Goal: Task Accomplishment & Management: Complete application form

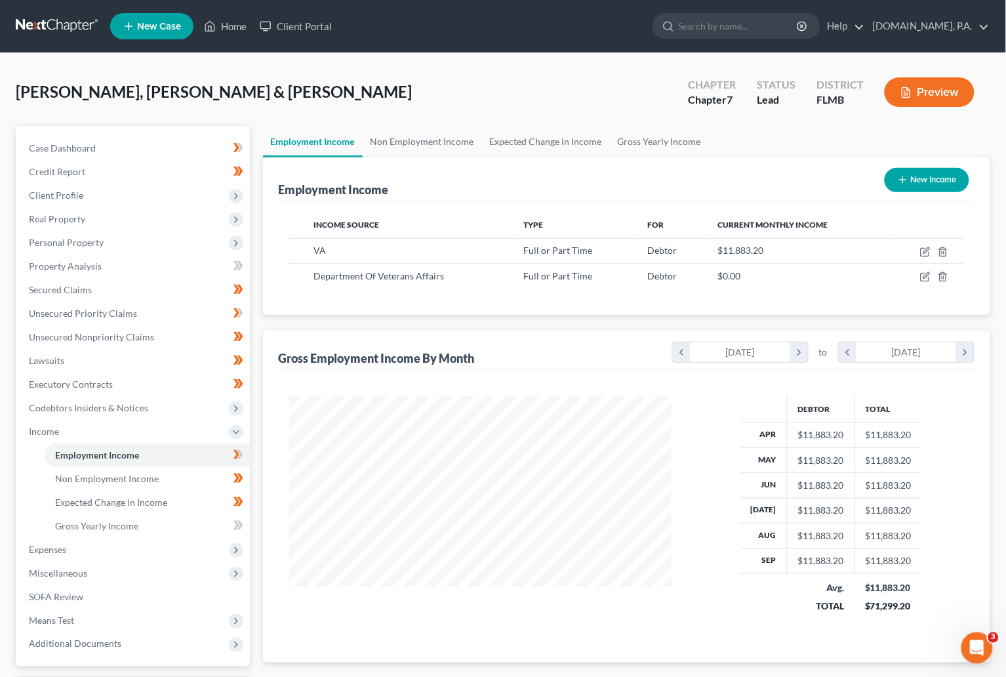
click at [34, 18] on link at bounding box center [58, 26] width 84 height 24
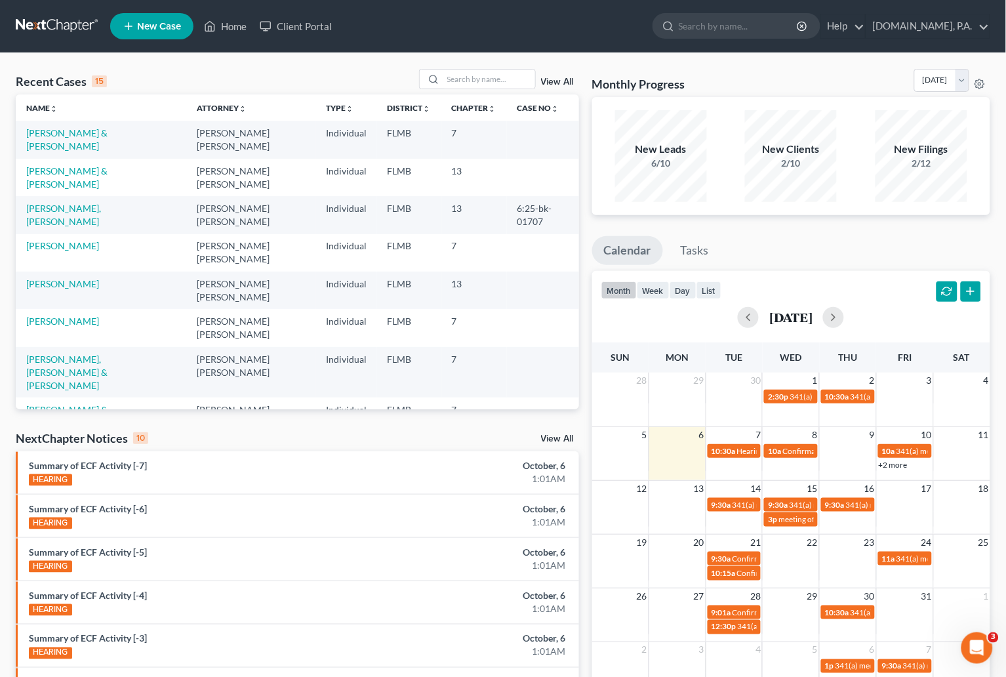
click at [543, 83] on link "View All" at bounding box center [557, 81] width 33 height 9
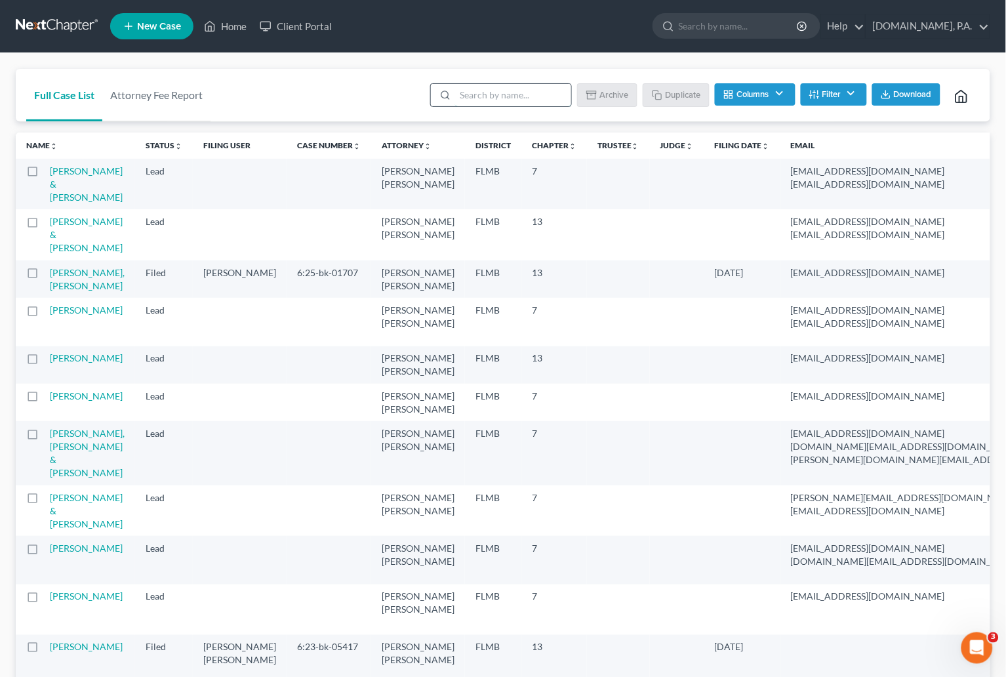
click at [533, 91] on input "search" at bounding box center [513, 95] width 116 height 22
type input "sample"
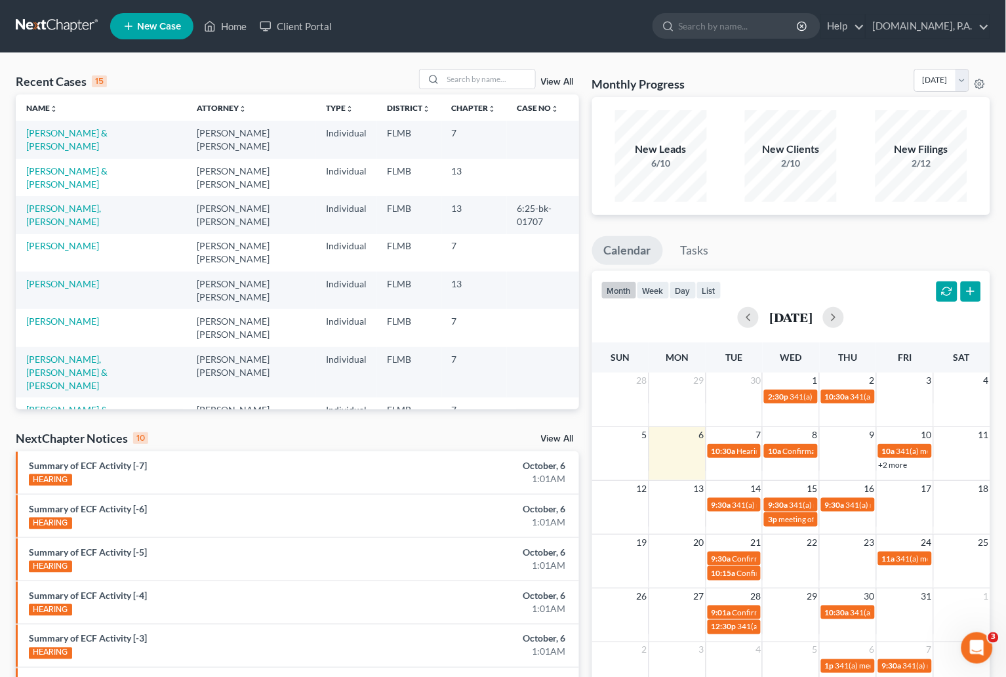
click at [565, 81] on link "View All" at bounding box center [557, 81] width 33 height 9
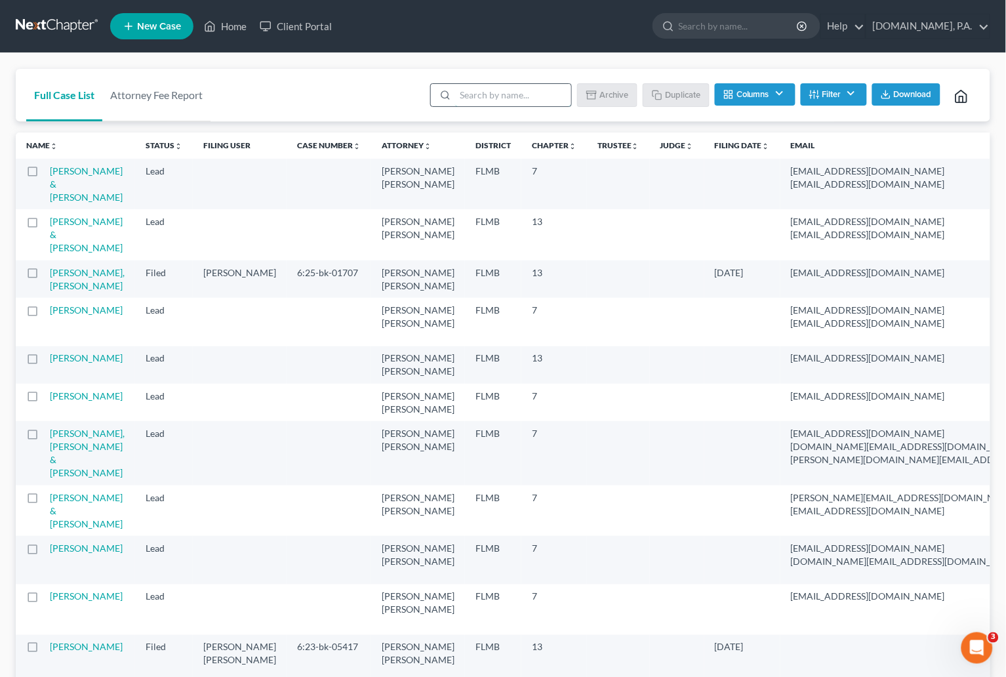
click at [497, 93] on input "search" at bounding box center [513, 95] width 116 height 22
type input "sample"
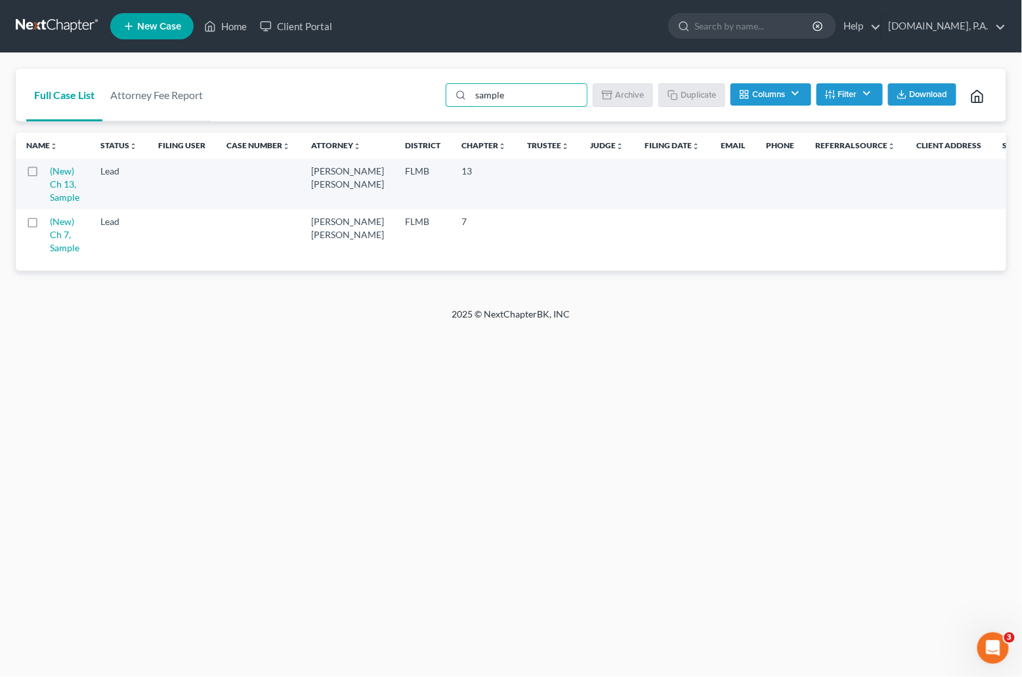
click at [45, 225] on label at bounding box center [45, 225] width 0 height 0
click at [50, 222] on input "checkbox" at bounding box center [54, 219] width 9 height 9
click at [697, 88] on button "Duplicate" at bounding box center [692, 94] width 66 height 22
checkbox input "false"
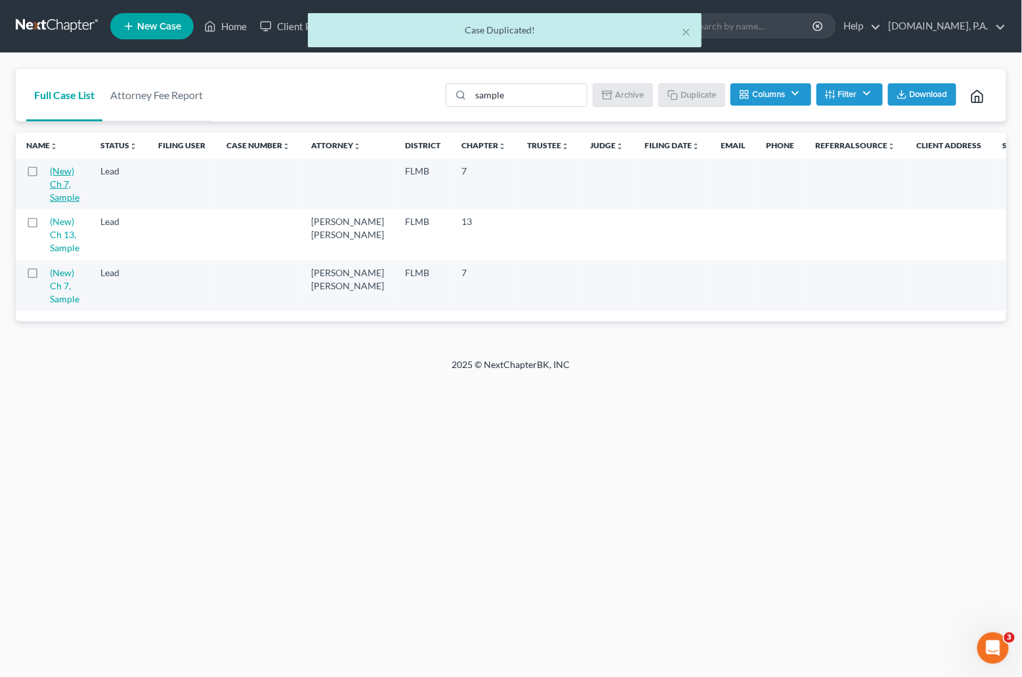
click at [62, 191] on link "(New) Ch 7, Sample" at bounding box center [65, 183] width 30 height 37
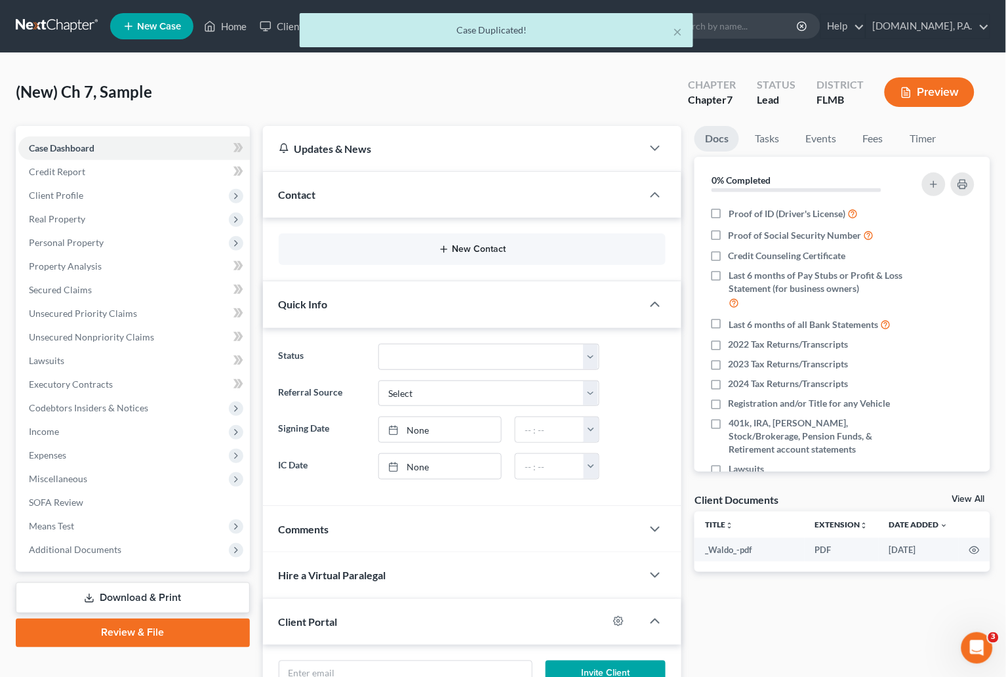
click at [505, 247] on button "New Contact" at bounding box center [472, 249] width 367 height 10
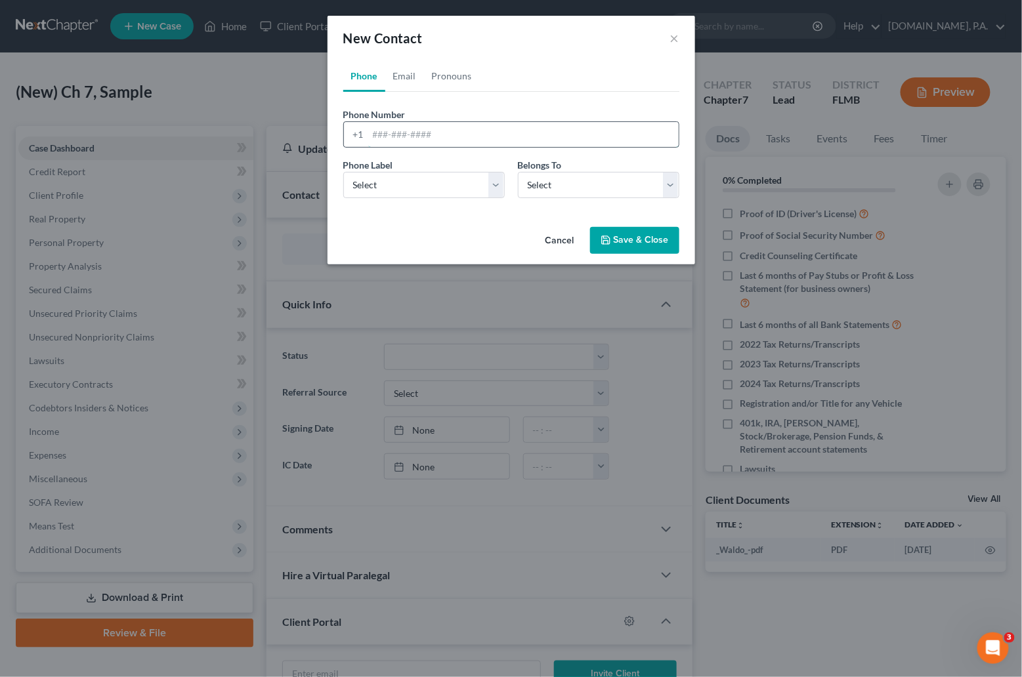
click at [377, 132] on input "tel" at bounding box center [523, 134] width 310 height 25
paste input "3152400416"
click at [387, 134] on input "3152400416" at bounding box center [523, 134] width 310 height 25
click at [408, 133] on input "315-2400416" at bounding box center [523, 134] width 310 height 25
type input "315-240-0416"
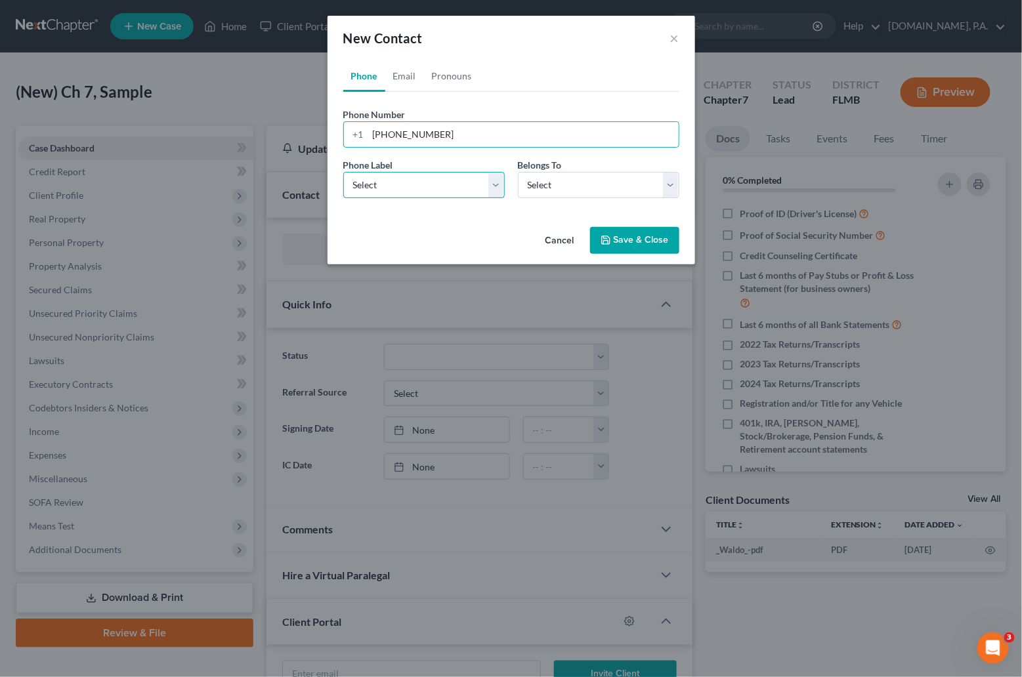
click at [491, 182] on select "Select Mobile Home Work Other" at bounding box center [423, 185] width 161 height 26
select select "0"
click at [343, 172] on select "Select Mobile Home Work Other" at bounding box center [423, 185] width 161 height 26
click at [676, 186] on select "Select Client Other" at bounding box center [598, 185] width 161 height 26
select select "0"
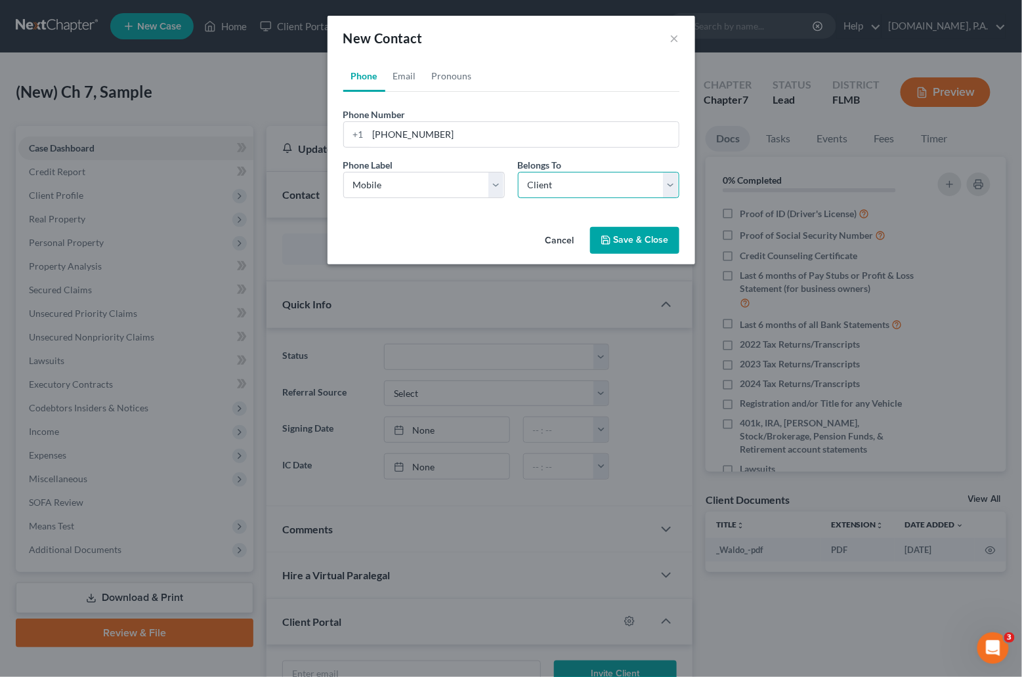
click at [518, 172] on select "Select Client Other" at bounding box center [598, 185] width 161 height 26
select select "0"
drag, startPoint x: 404, startPoint y: 77, endPoint x: 325, endPoint y: 87, distance: 79.3
click at [404, 77] on link "Email" at bounding box center [404, 75] width 39 height 31
drag, startPoint x: 377, startPoint y: 130, endPoint x: 375, endPoint y: 136, distance: 6.8
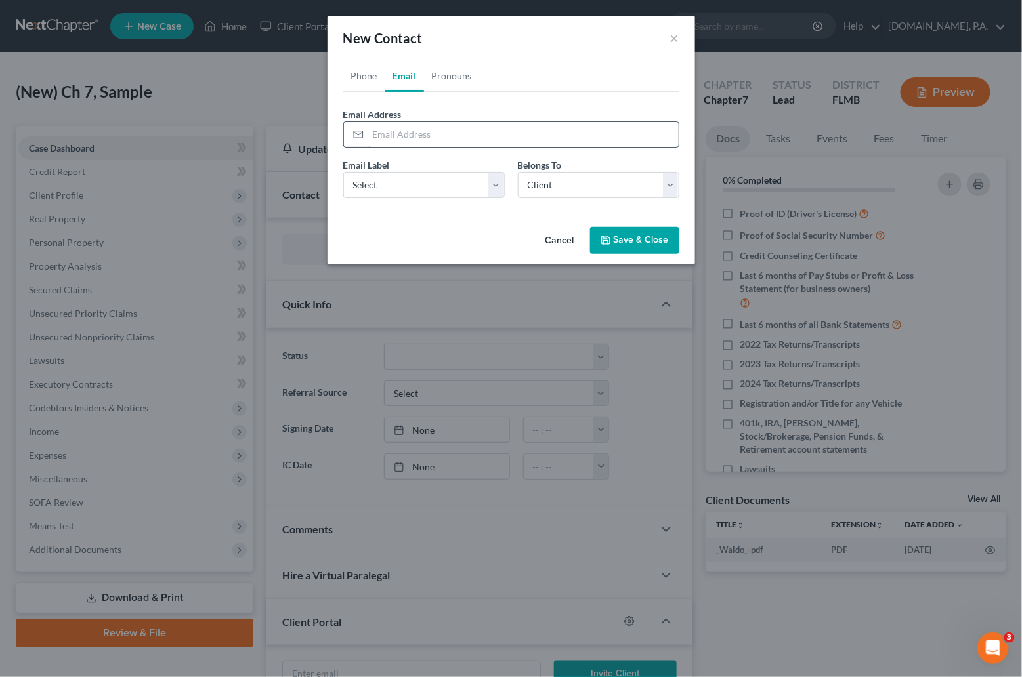
click at [376, 133] on input "email" at bounding box center [523, 134] width 310 height 25
paste input "wmdrj61@yahoo.com"
type input "wmdrj61@yahoo.com"
click at [498, 178] on select "Select Home Work Other" at bounding box center [423, 185] width 161 height 26
select select "0"
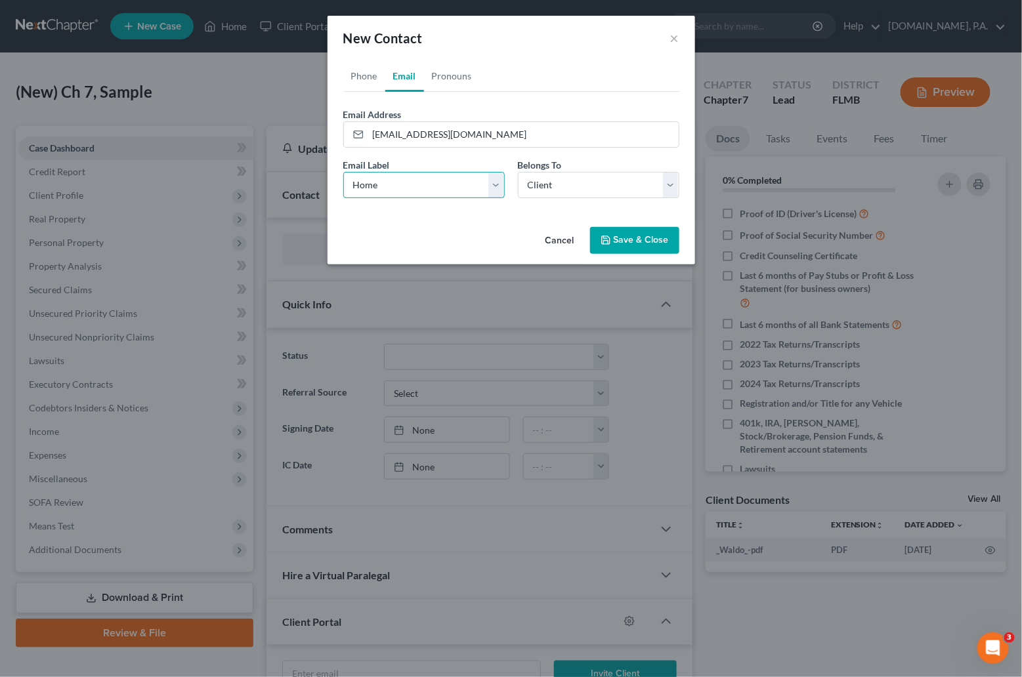
click at [343, 172] on select "Select Home Work Other" at bounding box center [423, 185] width 161 height 26
click at [457, 81] on link "Pronouns" at bounding box center [452, 75] width 56 height 31
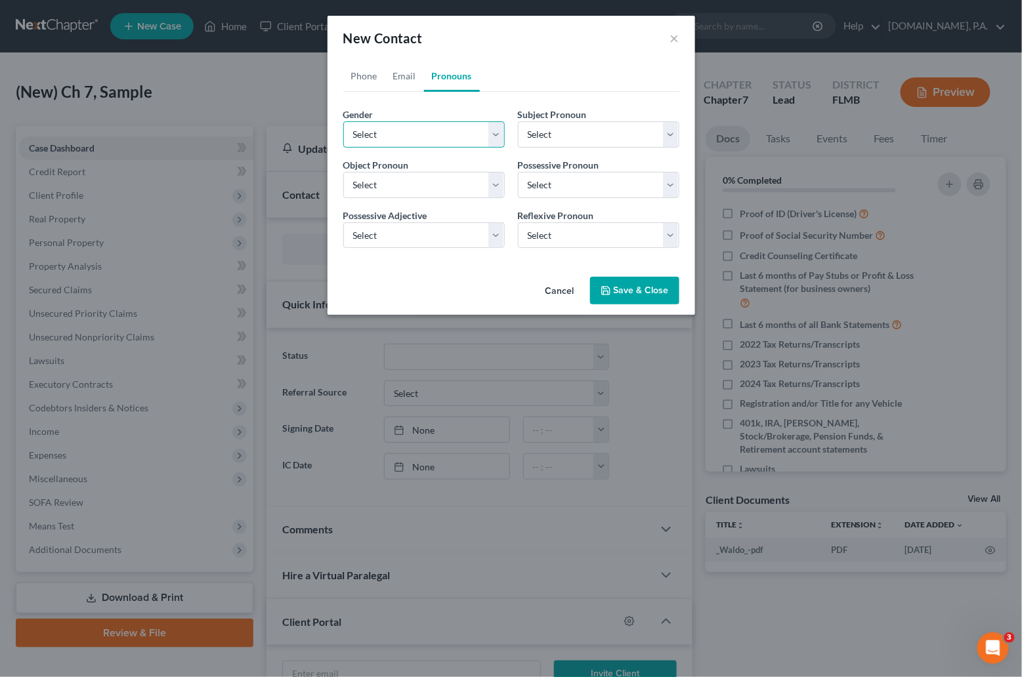
click at [501, 134] on select "Select Male Female Non Binary More Than One Person" at bounding box center [423, 134] width 161 height 26
select select "1"
click at [343, 121] on select "Select Male Female Non Binary More Than One Person" at bounding box center [423, 134] width 161 height 26
select select "1"
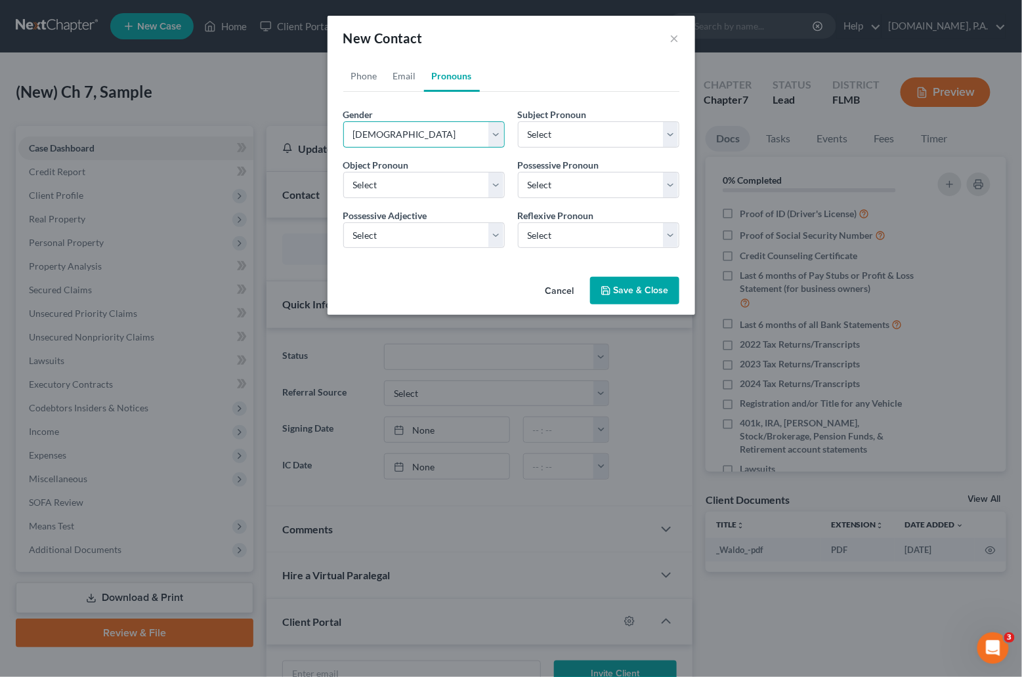
select select "1"
click at [617, 289] on button "Save & Close" at bounding box center [634, 291] width 89 height 28
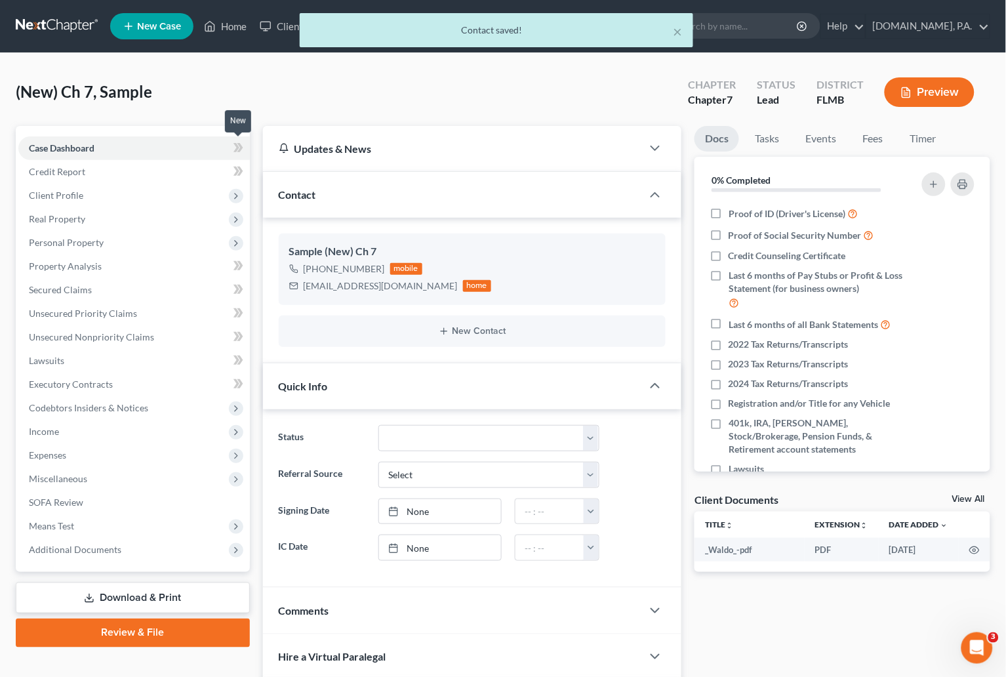
click at [235, 145] on icon at bounding box center [237, 147] width 6 height 9
click at [72, 190] on span "Client Profile" at bounding box center [56, 195] width 54 height 11
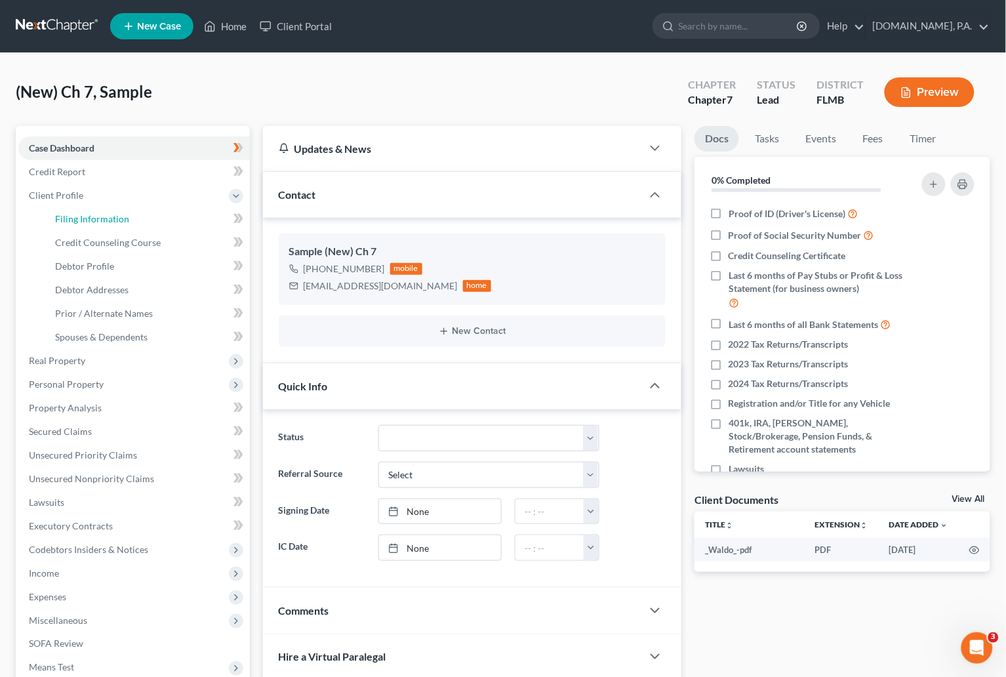
drag, startPoint x: 80, startPoint y: 217, endPoint x: 11, endPoint y: 224, distance: 69.3
click at [81, 217] on span "Filing Information" at bounding box center [92, 218] width 74 height 11
select select "1"
select select "0"
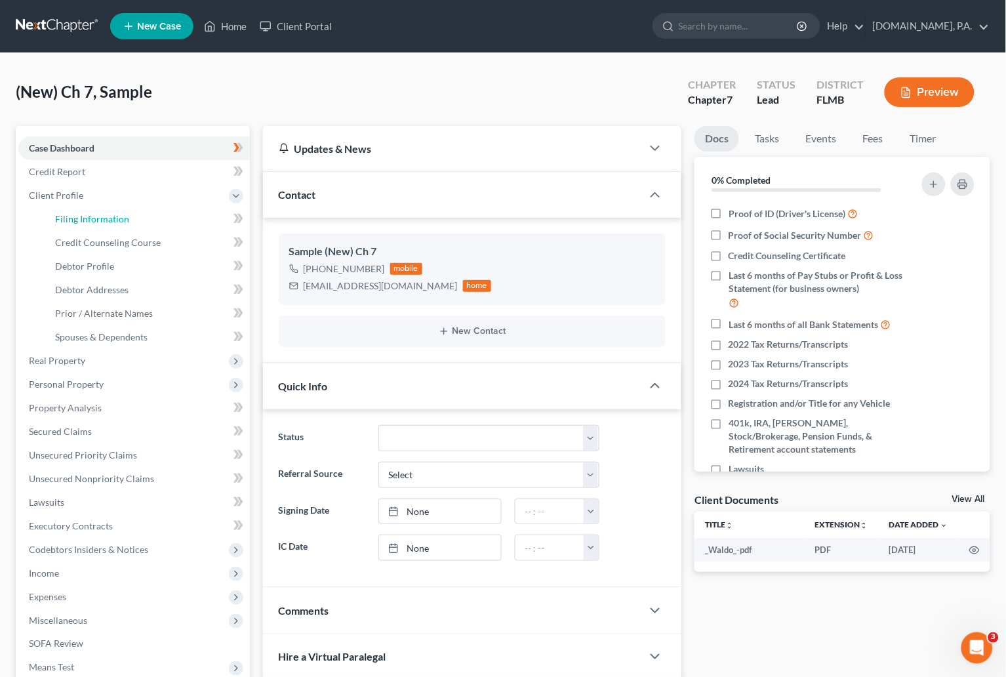
select select "15"
select select "0"
select select "9"
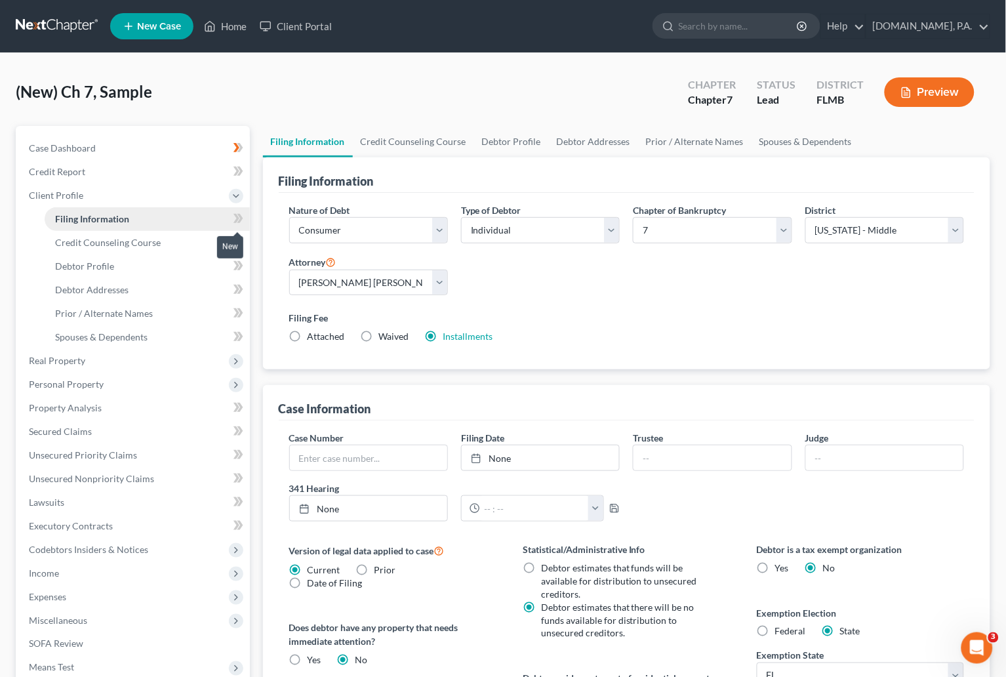
drag, startPoint x: 235, startPoint y: 215, endPoint x: 222, endPoint y: 214, distance: 12.5
click at [235, 214] on icon at bounding box center [237, 218] width 6 height 9
click at [78, 263] on span "Debtor Profile" at bounding box center [84, 265] width 59 height 11
select select "0"
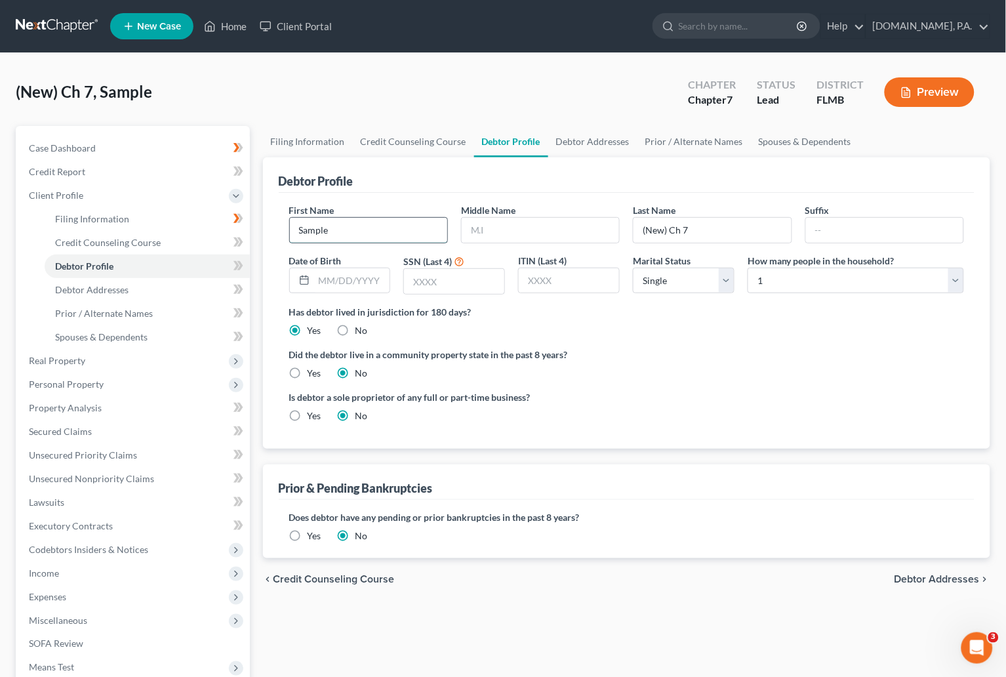
click at [360, 236] on input "Sample" at bounding box center [368, 230] width 157 height 25
drag, startPoint x: 342, startPoint y: 227, endPoint x: 220, endPoint y: 247, distance: 123.7
click at [220, 247] on div "Petition Navigation Case Dashboard Payments Invoices Payments Payments Credit R…" at bounding box center [503, 457] width 988 height 663
type input "Laurie"
click at [695, 232] on input "(New) Ch 7" at bounding box center [712, 230] width 157 height 25
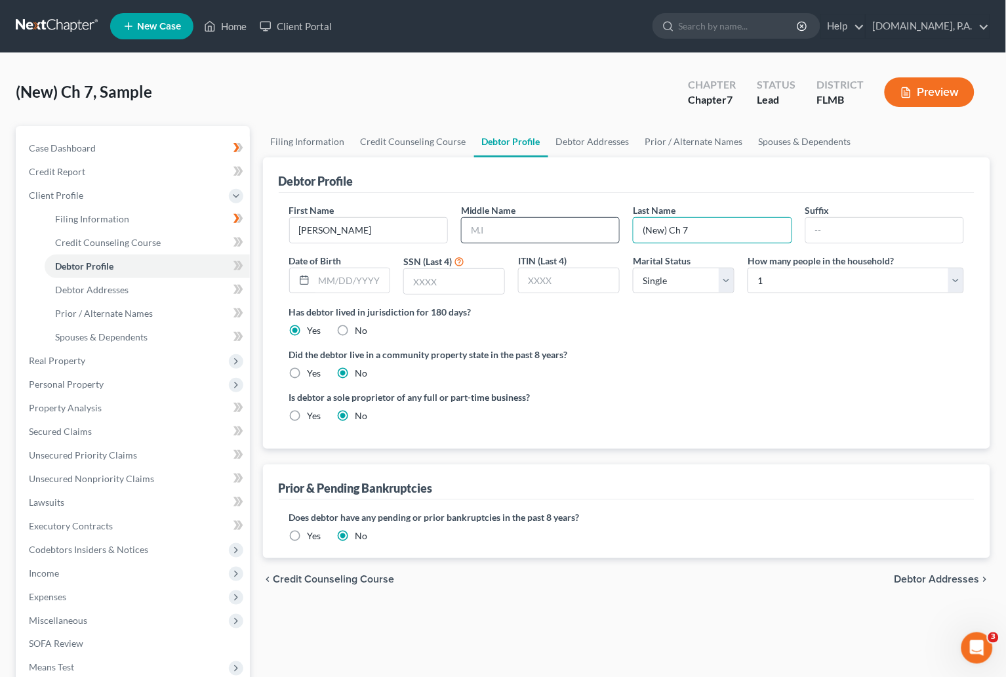
drag, startPoint x: 695, startPoint y: 232, endPoint x: 611, endPoint y: 236, distance: 83.4
click at [611, 236] on div "First Name Laurie Middle Name Last Name (New) Ch 7 Suffix Date of Birth SSN (La…" at bounding box center [627, 254] width 689 height 102
type input "Butler"
click at [959, 282] on select "Select 1 2 3 4 5 6 7 8 9 10 11 12 13 14 15 16 17 18 19 20" at bounding box center [856, 281] width 217 height 26
select select "2"
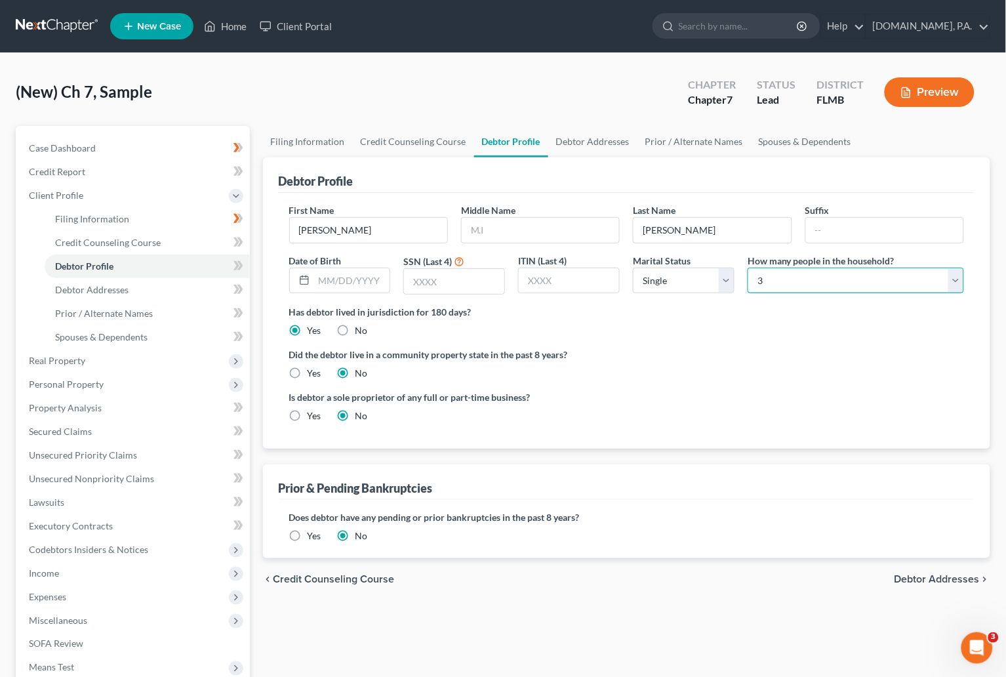
click at [748, 268] on select "Select 1 2 3 4 5 6 7 8 9 10 11 12 13 14 15 16 17 18 19 20" at bounding box center [856, 281] width 217 height 26
click at [729, 285] on select "Select Single Married Separated Divorced Widowed" at bounding box center [684, 281] width 102 height 26
select select "1"
click at [633, 268] on select "Select Single Married Separated Divorced Widowed" at bounding box center [684, 281] width 102 height 26
click at [237, 262] on icon at bounding box center [237, 265] width 6 height 9
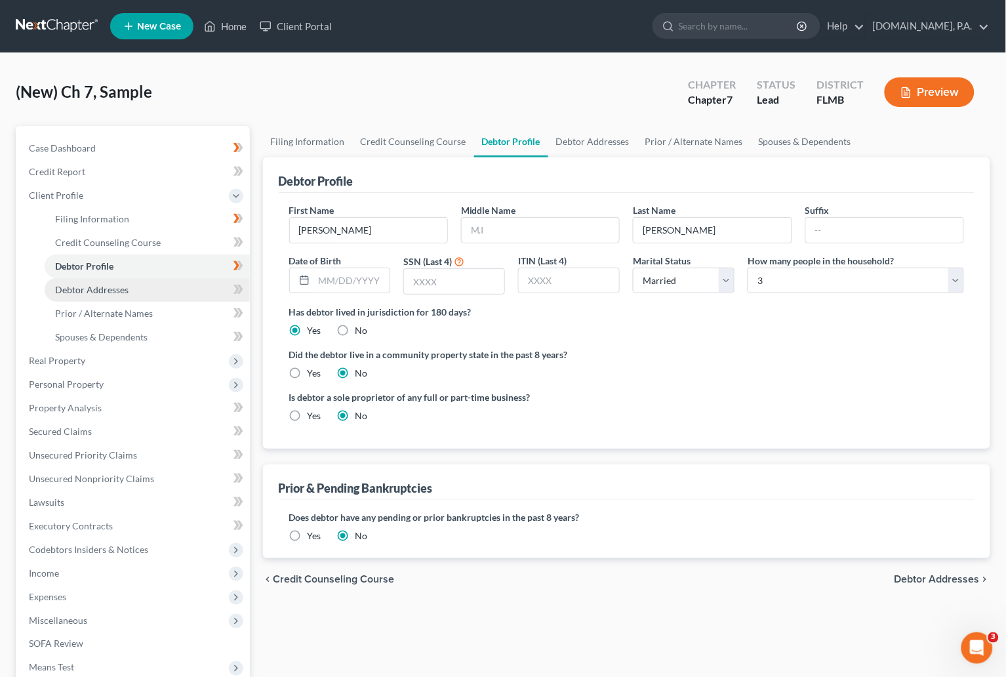
click at [127, 289] on span "Debtor Addresses" at bounding box center [91, 289] width 73 height 11
select select "0"
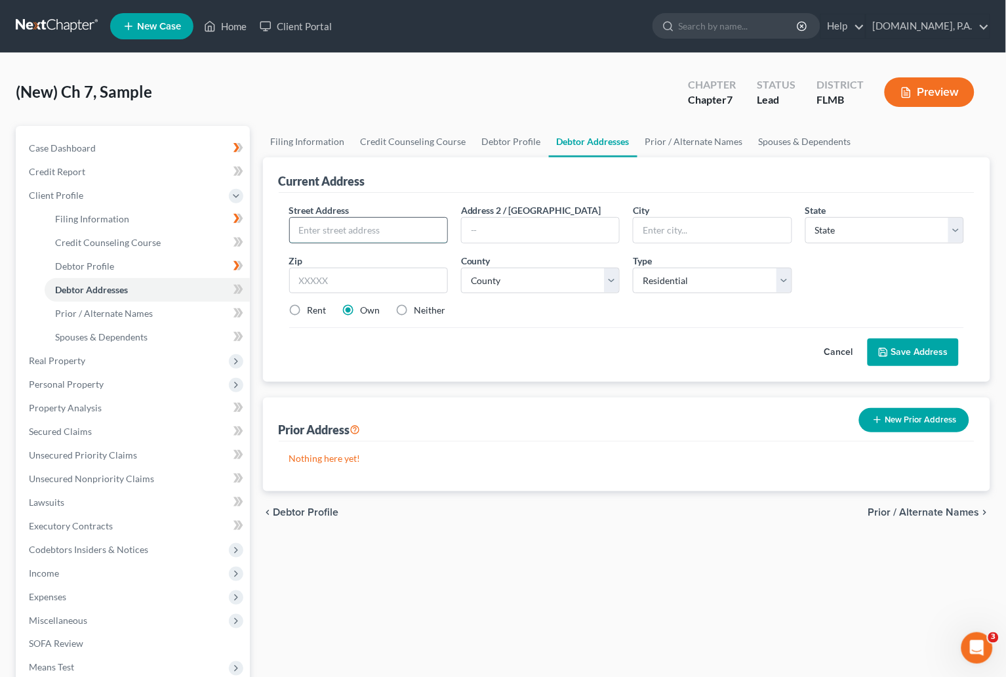
click at [314, 226] on input "text" at bounding box center [368, 230] width 157 height 25
paste input "218 Hoffman Ct."
type input "218 Hoffman Ct."
click at [350, 281] on input "text" at bounding box center [368, 281] width 159 height 26
drag, startPoint x: 377, startPoint y: 232, endPoint x: 298, endPoint y: 235, distance: 79.4
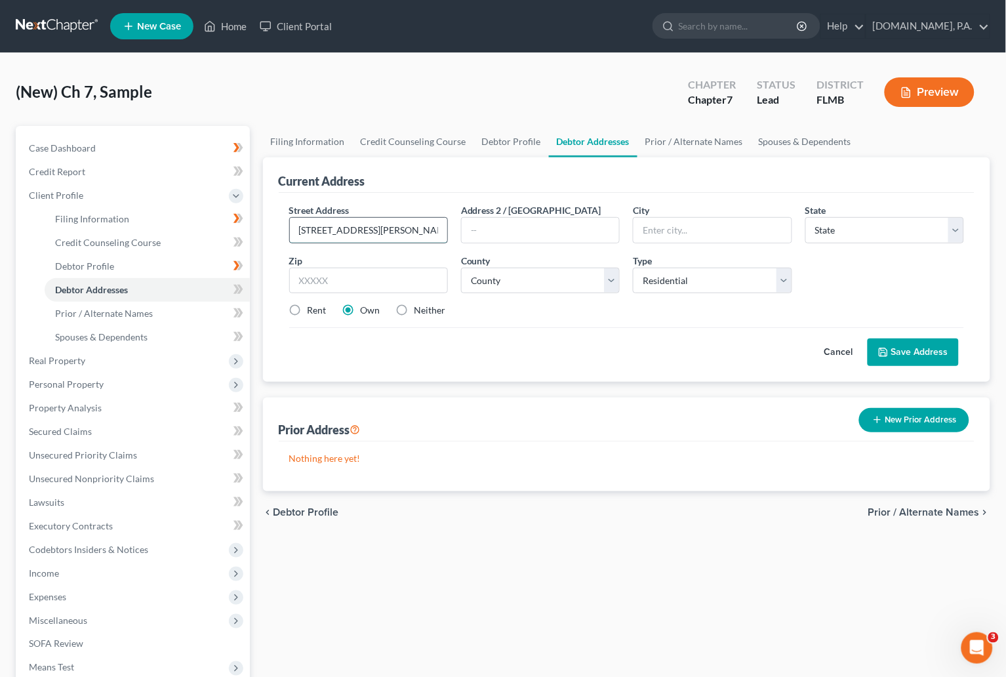
click at [298, 235] on input "218 Hoffman Ct." at bounding box center [368, 230] width 157 height 25
click at [392, 277] on input "text" at bounding box center [368, 281] width 159 height 26
type input "32707"
type input "Casselberry"
select select "9"
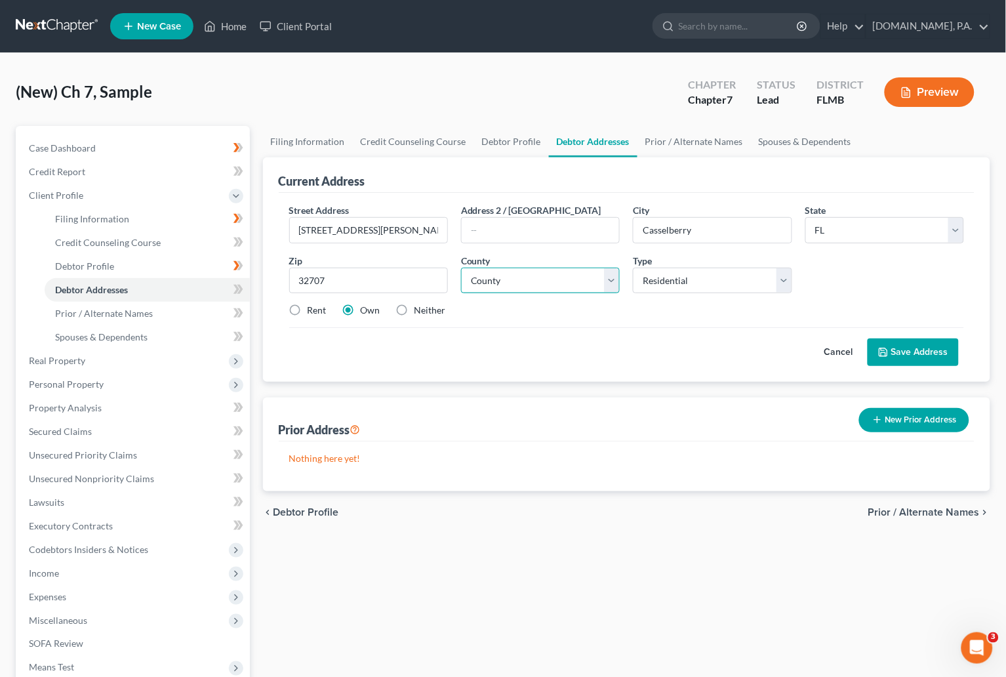
click at [609, 276] on select "County Alachua County Baker County Bay County Bradford County Brevard County Br…" at bounding box center [540, 281] width 159 height 26
select select "56"
click at [461, 268] on select "County Alachua County Baker County Bay County Bradford County Brevard County Br…" at bounding box center [540, 281] width 159 height 26
click at [415, 312] on label "Neither" at bounding box center [430, 310] width 31 height 13
click at [420, 312] on input "Neither" at bounding box center [424, 308] width 9 height 9
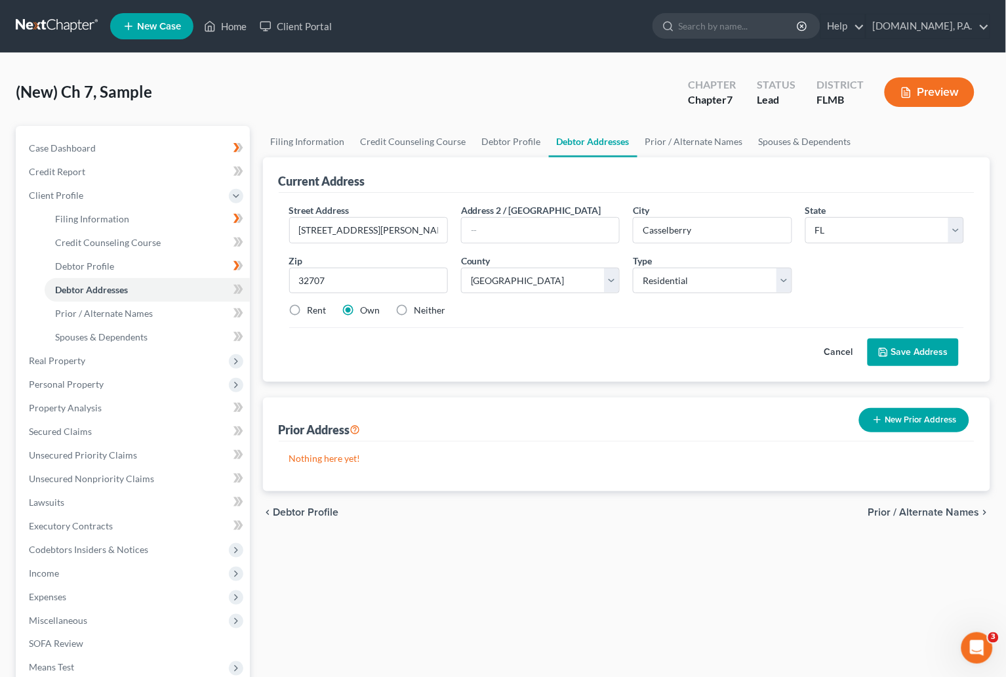
radio input "true"
click at [237, 287] on icon at bounding box center [237, 289] width 6 height 9
click at [920, 346] on button "Save Address" at bounding box center [913, 353] width 91 height 28
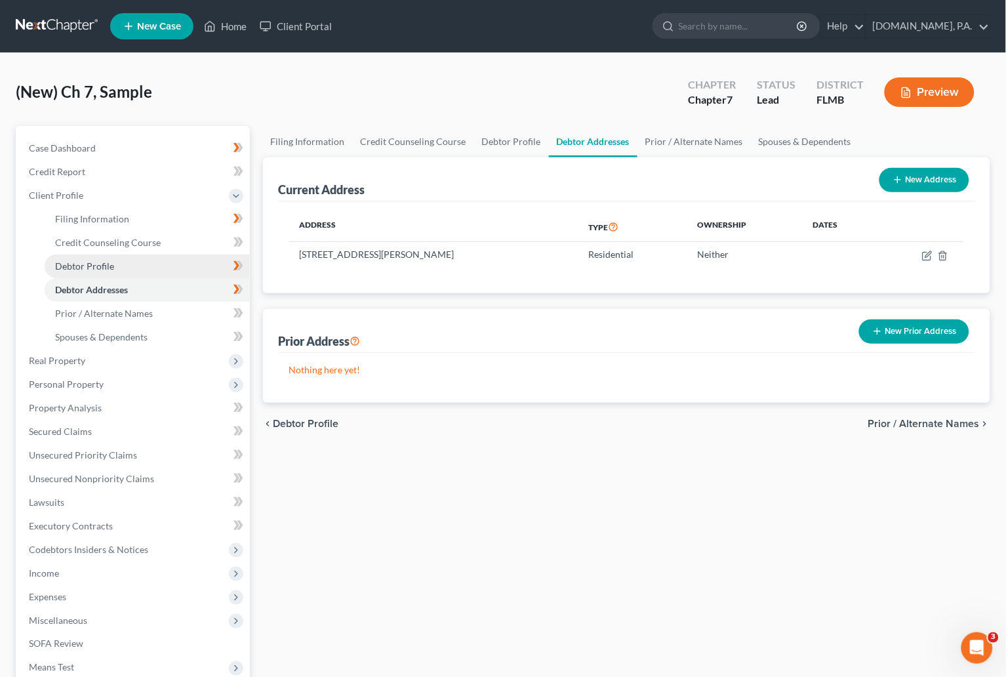
click at [93, 258] on link "Debtor Profile" at bounding box center [147, 267] width 205 height 24
select select "1"
select select "2"
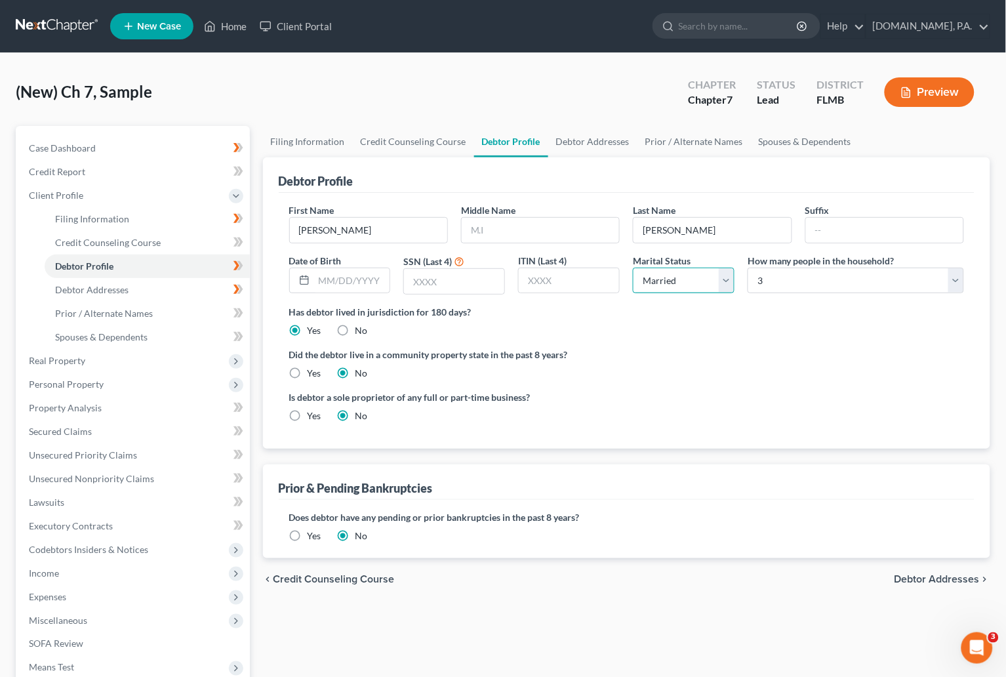
click at [723, 281] on select "Select Single Married Separated Divorced Widowed" at bounding box center [684, 281] width 102 height 26
select select "2"
click at [633, 268] on select "Select Single Married Separated Divorced Widowed" at bounding box center [684, 281] width 102 height 26
click at [60, 192] on span "Client Profile" at bounding box center [56, 195] width 54 height 11
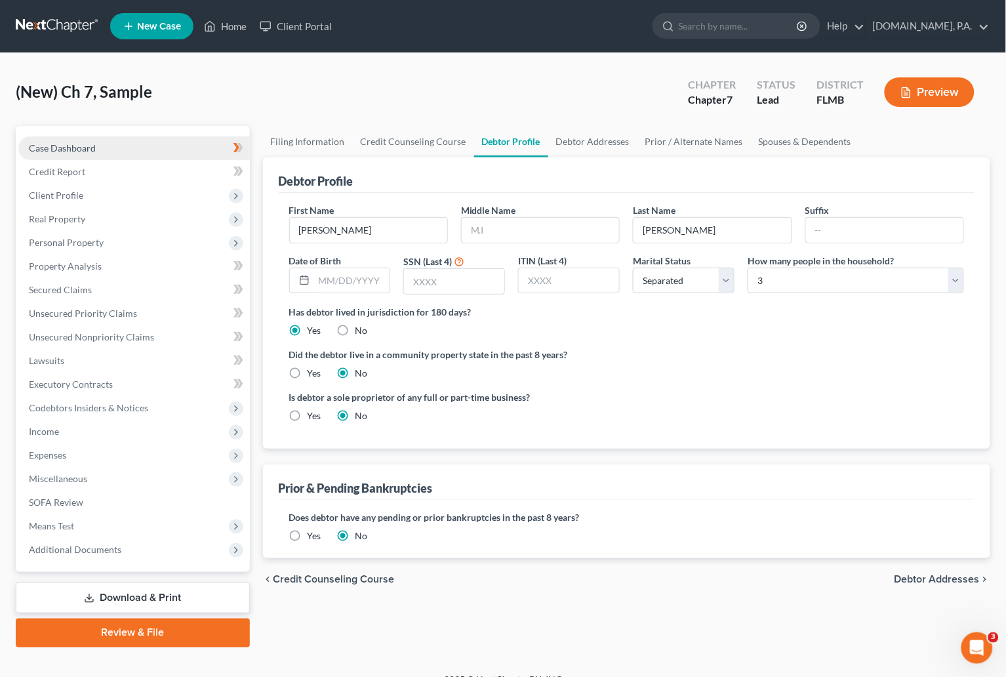
click at [58, 152] on span "Case Dashboard" at bounding box center [62, 147] width 67 height 11
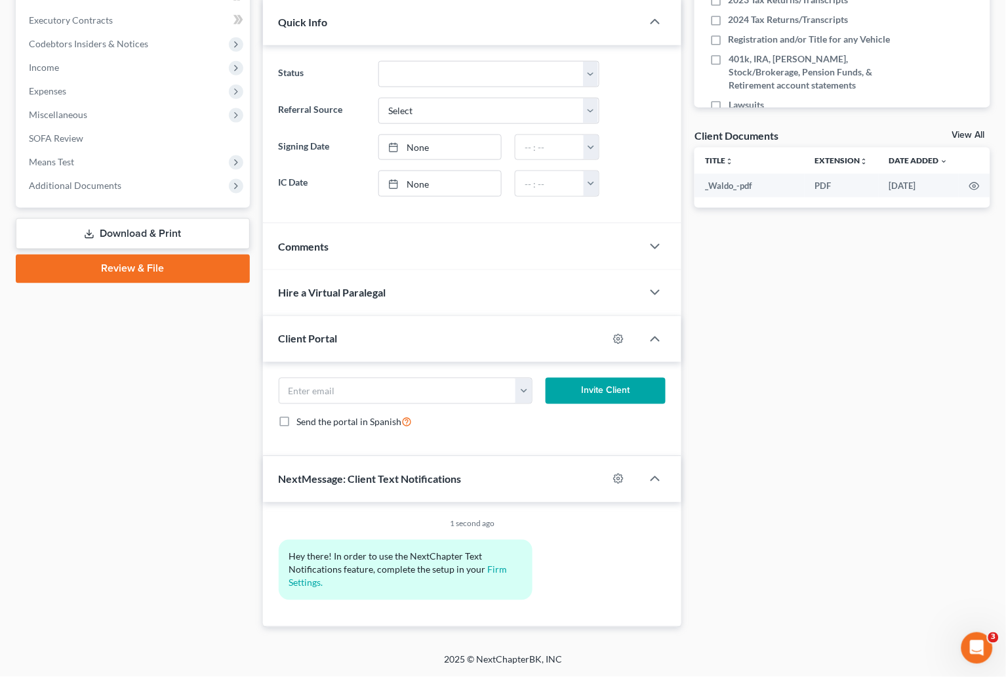
scroll to position [367, 0]
click at [519, 390] on button "button" at bounding box center [524, 391] width 16 height 25
click at [556, 417] on link "wmdrj61@yahoo.com" at bounding box center [605, 420] width 179 height 22
type input "wmdrj61@yahoo.com"
click at [596, 388] on button "Invite Client" at bounding box center [606, 391] width 121 height 26
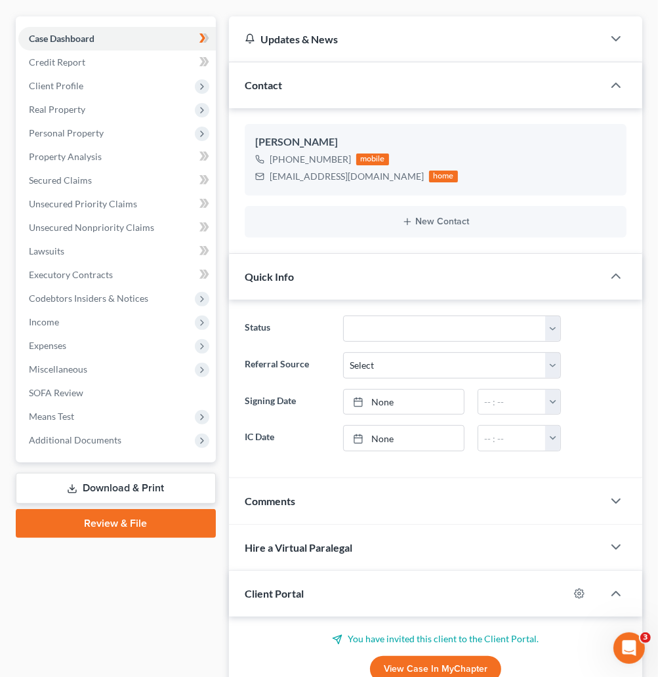
scroll to position [0, 0]
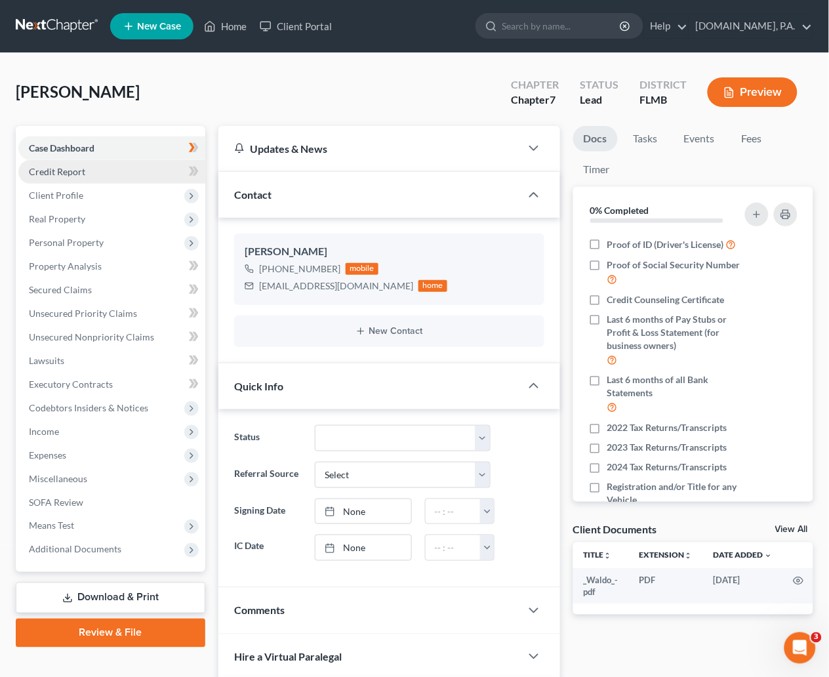
click at [73, 173] on span "Credit Report" at bounding box center [57, 171] width 56 height 11
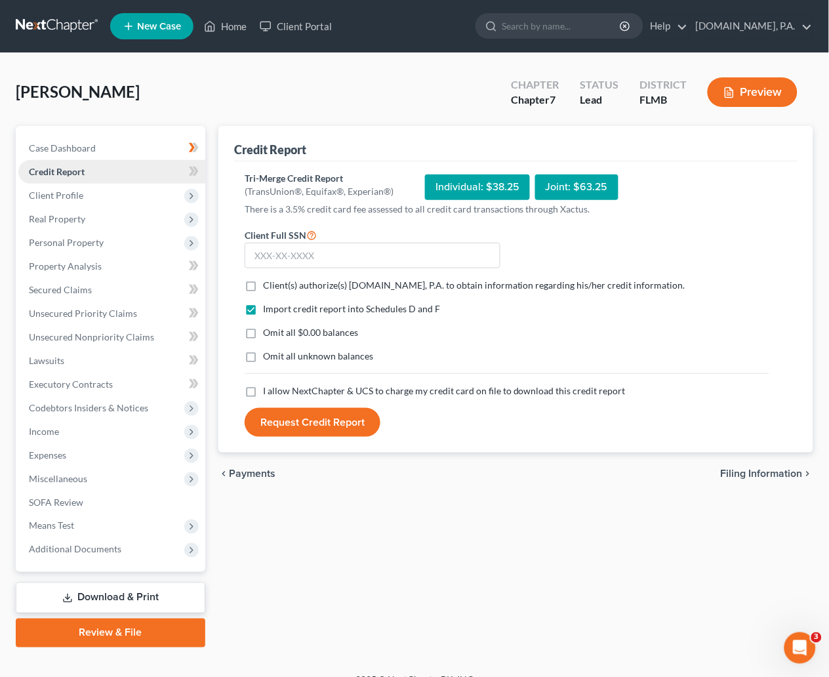
click at [70, 169] on span "Credit Report" at bounding box center [57, 171] width 56 height 11
click at [57, 26] on link at bounding box center [58, 26] width 84 height 24
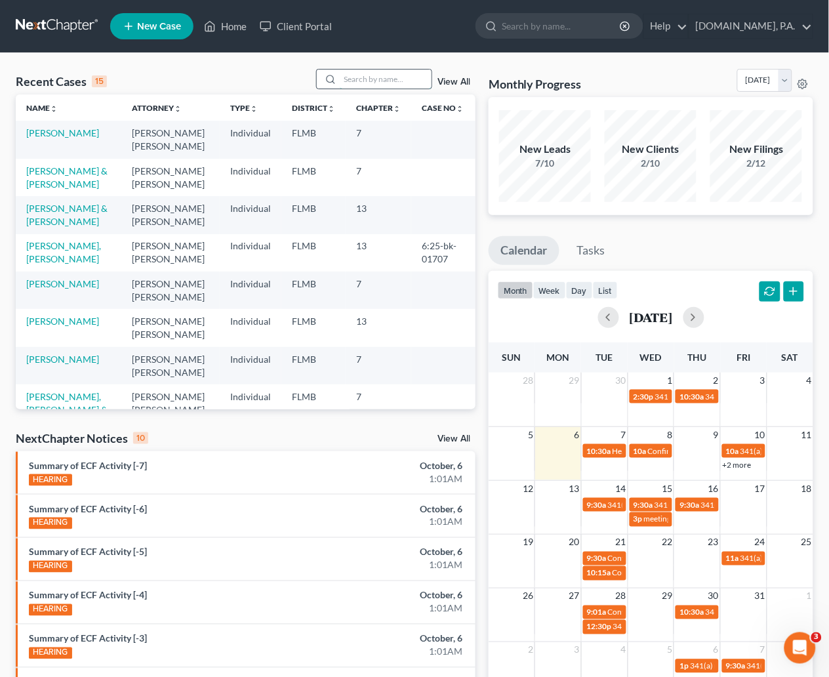
click at [385, 75] on input "search" at bounding box center [386, 79] width 92 height 19
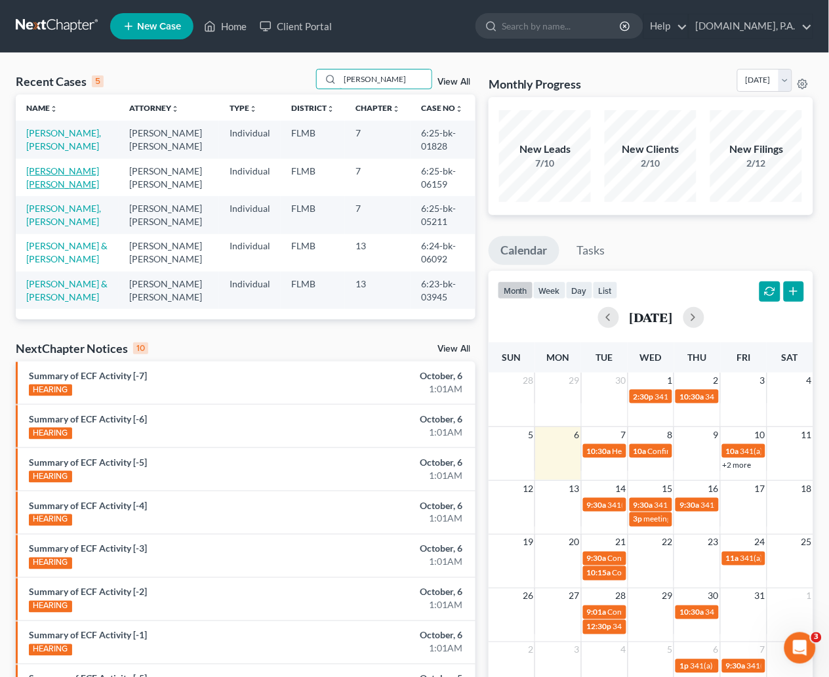
type input "[PERSON_NAME]"
click at [45, 175] on link "[PERSON_NAME] [PERSON_NAME]" at bounding box center [62, 177] width 73 height 24
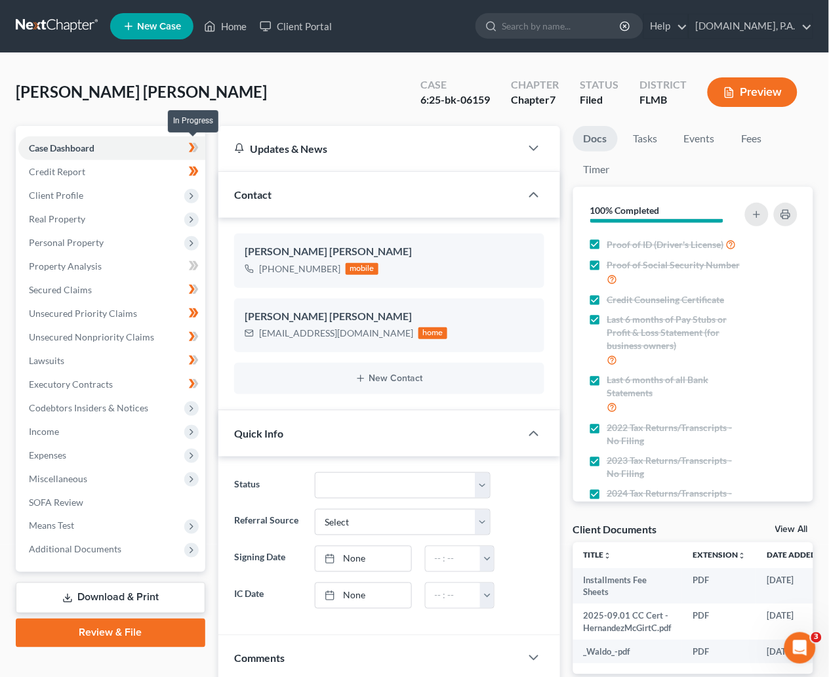
click at [196, 146] on icon at bounding box center [196, 147] width 6 height 9
click at [66, 173] on span "Credit Report" at bounding box center [57, 171] width 56 height 11
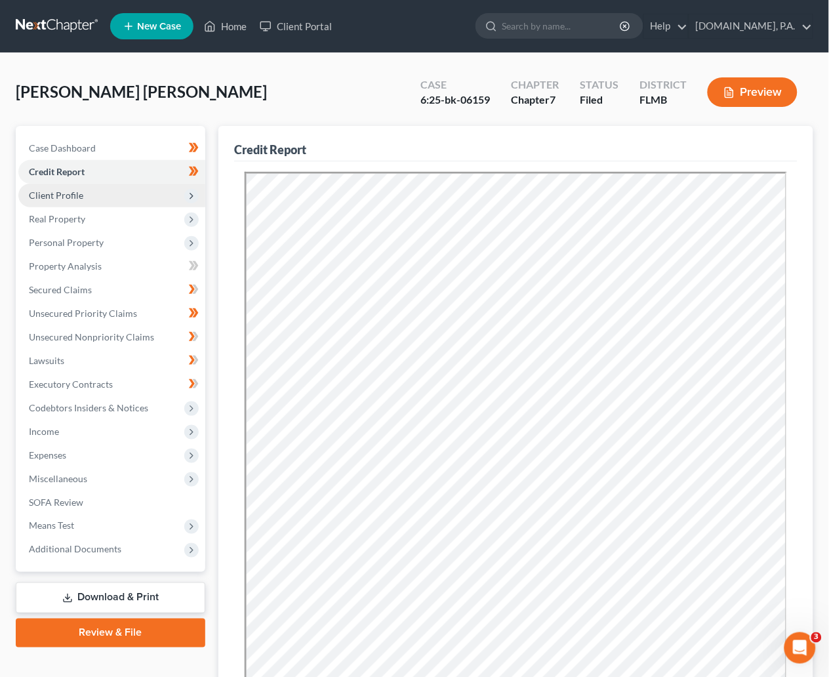
click at [72, 192] on span "Client Profile" at bounding box center [56, 195] width 54 height 11
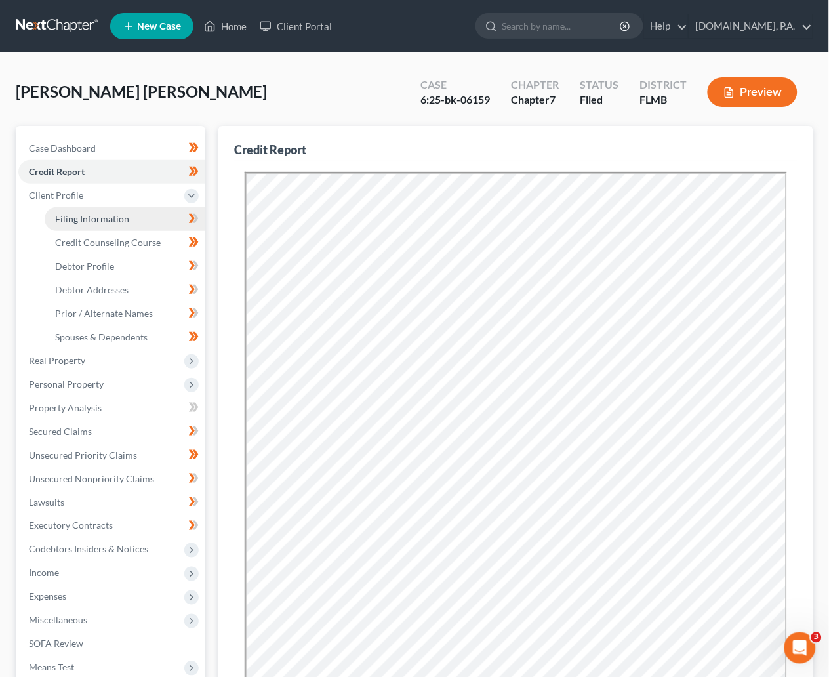
click at [78, 218] on span "Filing Information" at bounding box center [92, 218] width 74 height 11
select select "1"
select select "0"
select select "15"
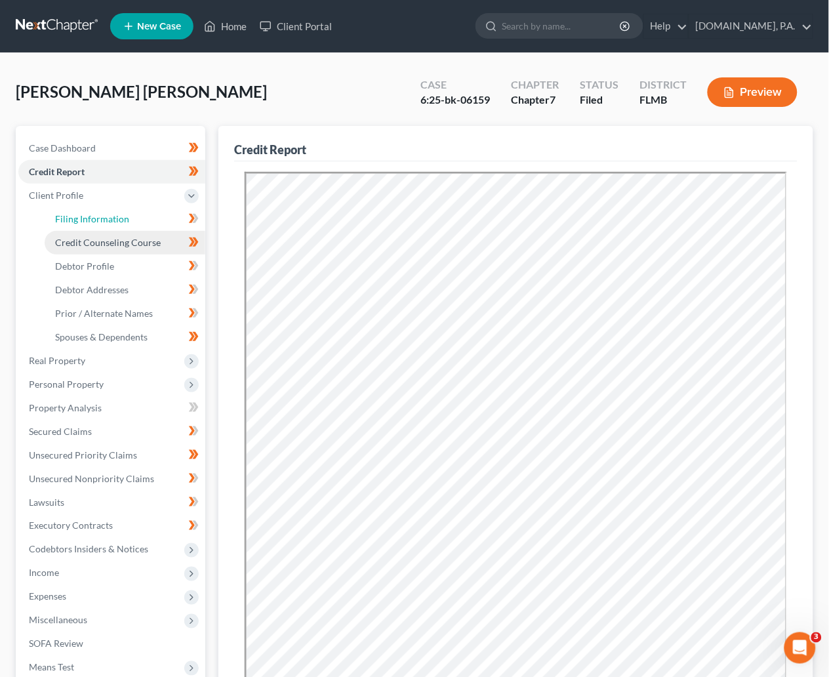
select select "0"
select select "9"
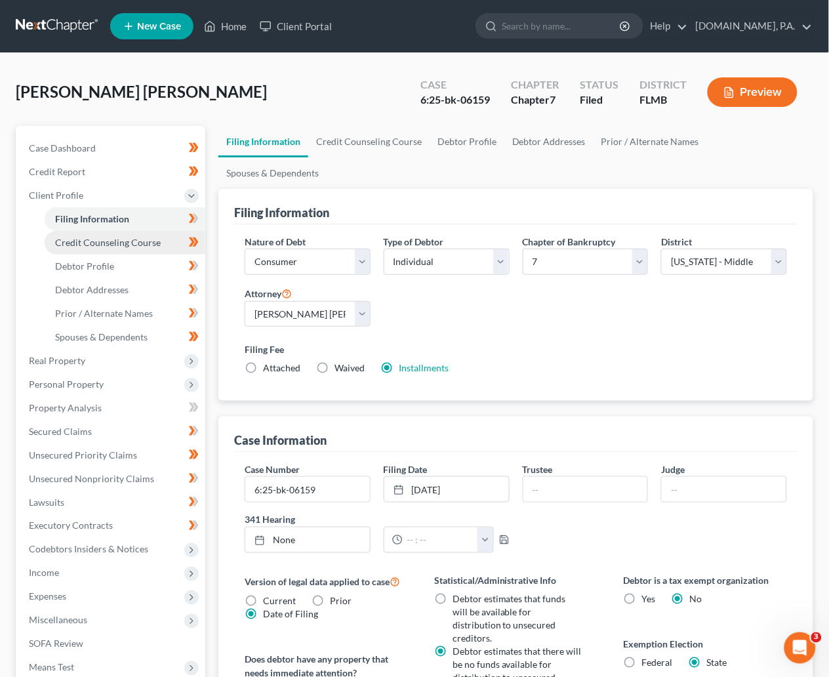
click at [99, 239] on span "Credit Counseling Course" at bounding box center [108, 242] width 106 height 11
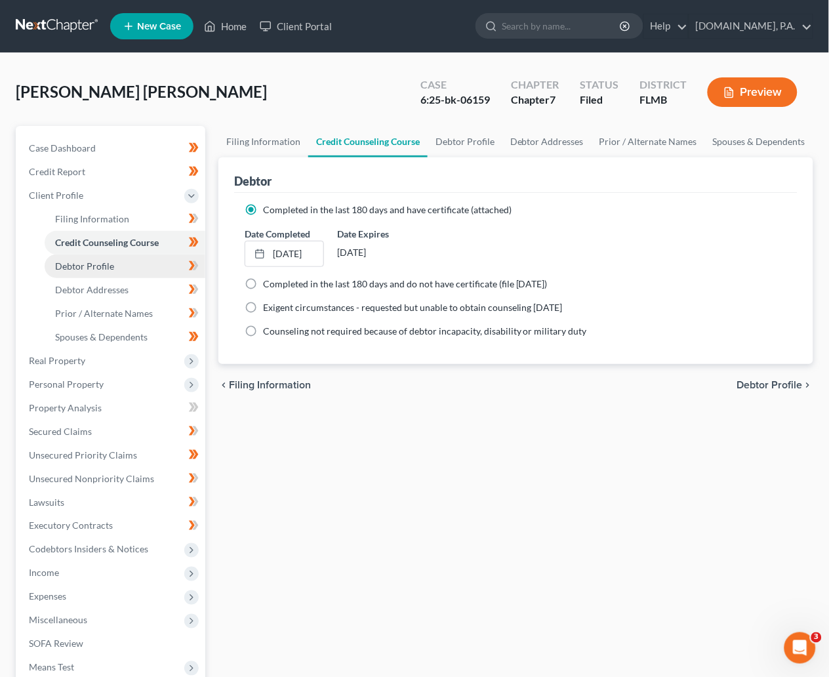
click at [93, 266] on span "Debtor Profile" at bounding box center [84, 265] width 59 height 11
select select "3"
select select "0"
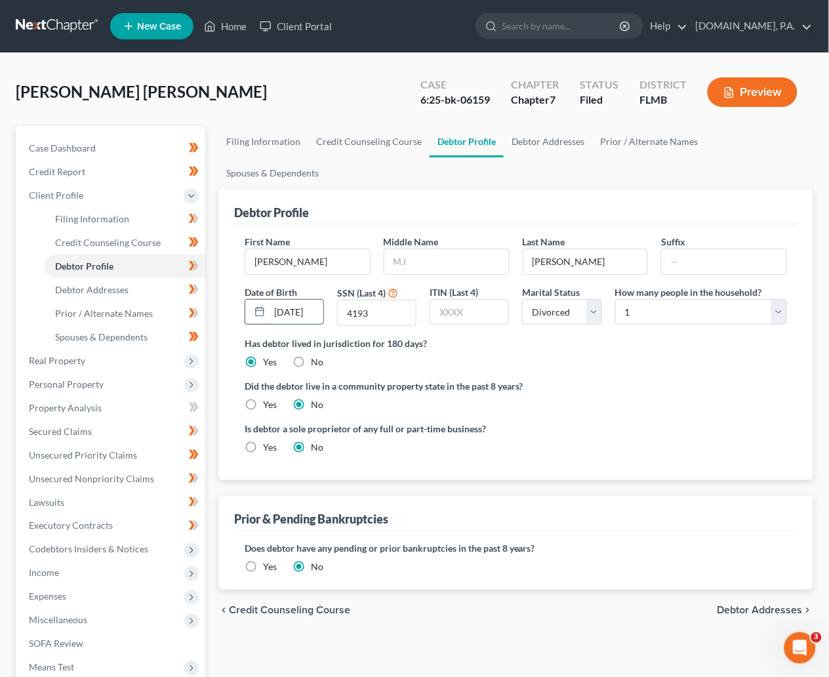
click at [316, 300] on input "[DATE]" at bounding box center [297, 312] width 54 height 25
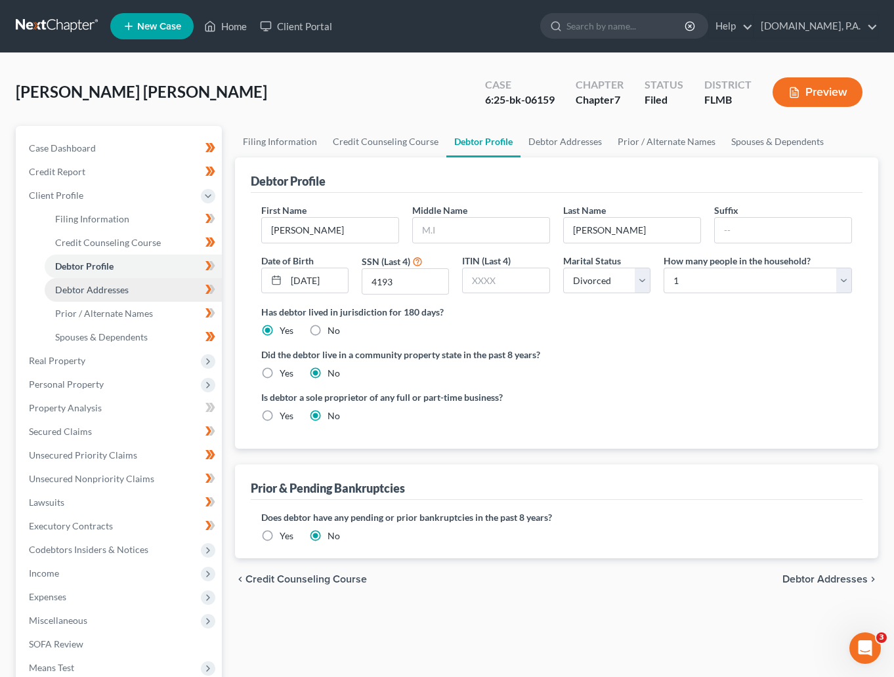
click at [98, 284] on span "Debtor Addresses" at bounding box center [91, 289] width 73 height 11
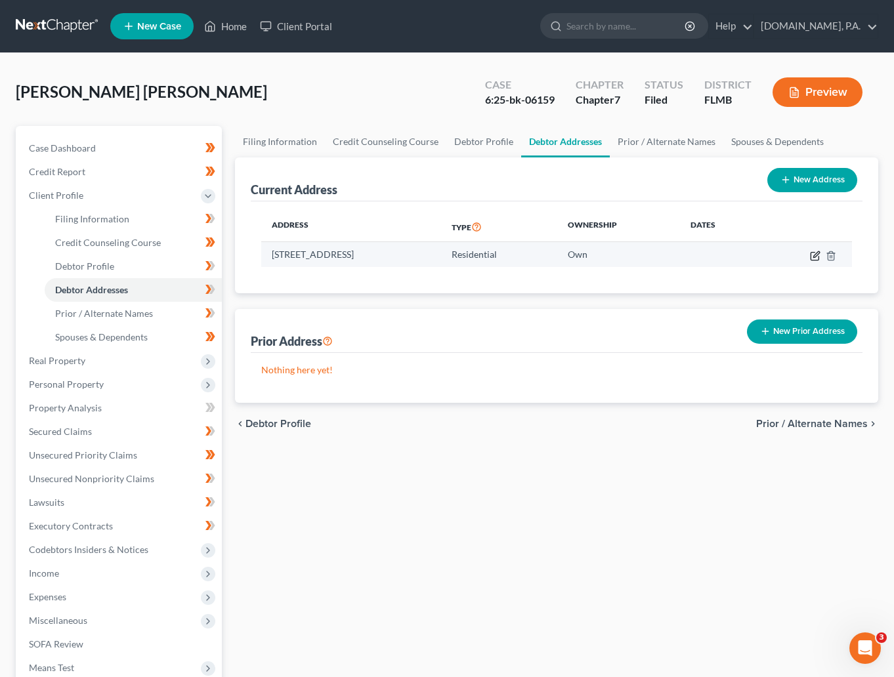
click at [814, 252] on icon "button" at bounding box center [814, 256] width 8 height 8
select select "9"
select select "63"
select select "0"
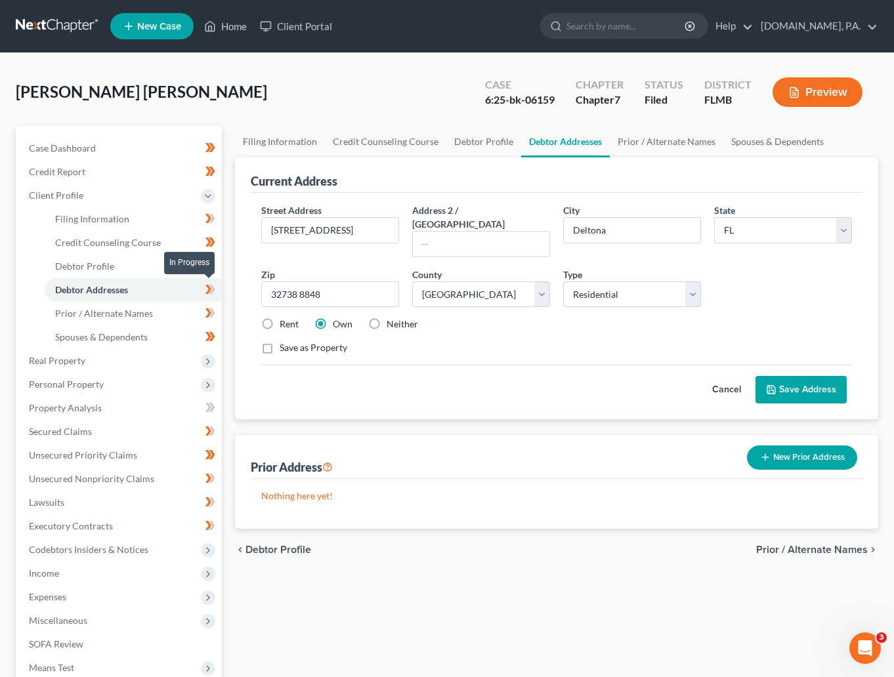
click at [211, 287] on icon at bounding box center [212, 289] width 6 height 9
drag, startPoint x: 215, startPoint y: 261, endPoint x: 217, endPoint y: 273, distance: 12.1
click at [215, 261] on span at bounding box center [210, 268] width 23 height 20
click at [99, 318] on span "Prior / Alternate Names" at bounding box center [104, 313] width 98 height 11
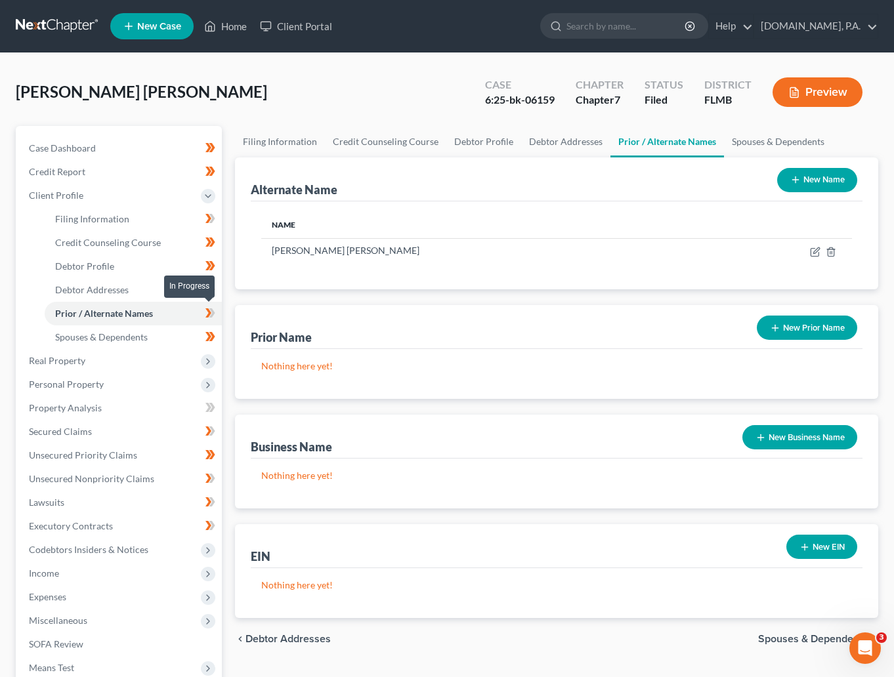
click at [214, 306] on icon at bounding box center [210, 313] width 10 height 16
click at [123, 334] on span "Spouses & Dependents" at bounding box center [101, 336] width 93 height 11
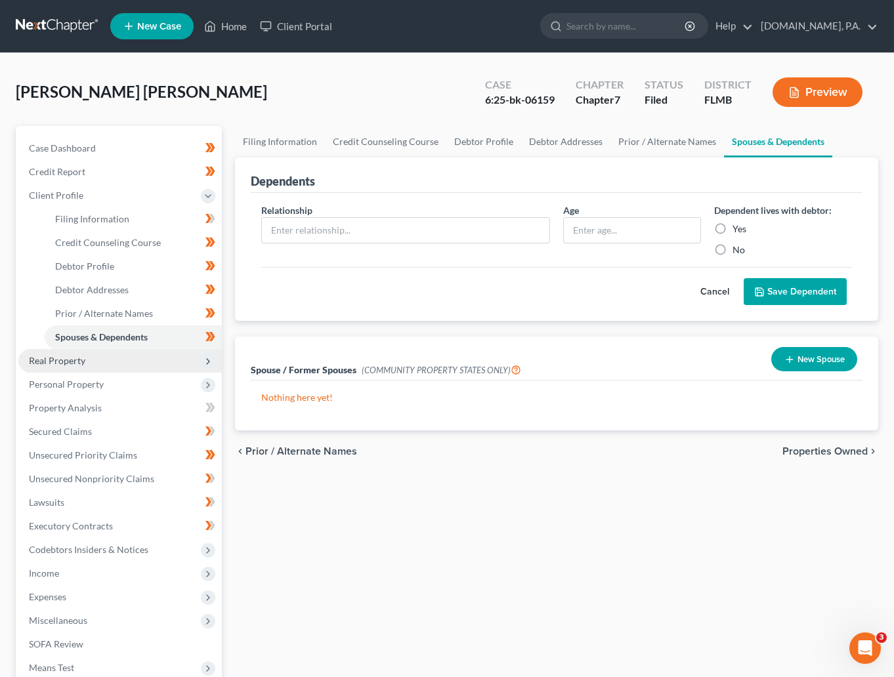
click at [56, 358] on span "Real Property" at bounding box center [57, 360] width 56 height 11
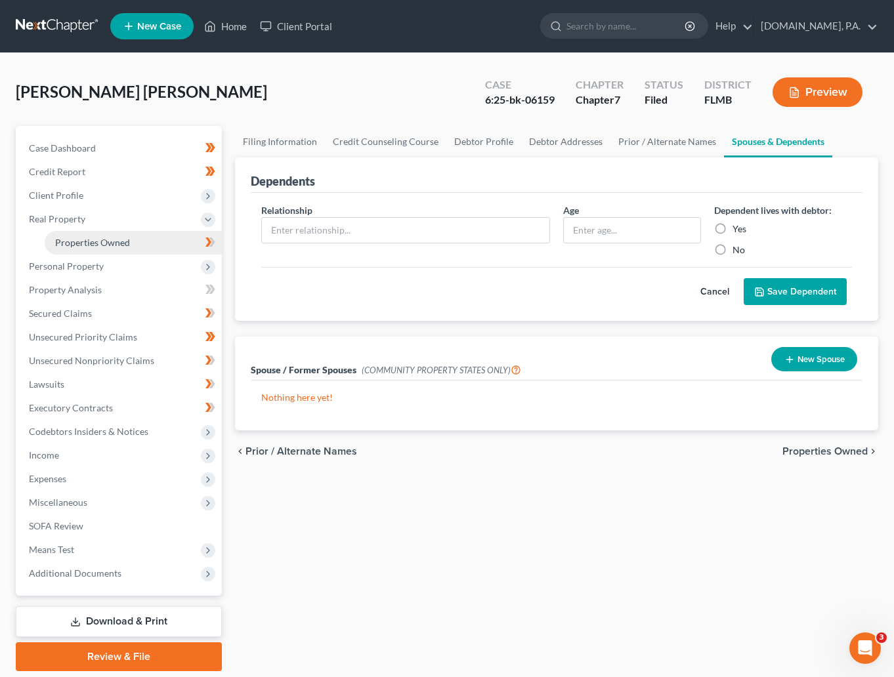
click at [94, 243] on span "Properties Owned" at bounding box center [92, 242] width 75 height 11
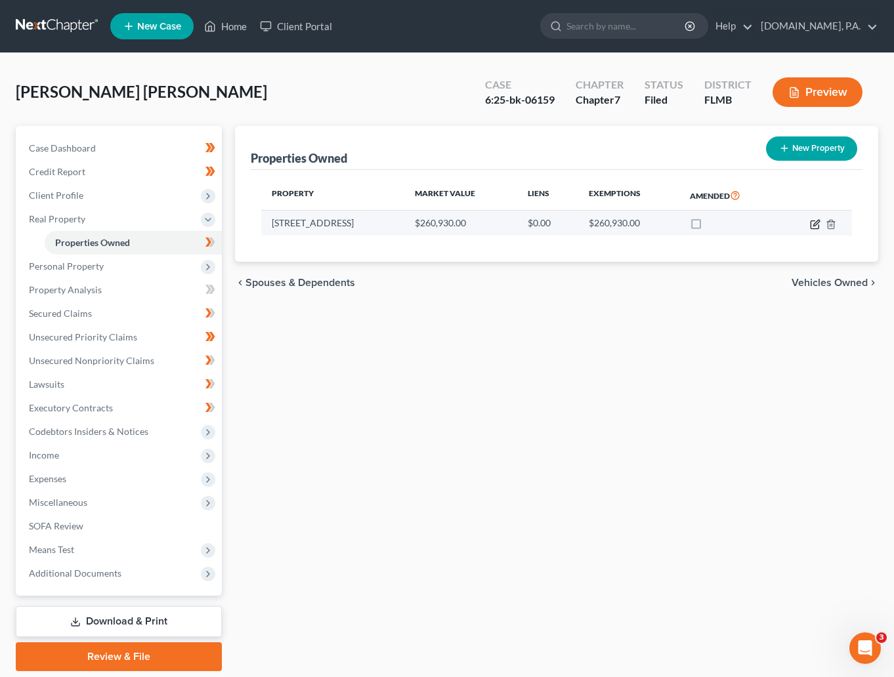
click at [814, 222] on icon "button" at bounding box center [815, 224] width 10 height 10
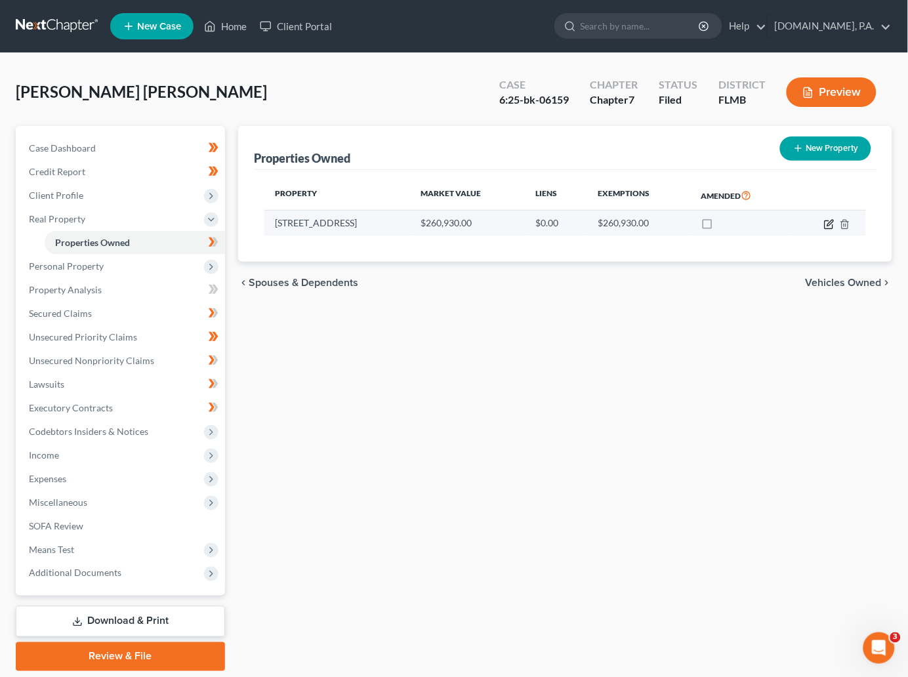
select select "9"
select select "63"
select select "3"
select select "0"
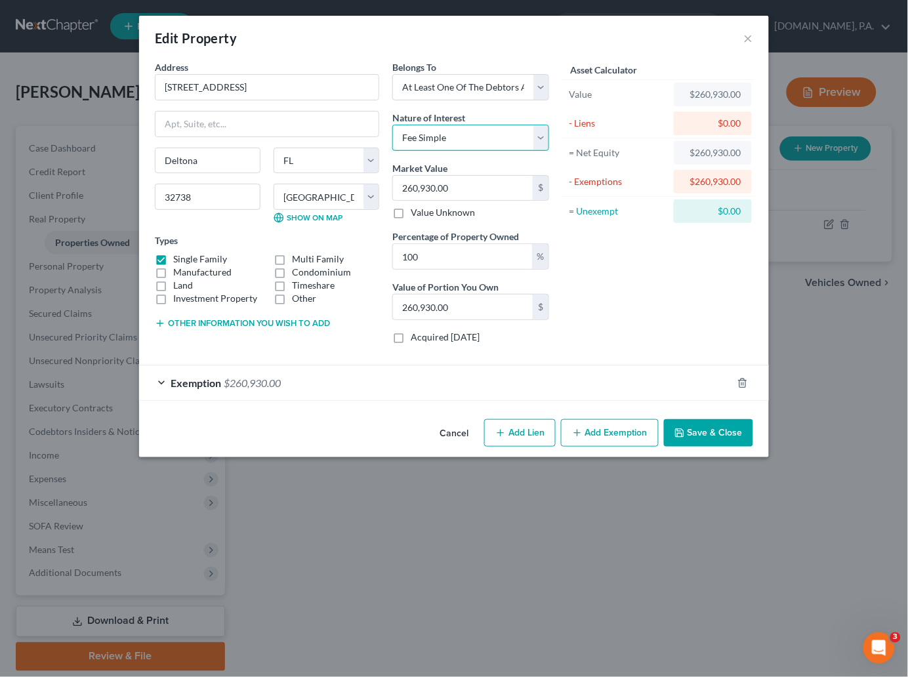
click at [545, 135] on select "Select Fee Simple Joint Tenant Life Estate Equitable Interest Future Interest T…" at bounding box center [470, 138] width 157 height 26
click at [545, 134] on select "Select Fee Simple Joint Tenant Life Estate Equitable Interest Future Interest T…" at bounding box center [470, 138] width 157 height 26
click at [175, 384] on span "Exemption" at bounding box center [196, 383] width 51 height 12
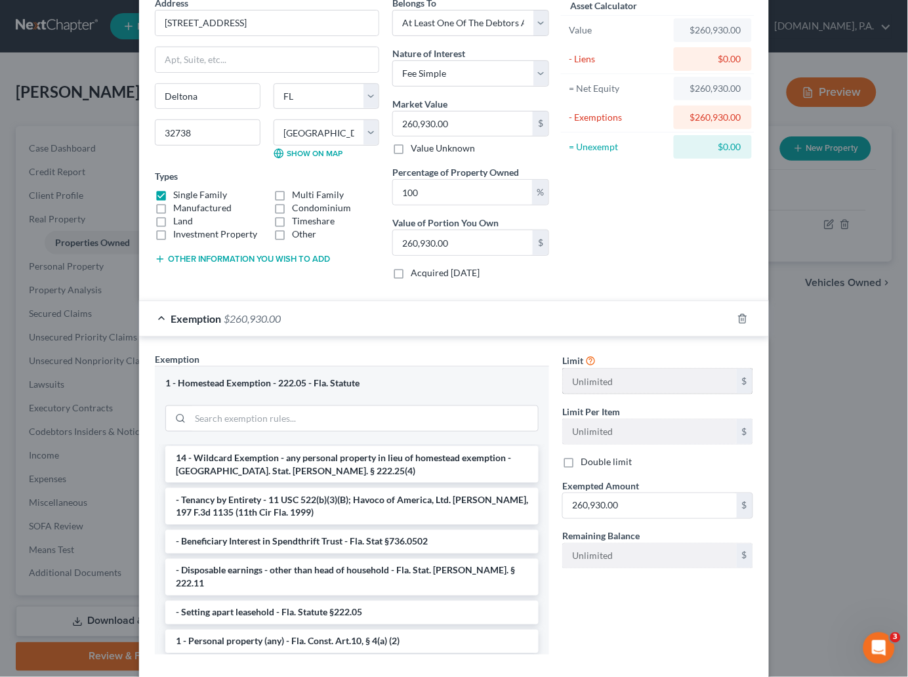
scroll to position [137, 0]
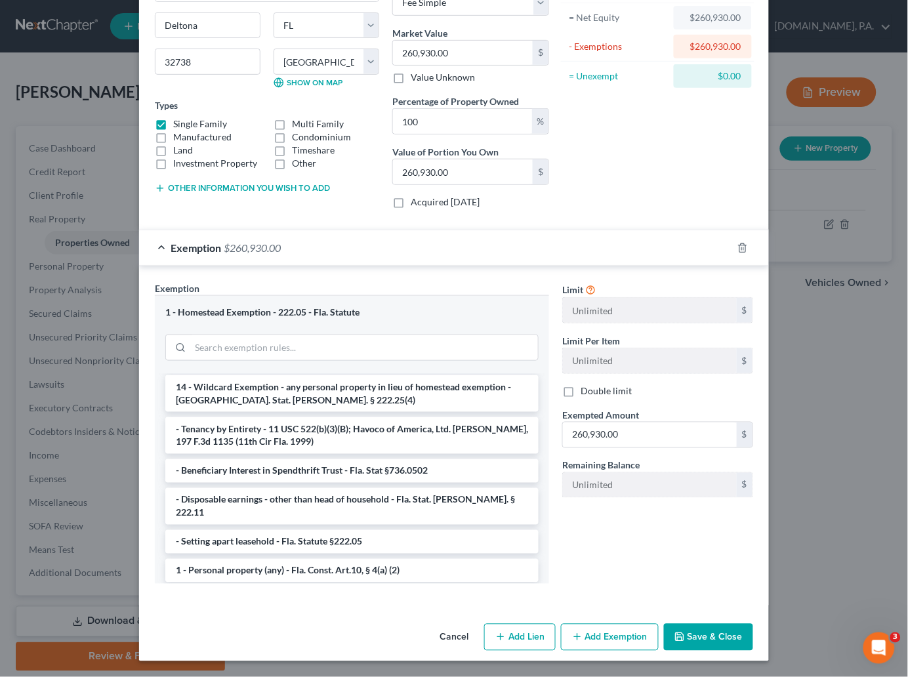
click at [447, 637] on button "Cancel" at bounding box center [454, 638] width 50 height 26
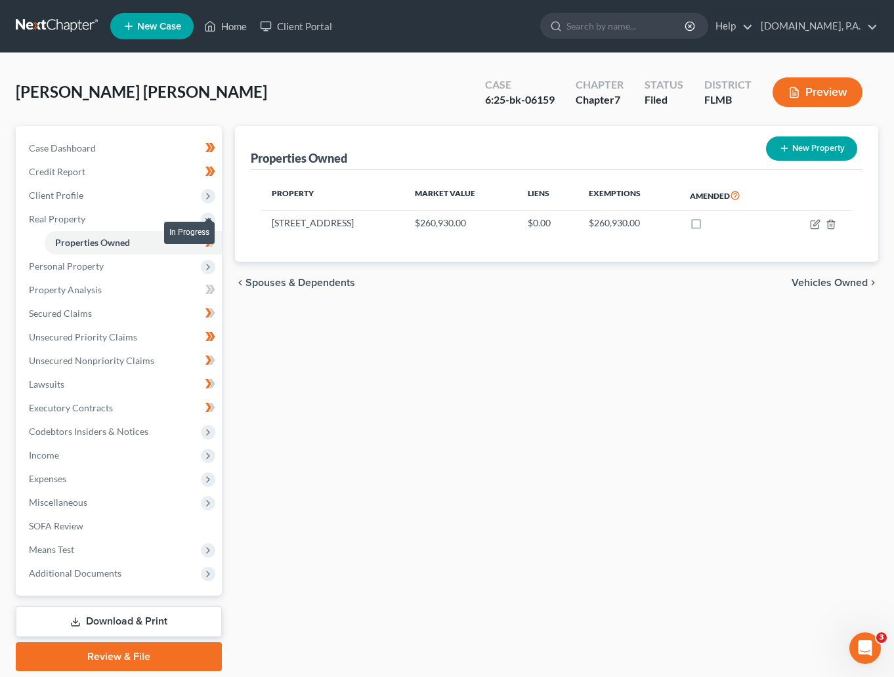
click at [214, 242] on icon at bounding box center [210, 242] width 10 height 16
click at [86, 271] on span "Personal Property" at bounding box center [119, 267] width 203 height 24
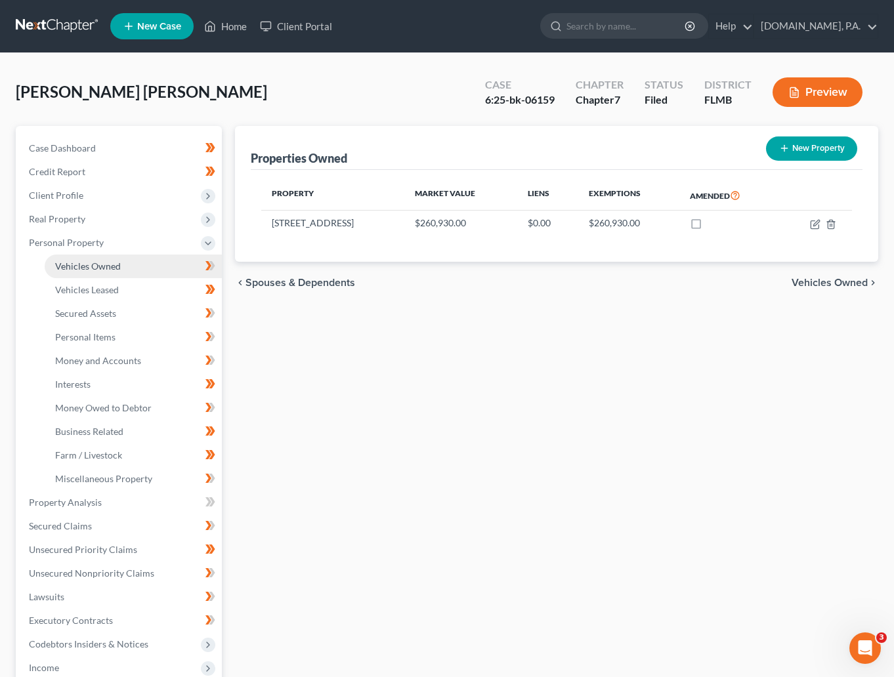
click at [86, 267] on span "Vehicles Owned" at bounding box center [88, 265] width 66 height 11
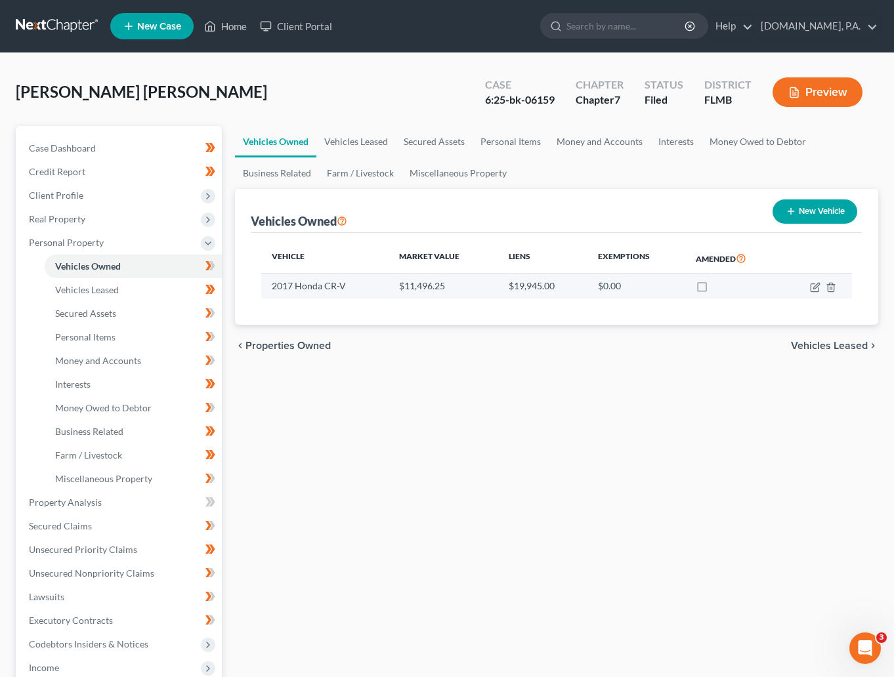
click at [806, 285] on td at bounding box center [816, 286] width 70 height 25
click at [814, 285] on icon "button" at bounding box center [815, 287] width 10 height 10
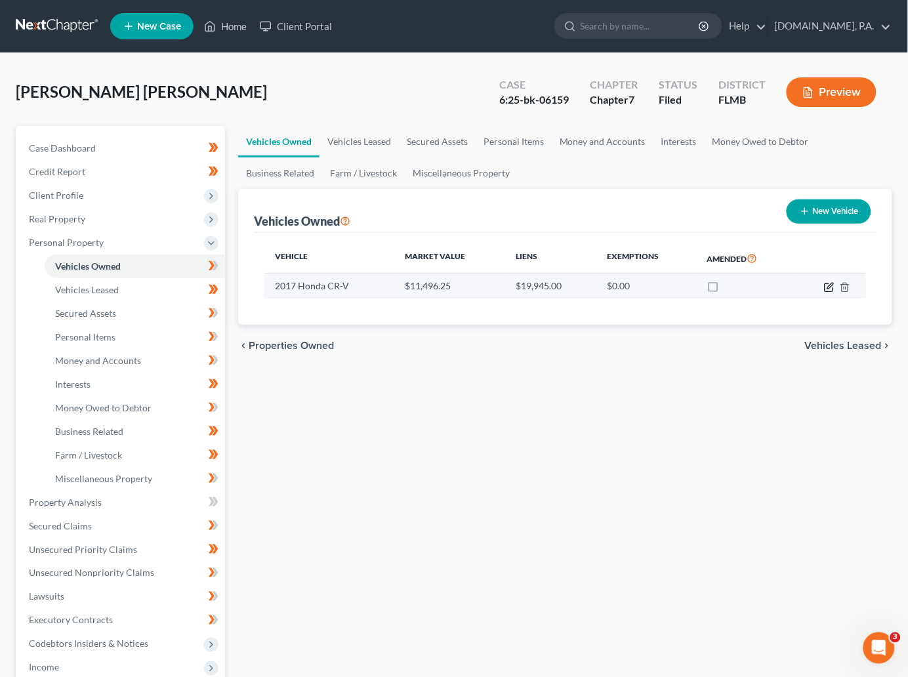
select select "0"
select select "9"
select select "3"
select select "0"
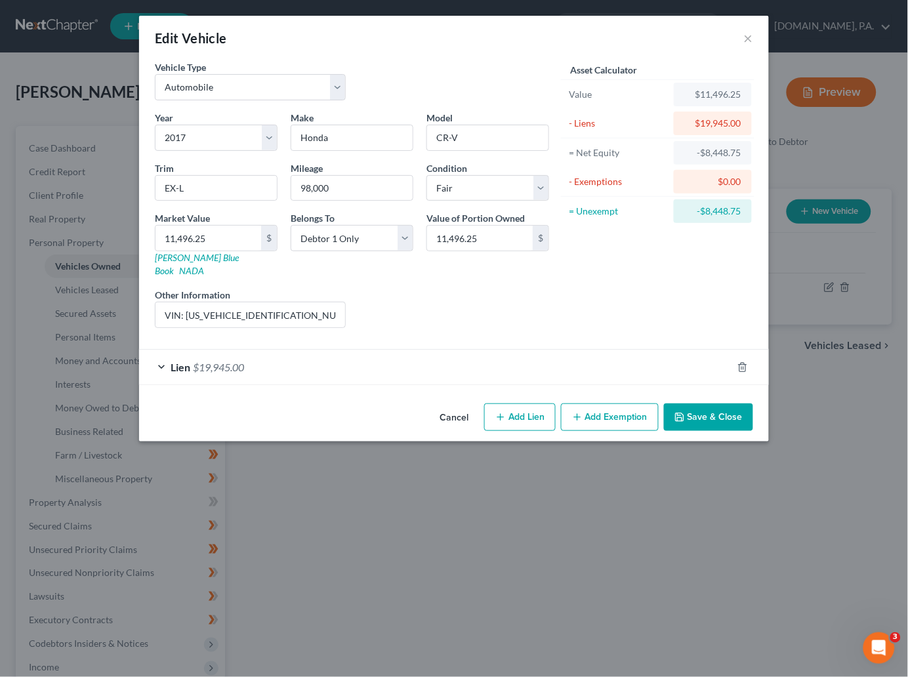
click at [159, 352] on div "Lien $19,945.00" at bounding box center [435, 367] width 593 height 35
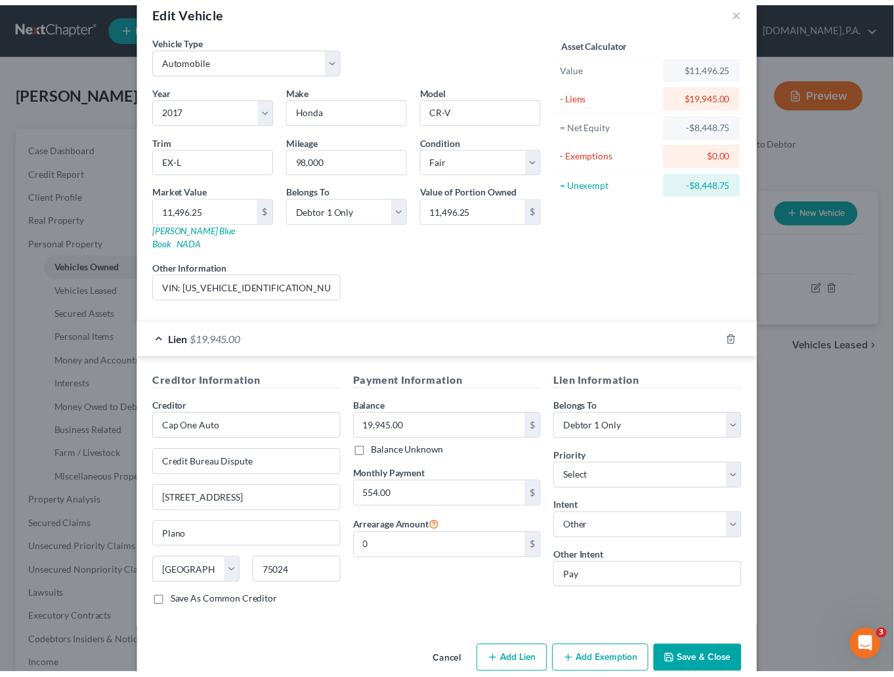
scroll to position [44, 0]
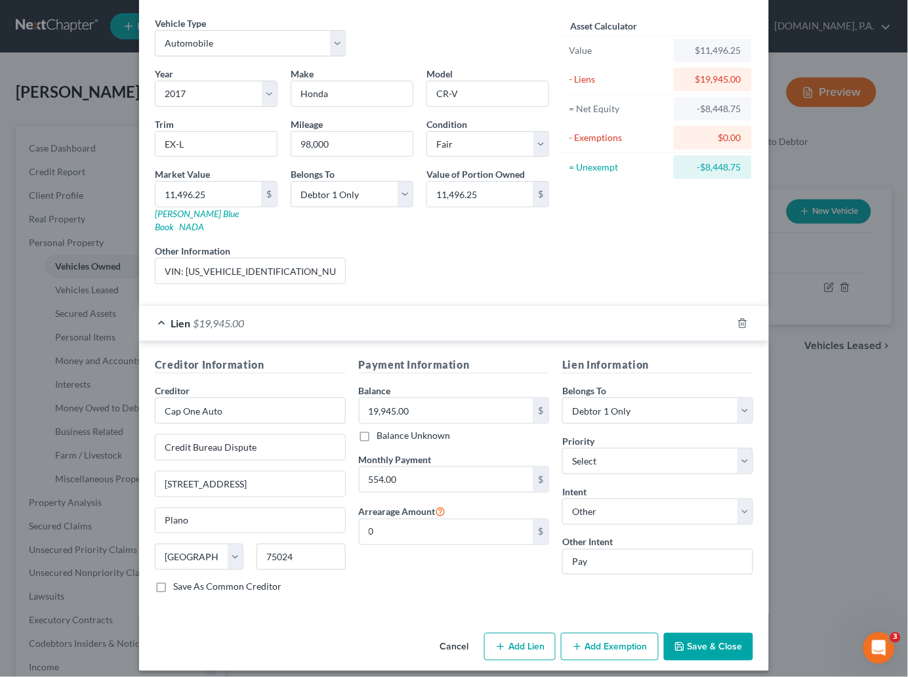
click at [687, 640] on button "Save & Close" at bounding box center [708, 647] width 89 height 28
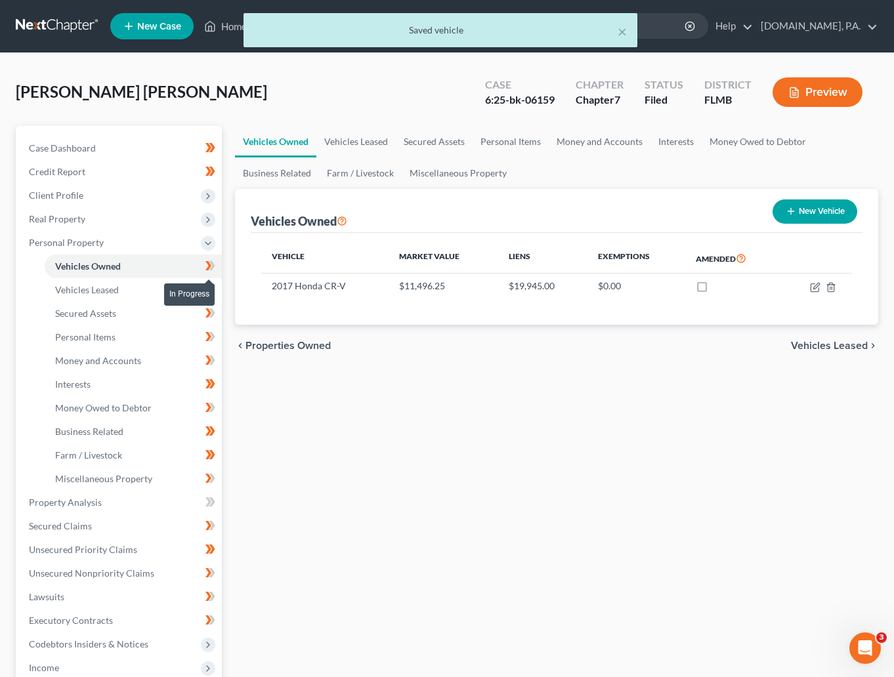
click at [216, 267] on span at bounding box center [210, 268] width 23 height 20
click at [112, 289] on span "Vehicles Leased" at bounding box center [87, 289] width 64 height 11
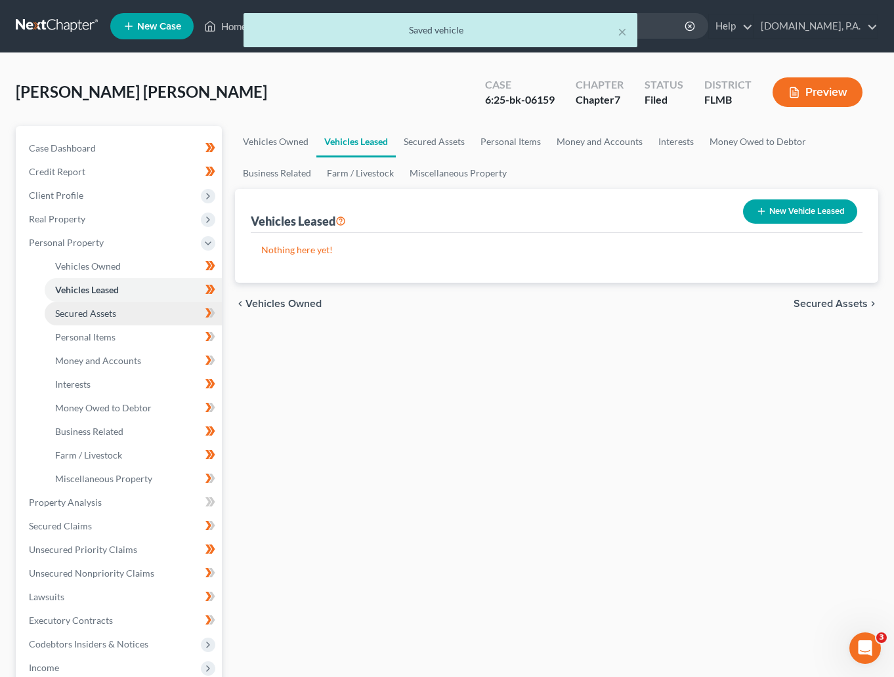
click at [85, 312] on span "Secured Assets" at bounding box center [85, 313] width 61 height 11
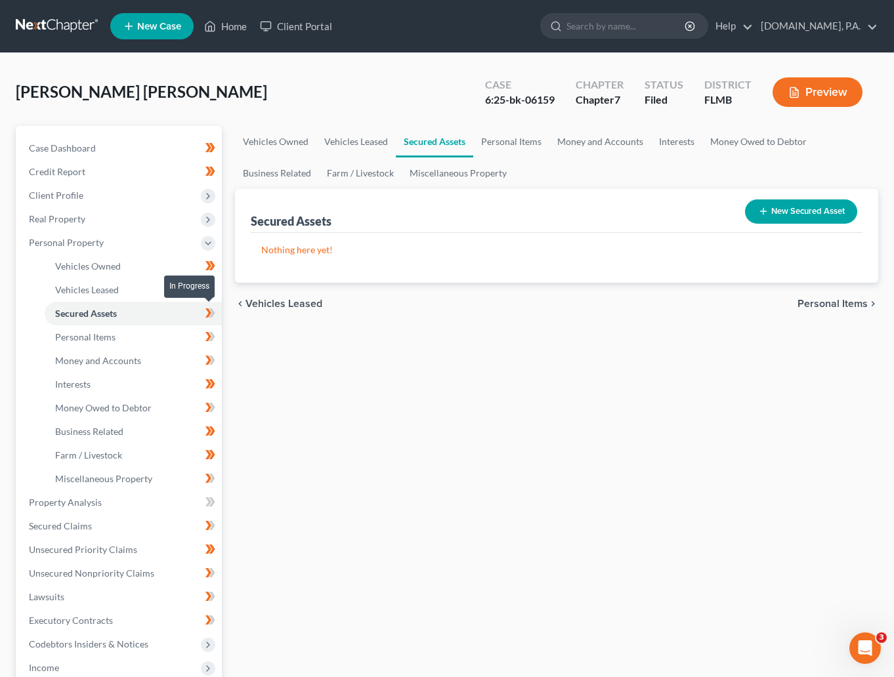
click at [211, 311] on icon at bounding box center [210, 313] width 10 height 16
click at [100, 336] on span "Personal Items" at bounding box center [85, 336] width 60 height 11
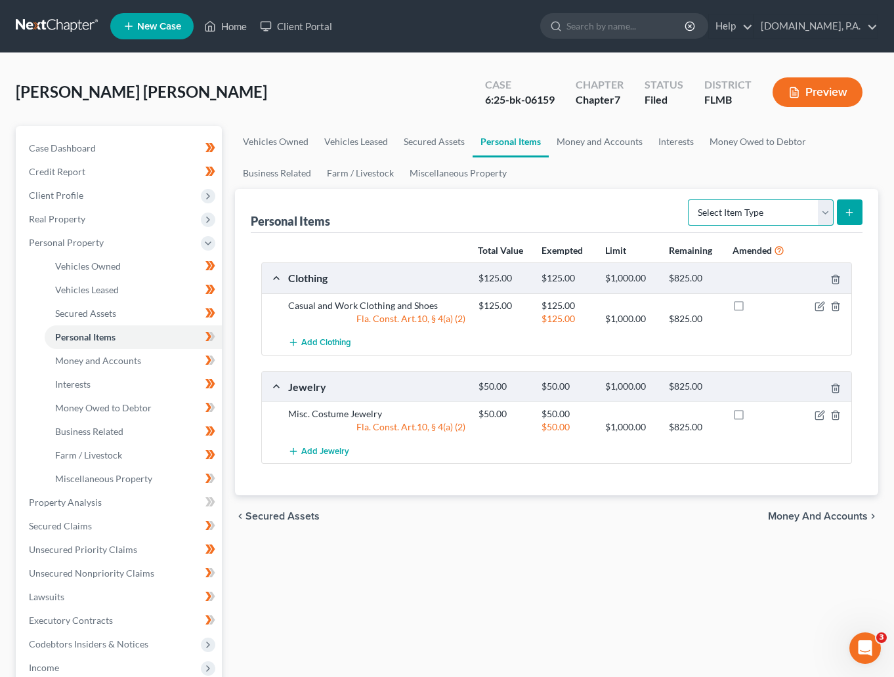
click at [825, 207] on select "Select Item Type Clothing Collectibles Of Value Electronics Firearms Household …" at bounding box center [761, 212] width 146 height 26
select select "household_goods"
click at [688, 199] on select "Select Item Type Clothing Collectibles Of Value Electronics Firearms Household …" at bounding box center [761, 212] width 146 height 26
click at [844, 208] on button "submit" at bounding box center [850, 212] width 26 height 26
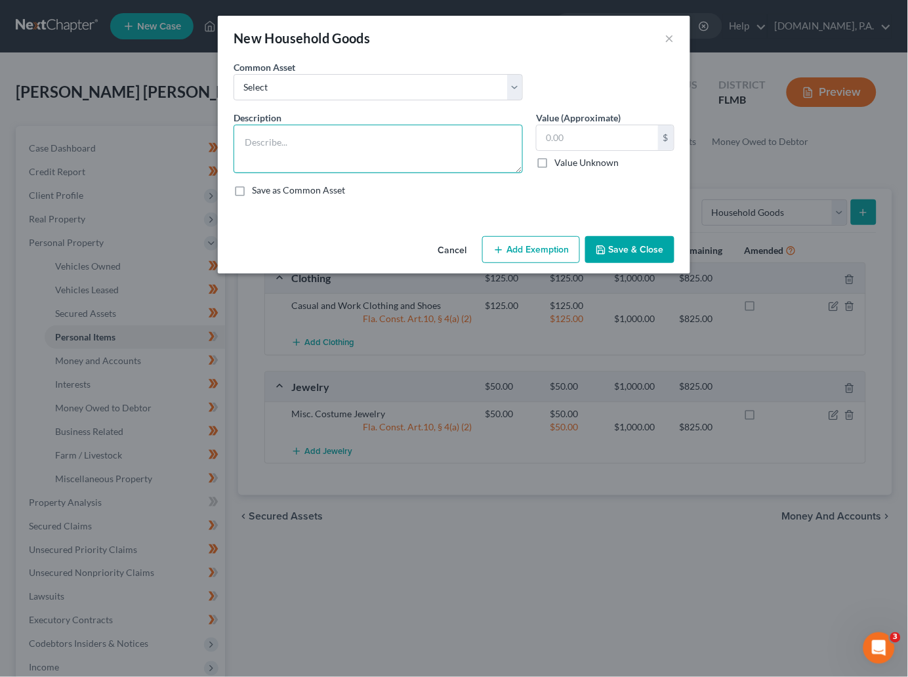
click at [266, 138] on textarea at bounding box center [378, 149] width 289 height 49
type textarea "1 Couch, 1 Coffee Table, 1 Dining Table w/chairs, 1 Bed, 1 Dresser, 1 Nightstan…"
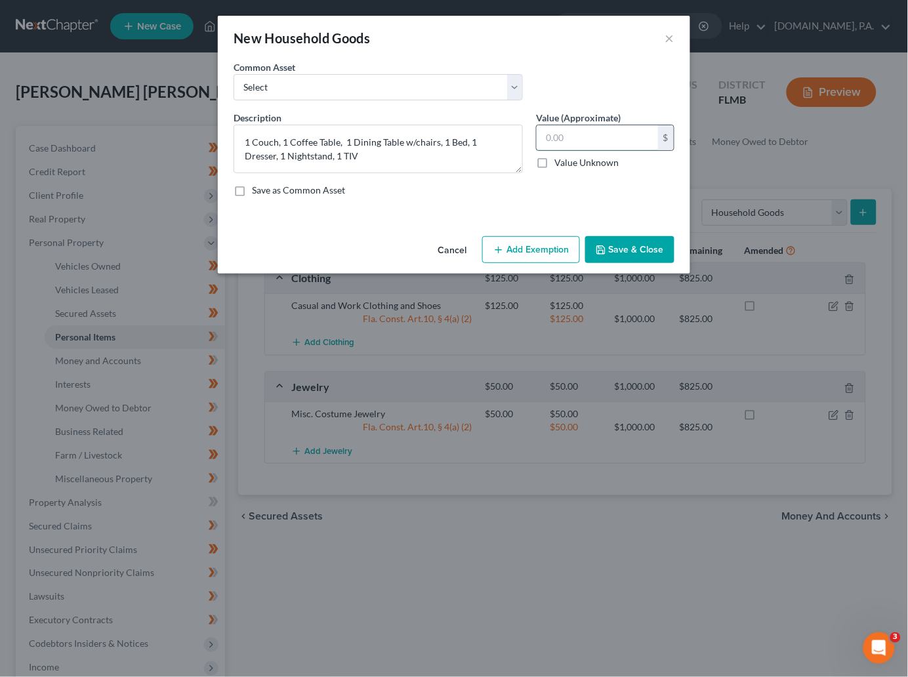
click at [594, 136] on input "text" at bounding box center [597, 137] width 121 height 25
type input "250.00"
click at [534, 256] on button "Add Exemption" at bounding box center [531, 250] width 98 height 28
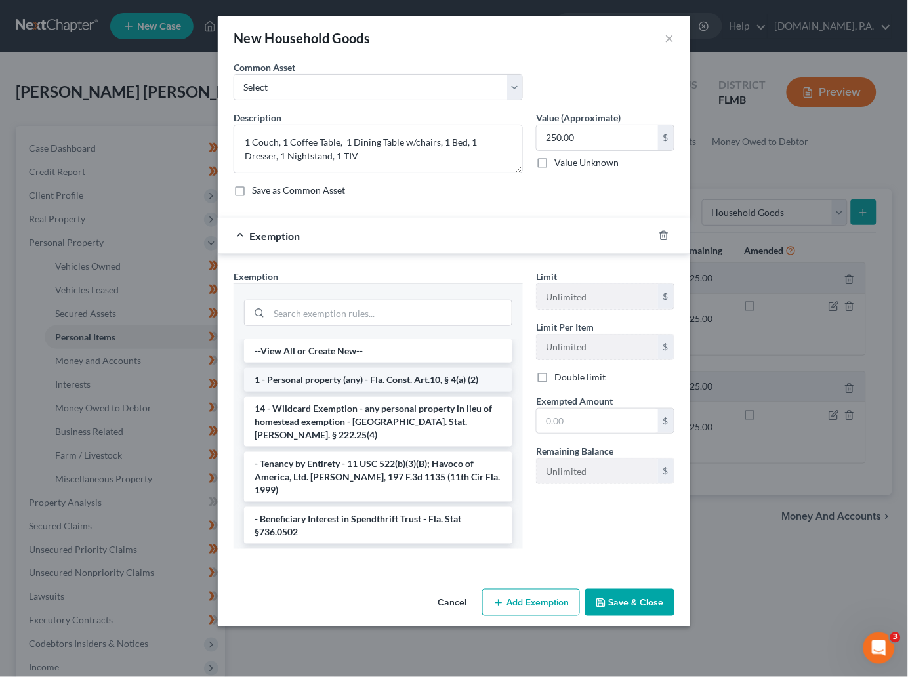
click at [353, 384] on li "1 - Personal property (any) - Fla. Const. Art.10, § 4(a) (2)" at bounding box center [378, 380] width 268 height 24
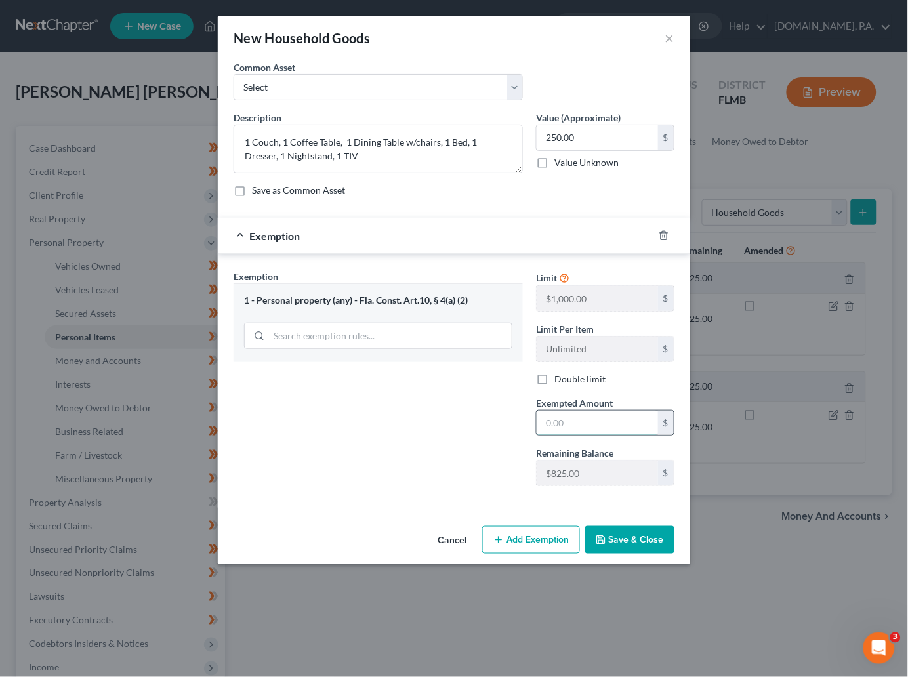
click at [582, 423] on input "text" at bounding box center [597, 423] width 121 height 25
type input "250.00"
click at [631, 535] on button "Save & Close" at bounding box center [629, 540] width 89 height 28
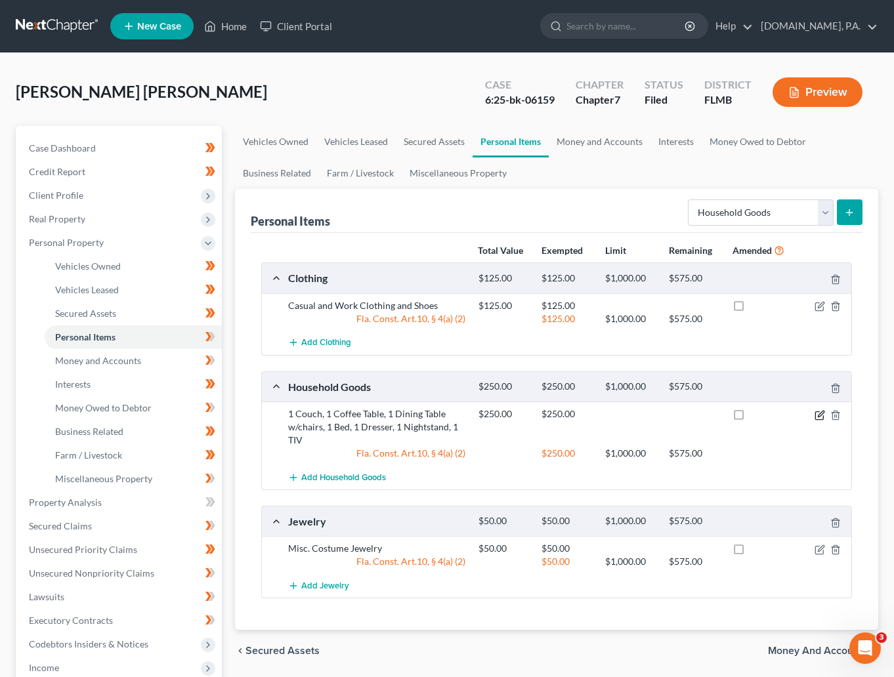
click at [817, 413] on icon "button" at bounding box center [819, 415] width 10 height 10
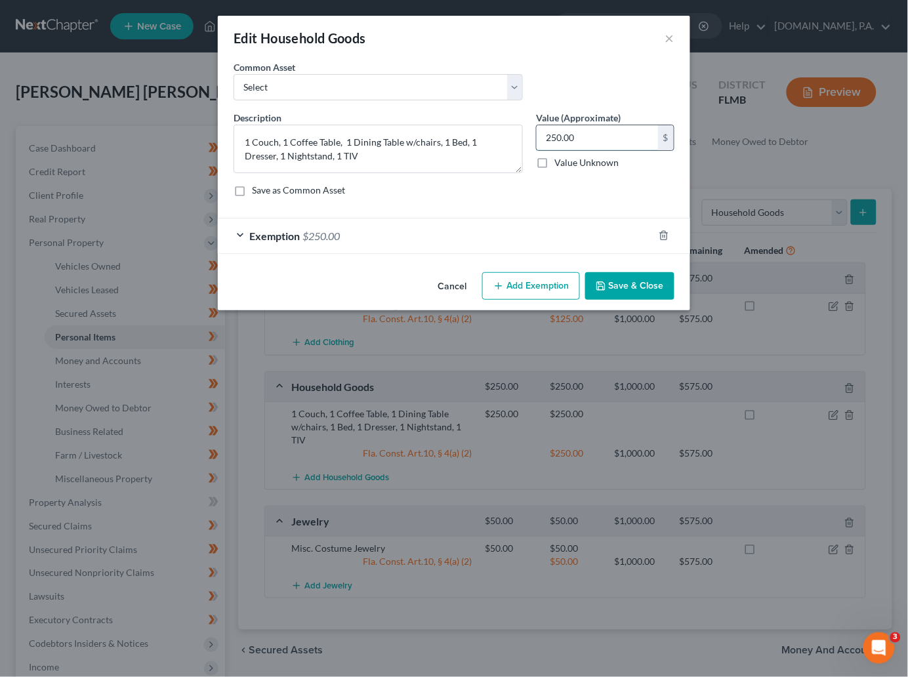
click at [587, 137] on input "250.00" at bounding box center [597, 137] width 121 height 25
type input "300"
click at [530, 282] on button "Add Exemption" at bounding box center [531, 286] width 98 height 28
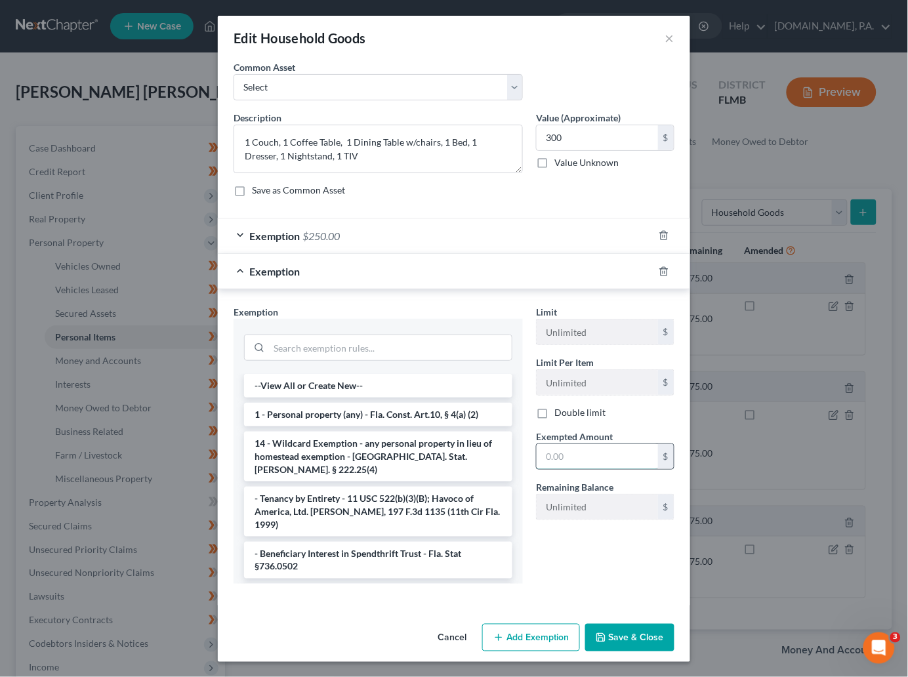
click at [570, 457] on input "text" at bounding box center [597, 456] width 121 height 25
type input "300"
click at [603, 643] on button "Save & Close" at bounding box center [629, 638] width 89 height 28
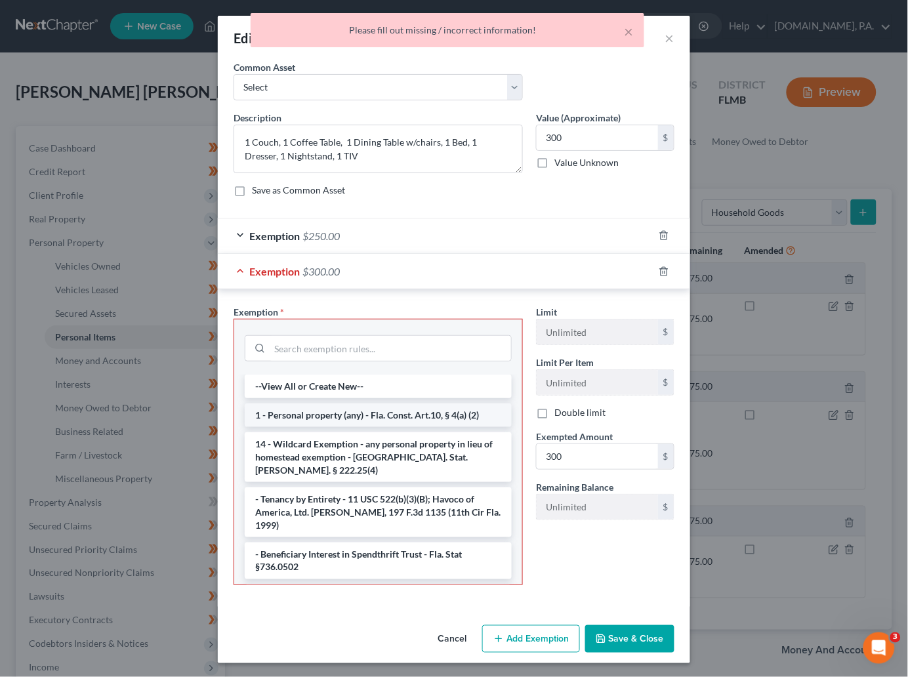
click at [318, 423] on li "1 - Personal property (any) - Fla. Const. Art.10, § 4(a) (2)" at bounding box center [378, 415] width 267 height 24
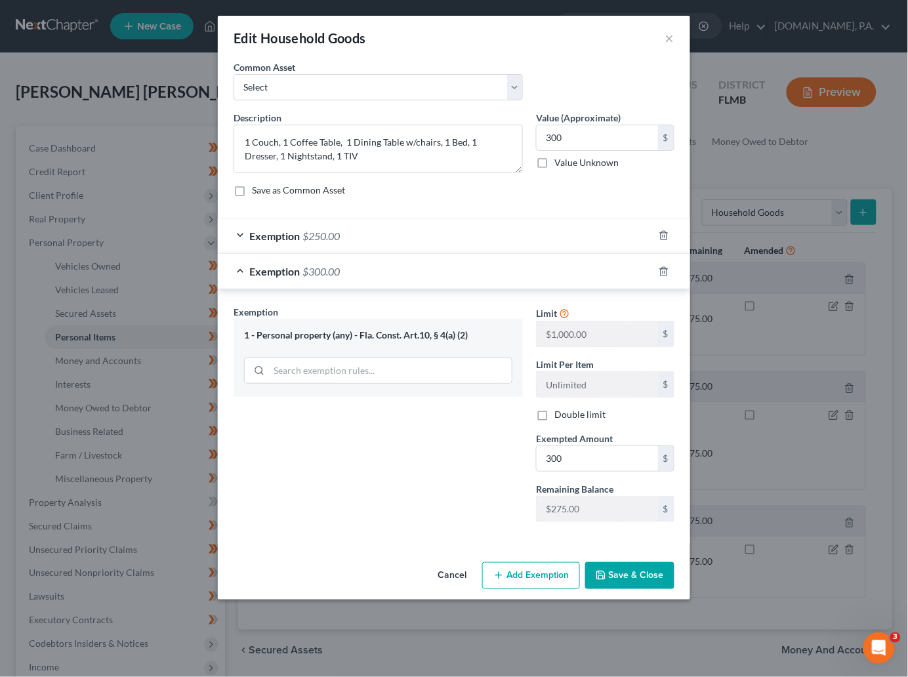
click at [635, 577] on button "Save & Close" at bounding box center [629, 576] width 89 height 28
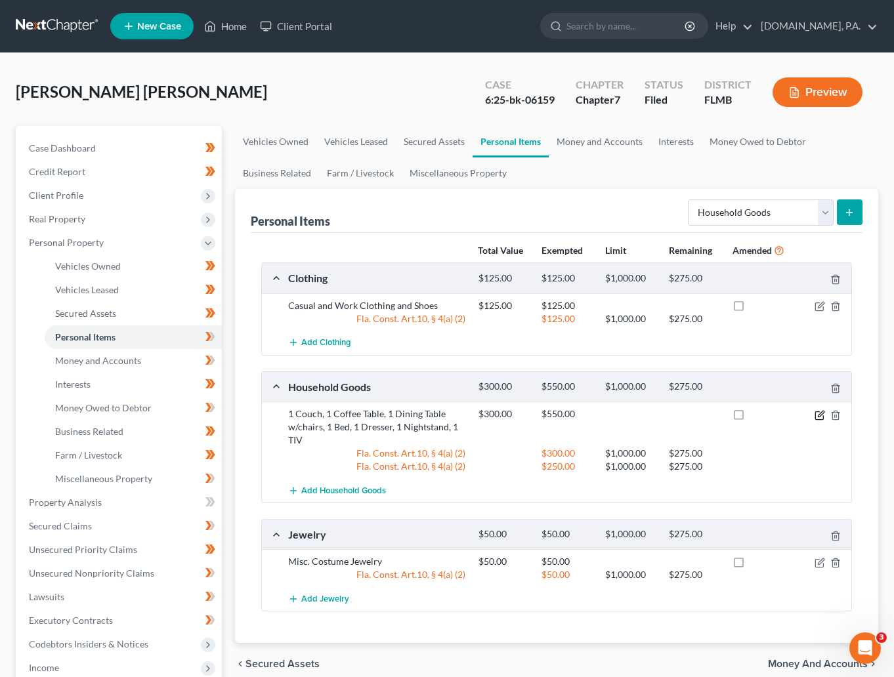
click at [818, 417] on icon "button" at bounding box center [820, 414] width 6 height 6
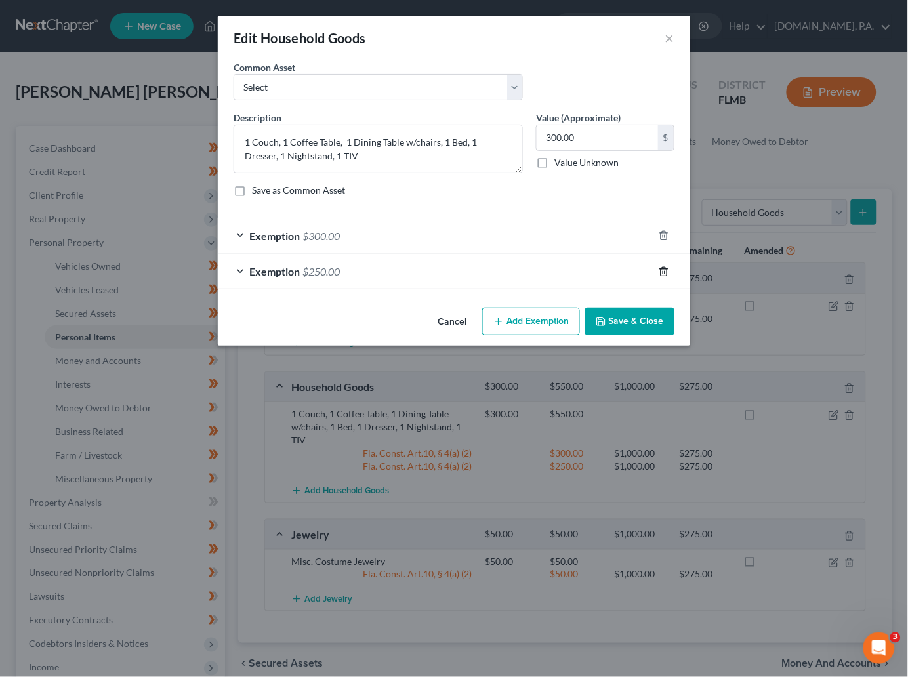
click at [668, 269] on icon "button" at bounding box center [664, 271] width 10 height 10
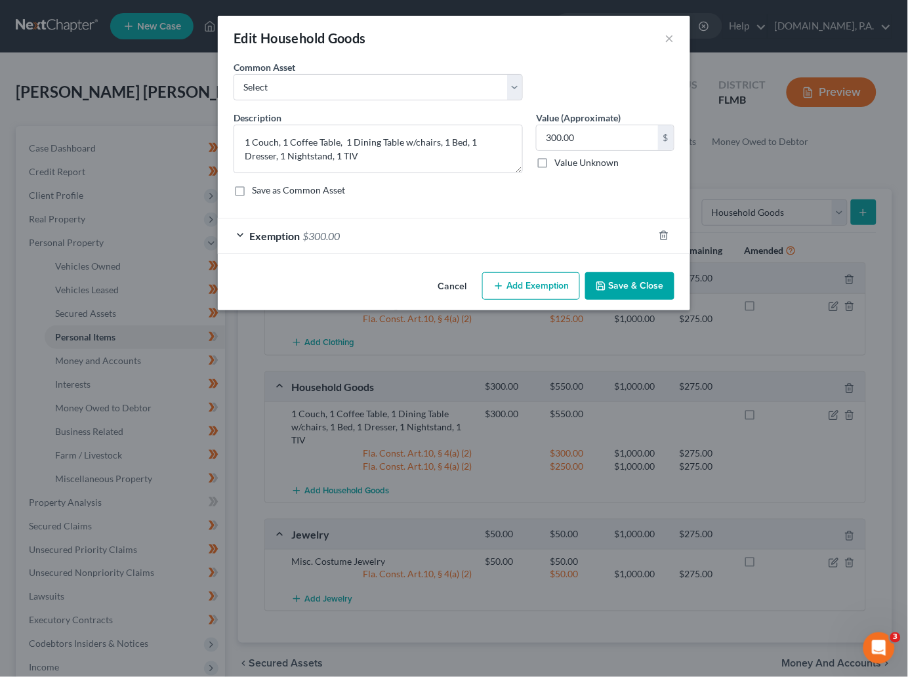
click at [635, 287] on button "Save & Close" at bounding box center [629, 286] width 89 height 28
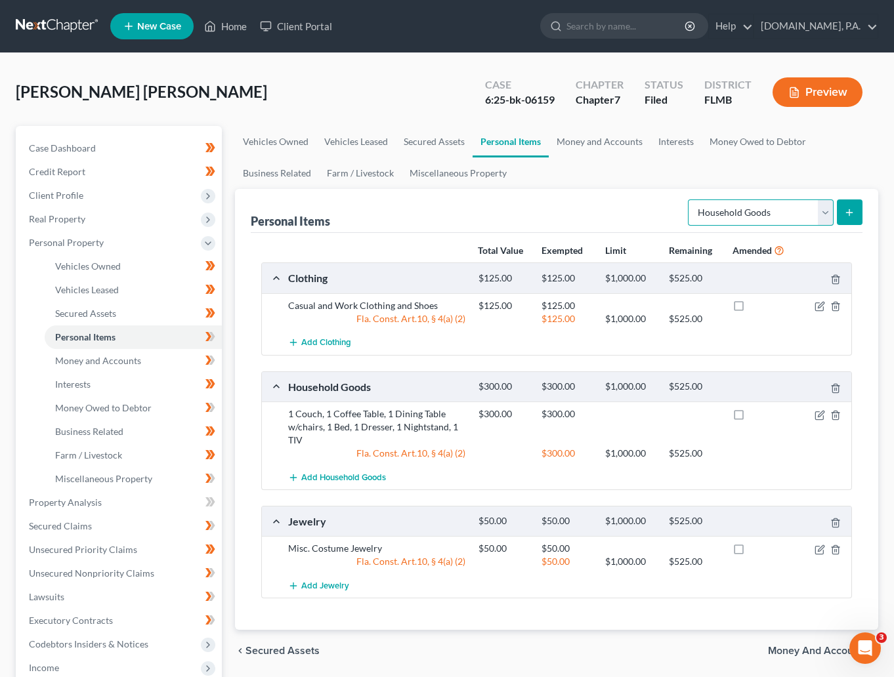
click at [831, 210] on select "Select Item Type Clothing Collectibles Of Value Electronics Firearms Household …" at bounding box center [761, 212] width 146 height 26
select select "electronics"
click at [688, 199] on select "Select Item Type Clothing Collectibles Of Value Electronics Firearms Household …" at bounding box center [761, 212] width 146 height 26
click at [844, 211] on icon "submit" at bounding box center [849, 212] width 10 height 10
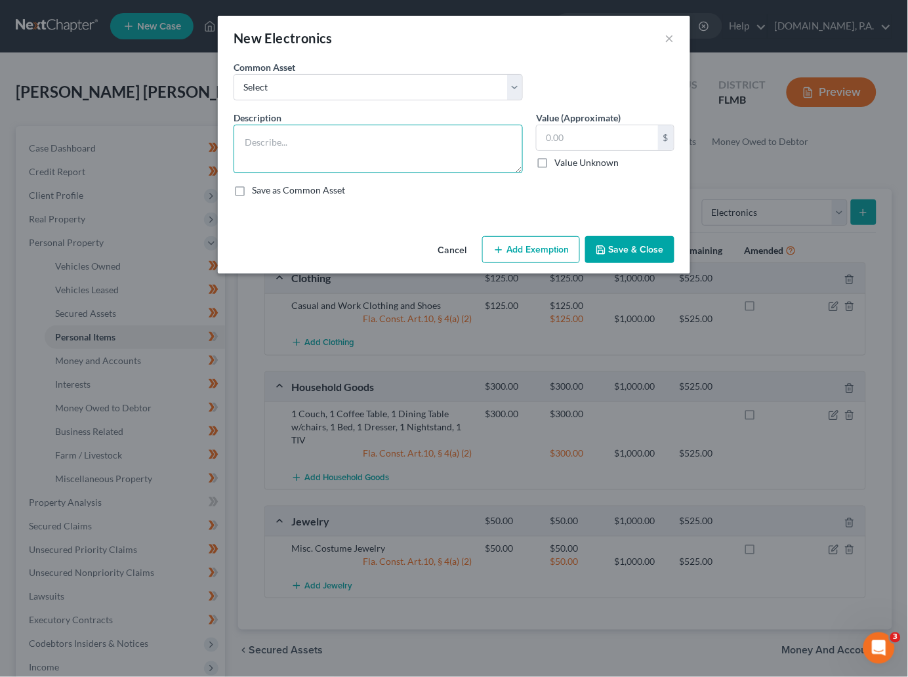
click at [245, 137] on textarea at bounding box center [378, 149] width 289 height 49
type textarea "2 TV's, 1 Cell Phone"
click at [577, 134] on input "text" at bounding box center [597, 137] width 121 height 25
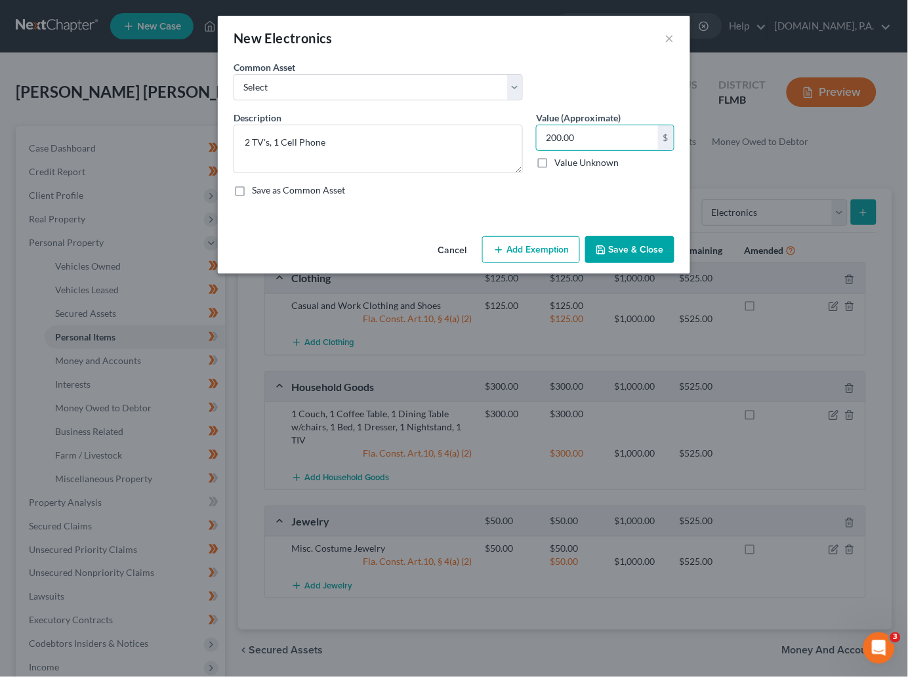
type input "200.00"
click at [521, 247] on button "Add Exemption" at bounding box center [531, 250] width 98 height 28
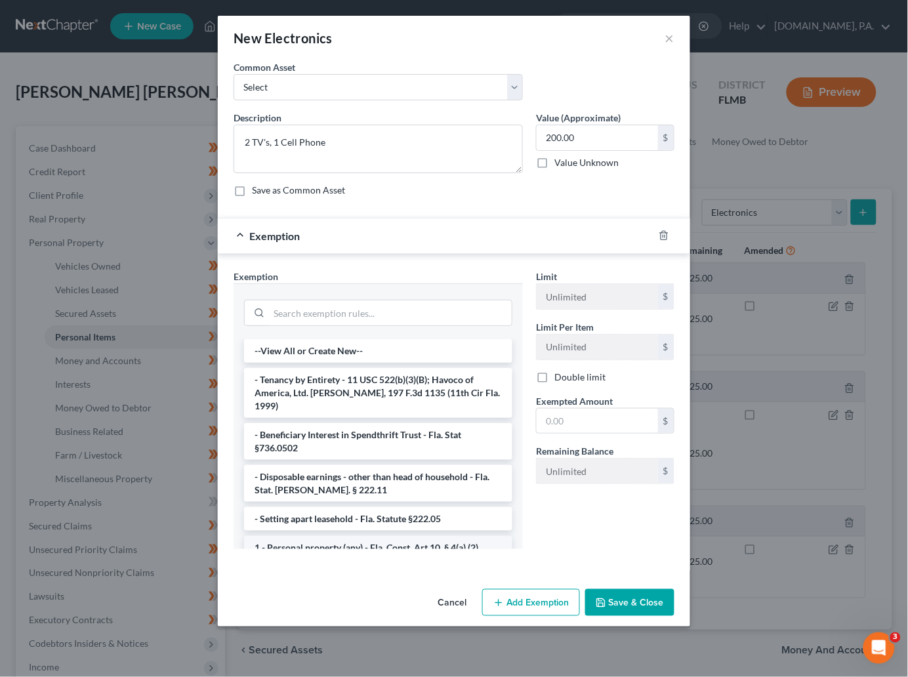
click at [317, 536] on li "1 - Personal property (any) - Fla. Const. Art.10, § 4(a) (2)" at bounding box center [378, 548] width 268 height 24
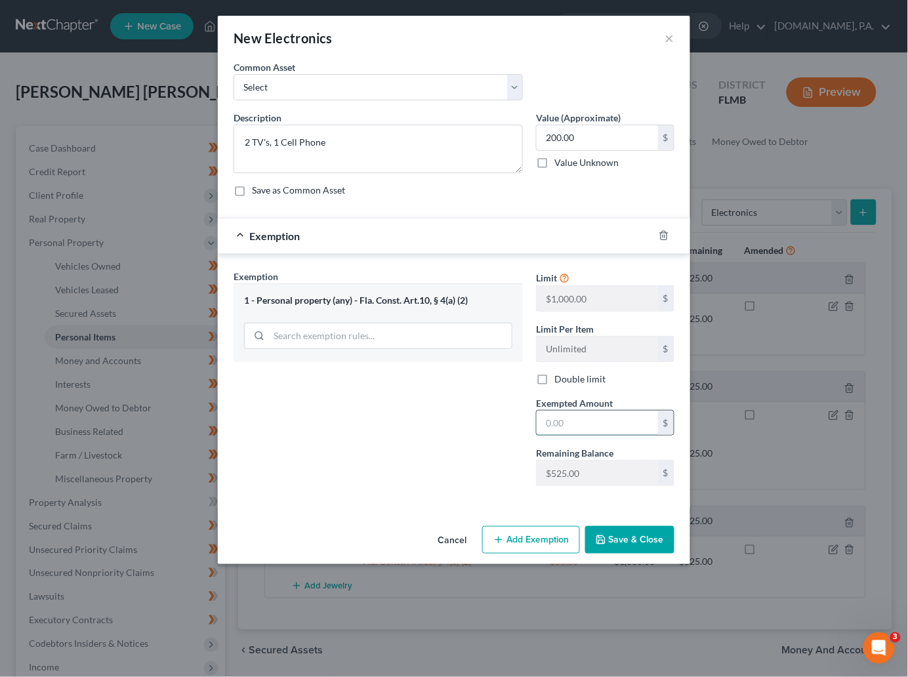
click at [593, 425] on input "text" at bounding box center [597, 423] width 121 height 25
type input "200.00"
click at [653, 545] on button "Save & Close" at bounding box center [629, 540] width 89 height 28
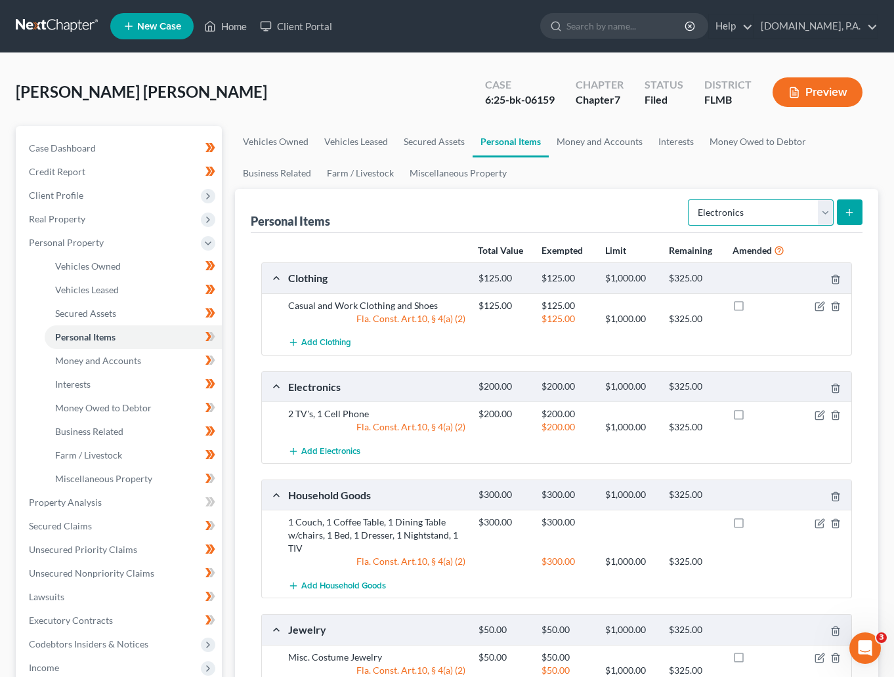
click at [821, 212] on select "Select Item Type Clothing Collectibles Of Value Electronics Firearms Household …" at bounding box center [761, 212] width 146 height 26
select select "pets"
click at [688, 199] on select "Select Item Type Clothing Collectibles Of Value Electronics Firearms Household …" at bounding box center [761, 212] width 146 height 26
click at [844, 210] on button "submit" at bounding box center [850, 212] width 26 height 26
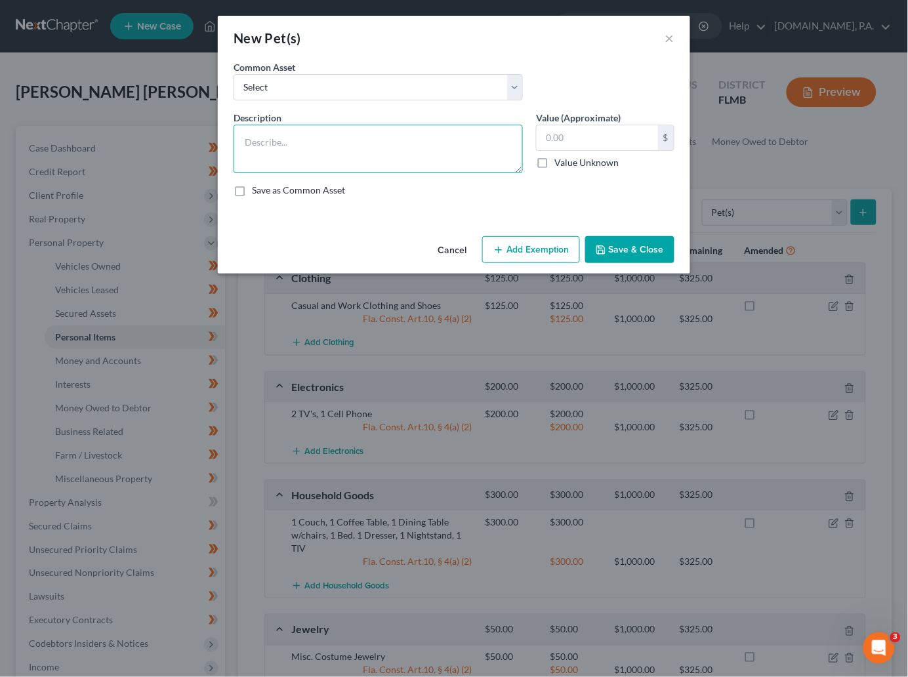
click at [291, 144] on textarea at bounding box center [378, 149] width 289 height 49
type textarea "1 pet"
click at [554, 134] on input "text" at bounding box center [597, 137] width 121 height 25
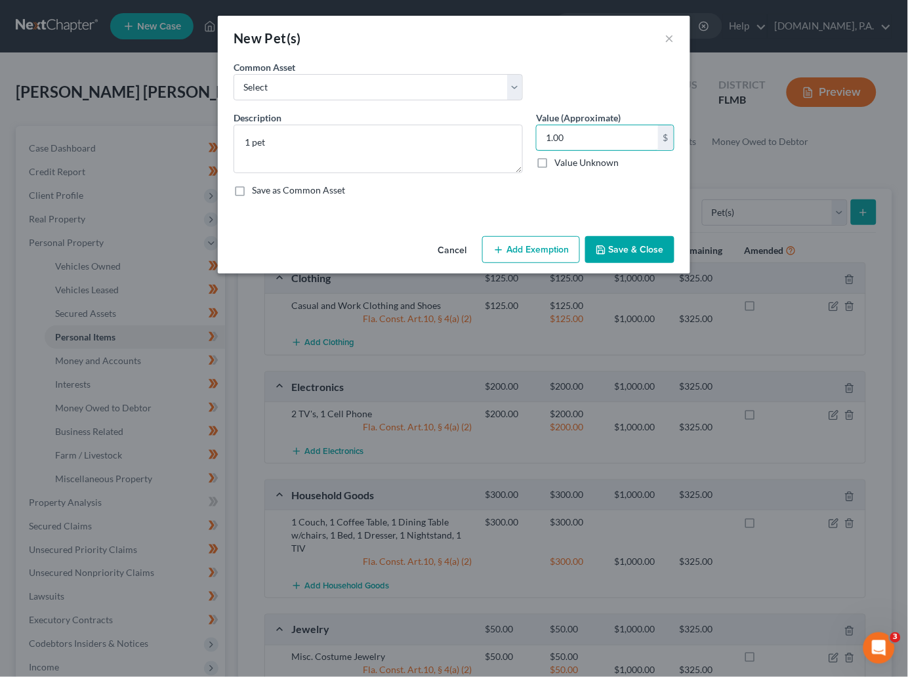
type input "1.00"
click at [521, 247] on button "Add Exemption" at bounding box center [531, 250] width 98 height 28
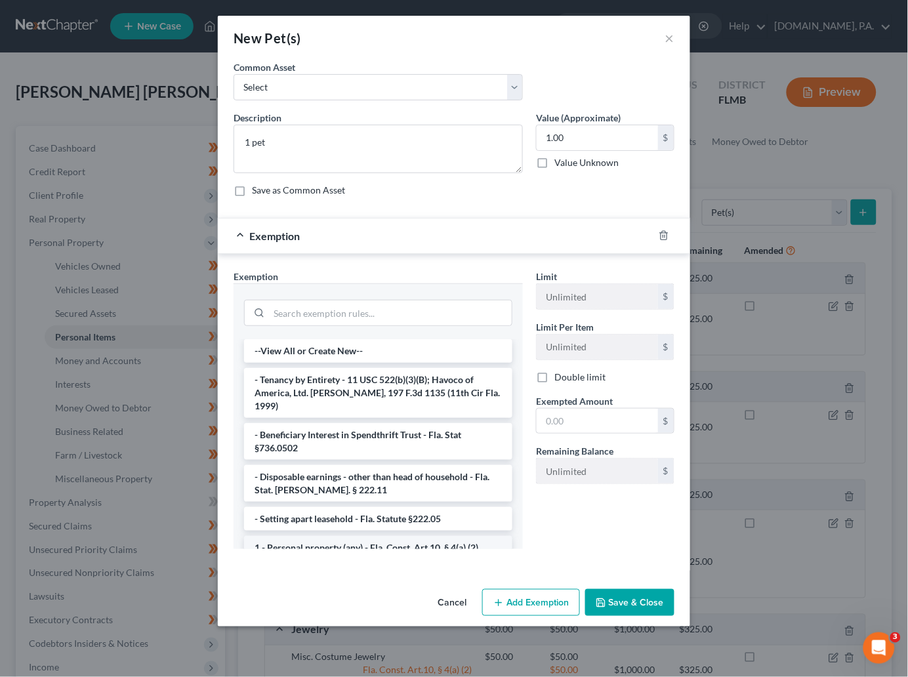
click at [329, 539] on li "1 - Personal property (any) - Fla. Const. Art.10, § 4(a) (2)" at bounding box center [378, 548] width 268 height 24
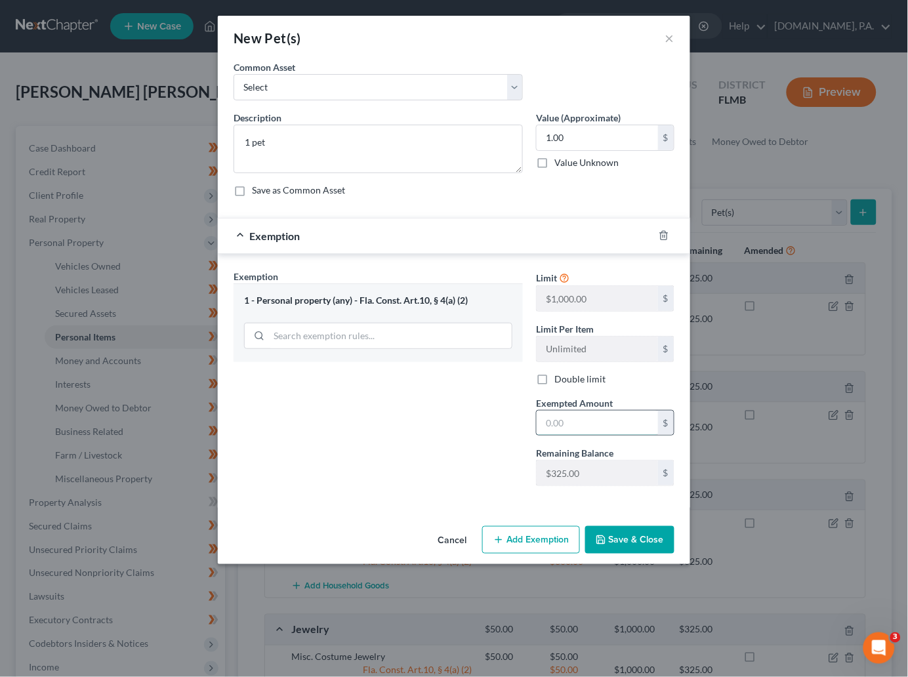
click at [592, 421] on input "text" at bounding box center [597, 423] width 121 height 25
type input "1.00"
click at [640, 537] on button "Save & Close" at bounding box center [629, 540] width 89 height 28
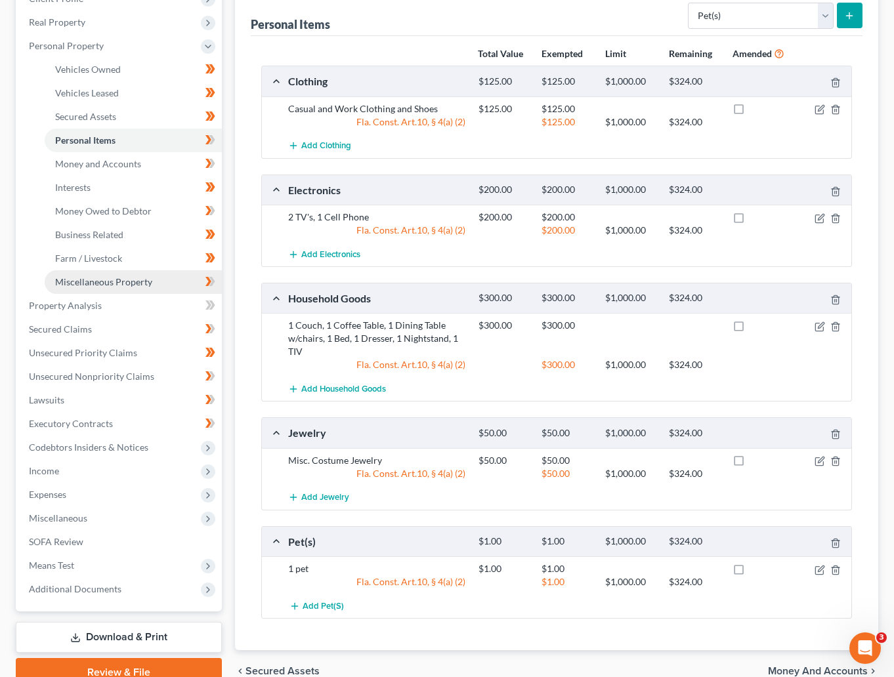
scroll to position [98, 0]
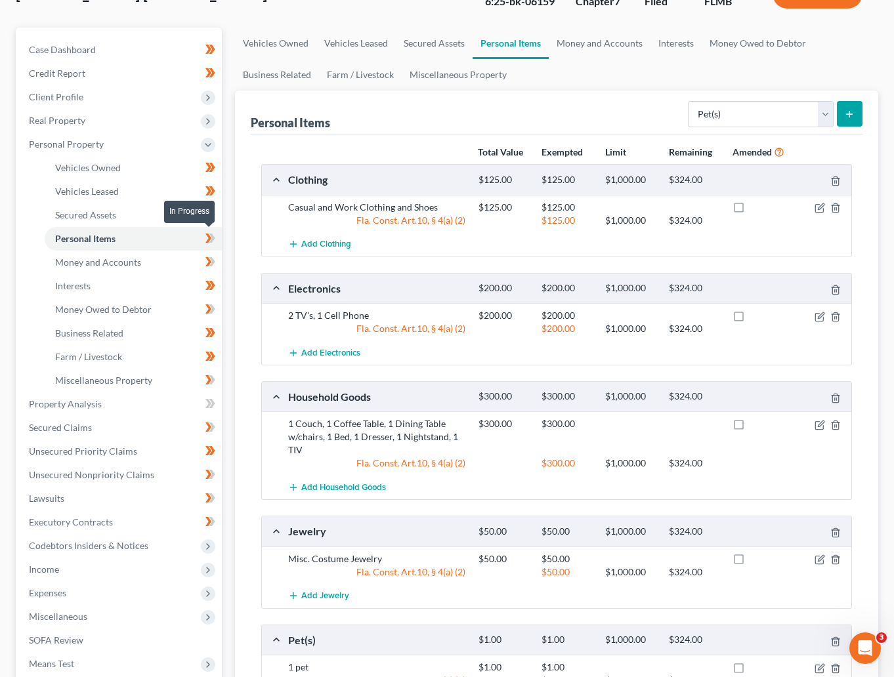
click at [211, 236] on icon at bounding box center [212, 238] width 6 height 9
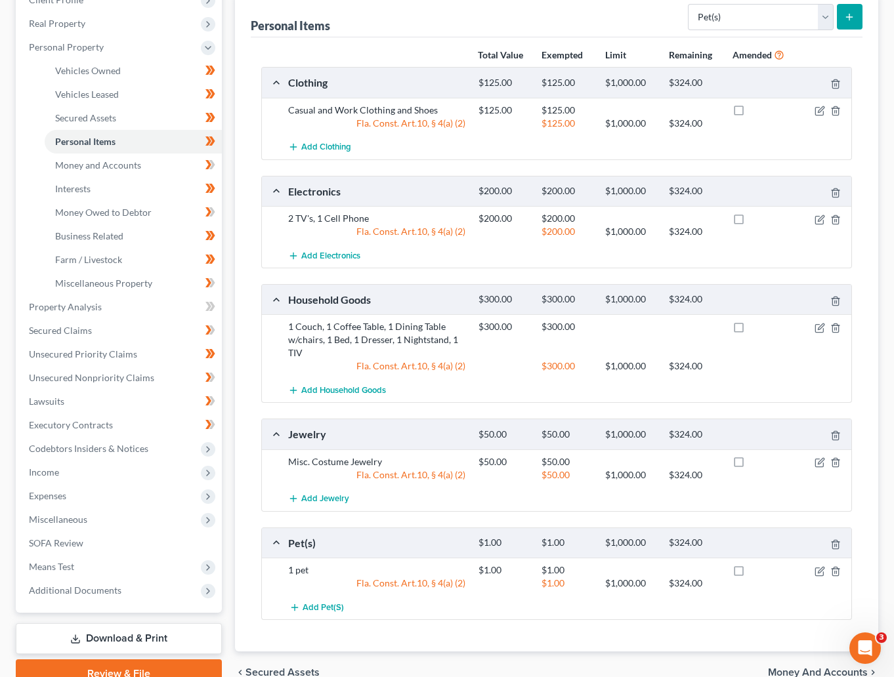
scroll to position [197, 0]
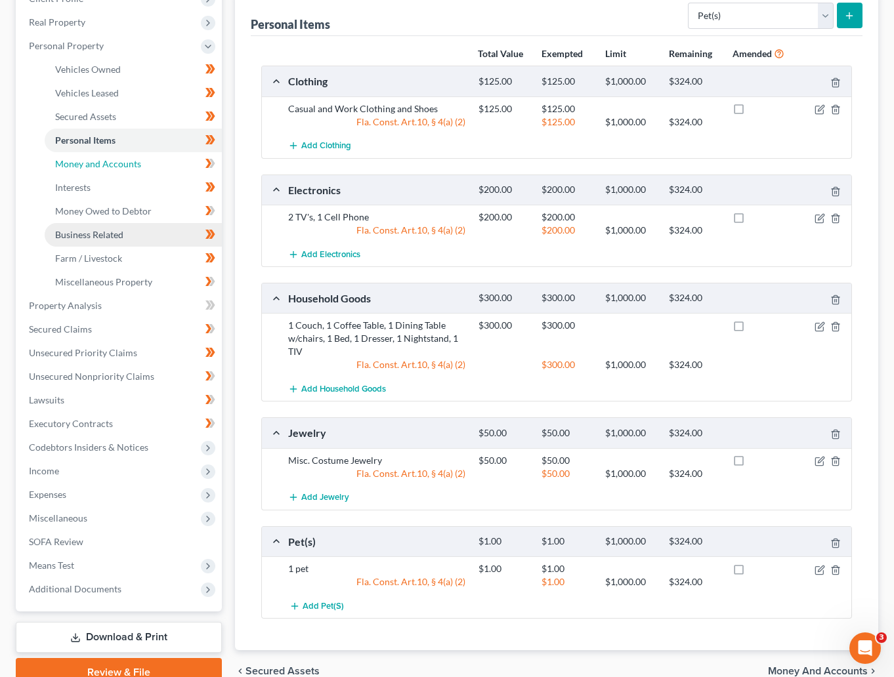
drag, startPoint x: 113, startPoint y: 163, endPoint x: 190, endPoint y: 223, distance: 98.2
click at [113, 163] on span "Money and Accounts" at bounding box center [98, 163] width 86 height 11
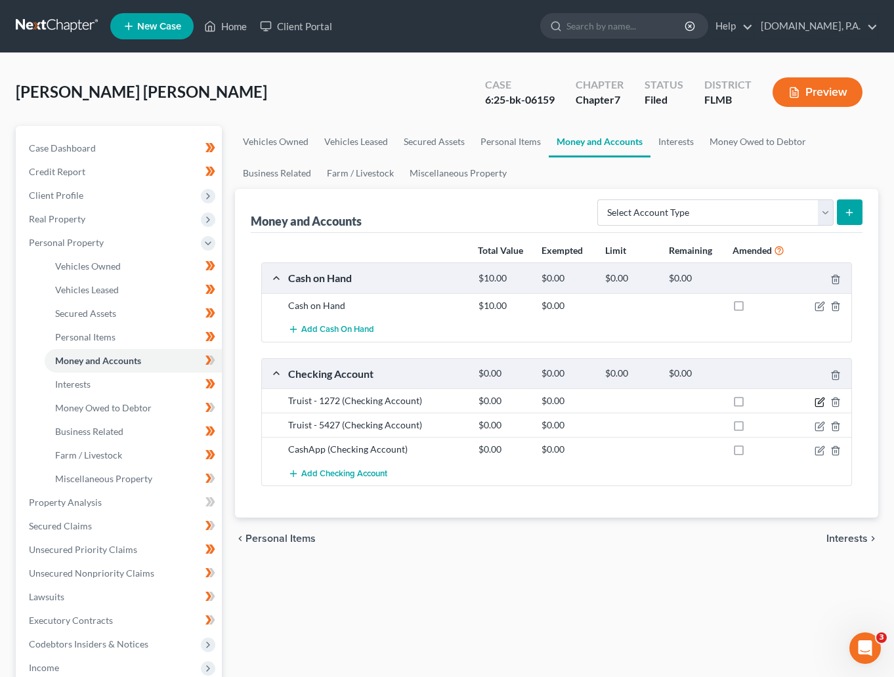
click at [816, 397] on icon "button" at bounding box center [819, 402] width 10 height 10
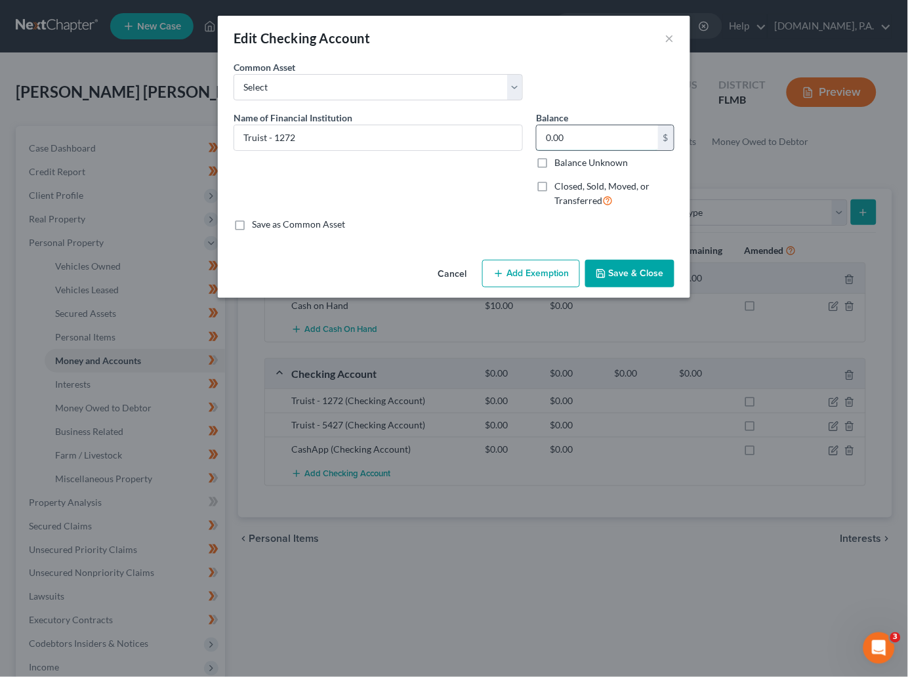
click at [583, 139] on input "0.00" at bounding box center [597, 137] width 121 height 25
type input "1,195"
click at [469, 188] on div "Name of Financial Institution * Truist - 1272" at bounding box center [378, 165] width 302 height 108
click at [628, 270] on button "Save & Close" at bounding box center [629, 274] width 89 height 28
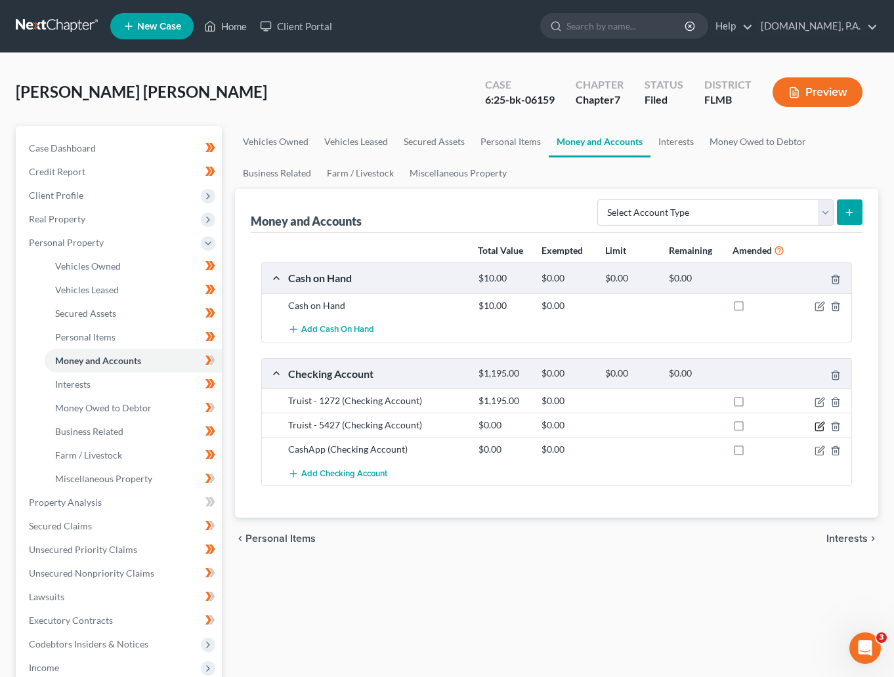
click at [819, 424] on icon "button" at bounding box center [819, 426] width 10 height 10
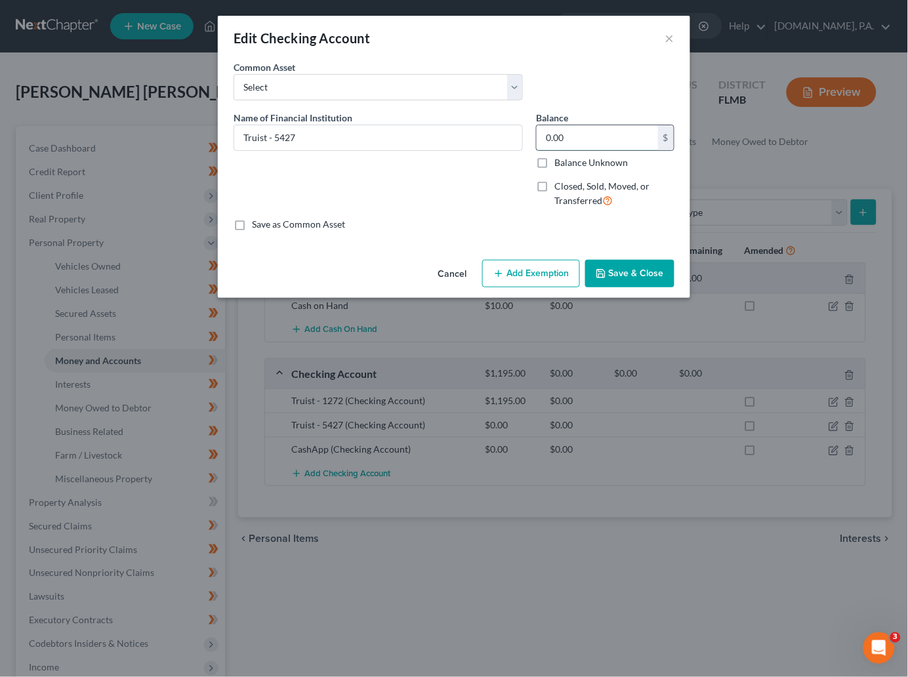
click at [585, 135] on input "0.00" at bounding box center [597, 137] width 121 height 25
type input "14.04"
click at [631, 271] on button "Save & Close" at bounding box center [629, 274] width 89 height 28
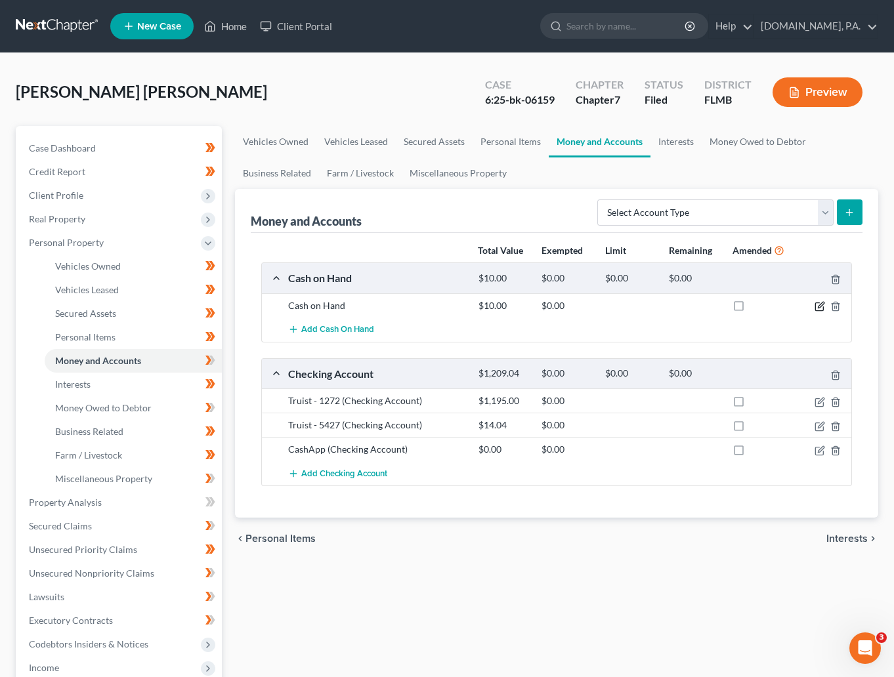
click at [817, 304] on icon "button" at bounding box center [819, 306] width 10 height 10
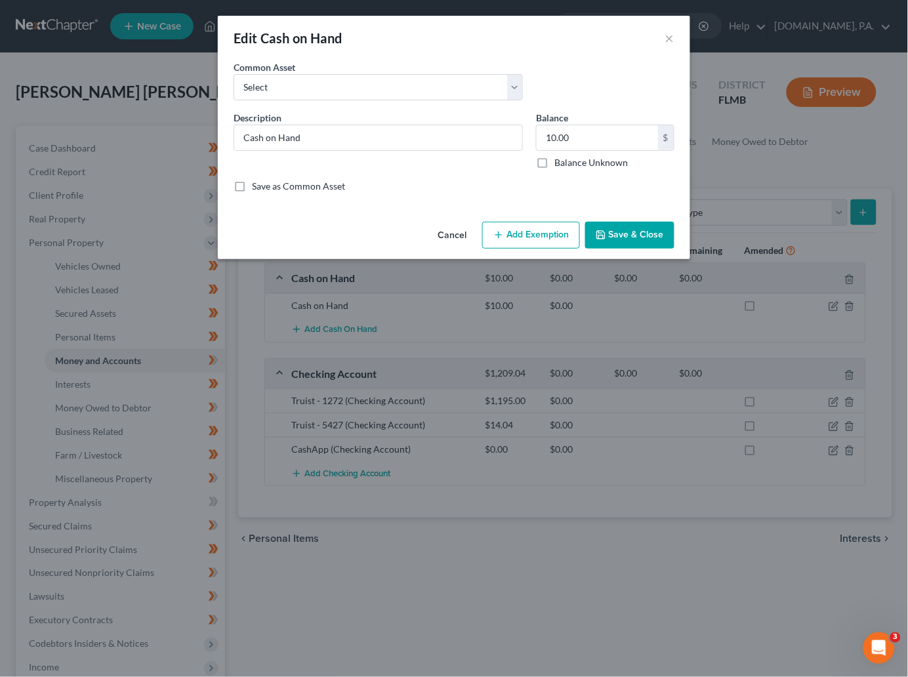
click at [533, 239] on button "Add Exemption" at bounding box center [531, 236] width 98 height 28
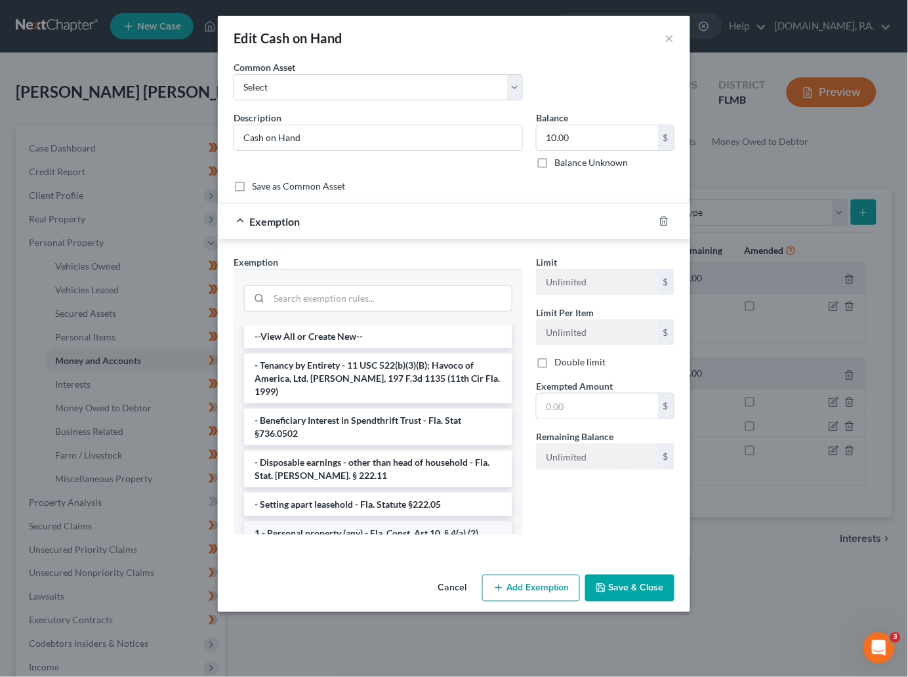
click at [313, 523] on li "1 - Personal property (any) - Fla. Const. Art.10, § 4(a) (2)" at bounding box center [378, 534] width 268 height 24
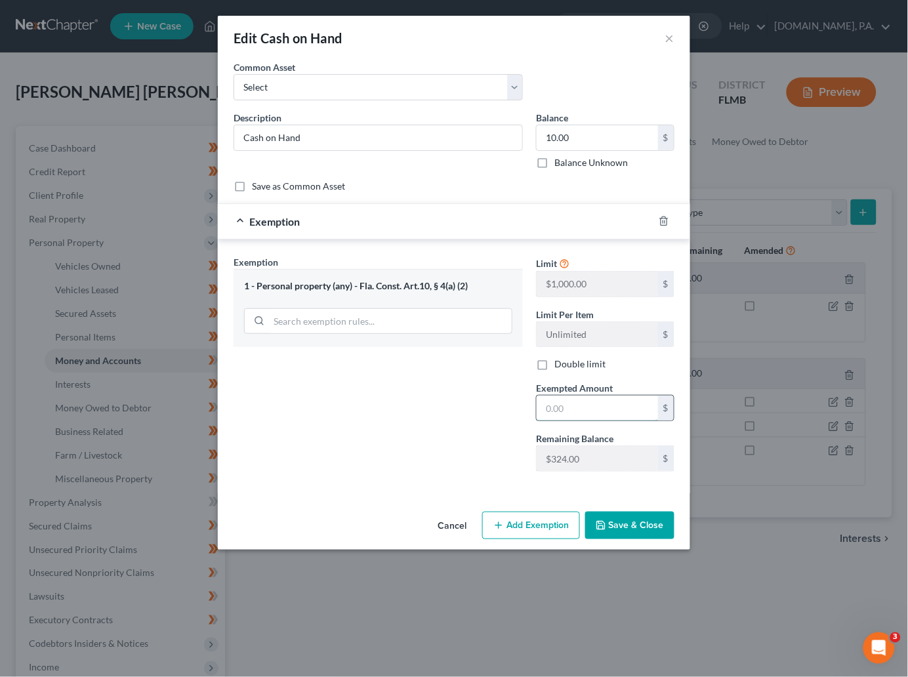
click at [608, 415] on input "text" at bounding box center [597, 408] width 121 height 25
type input "10.00"
click at [612, 524] on button "Save & Close" at bounding box center [629, 526] width 89 height 28
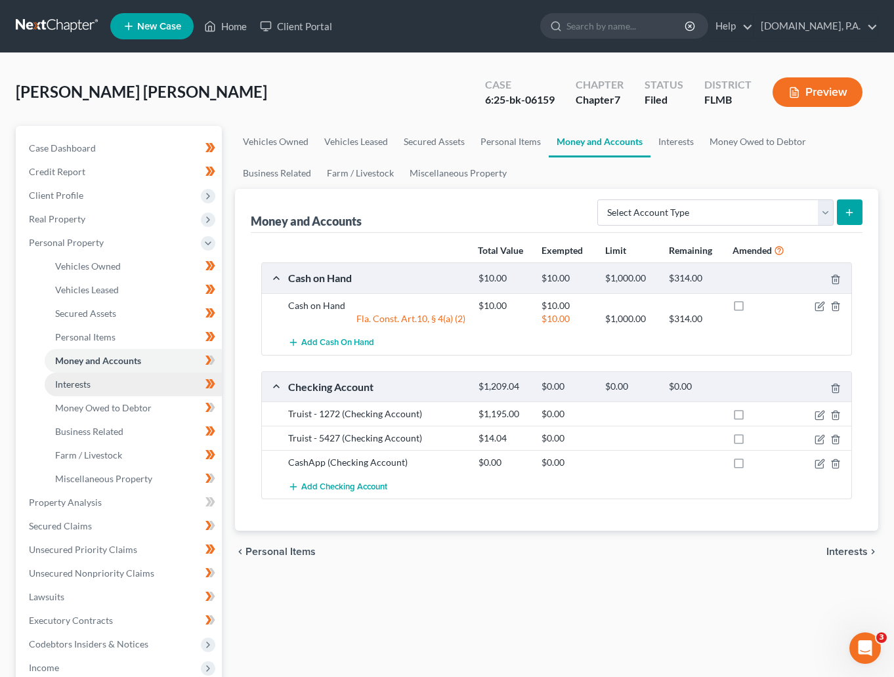
click at [78, 388] on span "Interests" at bounding box center [72, 384] width 35 height 11
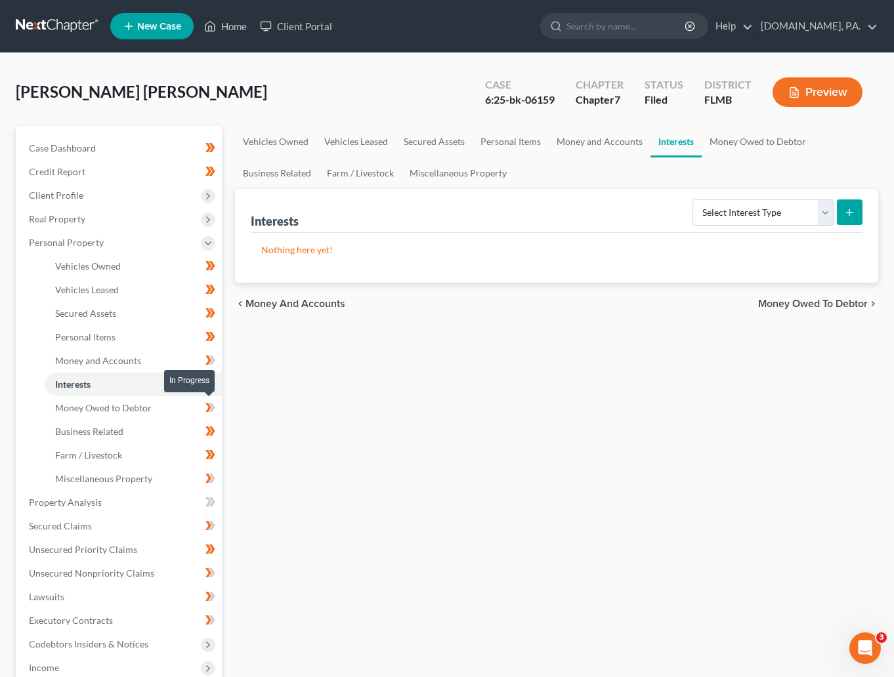
click at [211, 407] on icon at bounding box center [210, 408] width 10 height 16
click at [77, 388] on span "Interests" at bounding box center [72, 384] width 35 height 11
click at [112, 412] on span "Money Owed to Debtor" at bounding box center [103, 407] width 96 height 11
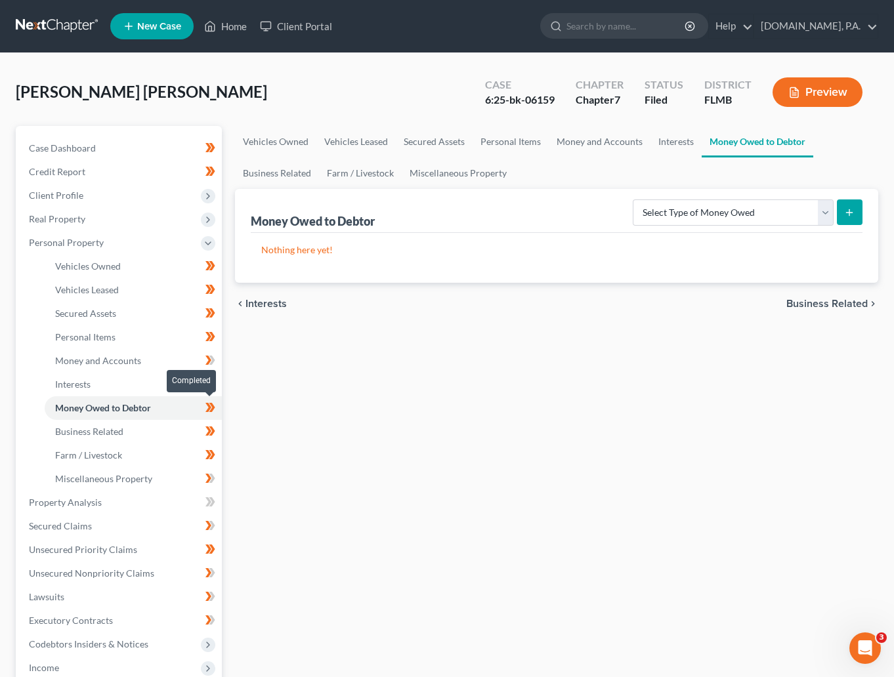
click at [212, 408] on icon at bounding box center [212, 407] width 6 height 9
click at [211, 409] on icon at bounding box center [212, 407] width 6 height 9
click at [104, 433] on span "Business Related" at bounding box center [89, 431] width 68 height 11
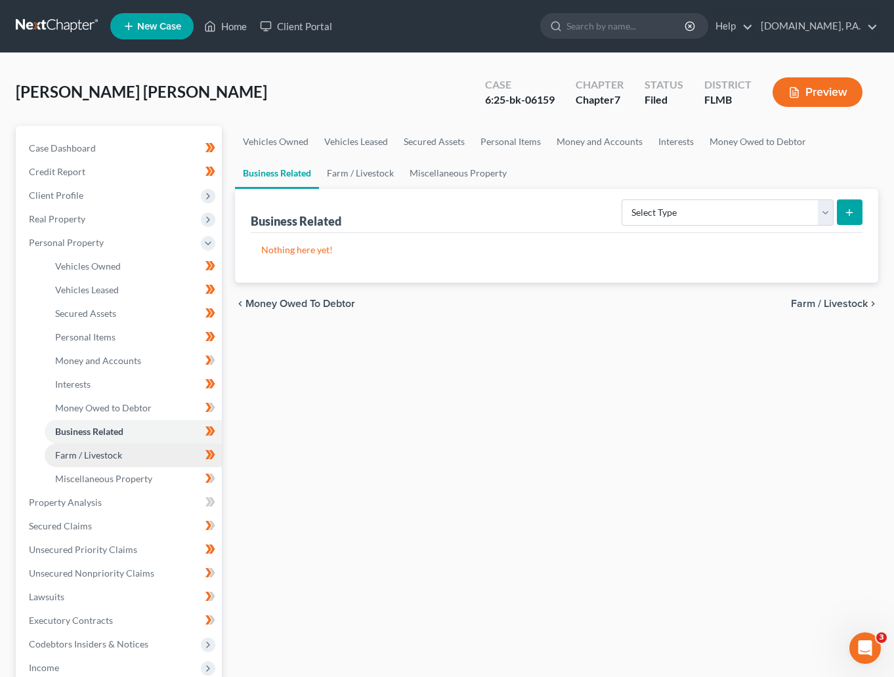
click at [100, 457] on span "Farm / Livestock" at bounding box center [88, 454] width 67 height 11
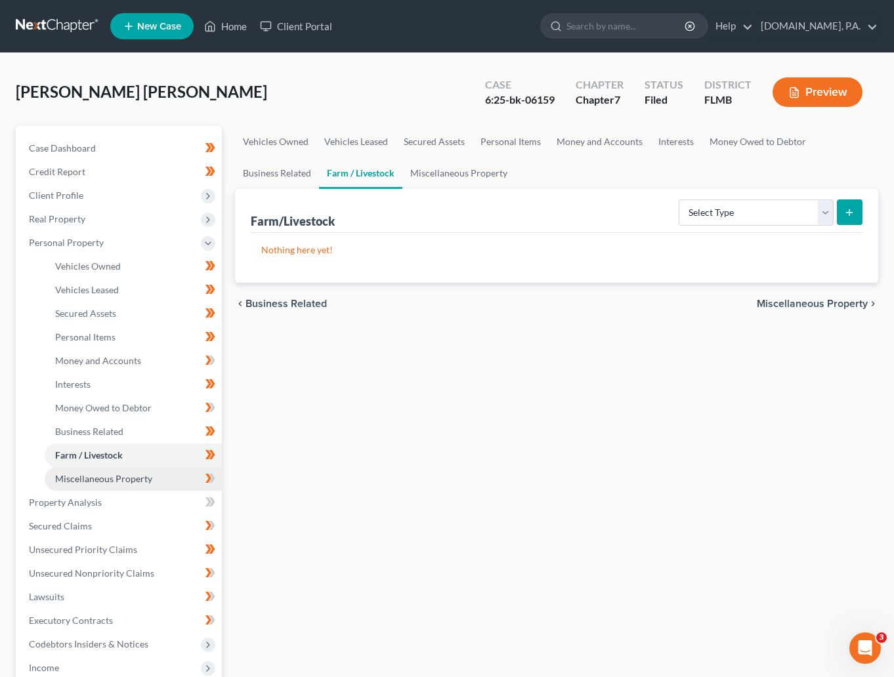
click at [98, 476] on span "Miscellaneous Property" at bounding box center [103, 478] width 97 height 11
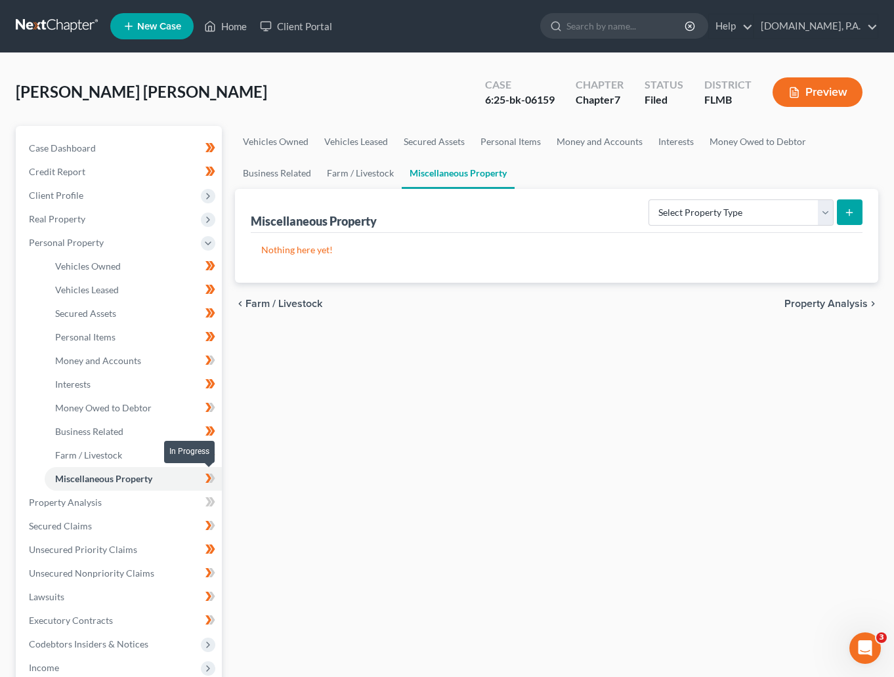
click at [214, 476] on icon at bounding box center [210, 478] width 10 height 16
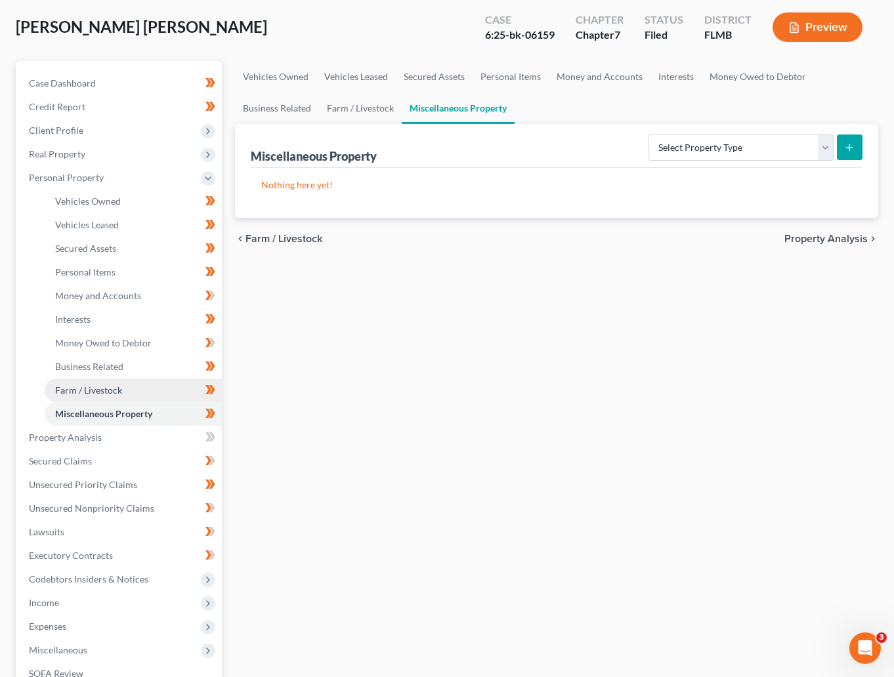
scroll to position [98, 0]
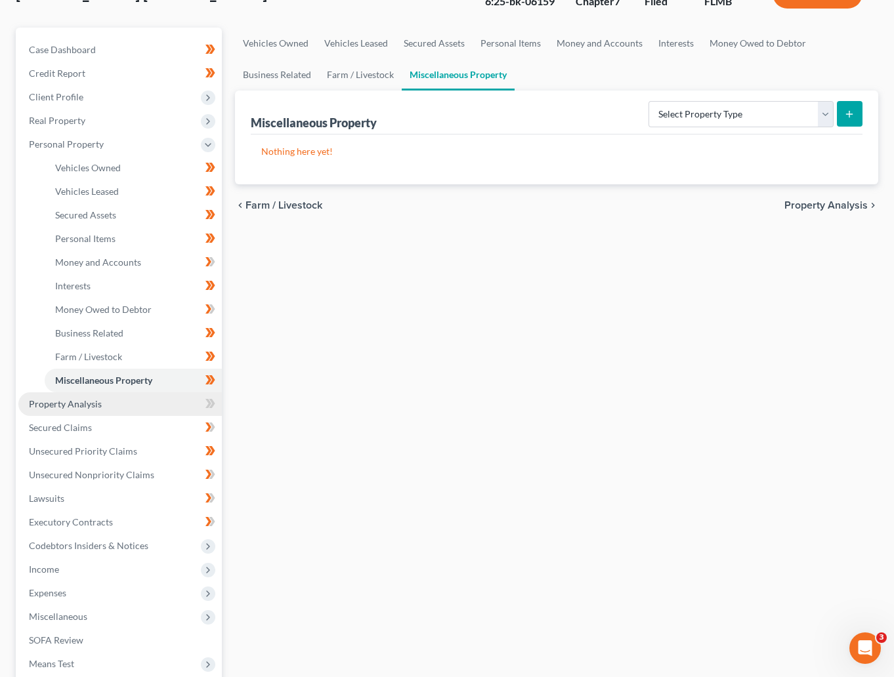
click at [65, 413] on link "Property Analysis" at bounding box center [119, 404] width 203 height 24
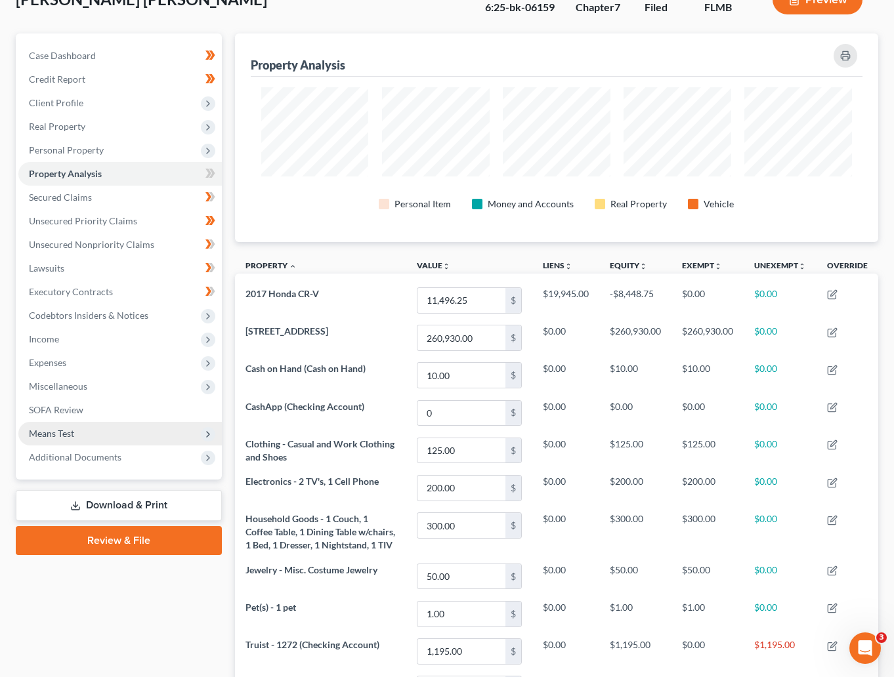
scroll to position [70, 0]
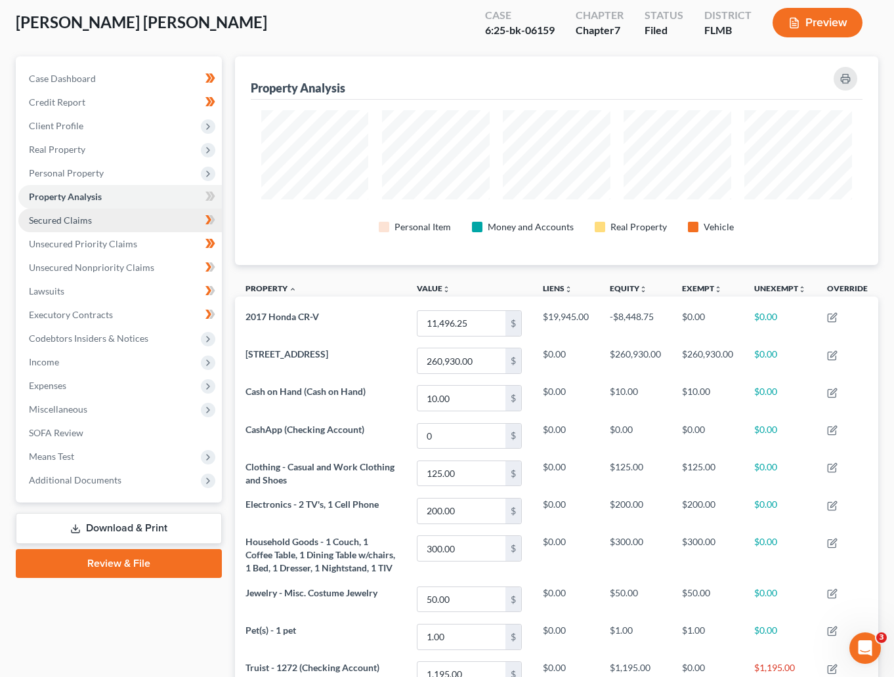
click at [50, 218] on span "Secured Claims" at bounding box center [60, 220] width 63 height 11
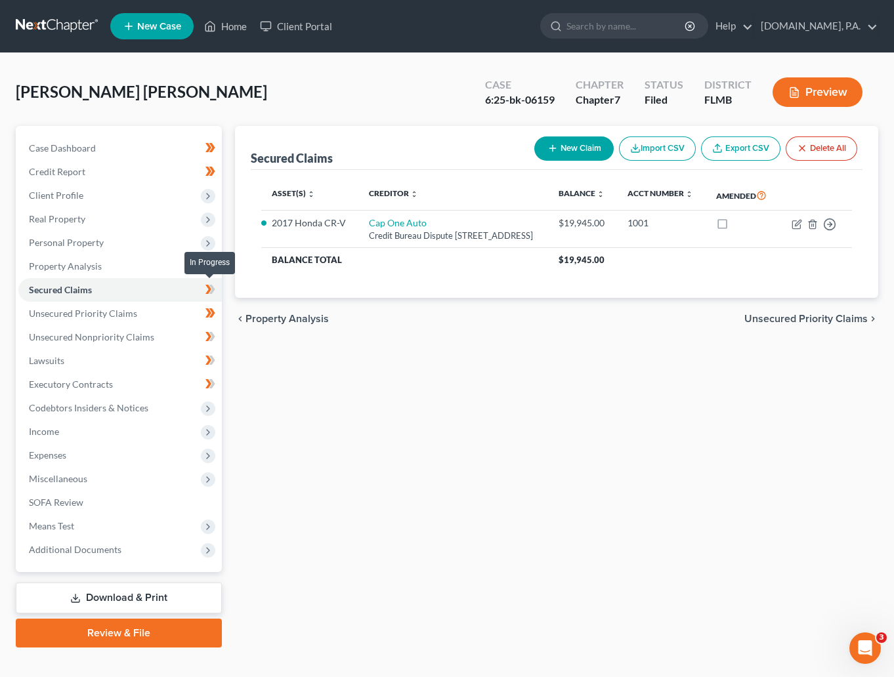
click at [211, 291] on icon at bounding box center [212, 289] width 6 height 9
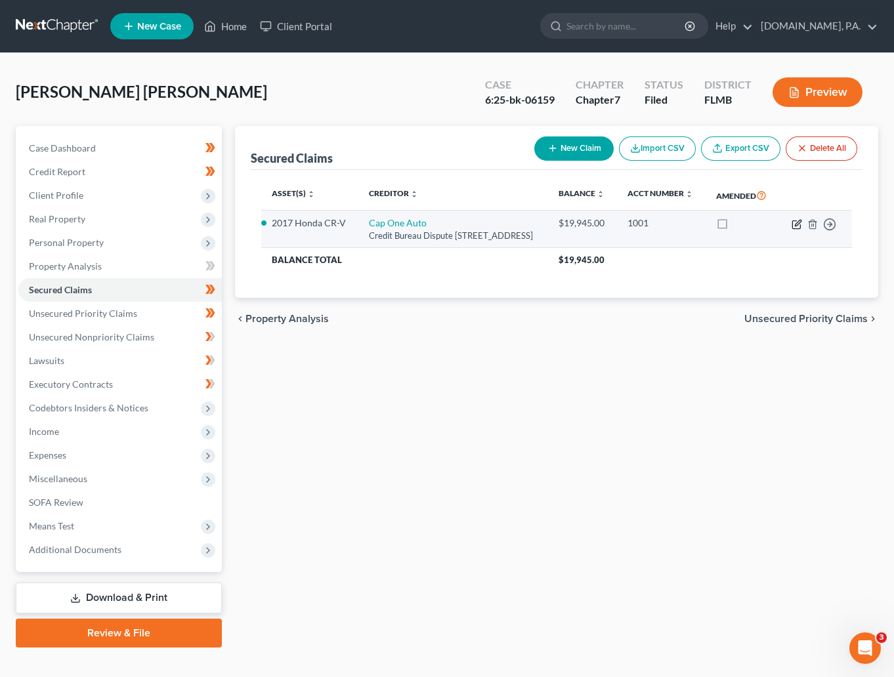
click at [796, 230] on icon "button" at bounding box center [796, 224] width 10 height 10
select select "45"
select select "4"
select select "0"
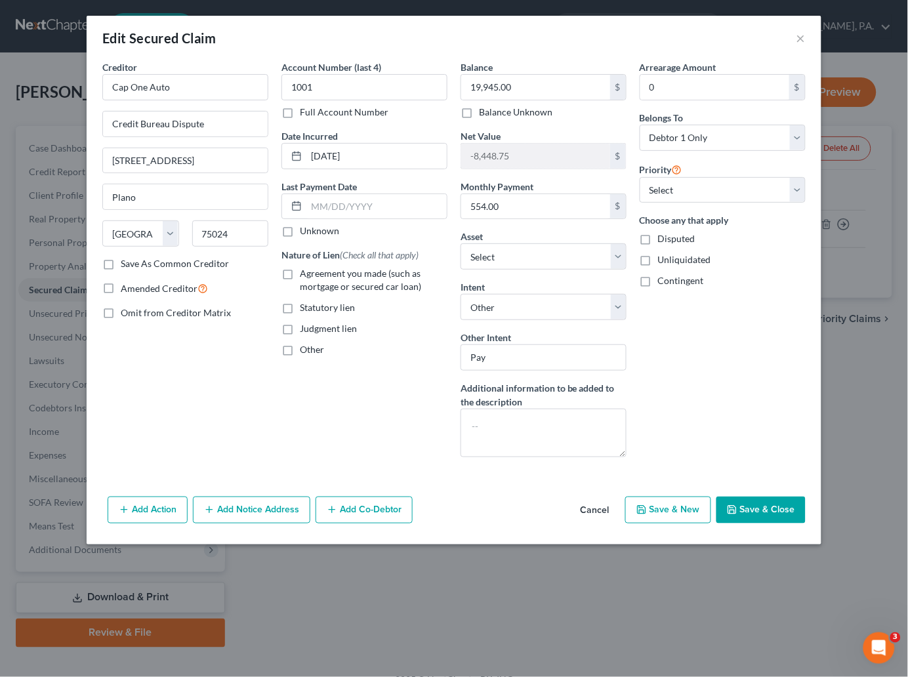
click at [300, 274] on label "Agreement you made (such as mortgage or secured car loan)" at bounding box center [374, 280] width 148 height 26
click at [305, 274] on input "Agreement you made (such as mortgage or secured car loan)" at bounding box center [309, 271] width 9 height 9
checkbox input "true"
click at [770, 510] on button "Save & Close" at bounding box center [760, 511] width 89 height 28
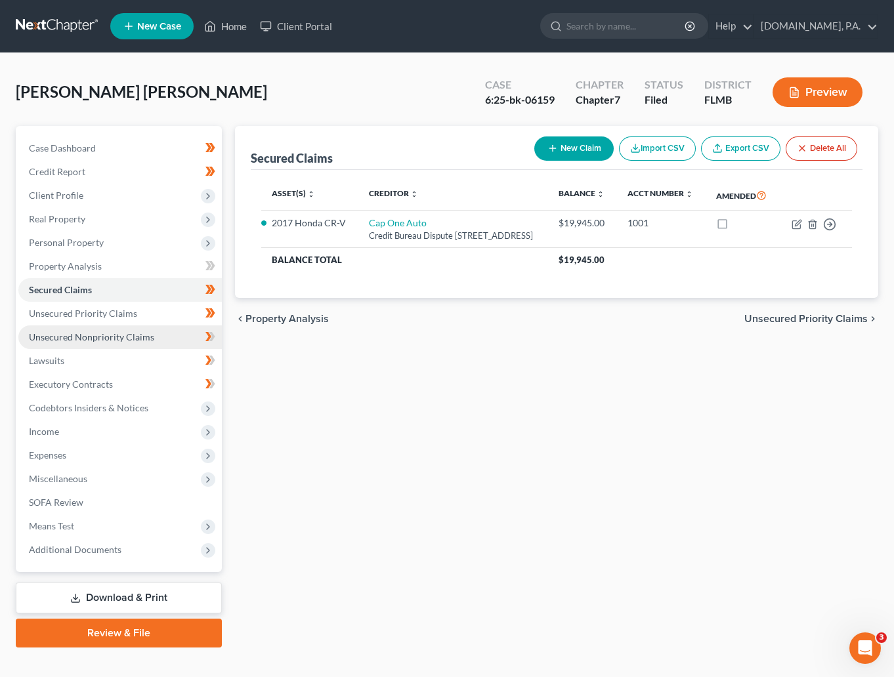
click at [66, 338] on span "Unsecured Nonpriority Claims" at bounding box center [91, 336] width 125 height 11
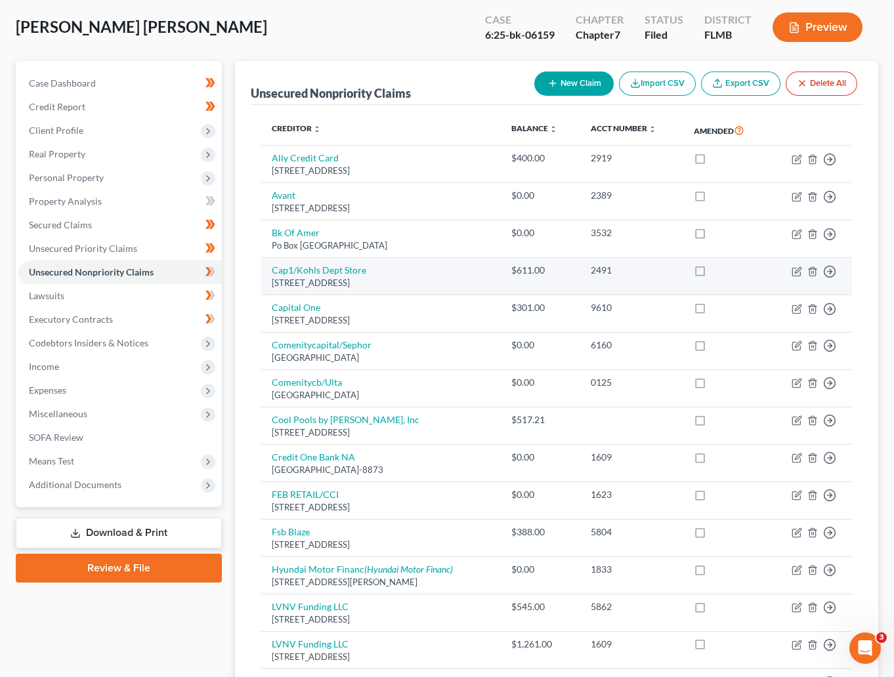
scroll to position [98, 0]
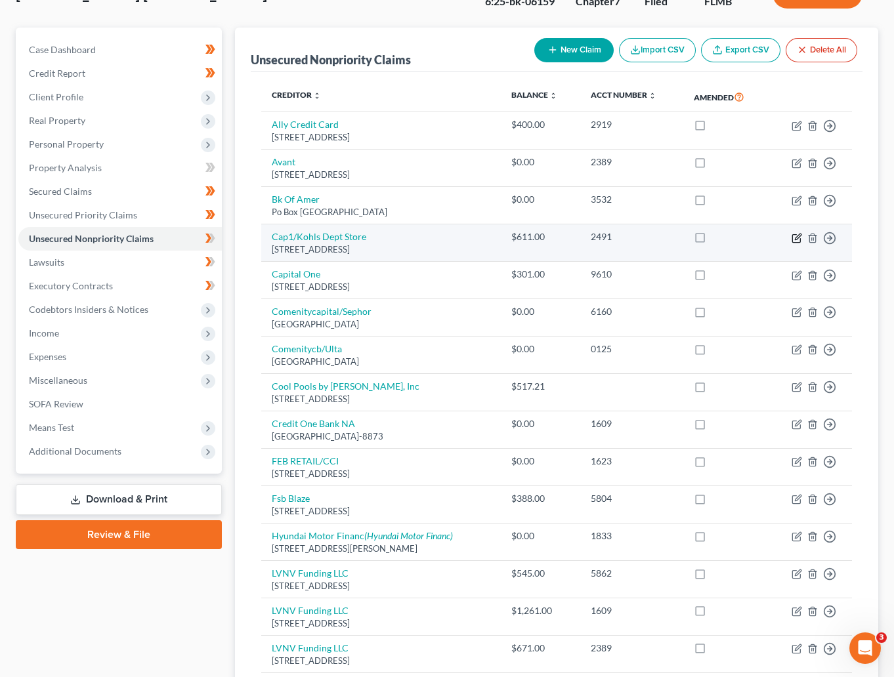
click at [798, 235] on icon "button" at bounding box center [798, 237] width 6 height 6
select select "52"
select select "2"
select select "0"
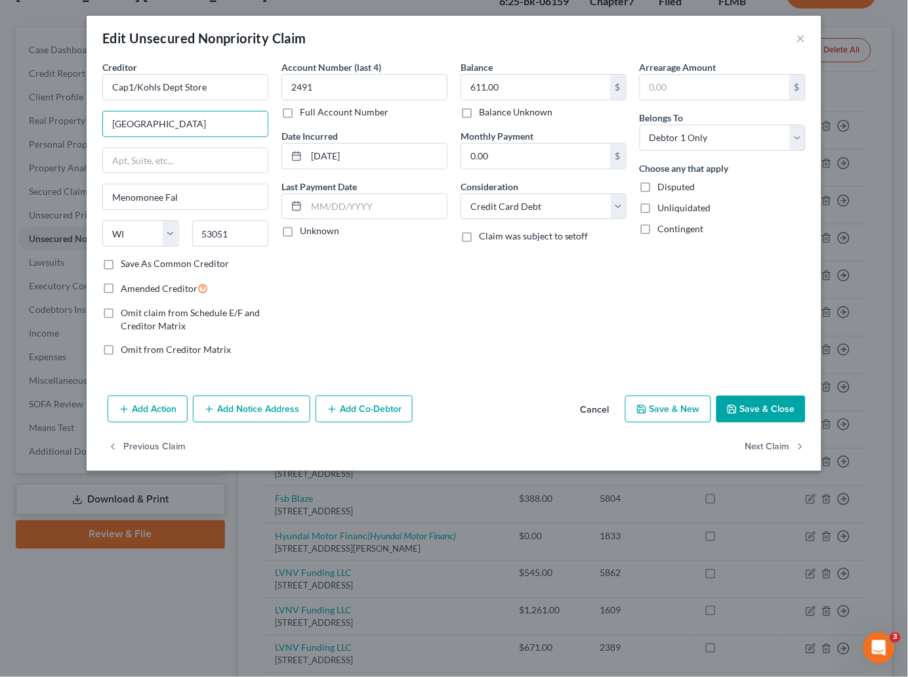
drag, startPoint x: 206, startPoint y: 125, endPoint x: 87, endPoint y: 125, distance: 118.8
click at [87, 125] on div "Creditor * Cap1/Kohls Dept Store [GEOGRAPHIC_DATA] Dr [PERSON_NAME] Fal State […" at bounding box center [454, 225] width 735 height 330
type input "P.O. Box 71087"
drag, startPoint x: 214, startPoint y: 236, endPoint x: 188, endPoint y: 236, distance: 25.6
click at [188, 236] on div "53051" at bounding box center [231, 233] width 90 height 26
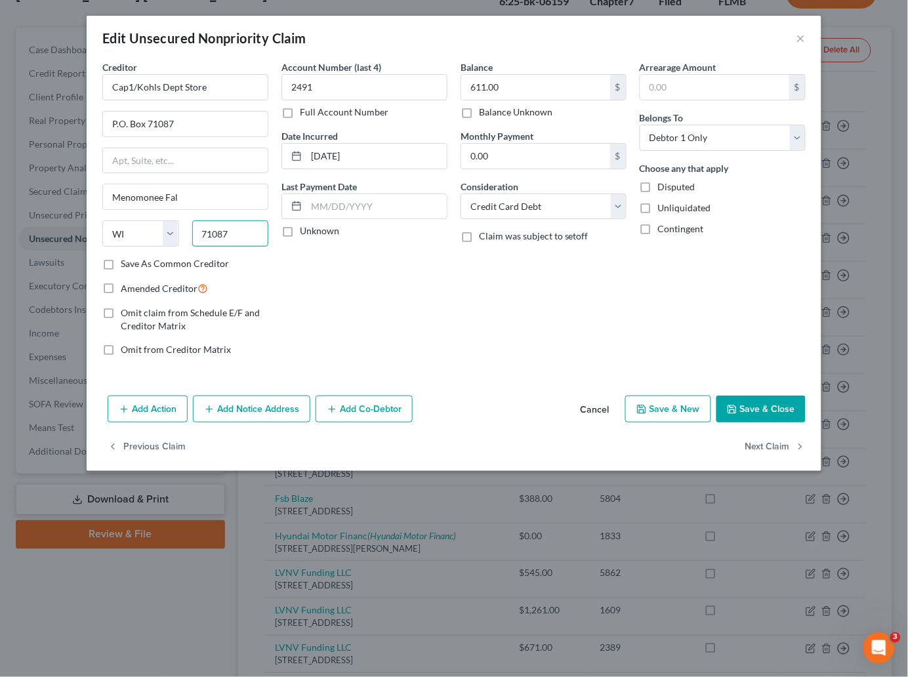
drag, startPoint x: 234, startPoint y: 238, endPoint x: 192, endPoint y: 238, distance: 42.6
click at [190, 238] on div "71087" at bounding box center [231, 233] width 90 height 26
type input "28272"
type input "Charlotte"
select select "28"
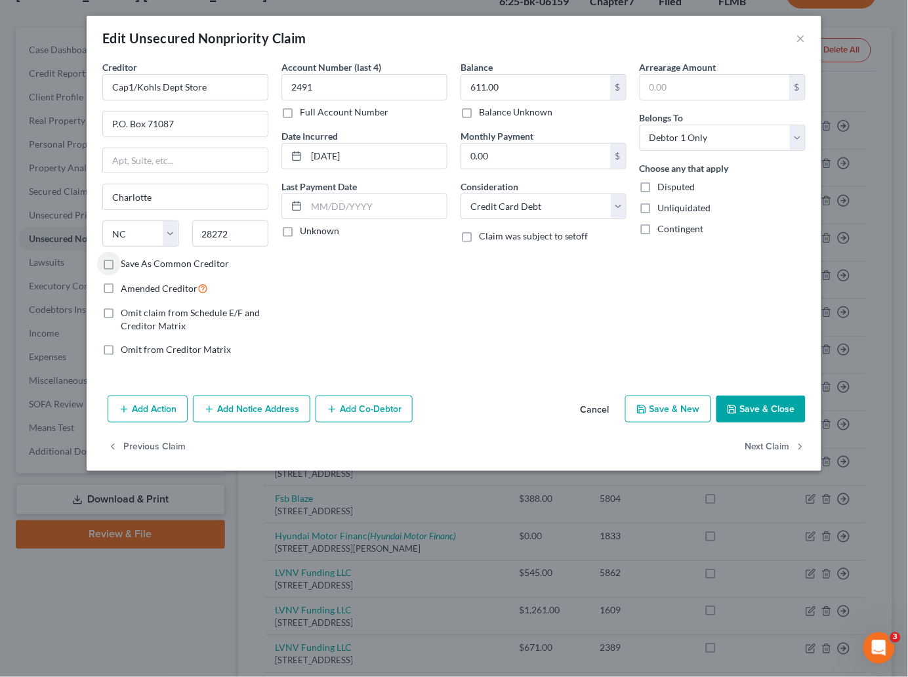
click at [767, 411] on button "Save & Close" at bounding box center [760, 410] width 89 height 28
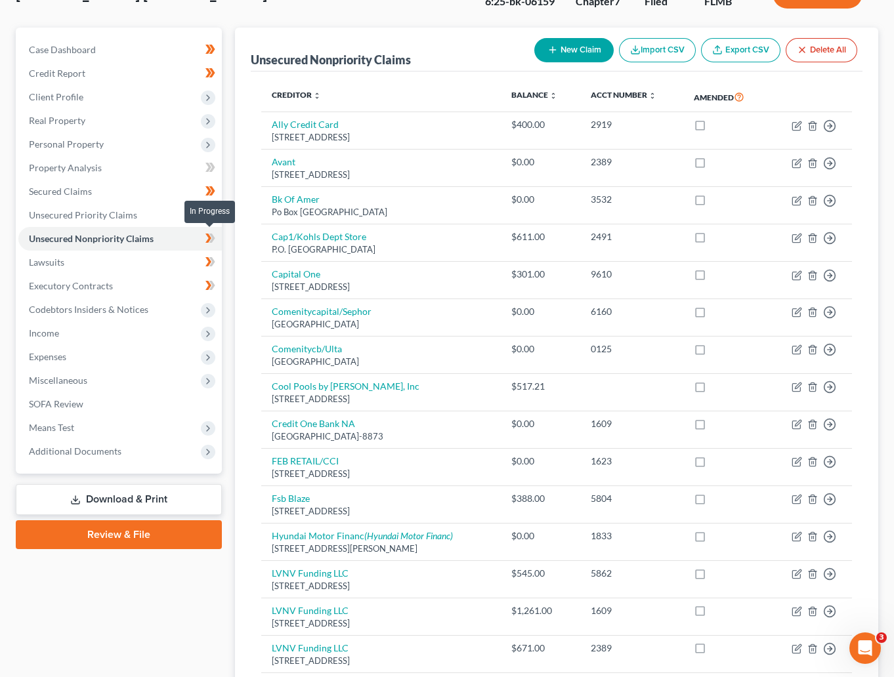
click at [212, 240] on icon at bounding box center [210, 238] width 10 height 16
click at [52, 262] on span "Lawsuits" at bounding box center [46, 262] width 35 height 11
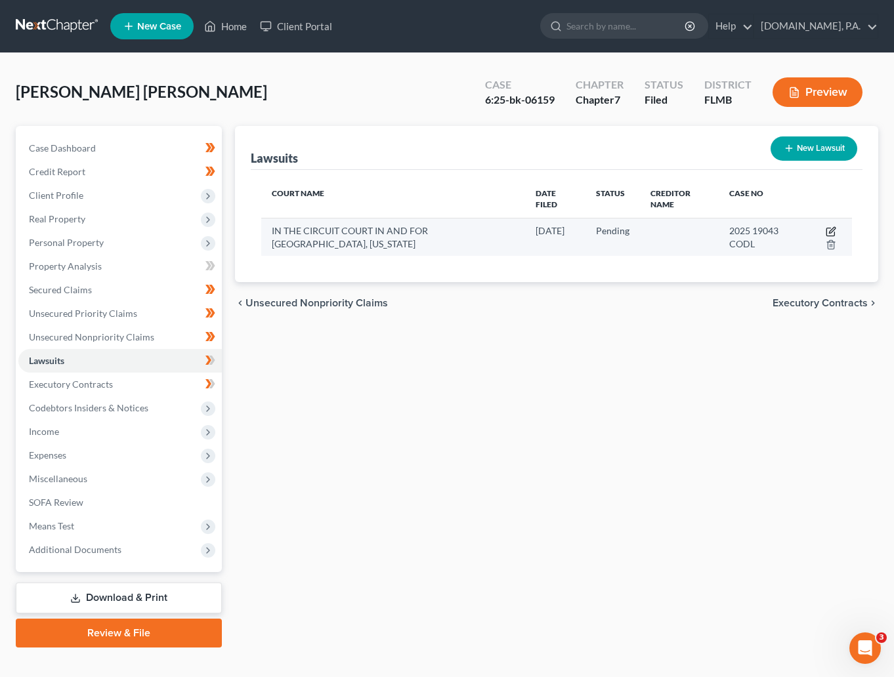
click at [833, 230] on icon "button" at bounding box center [830, 231] width 10 height 10
select select "9"
select select "0"
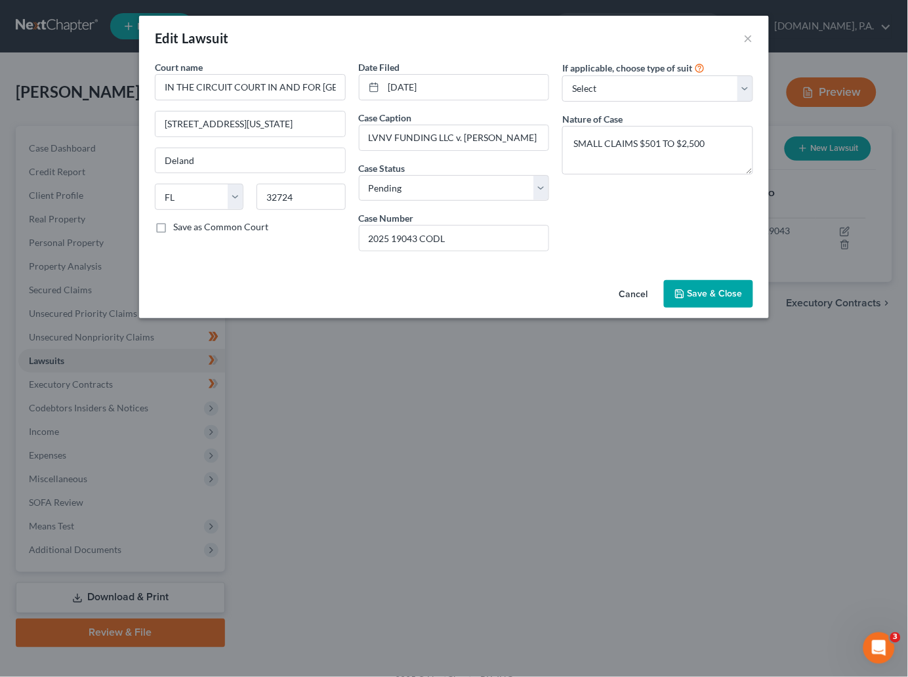
click at [696, 293] on span "Save & Close" at bounding box center [715, 293] width 55 height 11
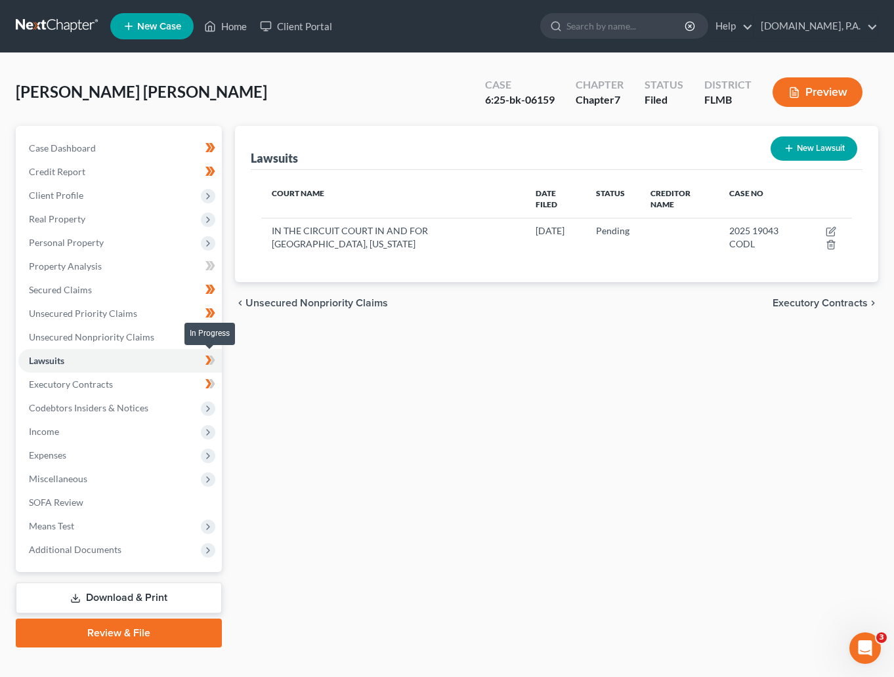
click at [211, 362] on icon at bounding box center [212, 360] width 6 height 9
click at [167, 382] on link "Executory Contracts" at bounding box center [119, 385] width 203 height 24
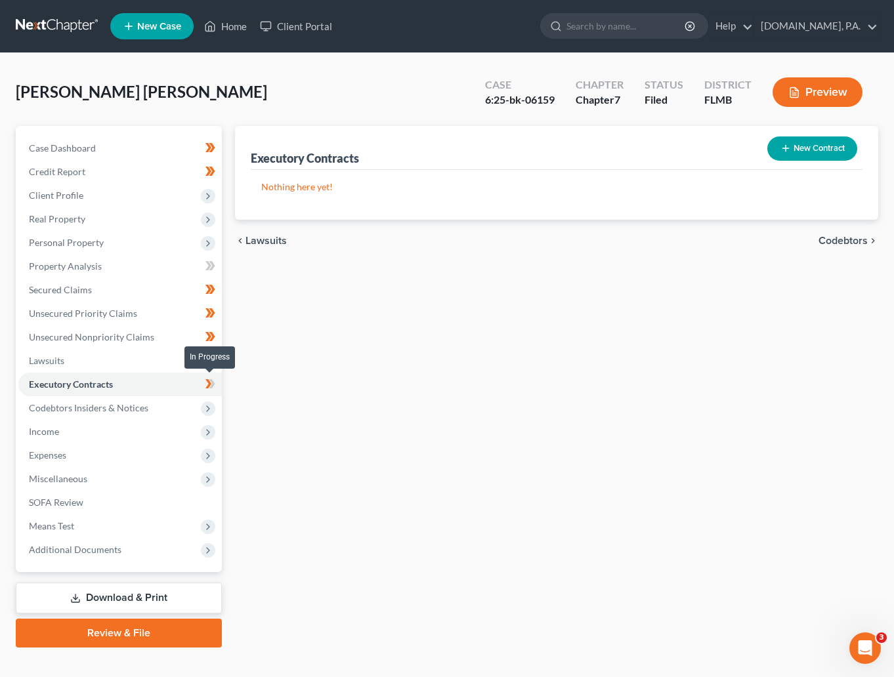
drag, startPoint x: 211, startPoint y: 385, endPoint x: 131, endPoint y: 408, distance: 82.6
click at [211, 386] on icon at bounding box center [210, 384] width 10 height 16
click at [110, 413] on span "Codebtors Insiders & Notices" at bounding box center [119, 408] width 203 height 24
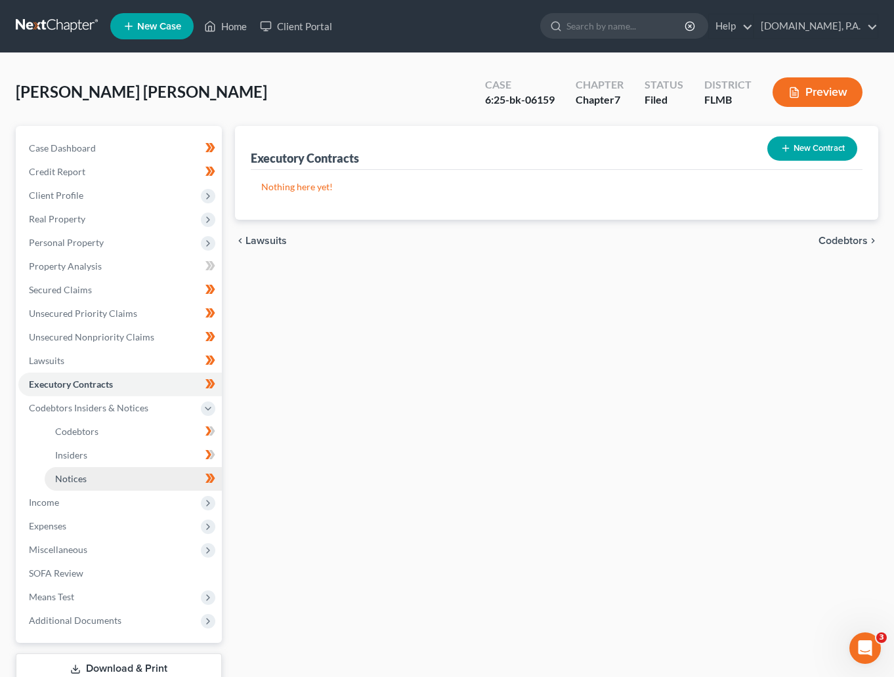
click at [70, 478] on span "Notices" at bounding box center [70, 478] width 31 height 11
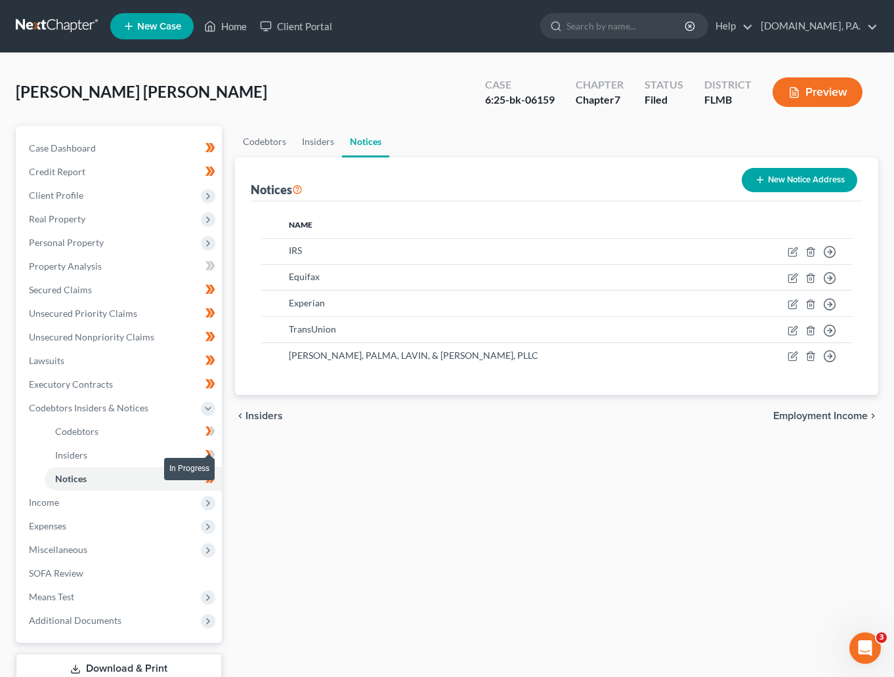
click at [211, 451] on icon at bounding box center [212, 454] width 6 height 9
click at [212, 429] on icon at bounding box center [212, 430] width 6 height 9
click at [72, 266] on span "Property Analysis" at bounding box center [65, 265] width 73 height 11
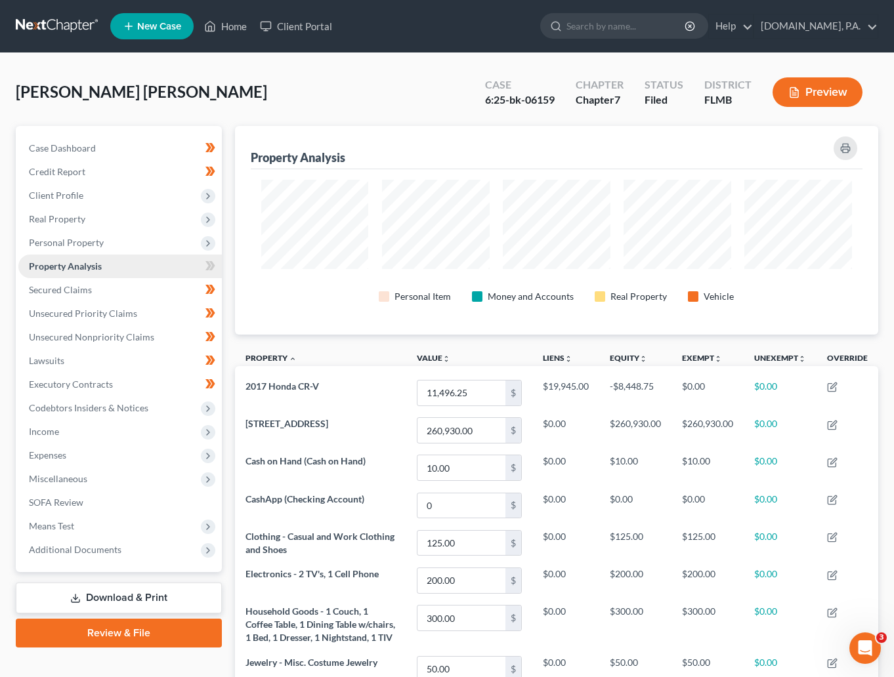
scroll to position [209, 643]
click at [65, 285] on span "Secured Claims" at bounding box center [60, 289] width 63 height 11
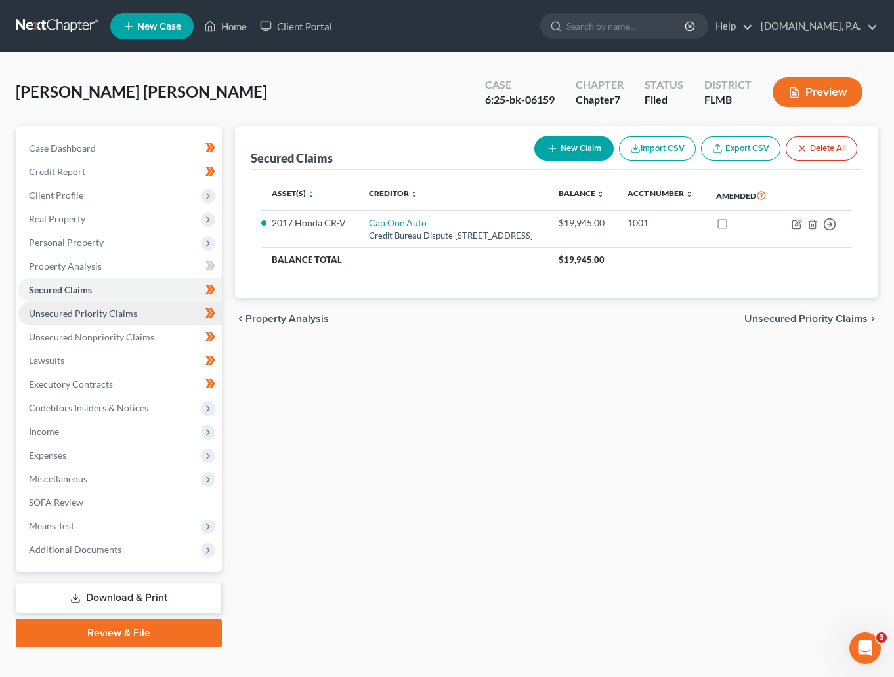
click at [64, 308] on span "Unsecured Priority Claims" at bounding box center [83, 313] width 108 height 11
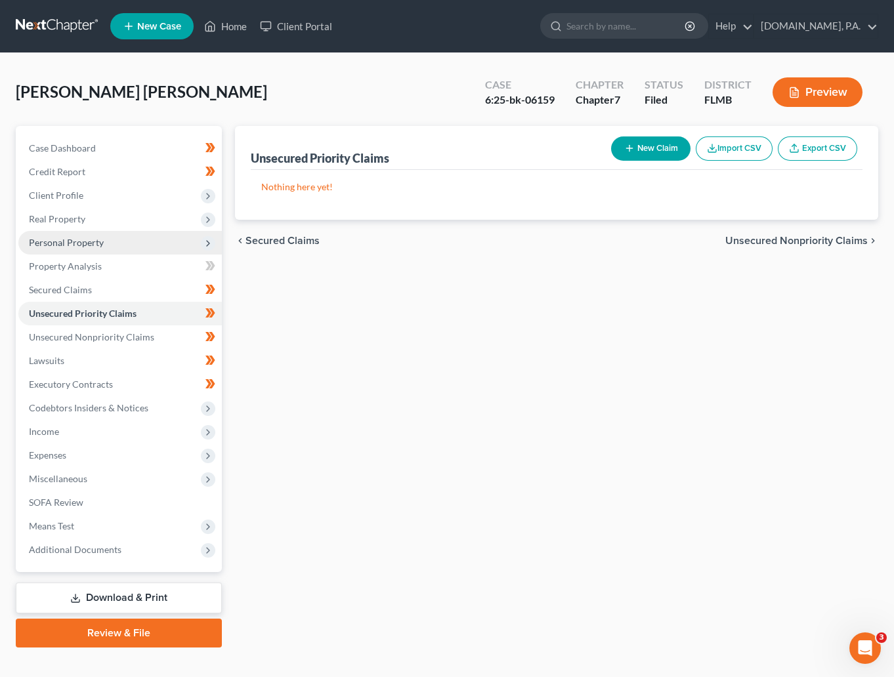
click at [60, 239] on span "Personal Property" at bounding box center [66, 242] width 75 height 11
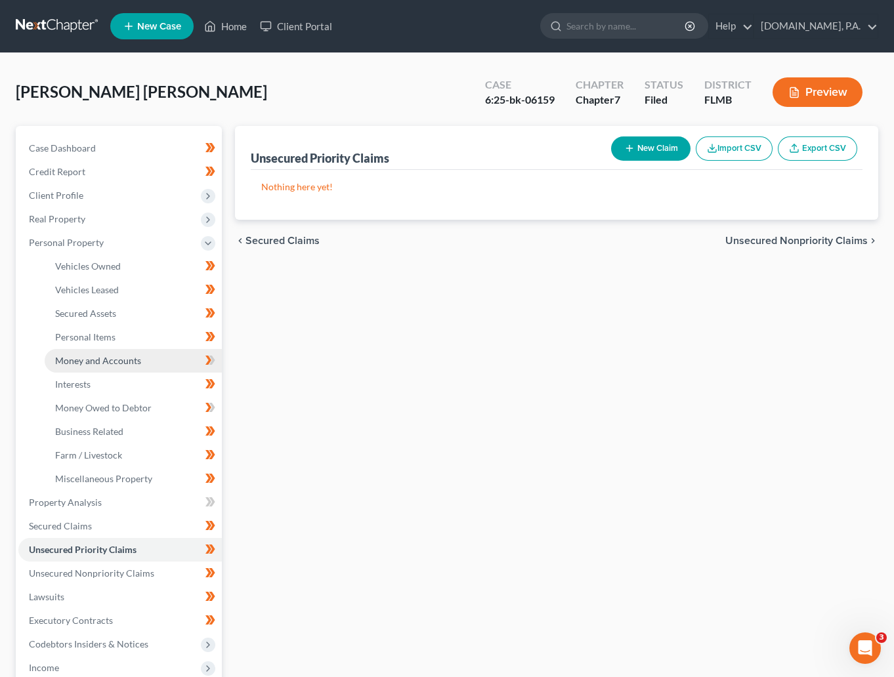
click at [103, 360] on span "Money and Accounts" at bounding box center [98, 360] width 86 height 11
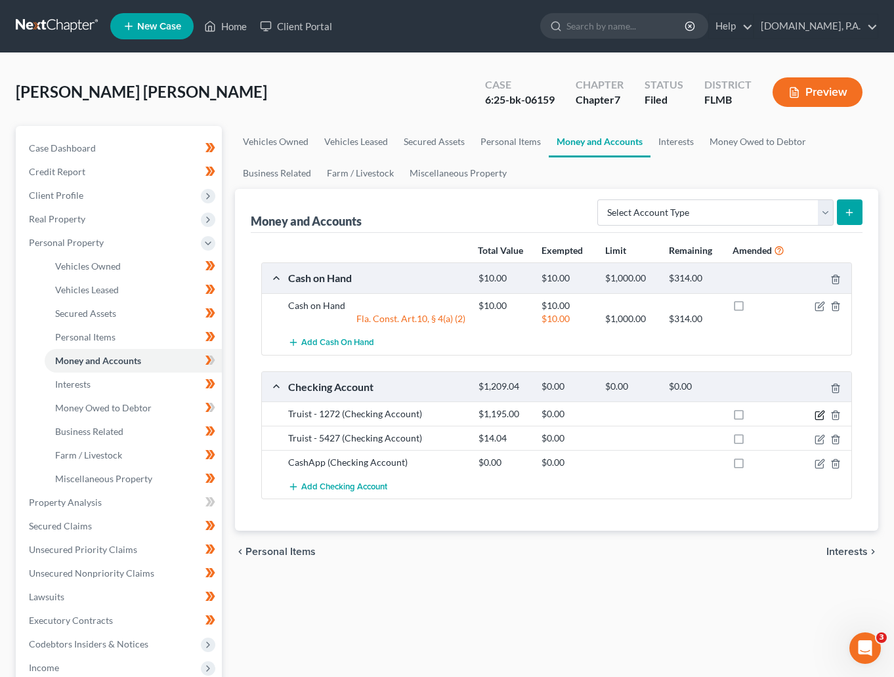
click at [824, 413] on icon "button" at bounding box center [819, 415] width 10 height 10
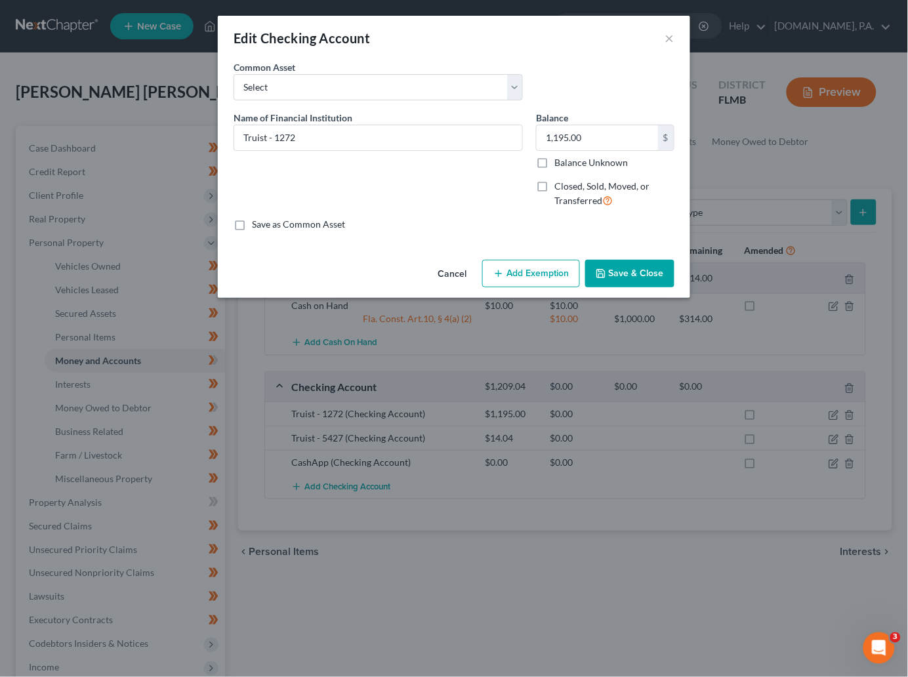
click at [542, 269] on button "Add Exemption" at bounding box center [531, 274] width 98 height 28
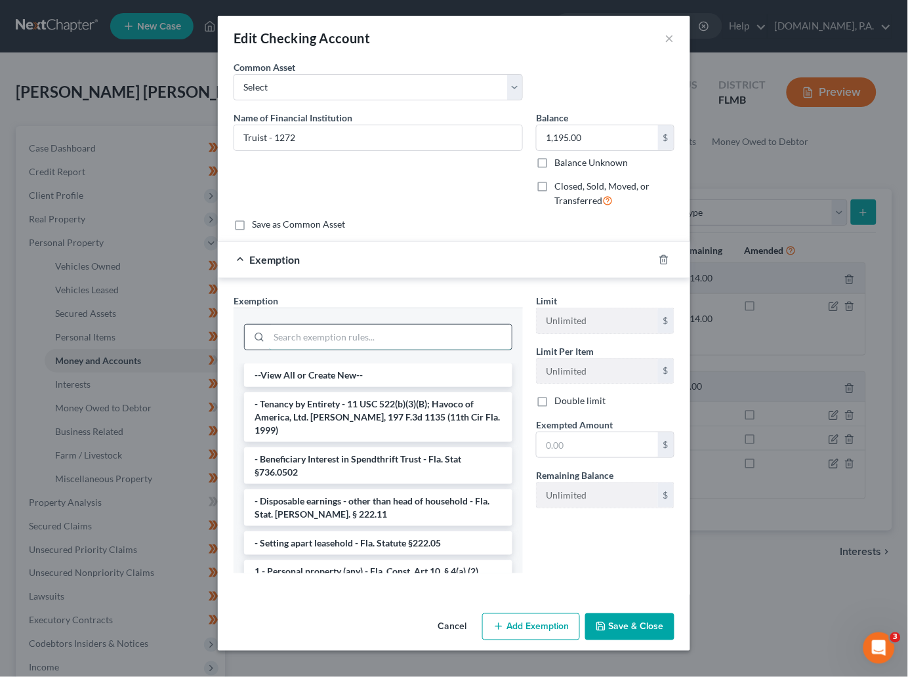
click at [304, 335] on input "search" at bounding box center [390, 337] width 243 height 25
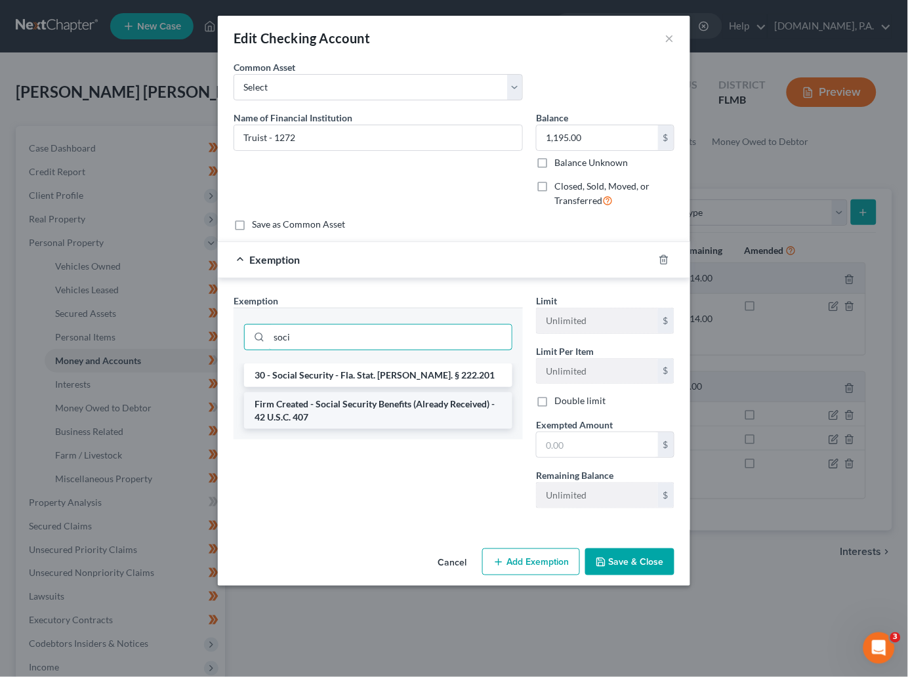
type input "soci"
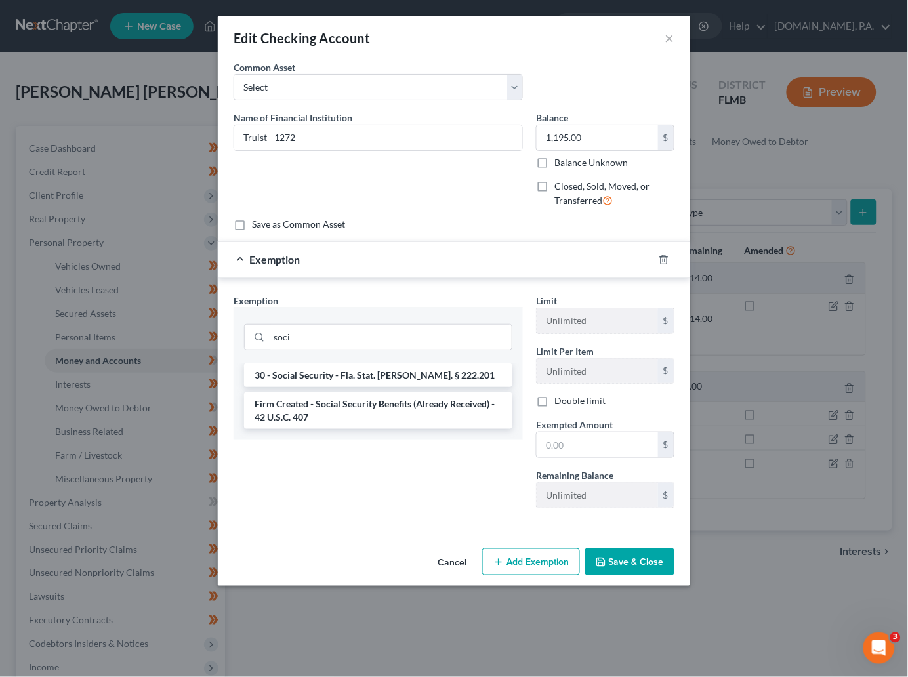
click at [376, 401] on li "Firm Created - Social Security Benefits (Already Received) - 42 U.S.C. 407" at bounding box center [378, 410] width 268 height 37
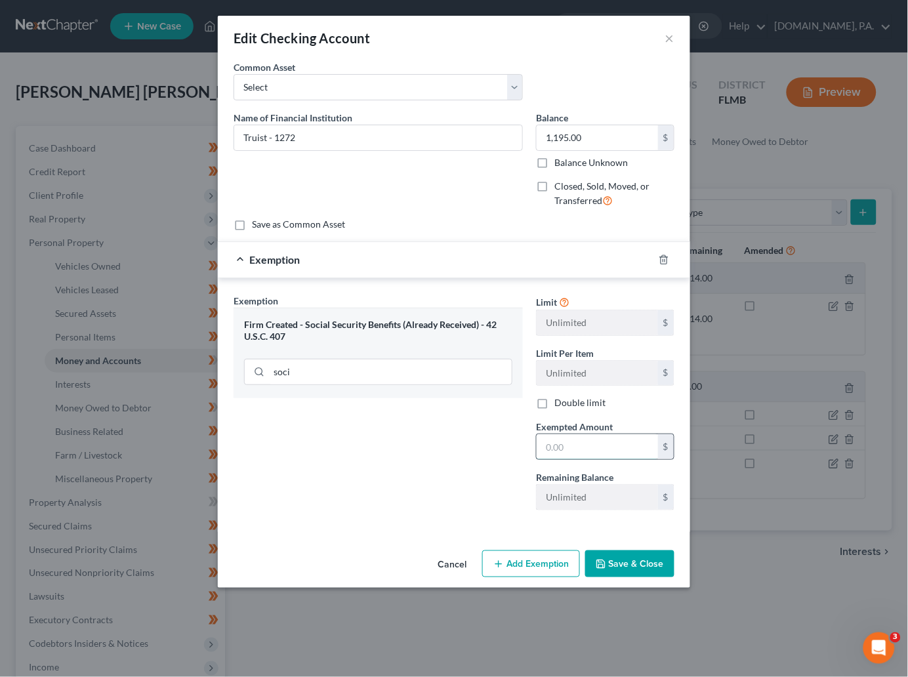
click at [581, 446] on input "text" at bounding box center [597, 446] width 121 height 25
type input "1,195.00"
click at [619, 562] on button "Save & Close" at bounding box center [629, 564] width 89 height 28
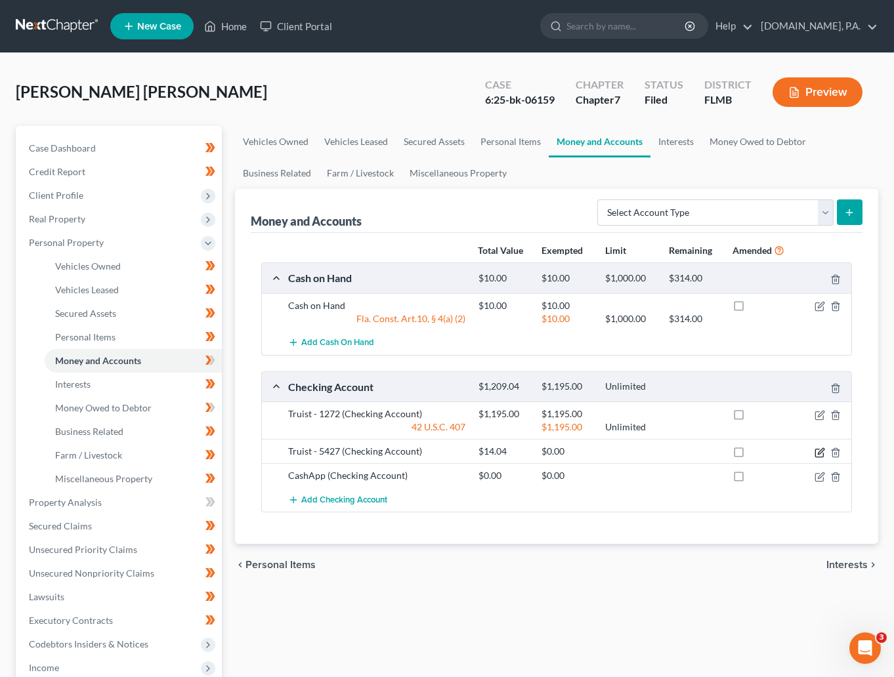
click at [816, 455] on icon "button" at bounding box center [819, 452] width 10 height 10
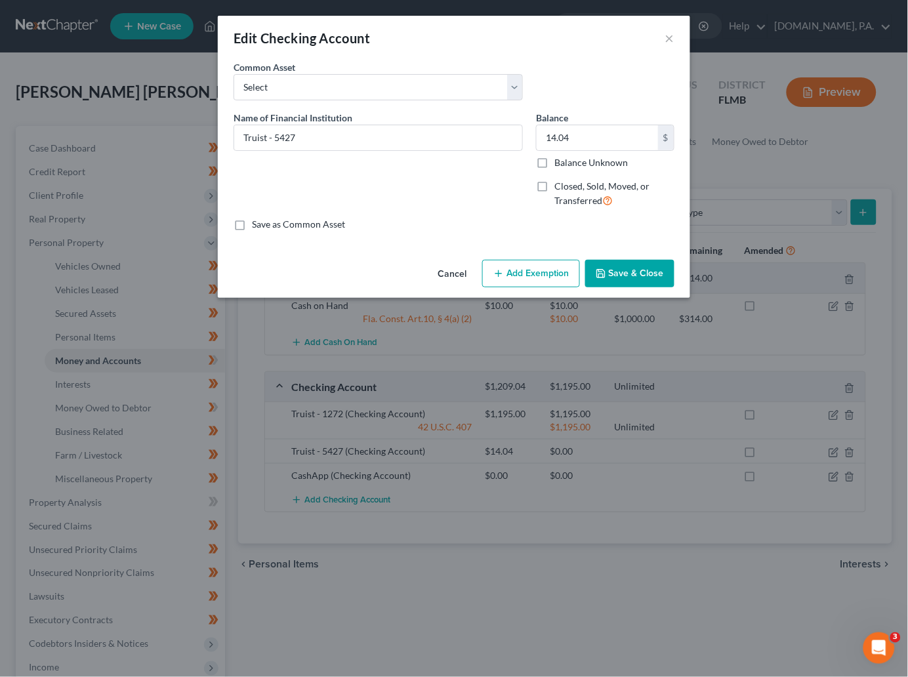
click at [523, 275] on button "Add Exemption" at bounding box center [531, 274] width 98 height 28
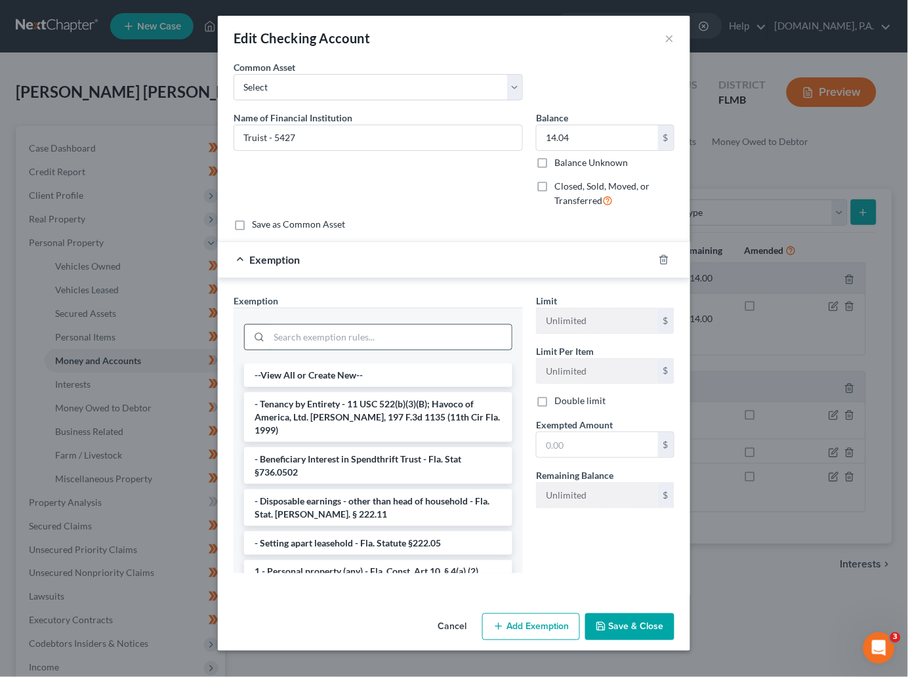
click at [379, 333] on input "search" at bounding box center [390, 337] width 243 height 25
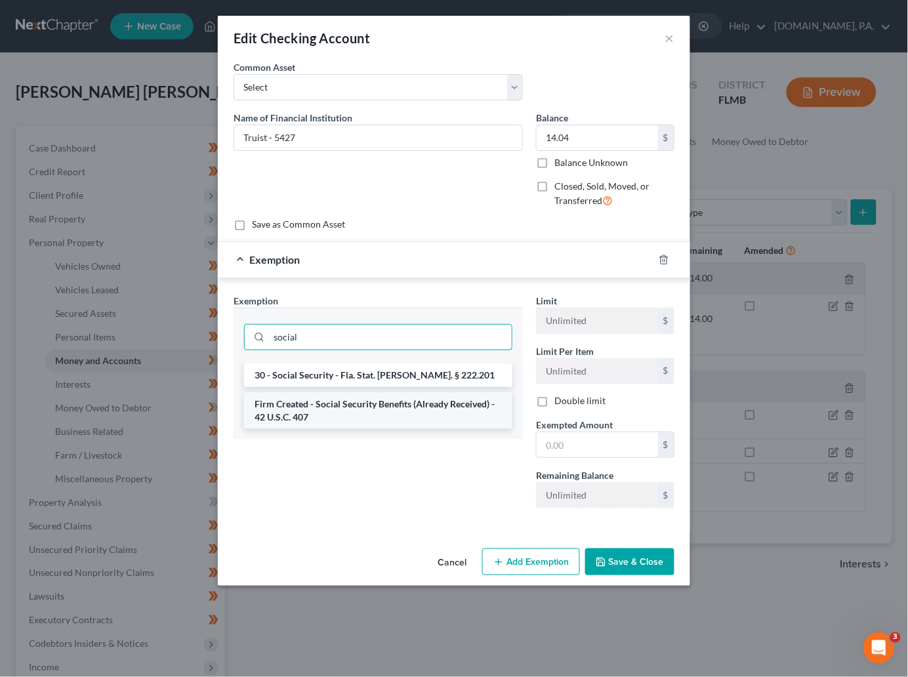
type input "social"
click at [398, 415] on li "Firm Created - Social Security Benefits (Already Received) - 42 U.S.C. 407" at bounding box center [378, 410] width 268 height 37
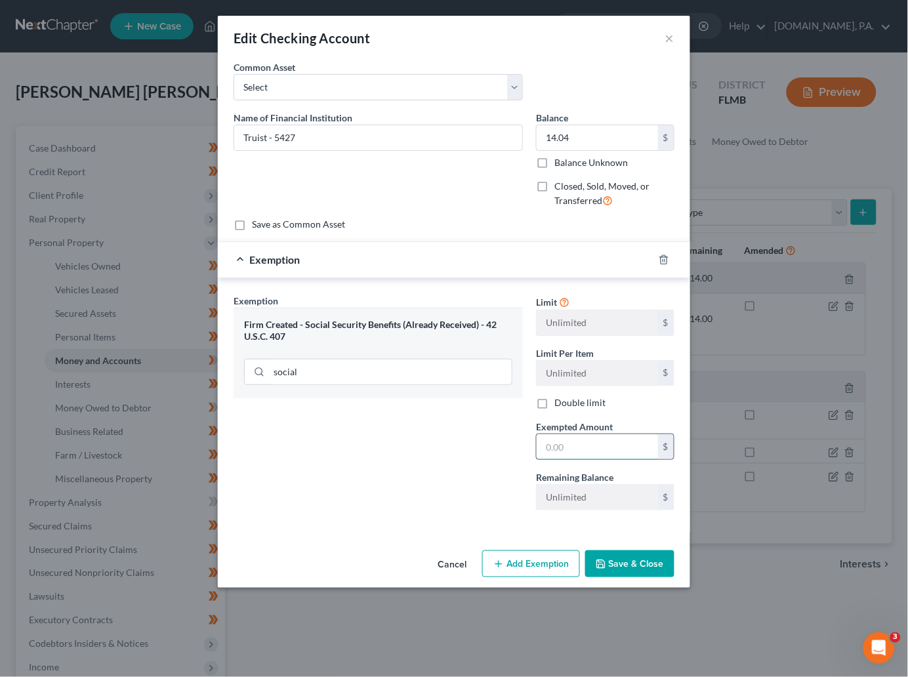
click at [634, 446] on input "text" at bounding box center [597, 446] width 121 height 25
type input "14.04"
click at [648, 562] on button "Save & Close" at bounding box center [629, 564] width 89 height 28
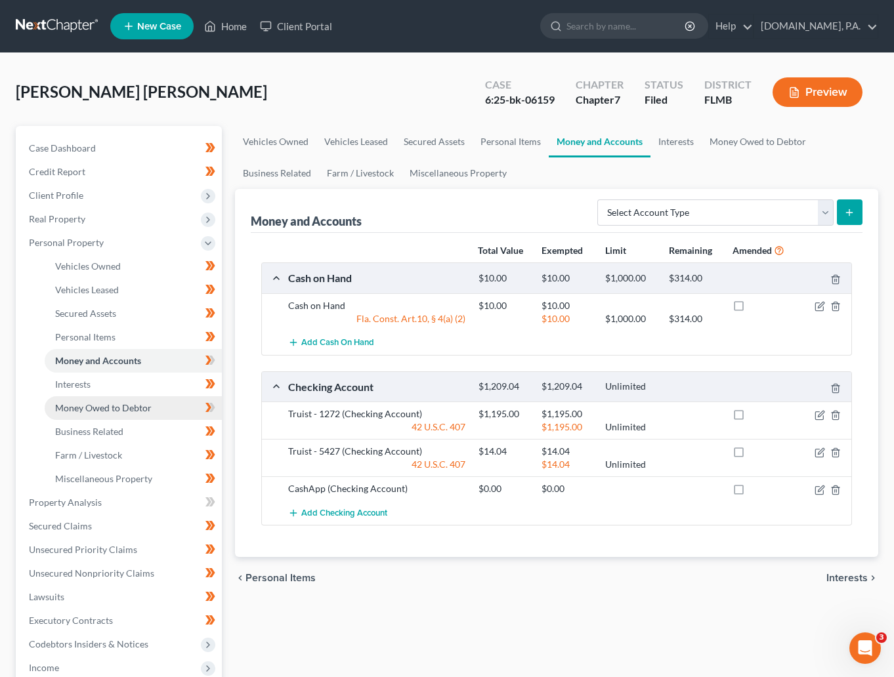
click at [83, 405] on span "Money Owed to Debtor" at bounding box center [103, 407] width 96 height 11
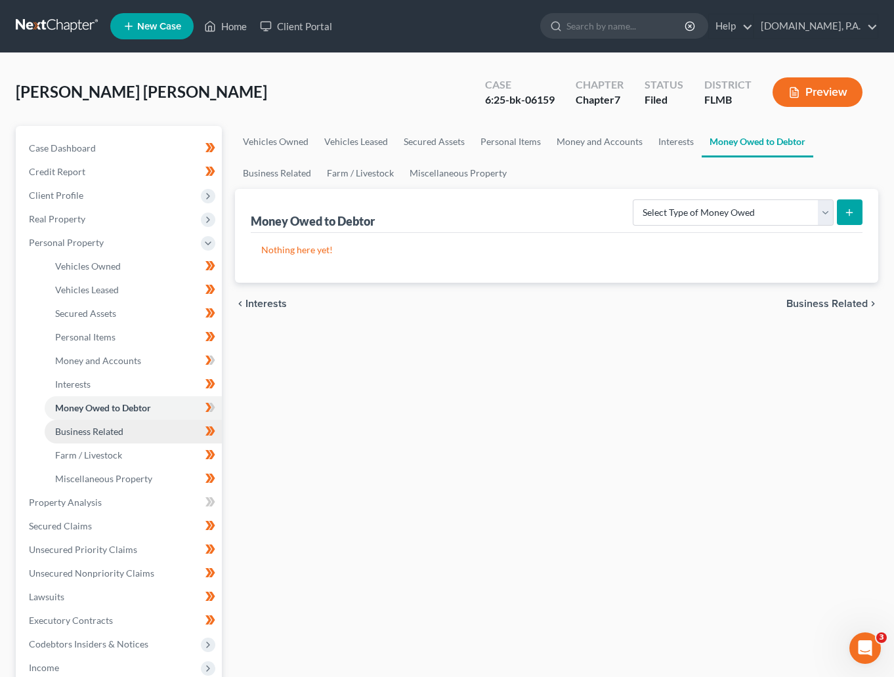
click at [83, 424] on link "Business Related" at bounding box center [133, 432] width 177 height 24
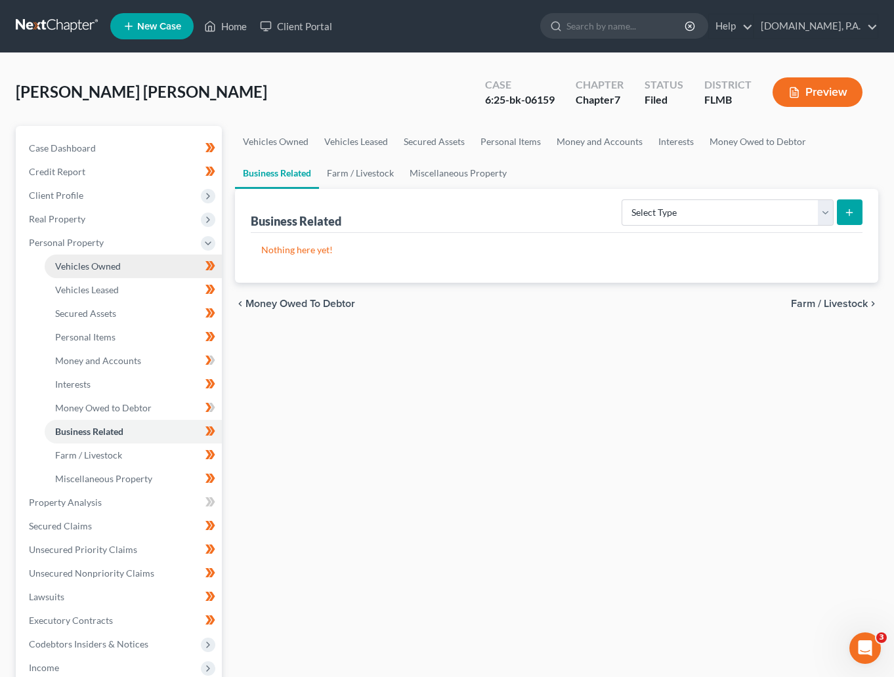
click at [104, 269] on span "Vehicles Owned" at bounding box center [88, 265] width 66 height 11
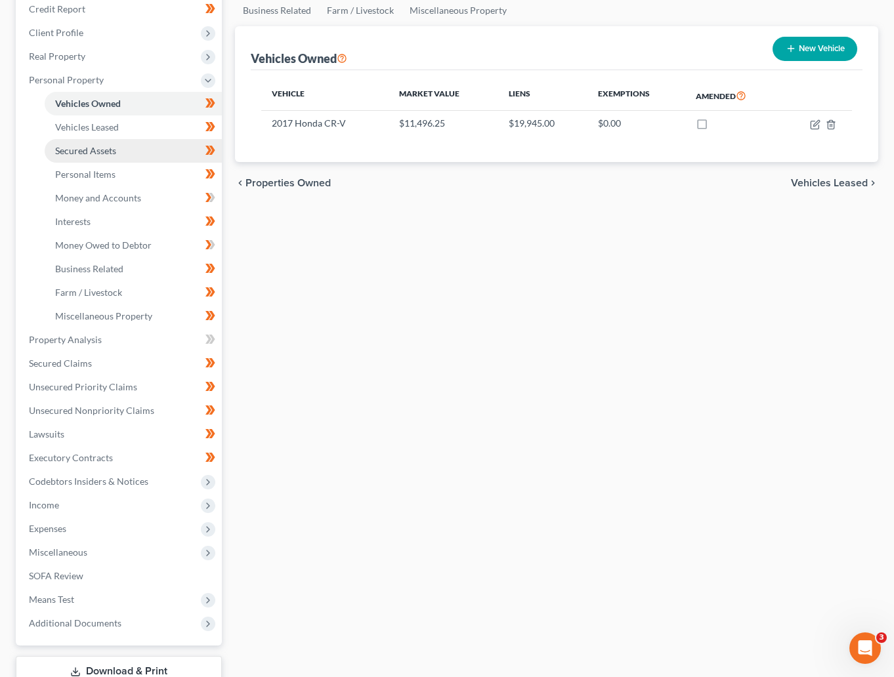
scroll to position [197, 0]
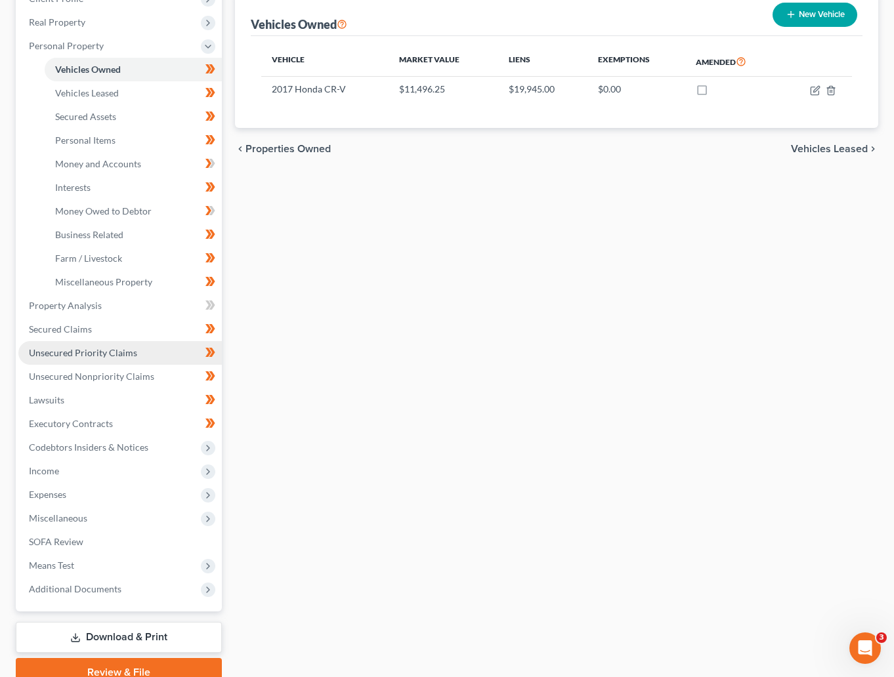
click at [58, 349] on span "Unsecured Priority Claims" at bounding box center [83, 352] width 108 height 11
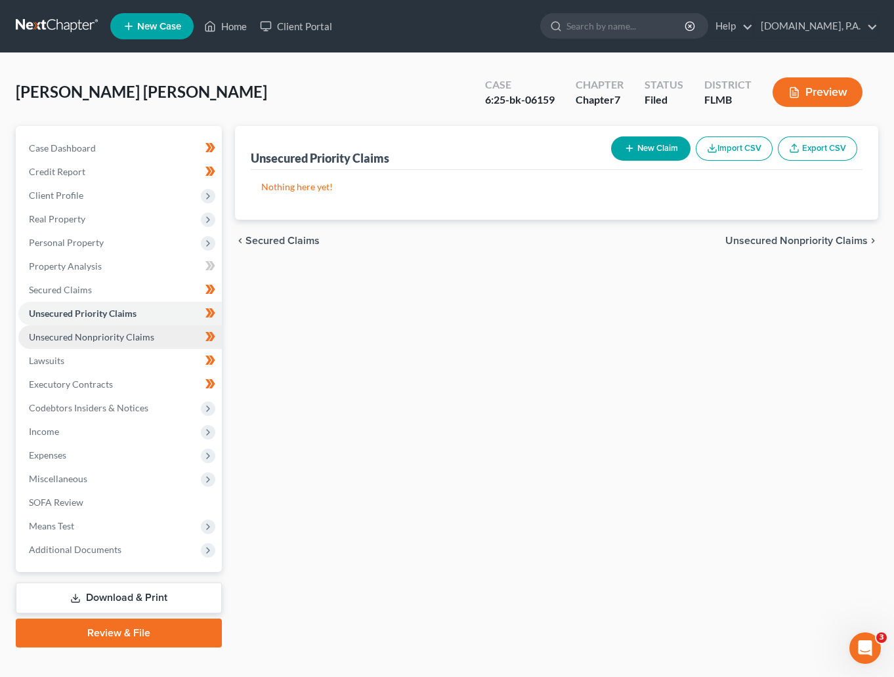
click at [82, 336] on span "Unsecured Nonpriority Claims" at bounding box center [91, 336] width 125 height 11
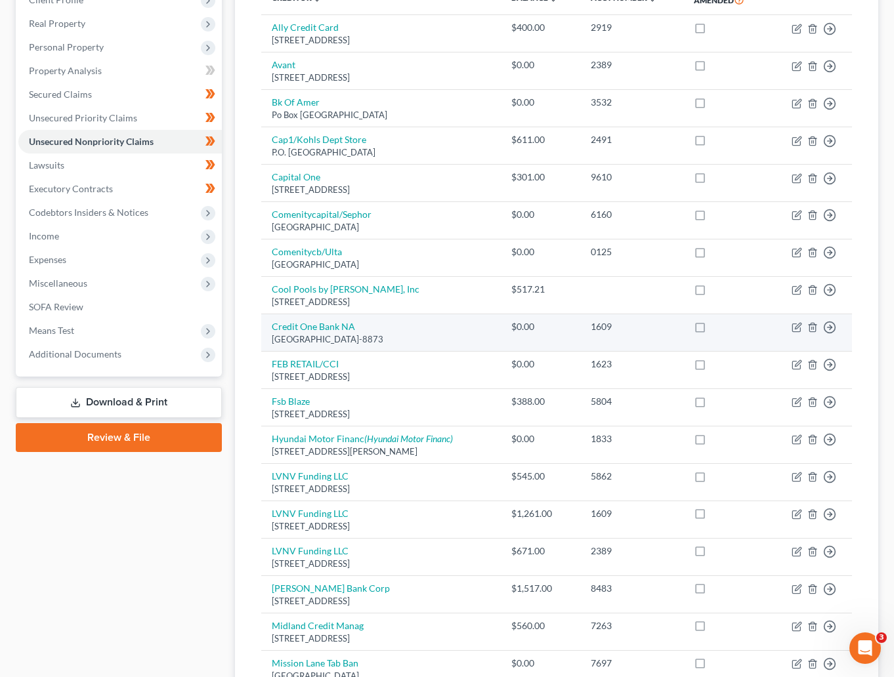
scroll to position [97, 0]
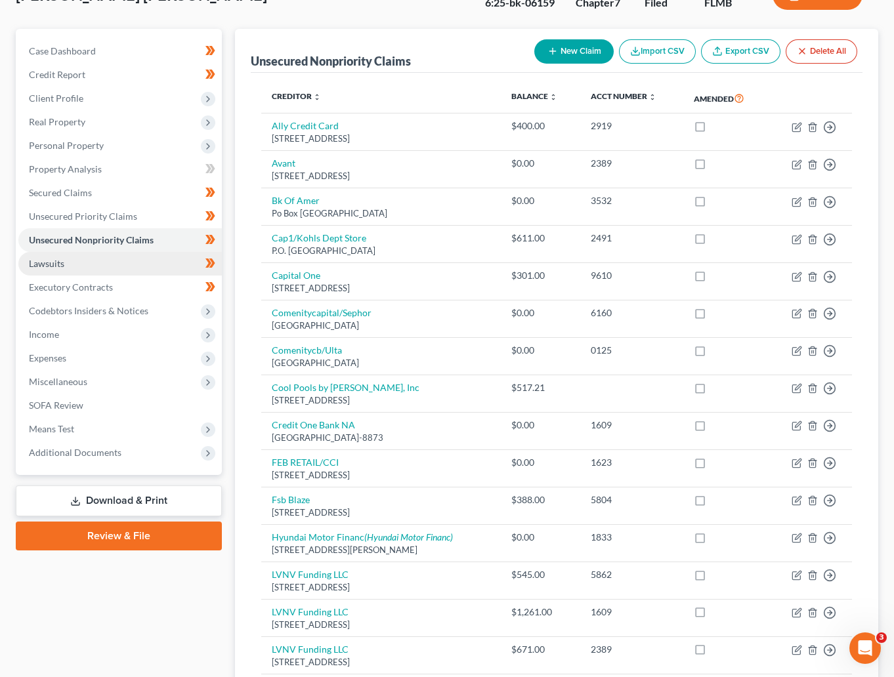
click at [56, 263] on span "Lawsuits" at bounding box center [46, 263] width 35 height 11
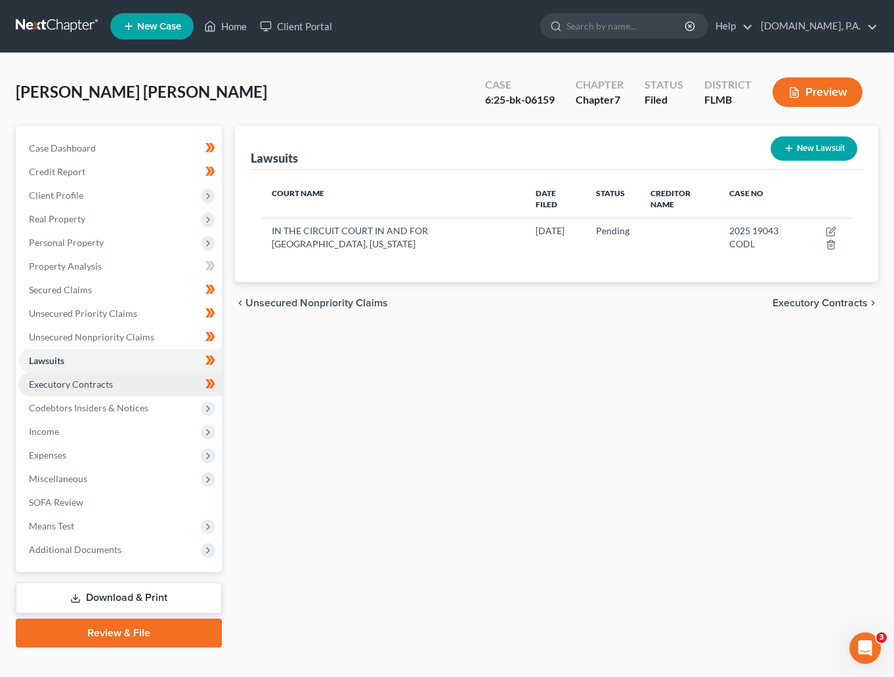
click at [92, 381] on span "Executory Contracts" at bounding box center [71, 384] width 84 height 11
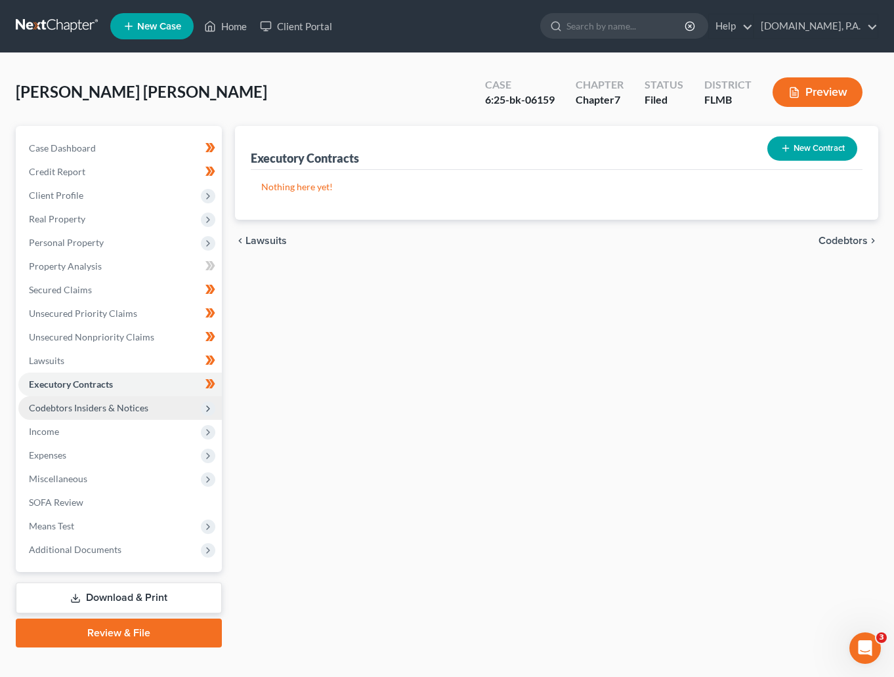
click at [78, 403] on span "Codebtors Insiders & Notices" at bounding box center [88, 407] width 119 height 11
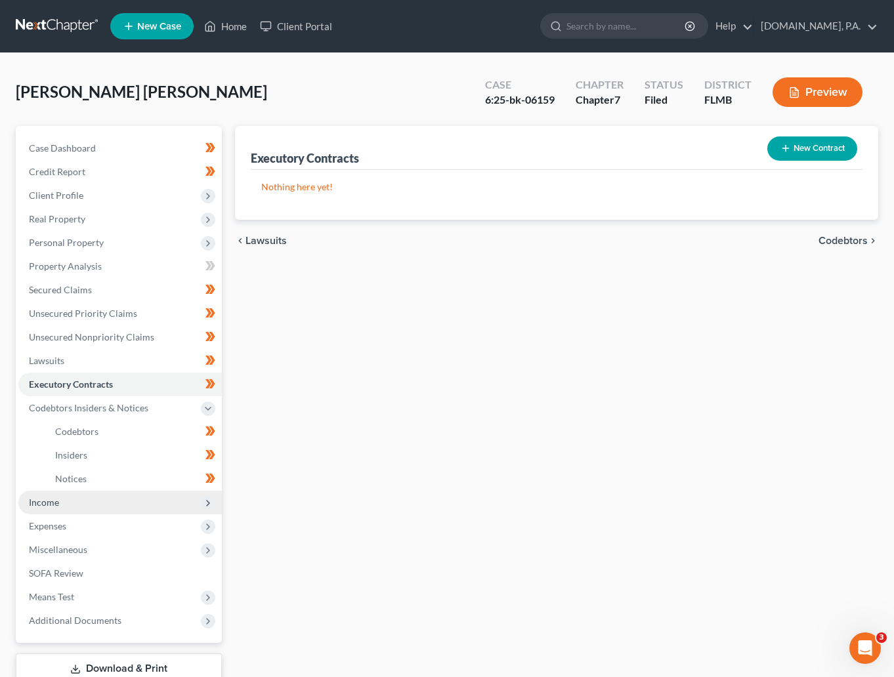
click at [43, 498] on span "Income" at bounding box center [44, 502] width 30 height 11
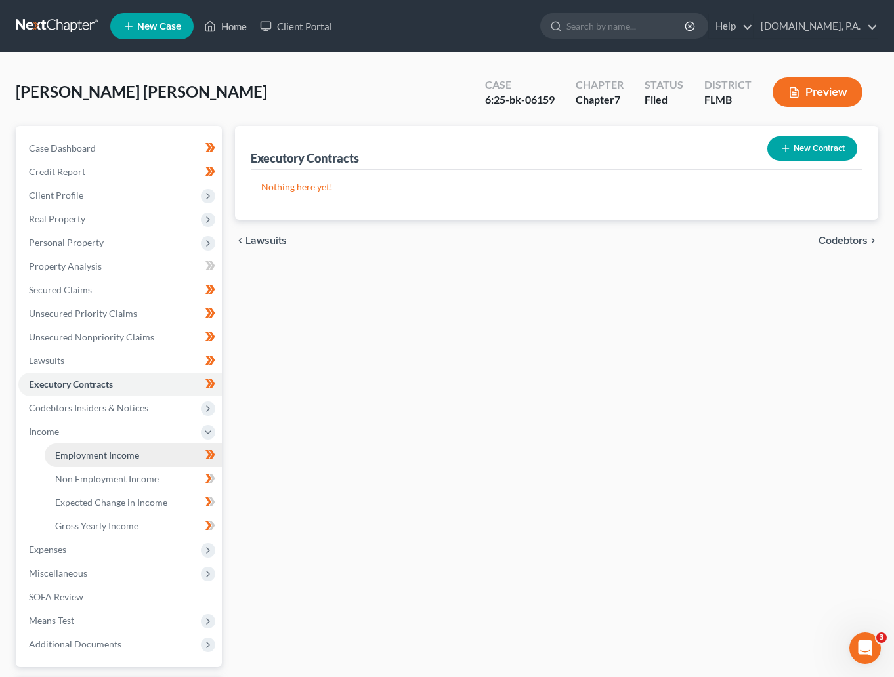
click at [108, 451] on span "Employment Income" at bounding box center [97, 454] width 84 height 11
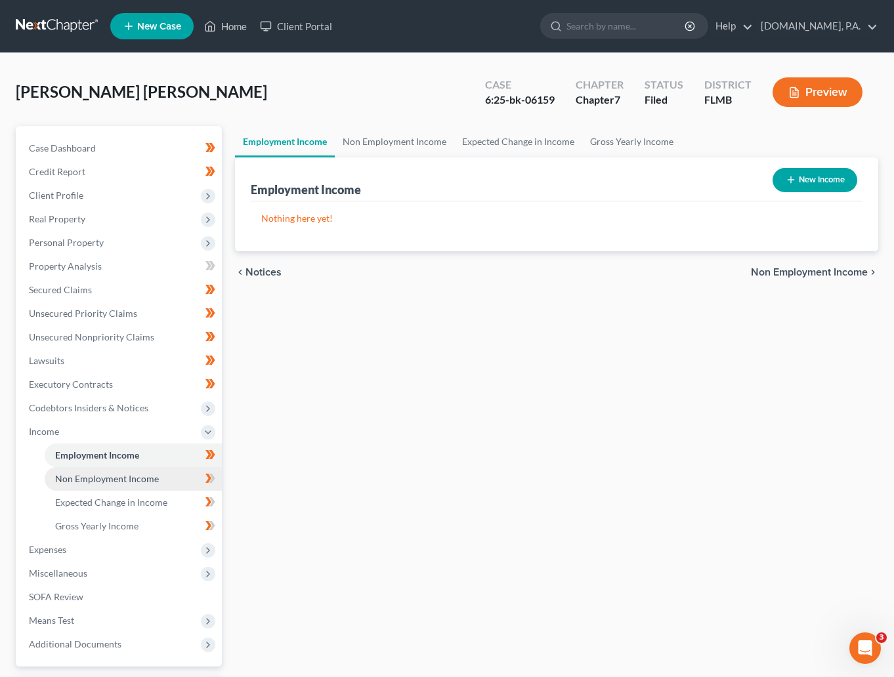
click at [107, 475] on span "Non Employment Income" at bounding box center [107, 478] width 104 height 11
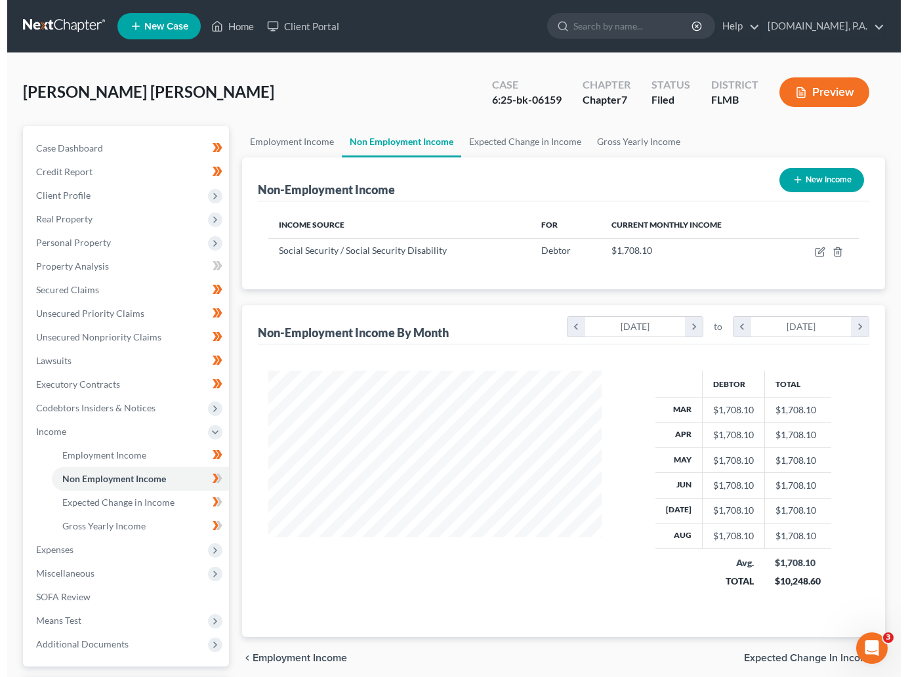
scroll to position [235, 360]
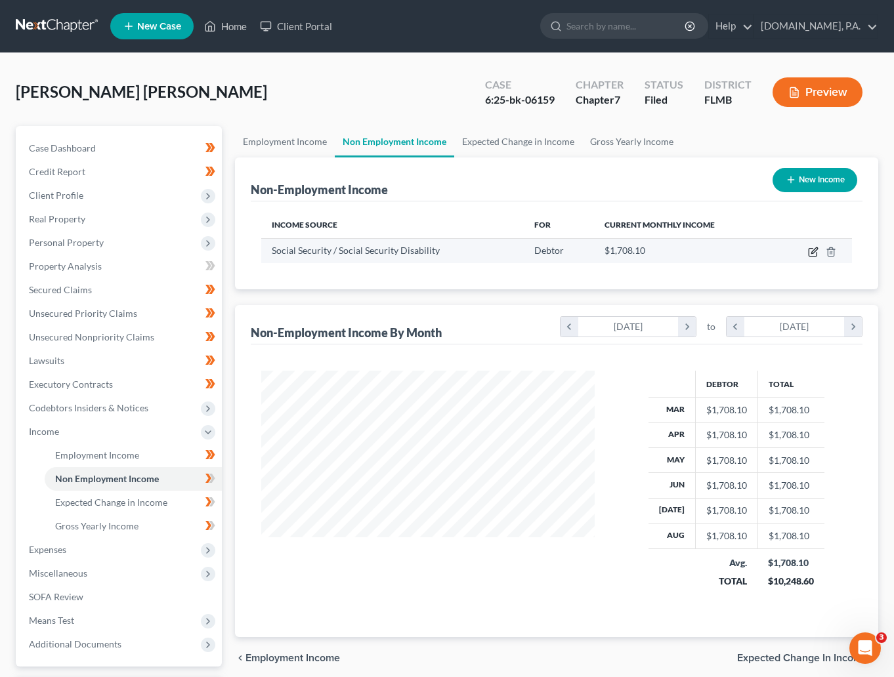
click at [813, 251] on icon "button" at bounding box center [813, 252] width 10 height 10
select select "4"
select select "0"
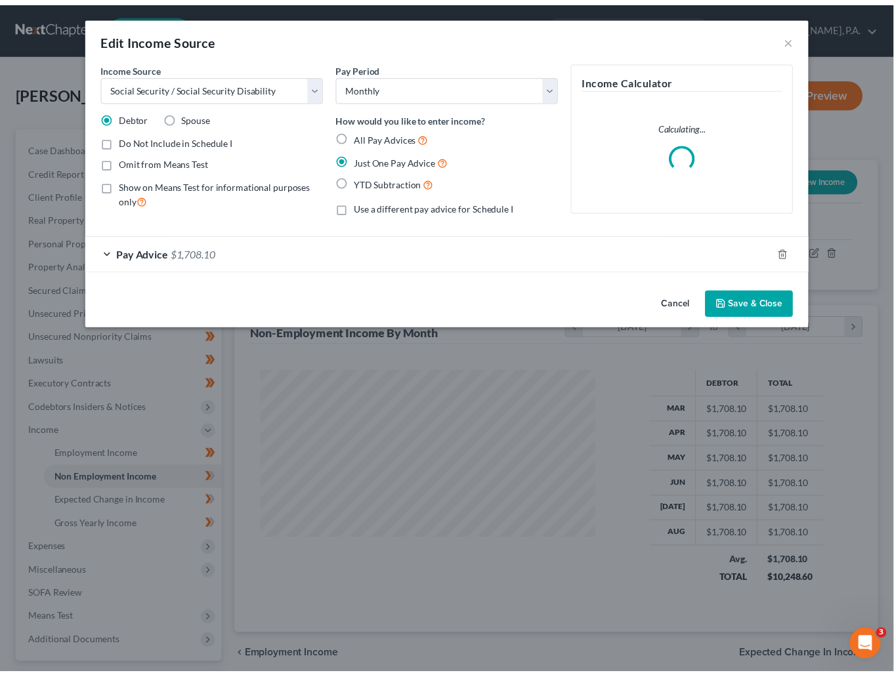
scroll to position [235, 367]
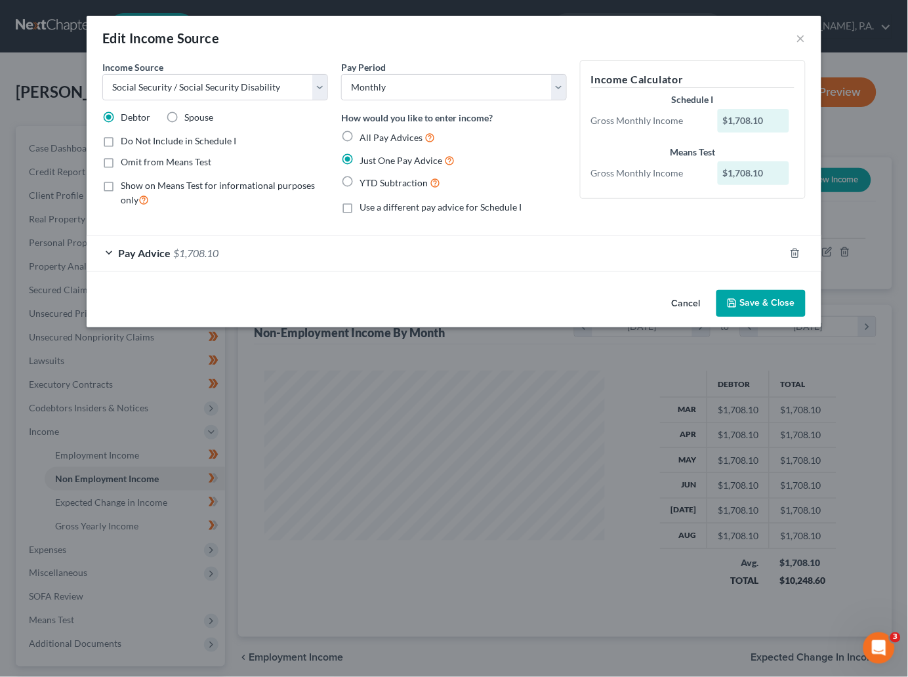
drag, startPoint x: 109, startPoint y: 247, endPoint x: 112, endPoint y: 254, distance: 7.9
click at [109, 247] on div "Pay Advice $1,708.10" at bounding box center [436, 253] width 698 height 35
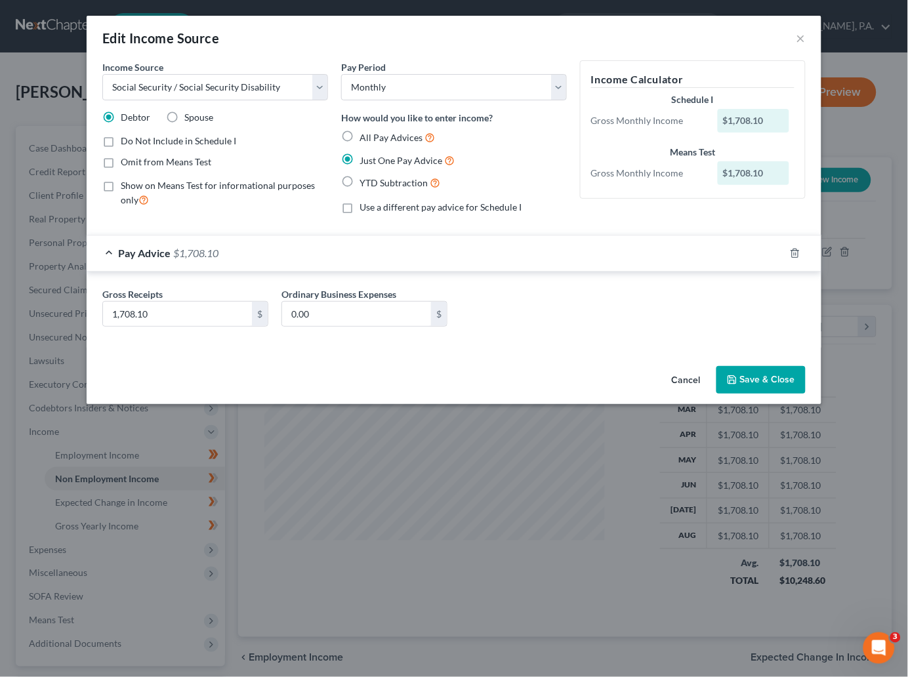
click at [753, 369] on button "Save & Close" at bounding box center [760, 380] width 89 height 28
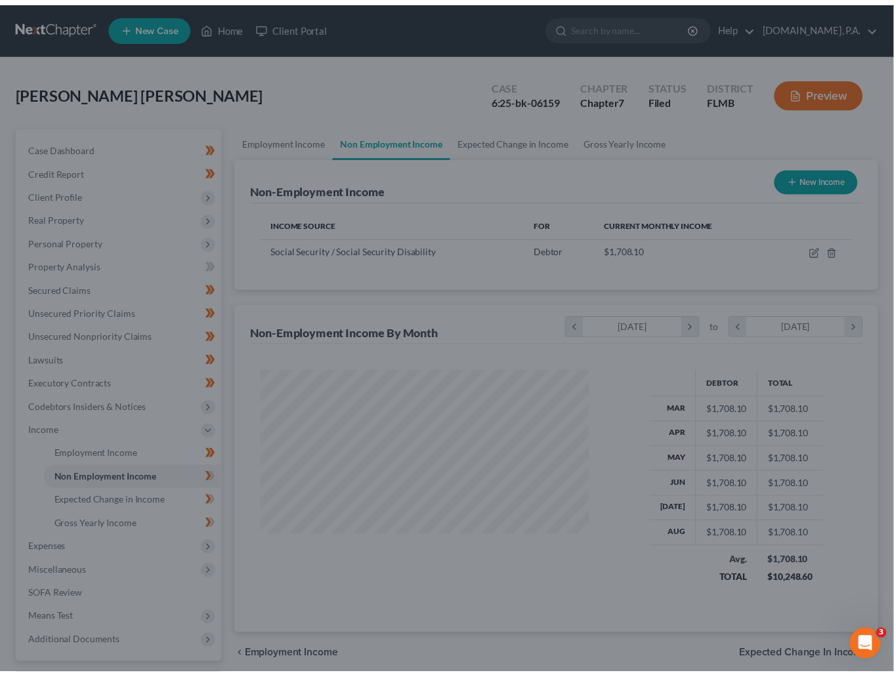
scroll to position [655851, 655727]
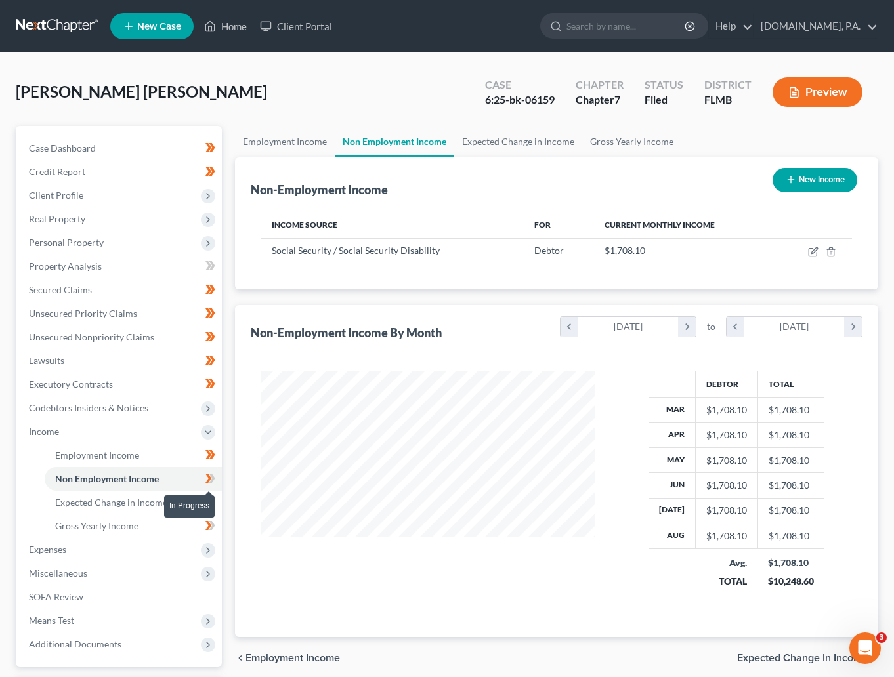
click at [212, 484] on icon at bounding box center [210, 478] width 10 height 16
click at [111, 497] on span "Expected Change in Income" at bounding box center [111, 502] width 112 height 11
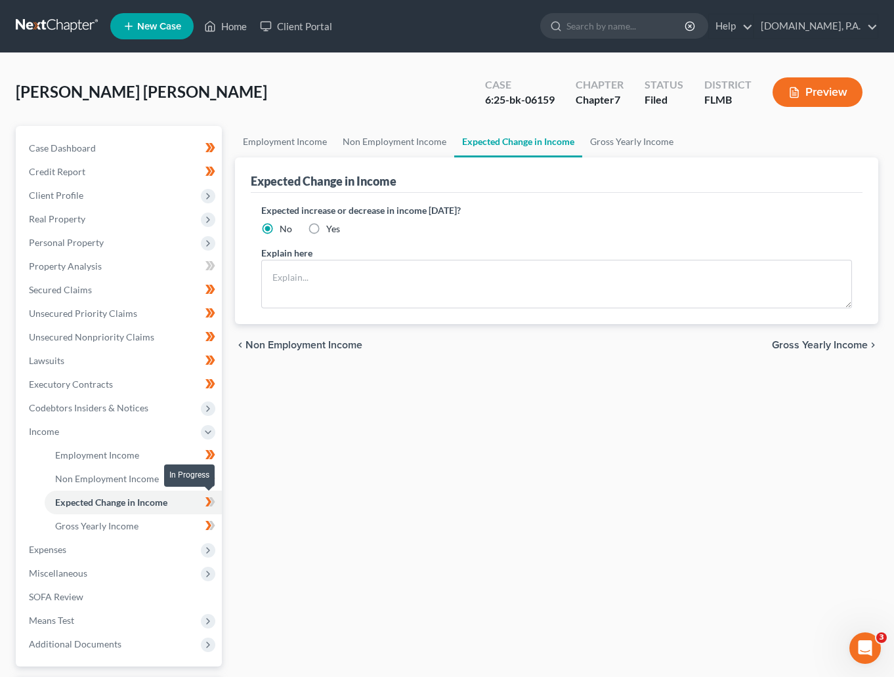
click at [209, 499] on icon at bounding box center [210, 502] width 10 height 16
click at [116, 520] on span "Gross Yearly Income" at bounding box center [96, 525] width 83 height 11
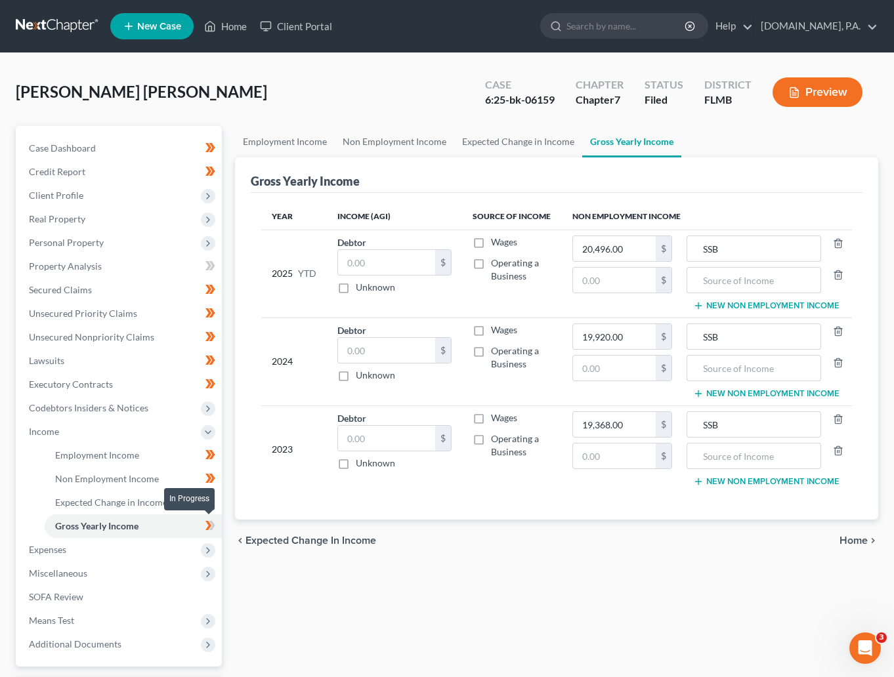
click at [215, 526] on span at bounding box center [210, 528] width 23 height 20
click at [73, 547] on span "Expenses" at bounding box center [119, 550] width 203 height 24
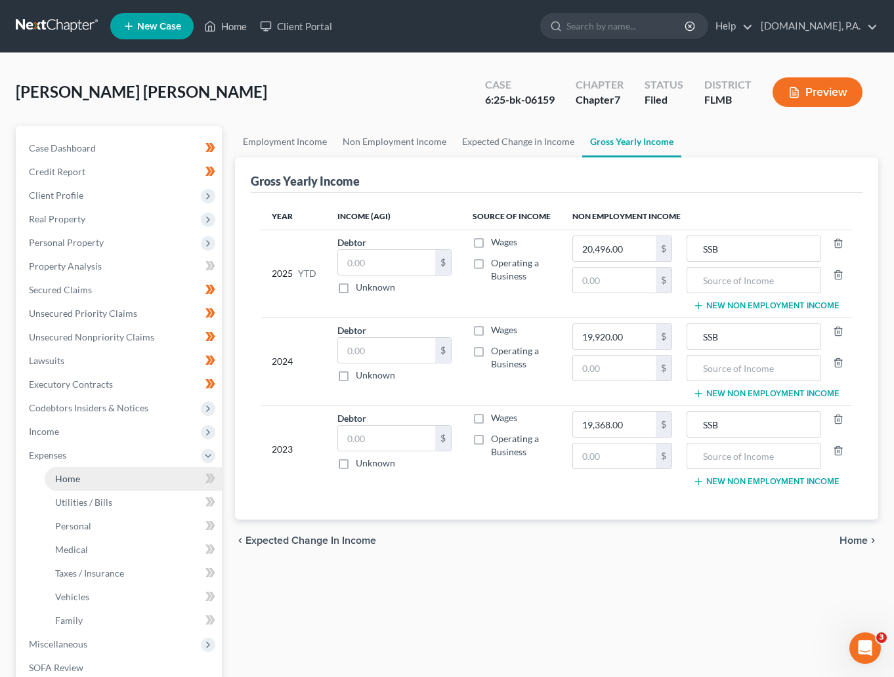
click at [72, 480] on span "Home" at bounding box center [67, 478] width 25 height 11
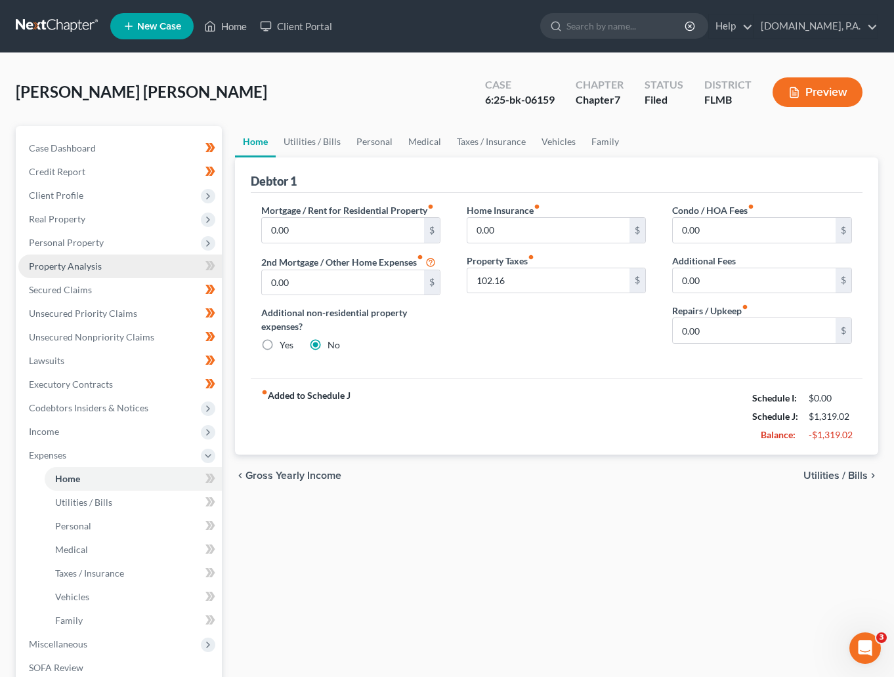
click at [93, 258] on link "Property Analysis" at bounding box center [119, 267] width 203 height 24
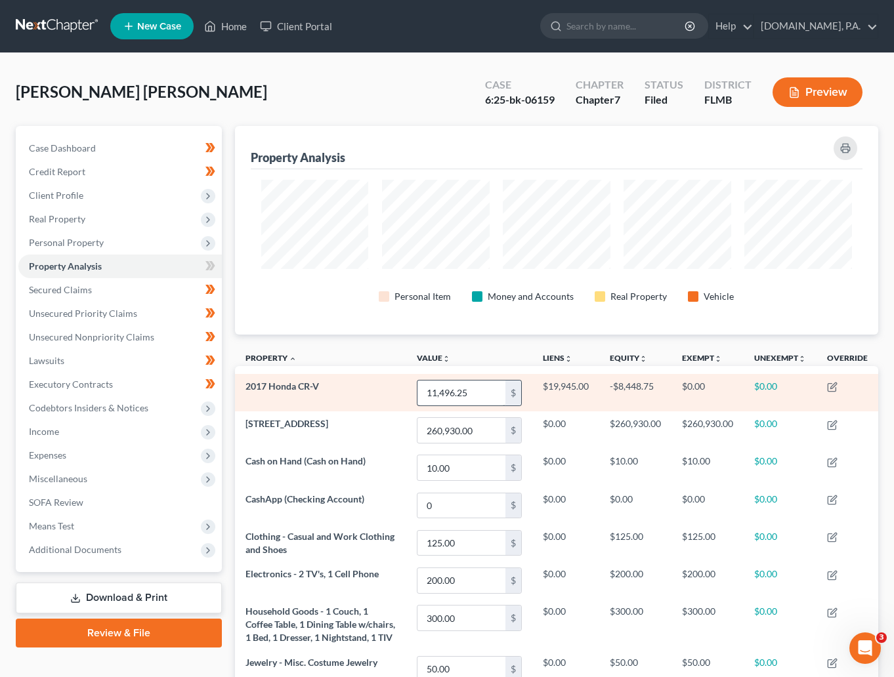
scroll to position [209, 643]
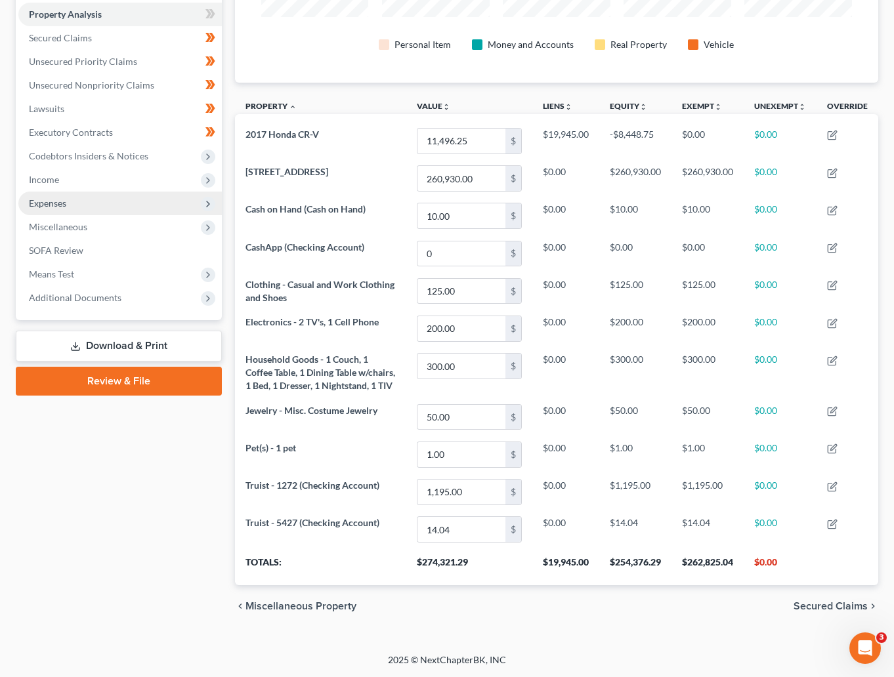
click at [43, 197] on span "Expenses" at bounding box center [47, 202] width 37 height 11
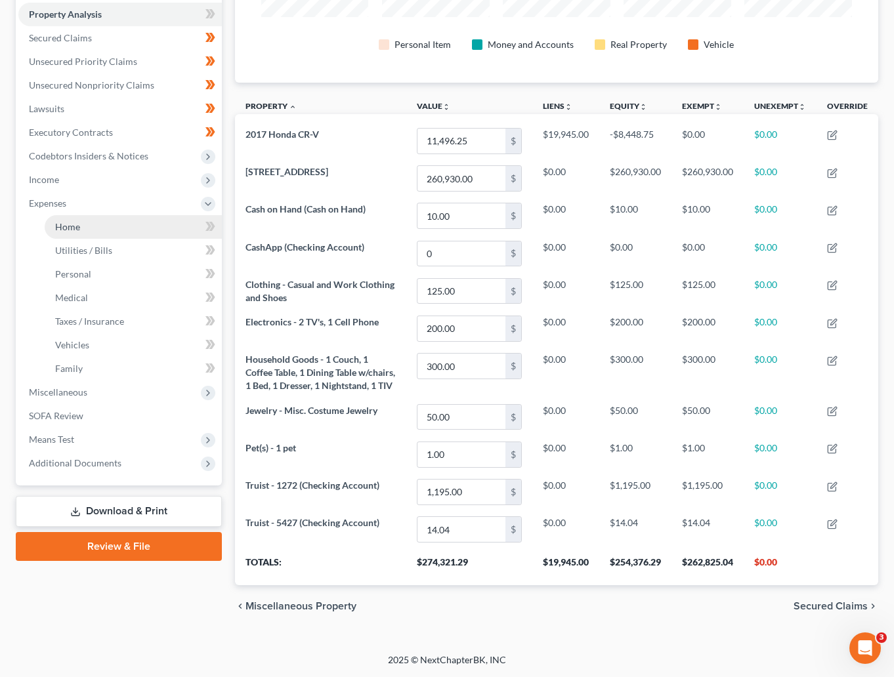
click at [65, 218] on link "Home" at bounding box center [133, 227] width 177 height 24
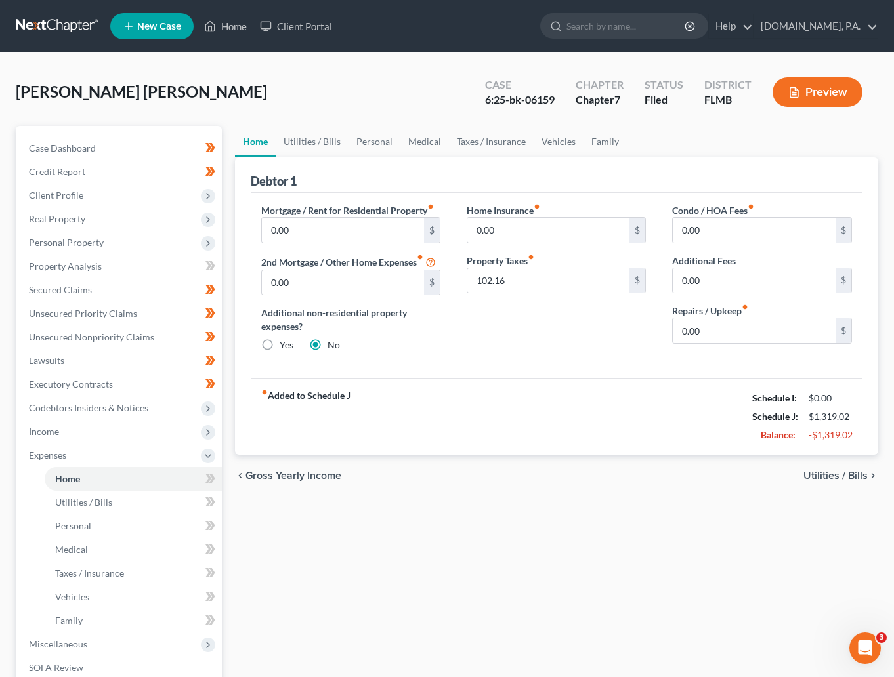
click at [827, 474] on span "Utilities / Bills" at bounding box center [835, 475] width 64 height 10
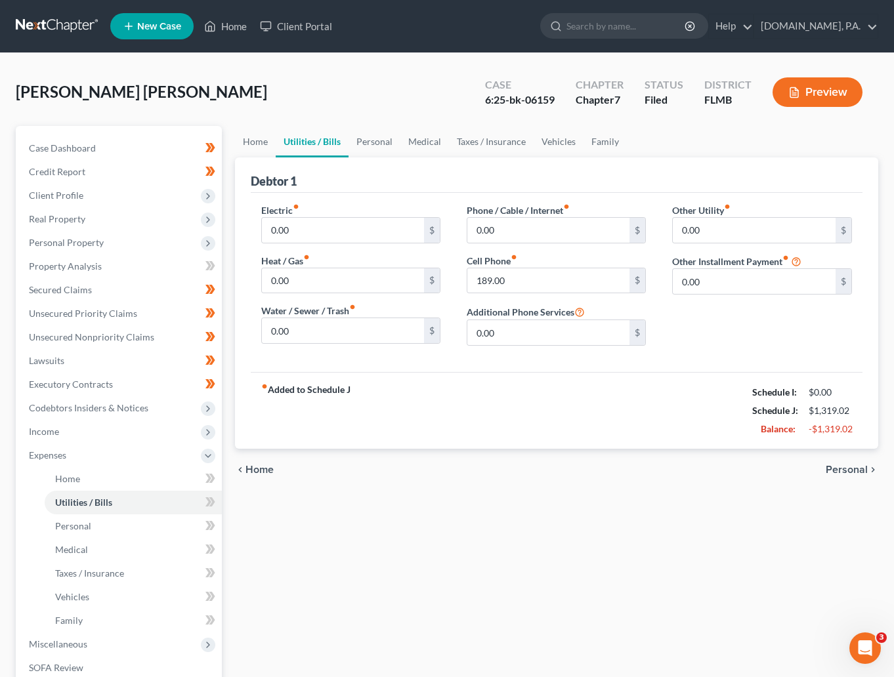
click at [827, 474] on span "Personal" at bounding box center [846, 470] width 42 height 10
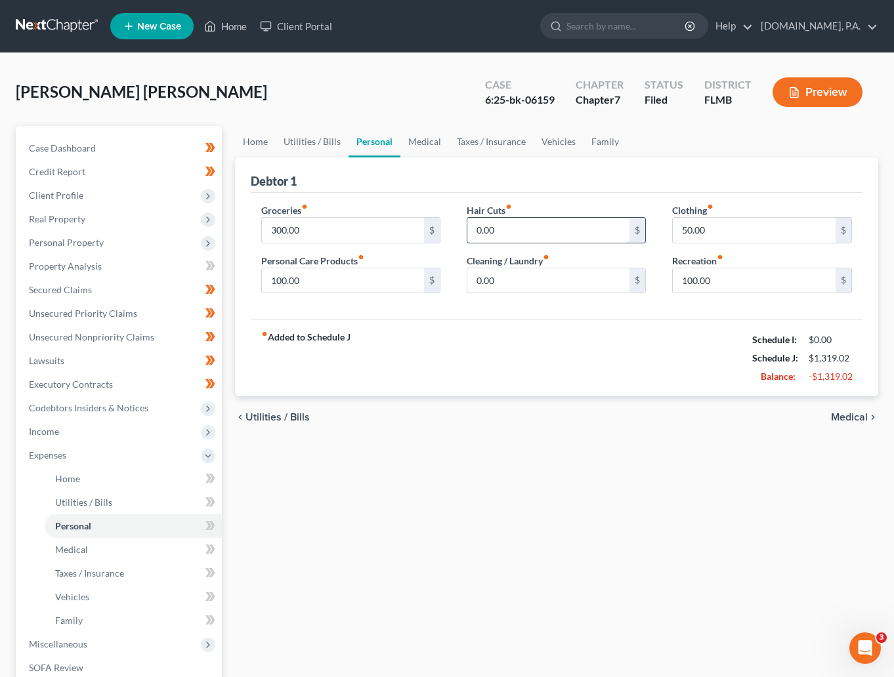
click at [530, 230] on input "0.00" at bounding box center [548, 230] width 163 height 25
type input "2"
click at [533, 349] on div "fiber_manual_record Added to Schedule J Schedule I: $0.00 Schedule J: $1,319.02…" at bounding box center [557, 358] width 612 height 77
click at [304, 283] on input "100.00" at bounding box center [343, 280] width 163 height 25
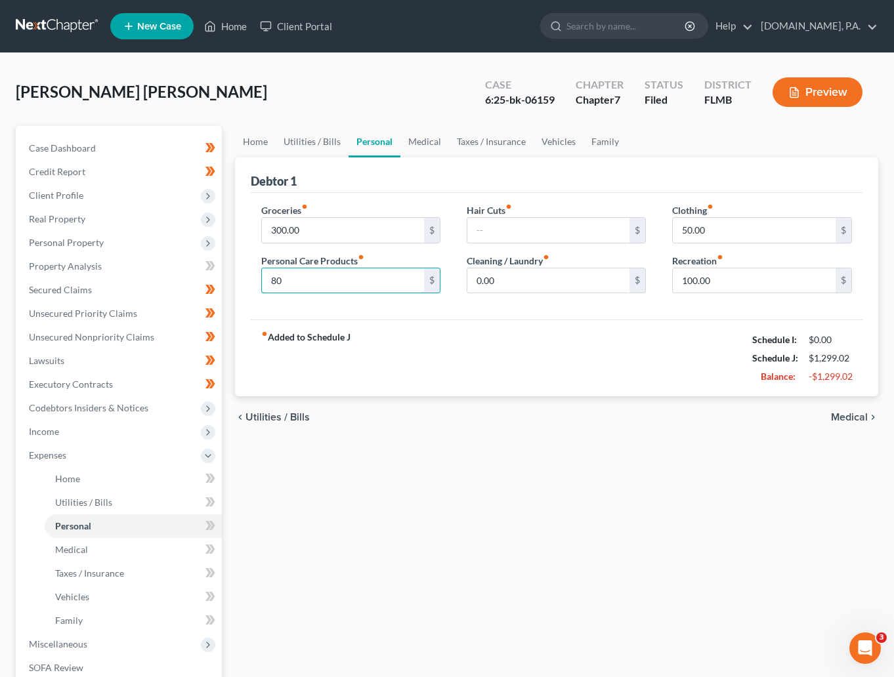
type input "80"
click at [394, 362] on div "fiber_manual_record Added to Schedule J Schedule I: $0.00 Schedule J: $1,299.02…" at bounding box center [557, 358] width 612 height 77
click at [844, 419] on span "Medical" at bounding box center [849, 417] width 37 height 10
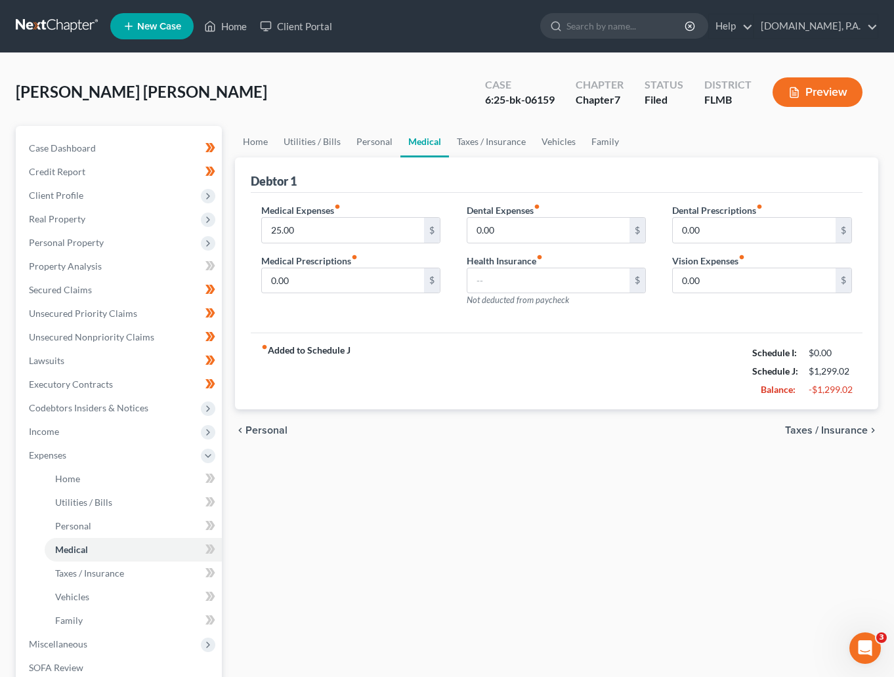
click at [838, 425] on span "Taxes / Insurance" at bounding box center [826, 430] width 83 height 10
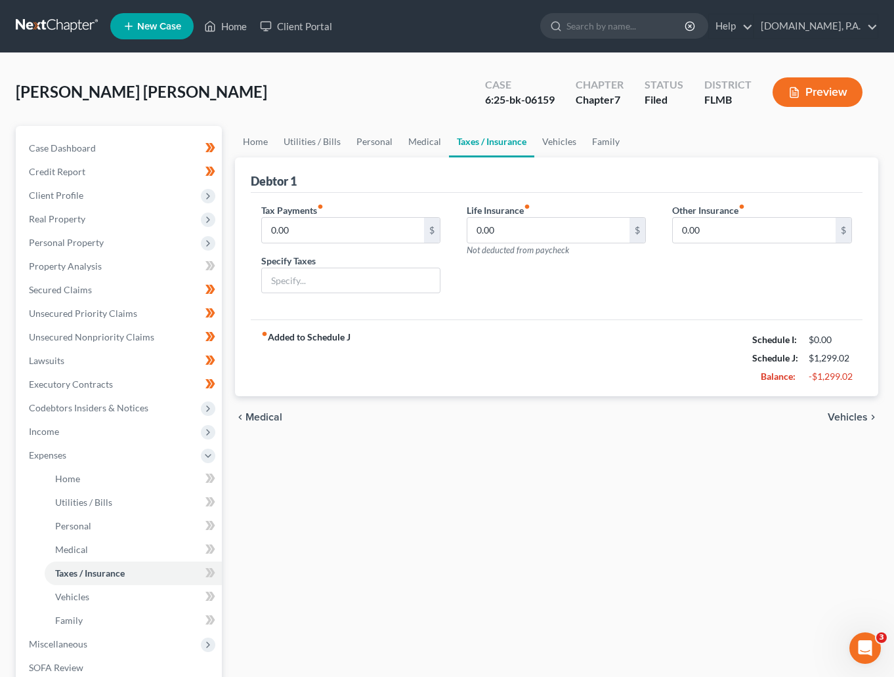
click at [844, 419] on span "Vehicles" at bounding box center [847, 417] width 40 height 10
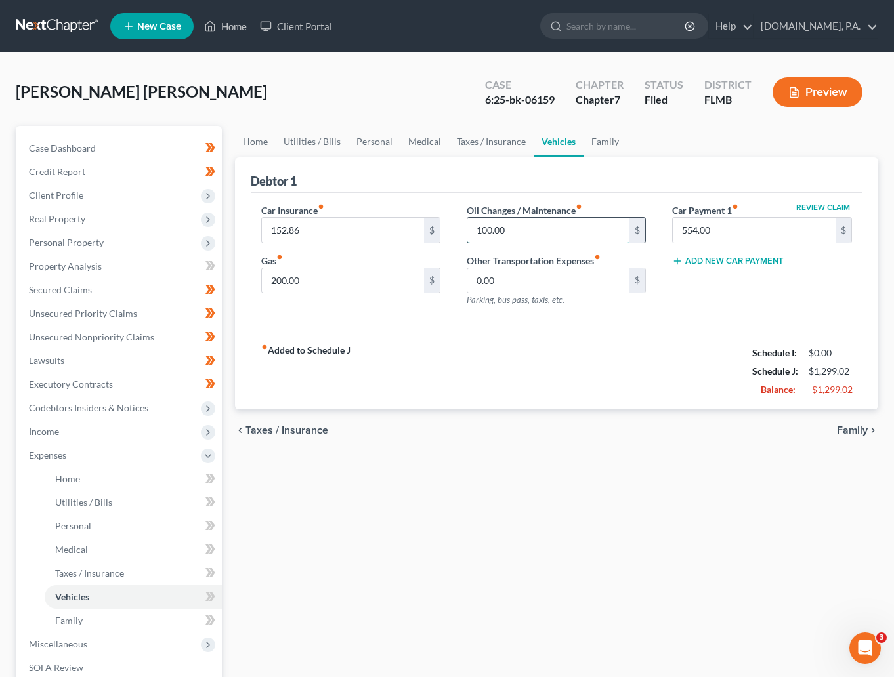
click at [514, 228] on input "100.00" at bounding box center [548, 230] width 163 height 25
type input "50"
click at [552, 369] on div "fiber_manual_record Added to Schedule J Schedule I: $0.00 Schedule J: $1,249.02…" at bounding box center [557, 371] width 612 height 77
click at [310, 283] on input "200.00" at bounding box center [343, 280] width 163 height 25
type input "180"
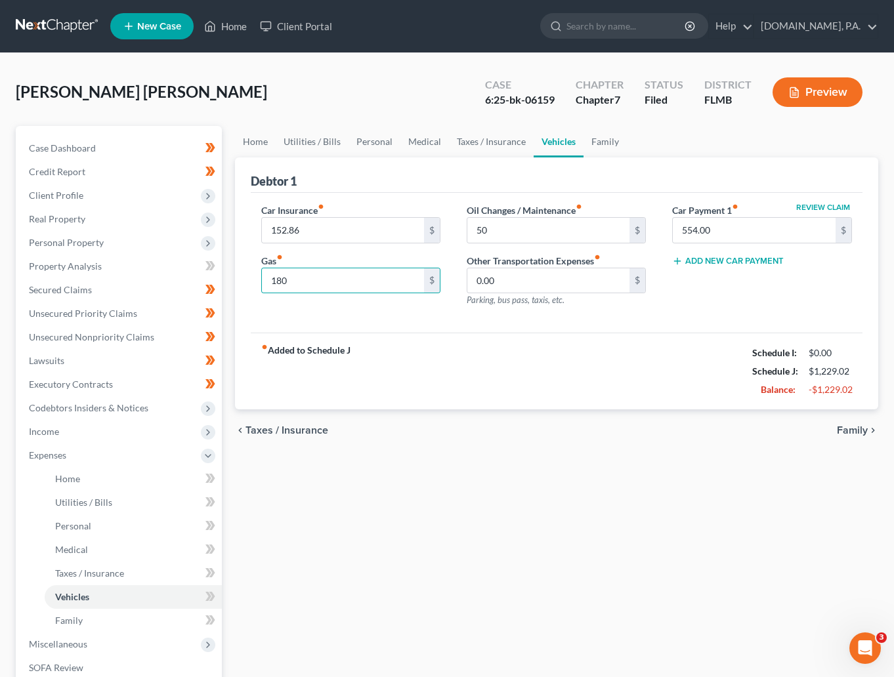
click at [540, 354] on div "fiber_manual_record Added to Schedule J Schedule I: $0.00 Schedule J: $1,229.02…" at bounding box center [557, 371] width 612 height 77
click at [290, 428] on span "Taxes / Insurance" at bounding box center [286, 430] width 83 height 10
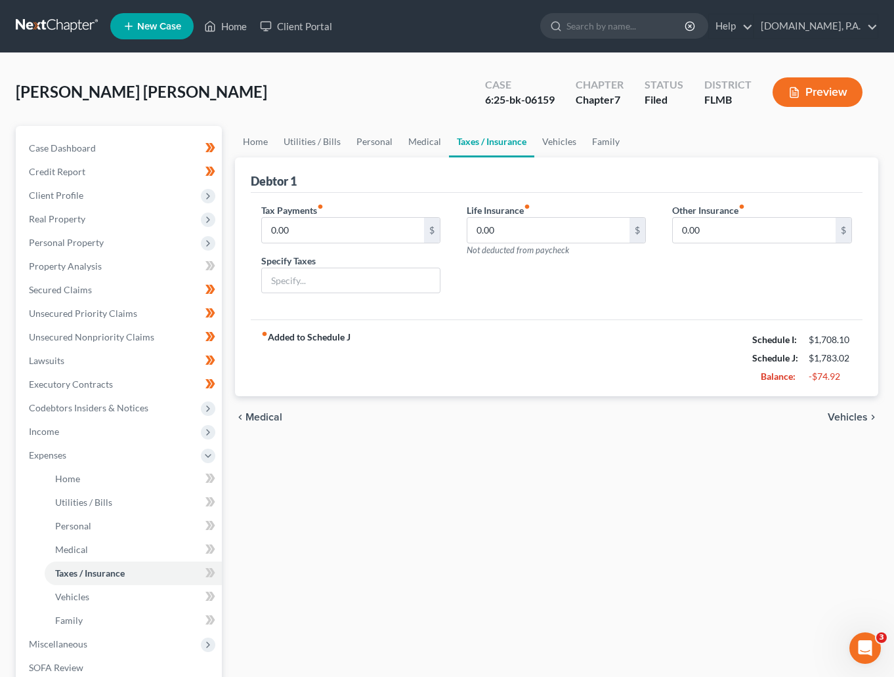
click at [260, 420] on span "Medical" at bounding box center [263, 417] width 37 height 10
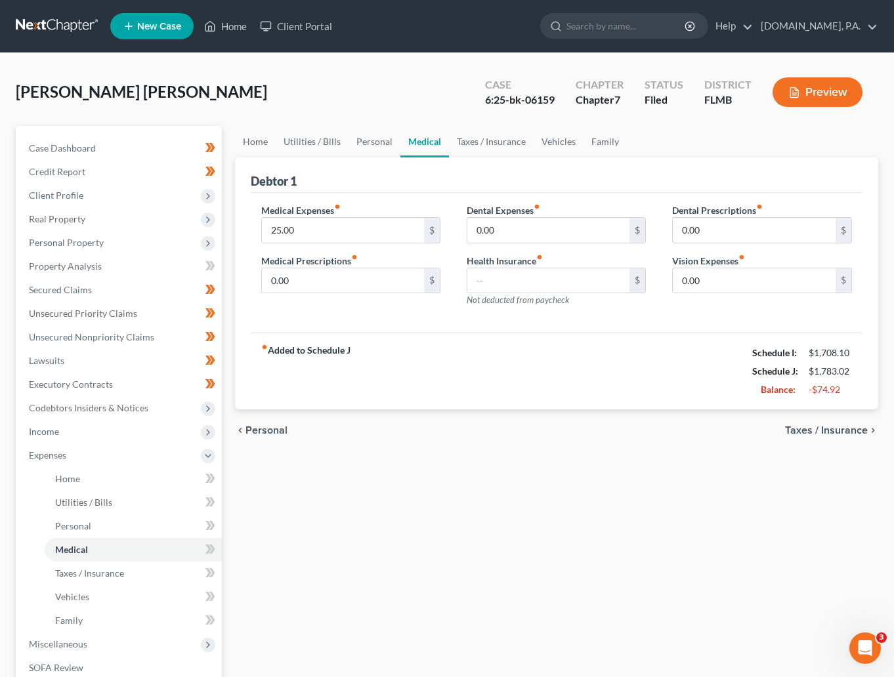
click at [260, 428] on span "Personal" at bounding box center [266, 430] width 42 height 10
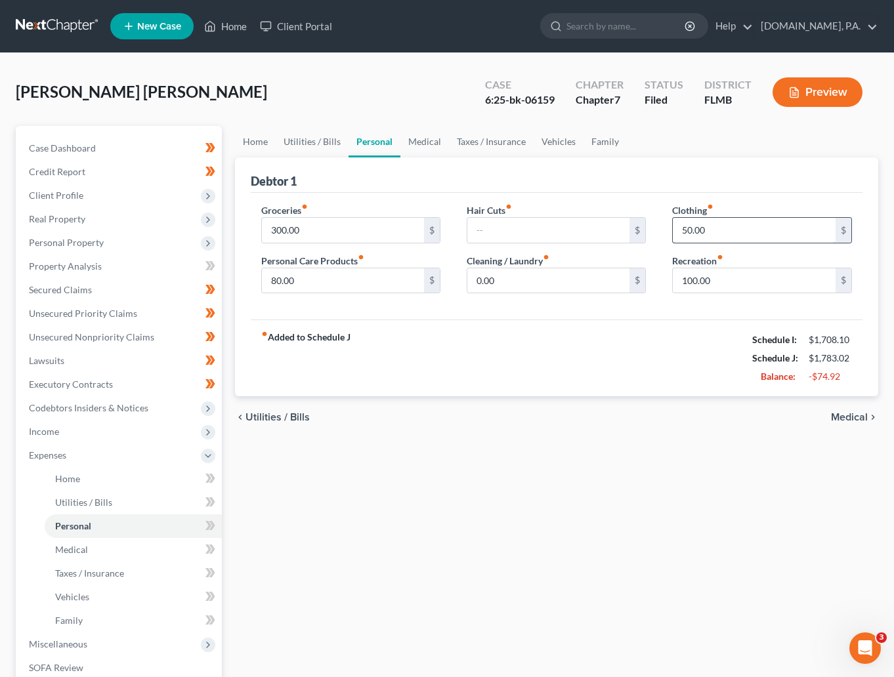
click at [730, 224] on input "50.00" at bounding box center [753, 230] width 163 height 25
type input "1"
type input "80"
click at [585, 350] on div "fiber_manual_record Added to Schedule J Schedule I: $1,708.10 Schedule J: $1,81…" at bounding box center [557, 358] width 612 height 77
click at [304, 419] on span "Utilities / Bills" at bounding box center [277, 417] width 64 height 10
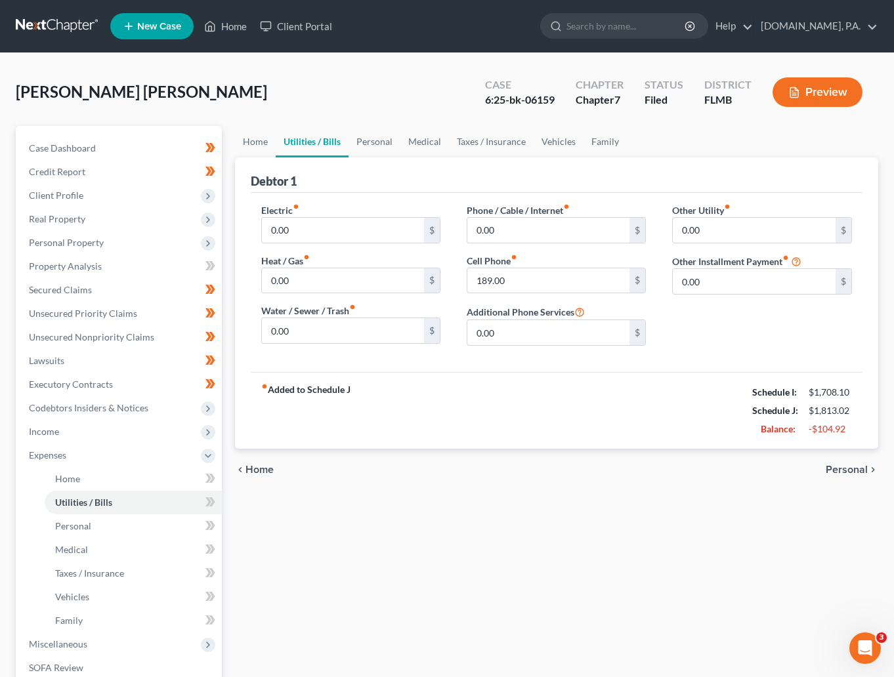
click at [844, 465] on span "Personal" at bounding box center [846, 470] width 42 height 10
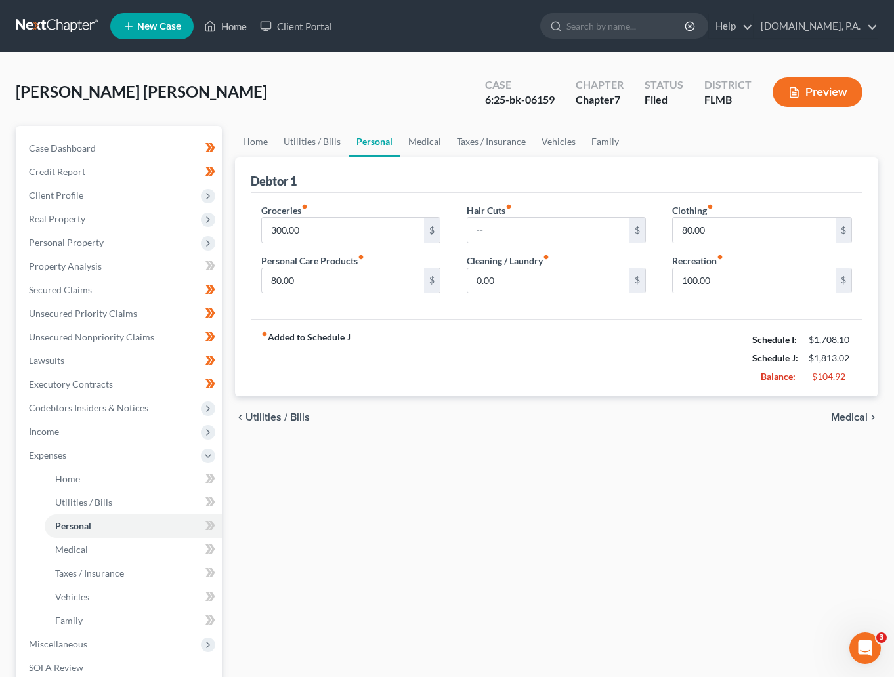
click at [264, 423] on span "Utilities / Bills" at bounding box center [277, 417] width 64 height 10
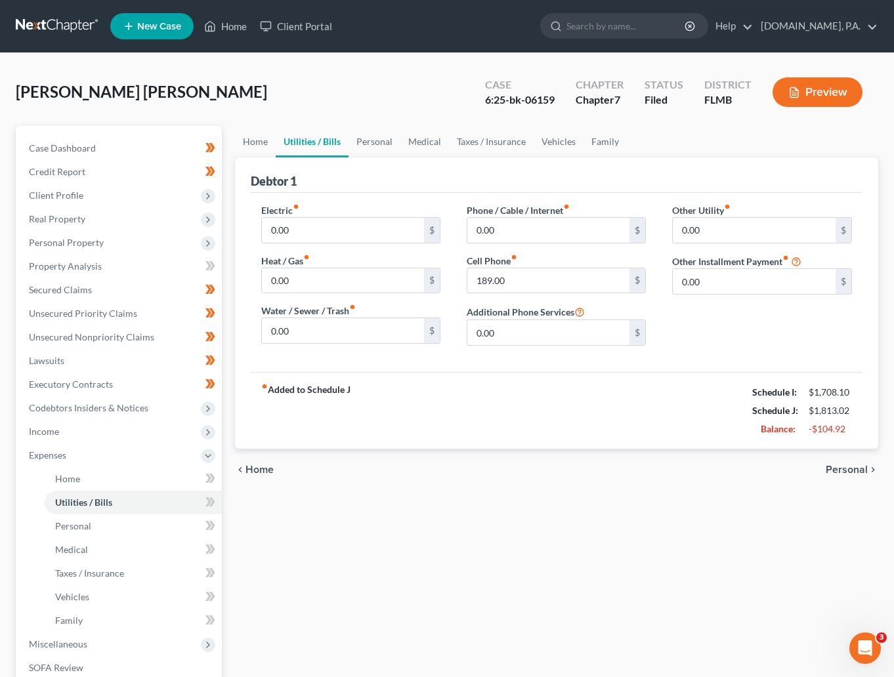
click at [261, 474] on span "Home" at bounding box center [259, 470] width 28 height 10
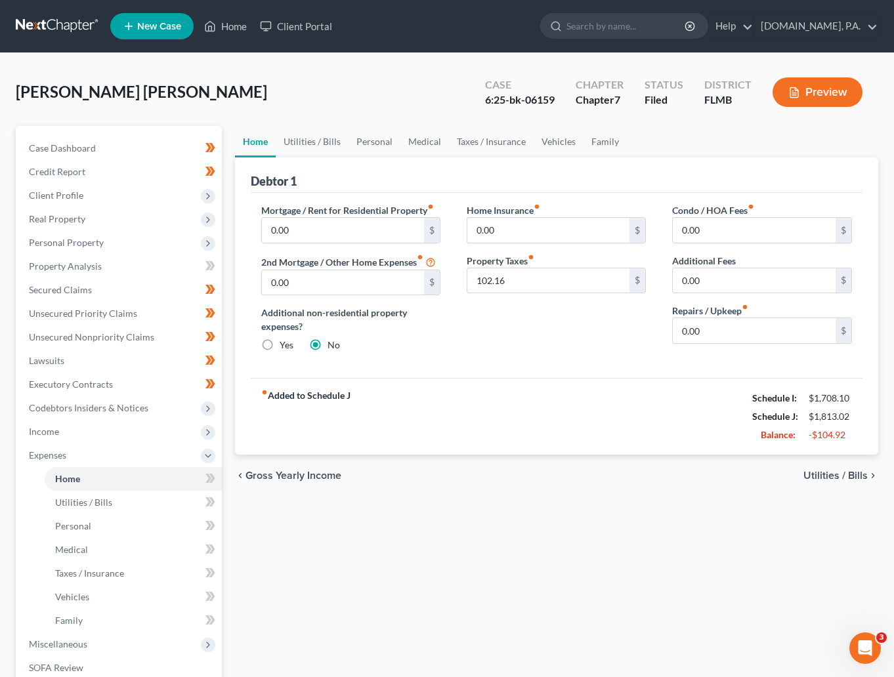
click at [827, 478] on span "Utilities / Bills" at bounding box center [835, 475] width 64 height 10
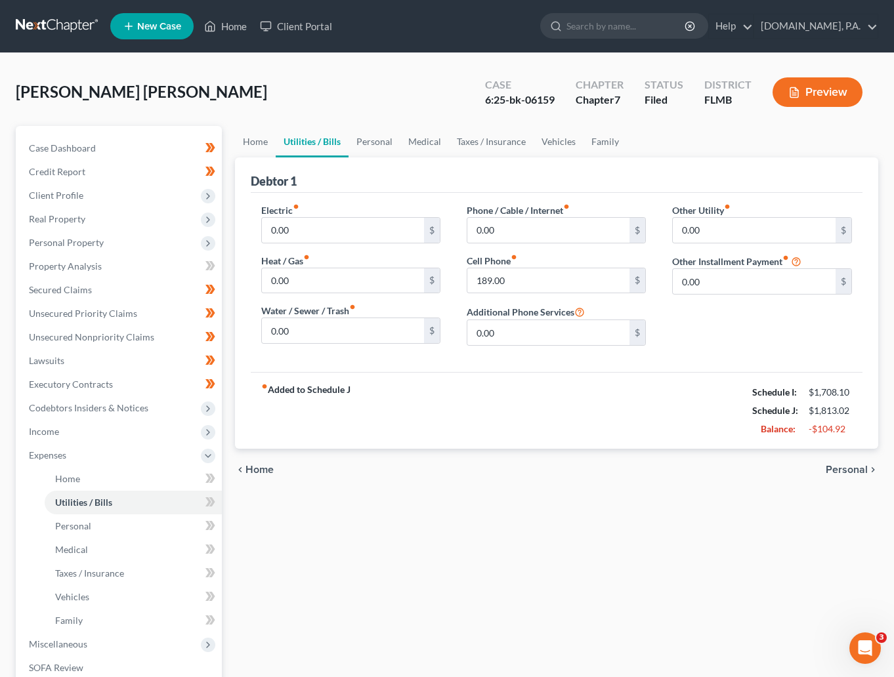
click at [844, 468] on span "Personal" at bounding box center [846, 470] width 42 height 10
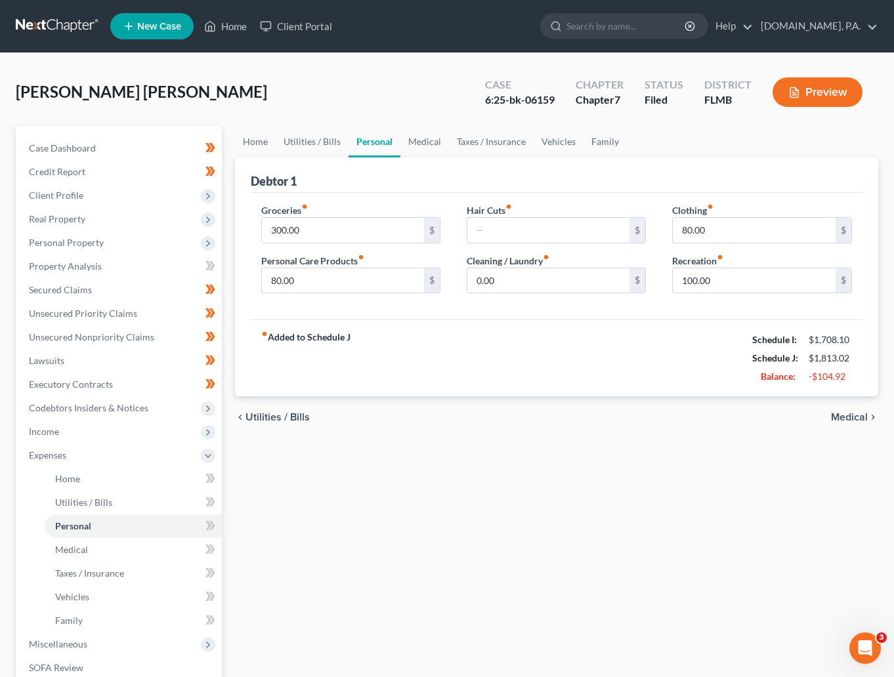
click at [844, 419] on span "Medical" at bounding box center [849, 417] width 37 height 10
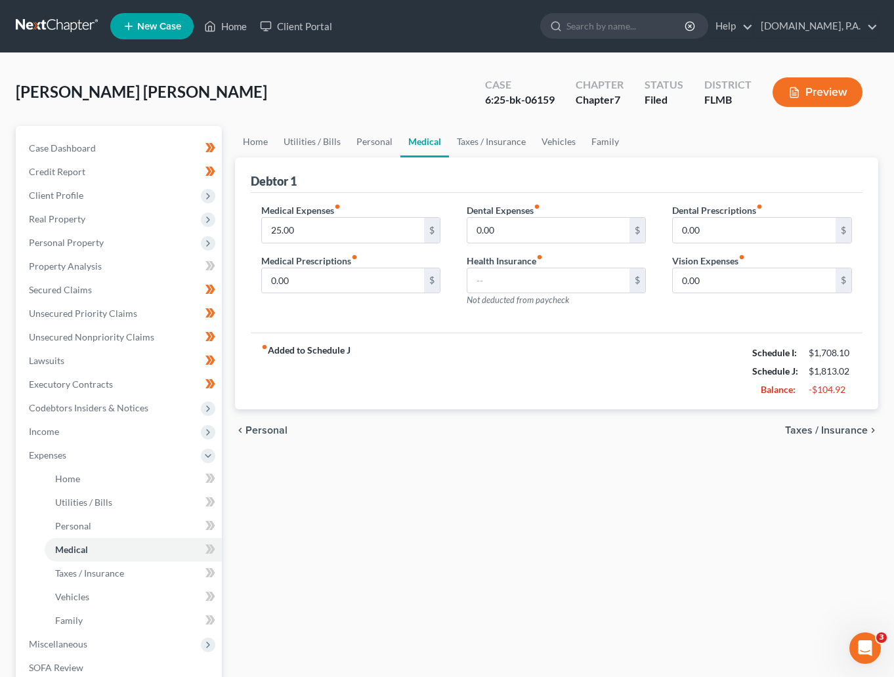
click at [825, 430] on span "Taxes / Insurance" at bounding box center [826, 430] width 83 height 10
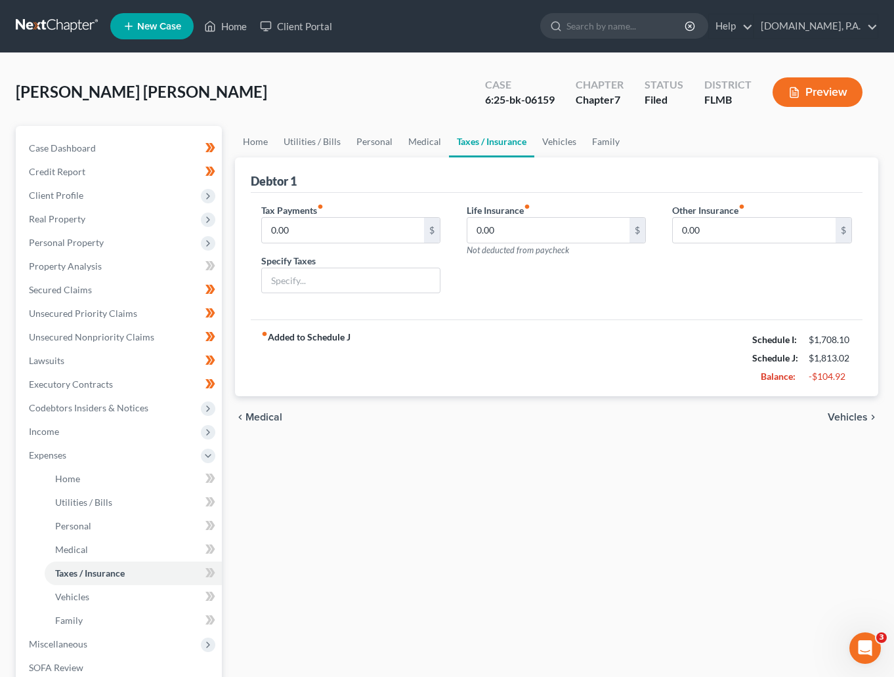
click at [825, 430] on div "chevron_left Medical Vehicles chevron_right" at bounding box center [557, 417] width 644 height 42
click at [844, 412] on div "chevron_left Medical Vehicles chevron_right" at bounding box center [557, 417] width 644 height 42
click at [844, 413] on span "Vehicles" at bounding box center [847, 417] width 40 height 10
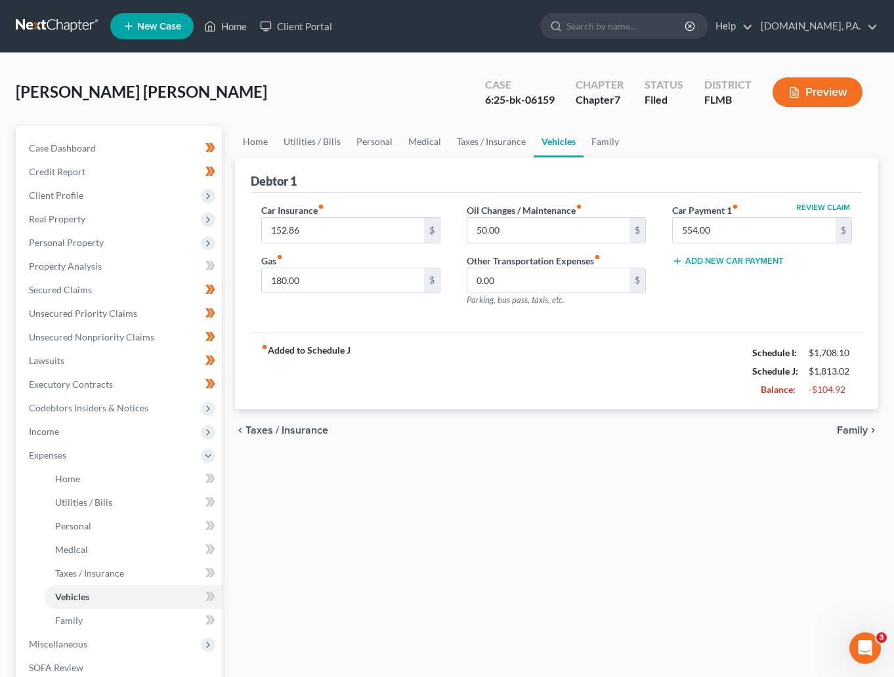
click at [844, 425] on span "Family" at bounding box center [852, 430] width 31 height 10
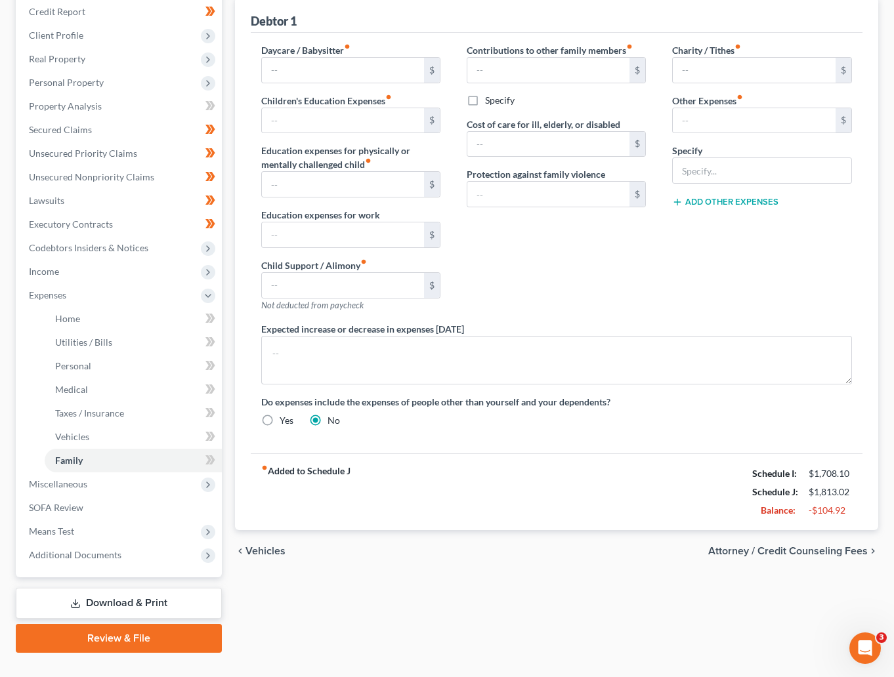
scroll to position [185, 0]
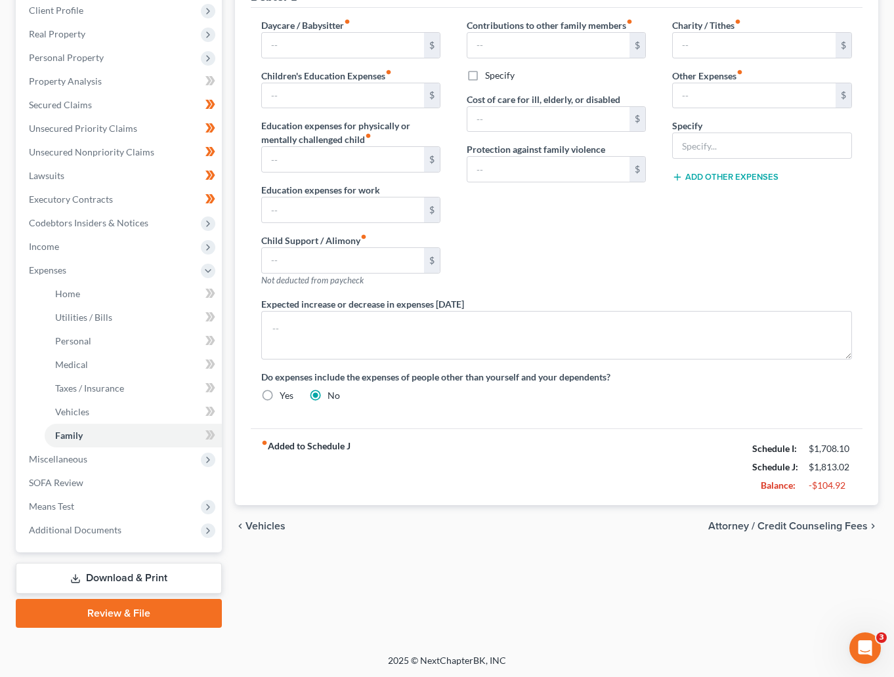
click at [274, 527] on span "Vehicles" at bounding box center [265, 526] width 40 height 10
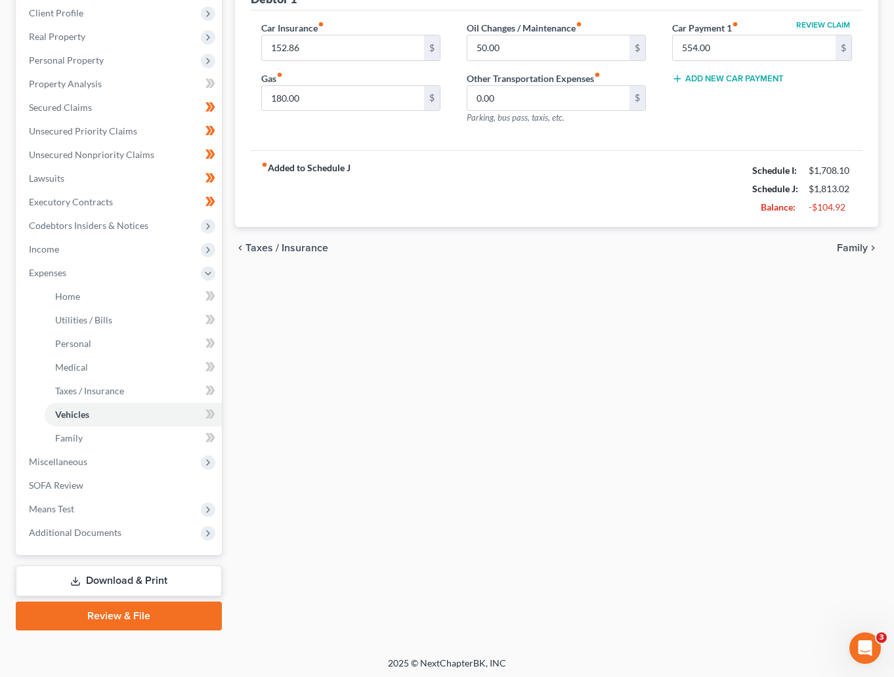
scroll to position [185, 0]
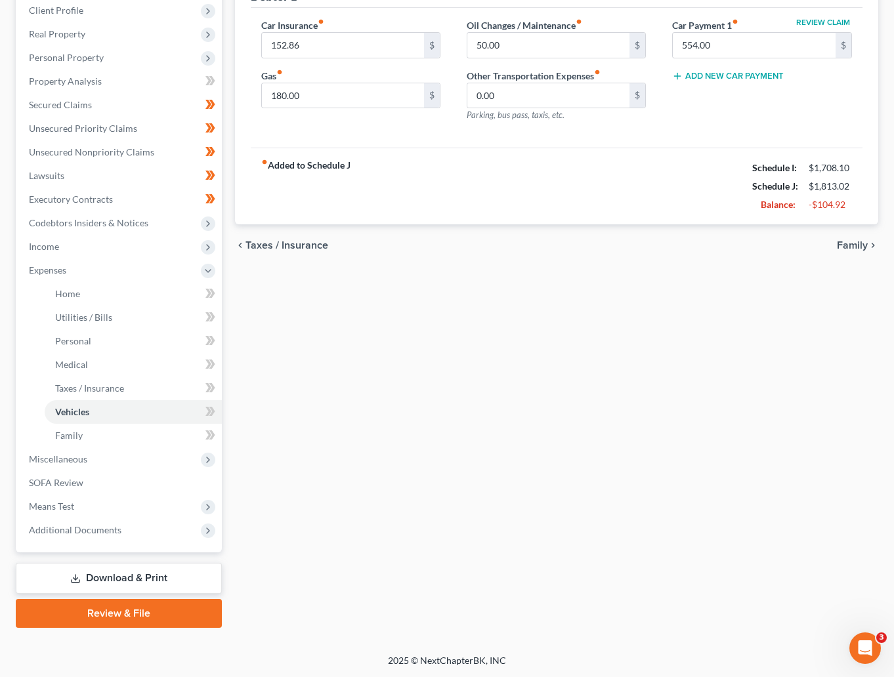
click at [285, 248] on span "Taxes / Insurance" at bounding box center [286, 245] width 83 height 10
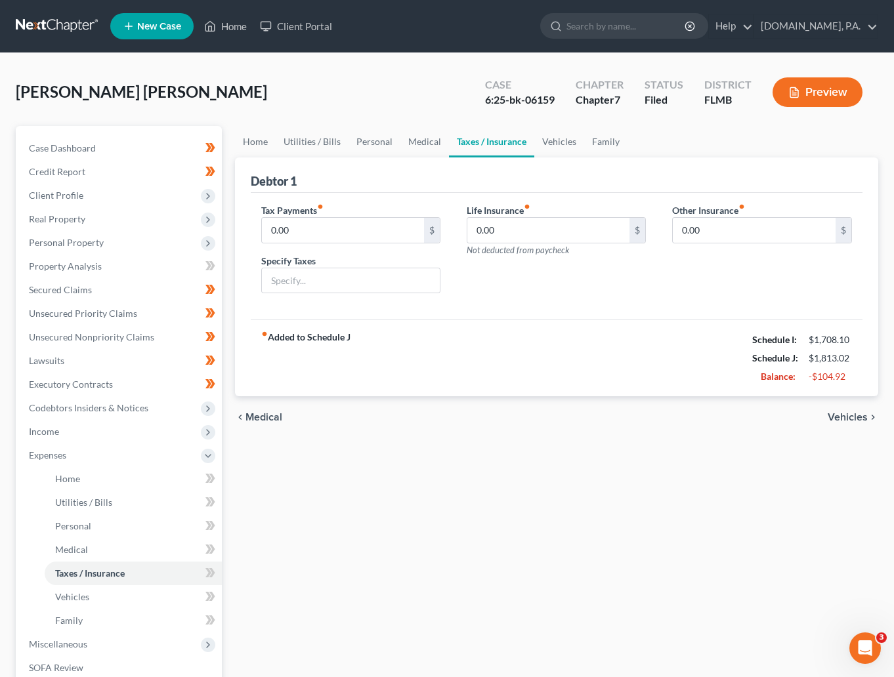
drag, startPoint x: 253, startPoint y: 419, endPoint x: 274, endPoint y: 446, distance: 34.6
click at [253, 417] on span "Medical" at bounding box center [263, 417] width 37 height 10
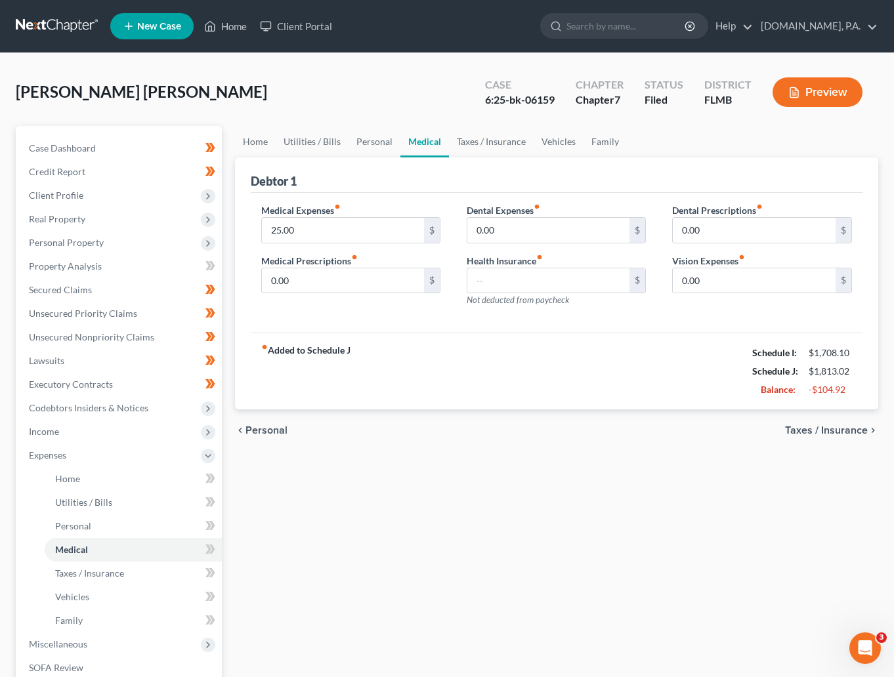
click at [266, 433] on span "Personal" at bounding box center [266, 430] width 42 height 10
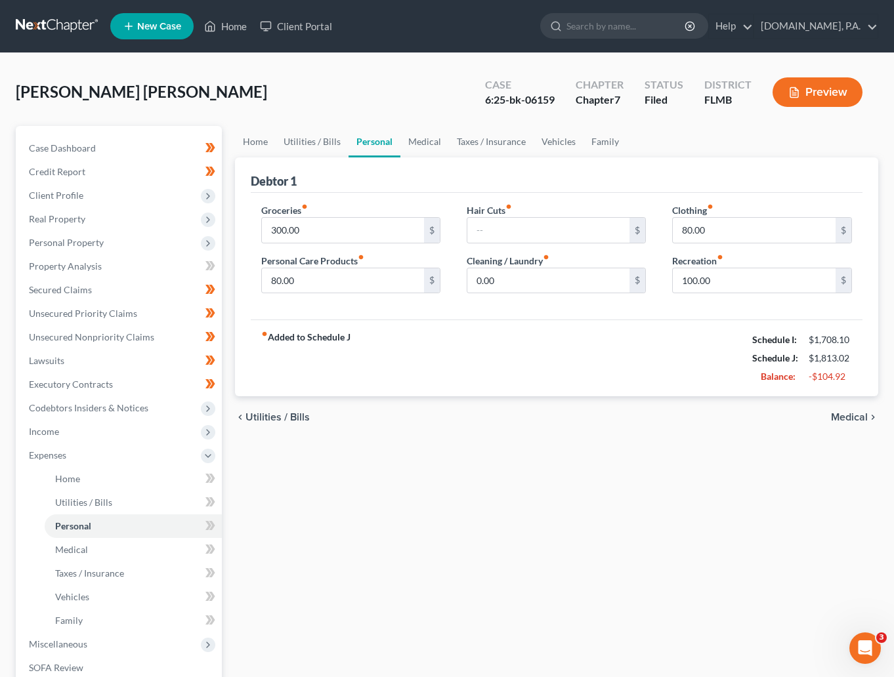
click at [268, 419] on span "Utilities / Bills" at bounding box center [277, 417] width 64 height 10
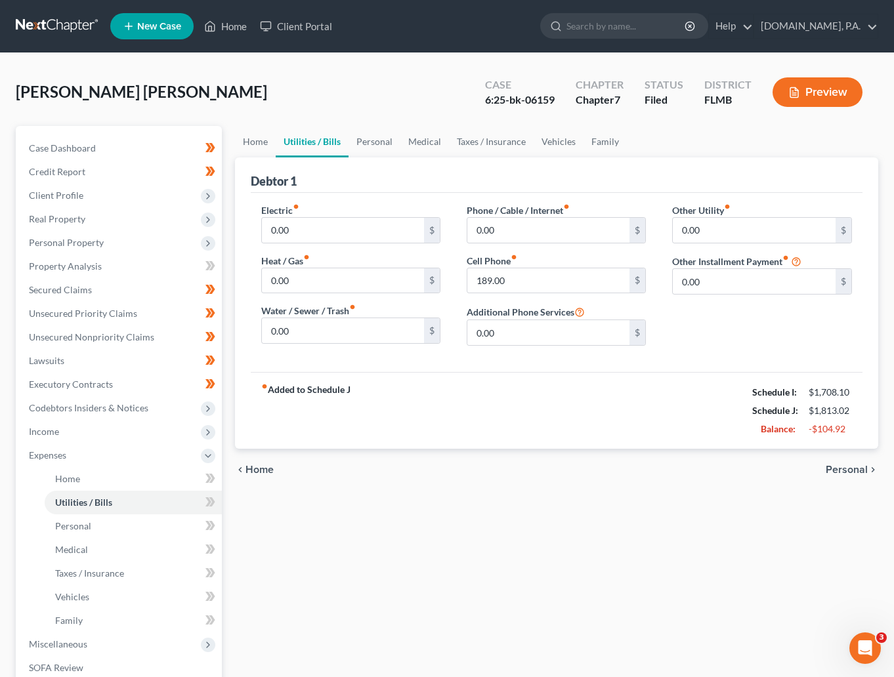
click at [257, 466] on span "Home" at bounding box center [259, 470] width 28 height 10
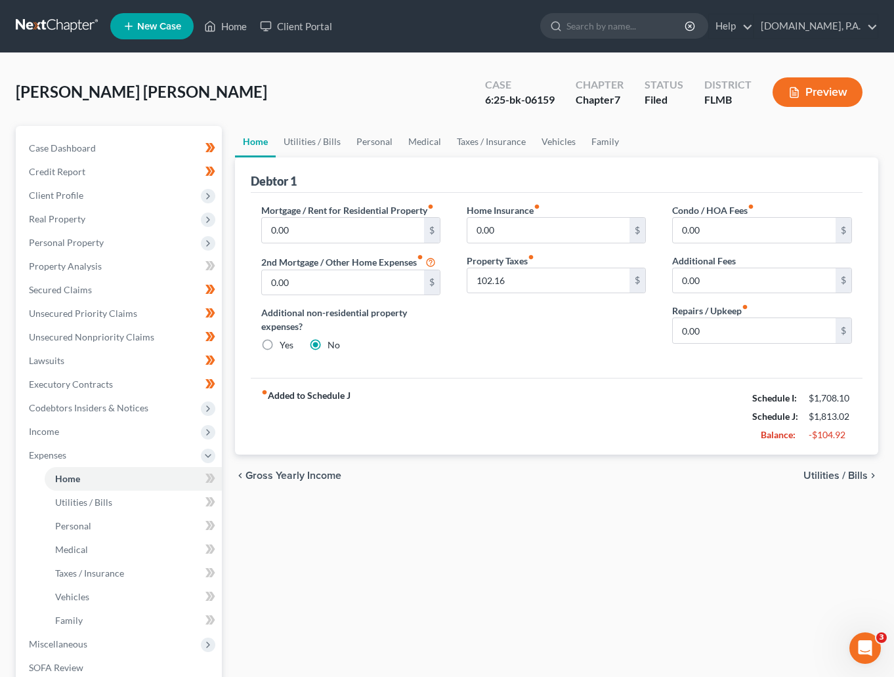
click at [825, 476] on span "Utilities / Bills" at bounding box center [835, 475] width 64 height 10
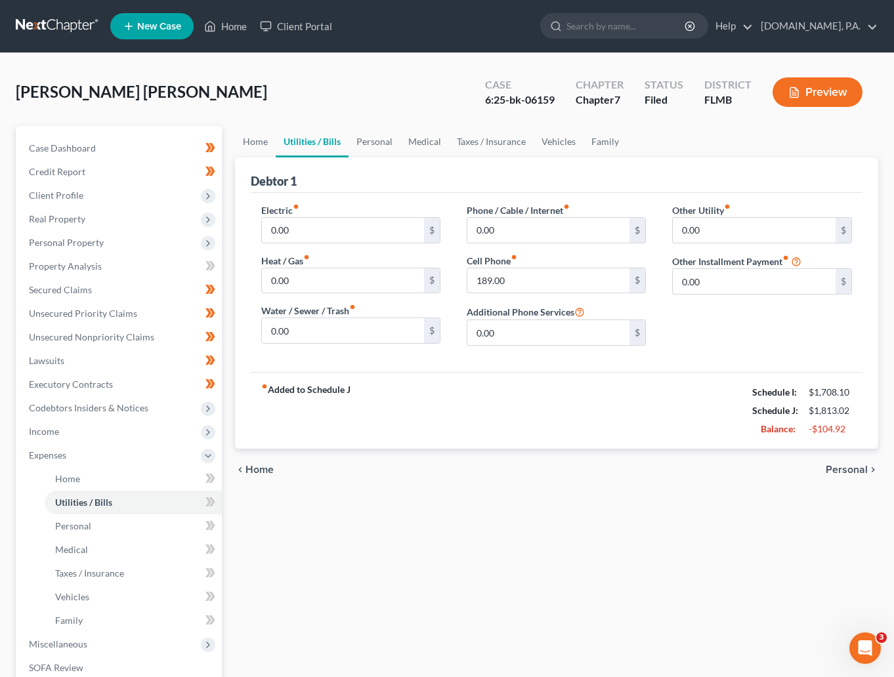
click at [844, 474] on span "Personal" at bounding box center [846, 470] width 42 height 10
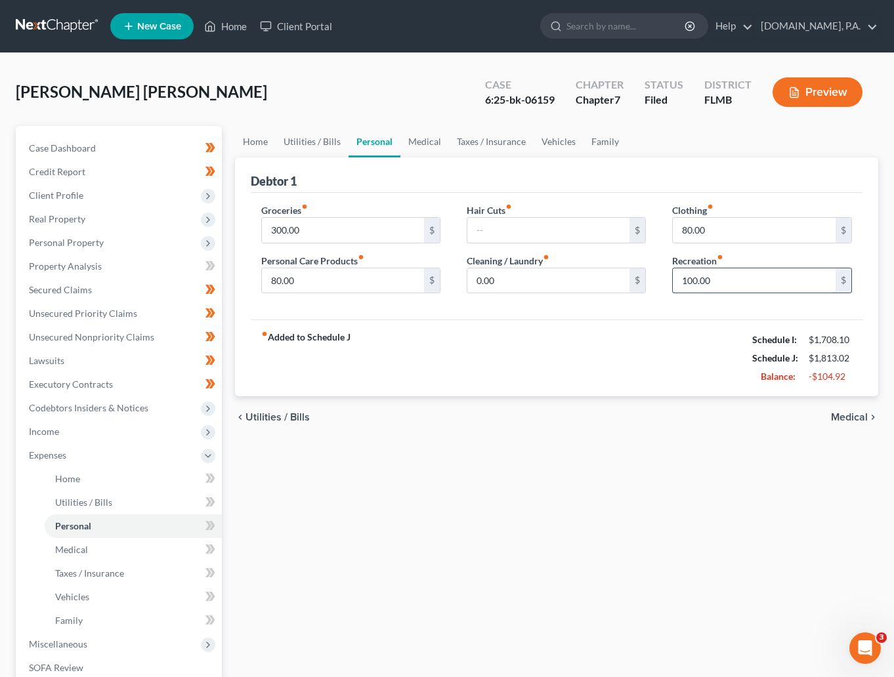
click at [723, 282] on input "100.00" at bounding box center [753, 280] width 163 height 25
type input "8"
type input "6"
type input "70"
click at [674, 493] on div "Home Utilities / Bills Personal Medical Taxes / Insurance Vehicles Family Debto…" at bounding box center [556, 469] width 657 height 687
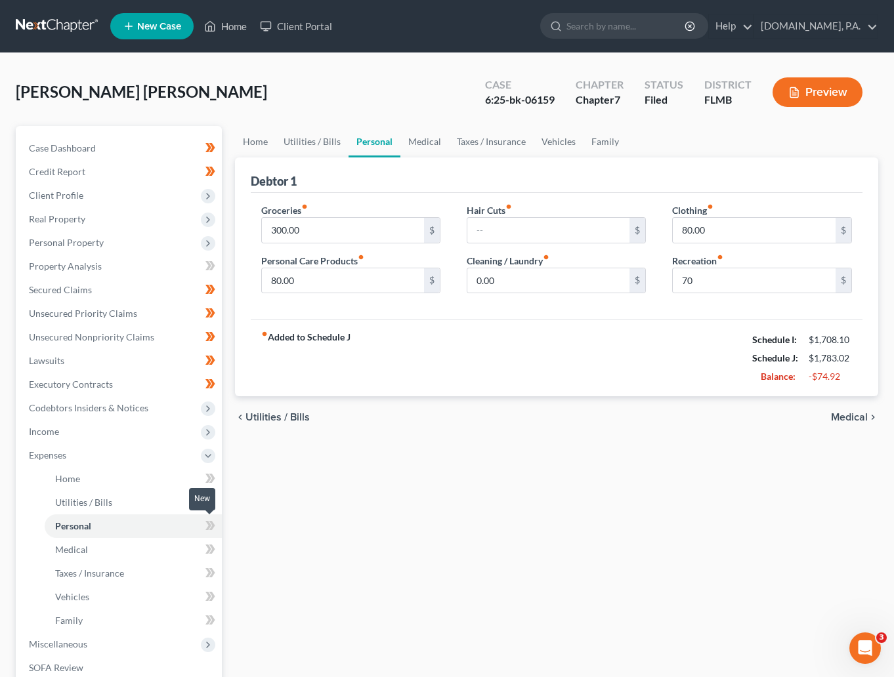
click at [208, 522] on icon at bounding box center [208, 525] width 6 height 9
click at [275, 420] on span "Utilities / Bills" at bounding box center [277, 417] width 64 height 10
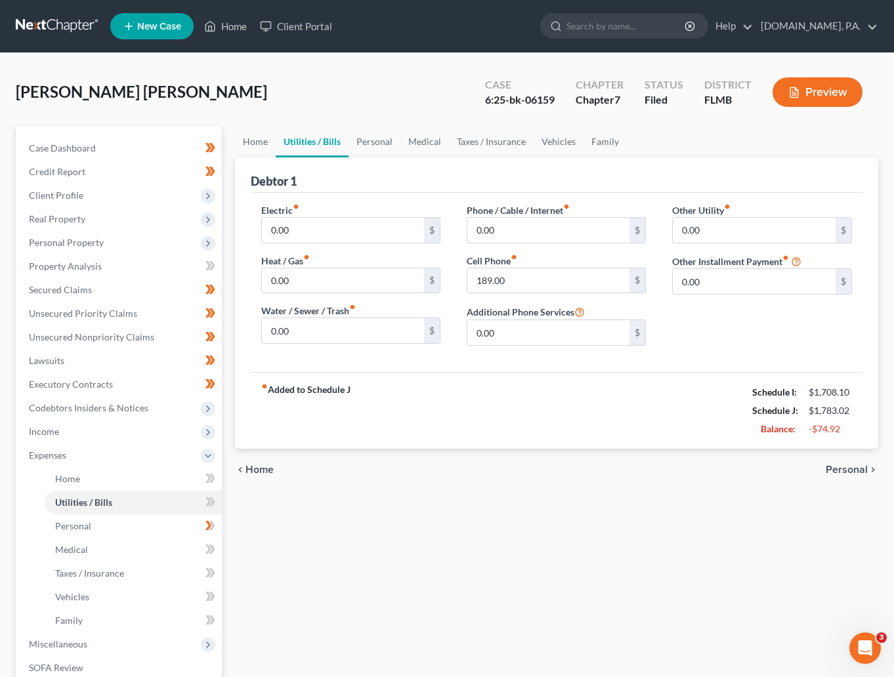
click at [250, 467] on span "Home" at bounding box center [259, 470] width 28 height 10
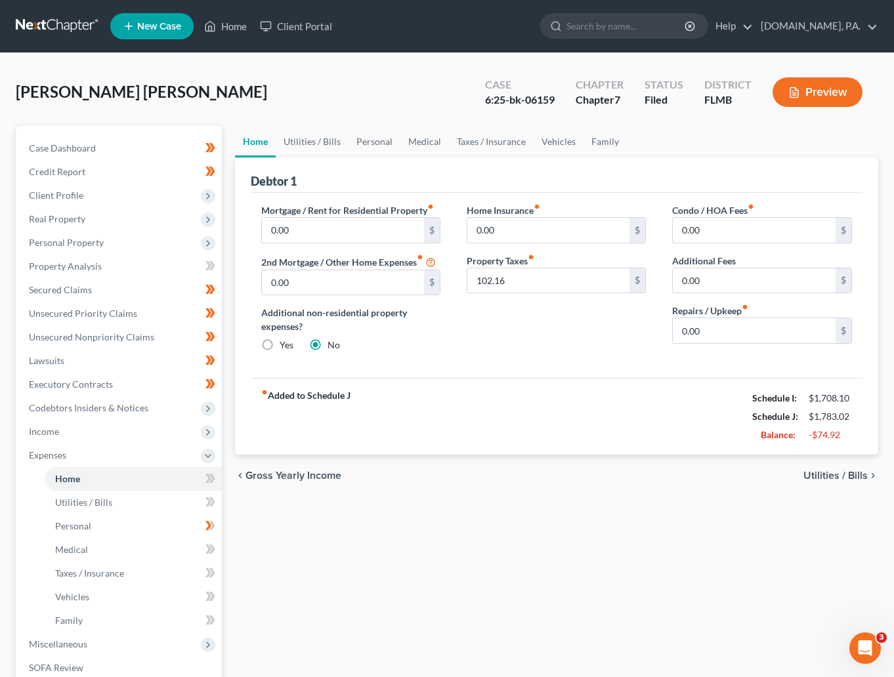
click at [829, 478] on span "Utilities / Bills" at bounding box center [835, 475] width 64 height 10
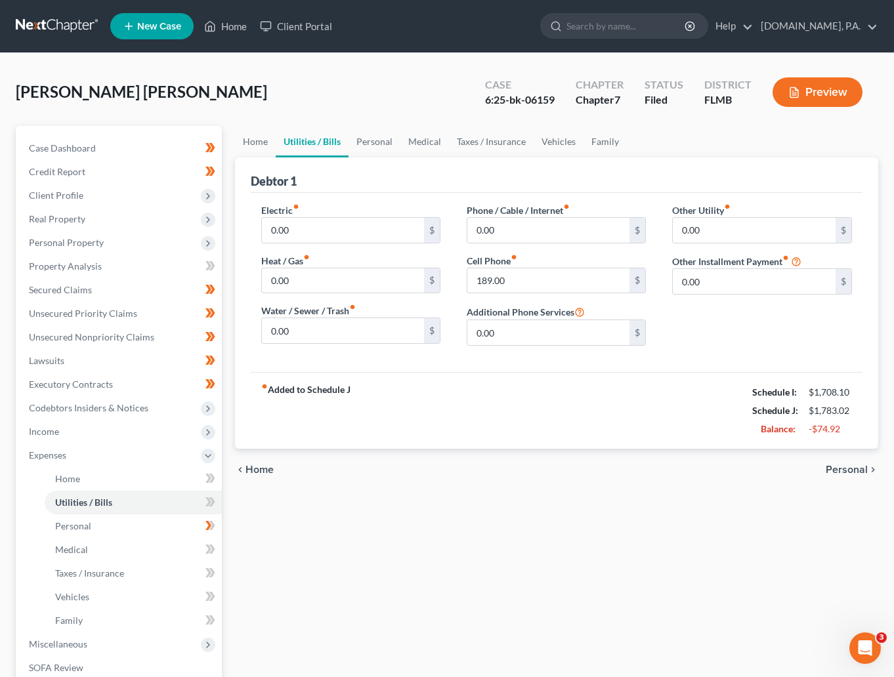
click at [839, 472] on span "Personal" at bounding box center [846, 470] width 42 height 10
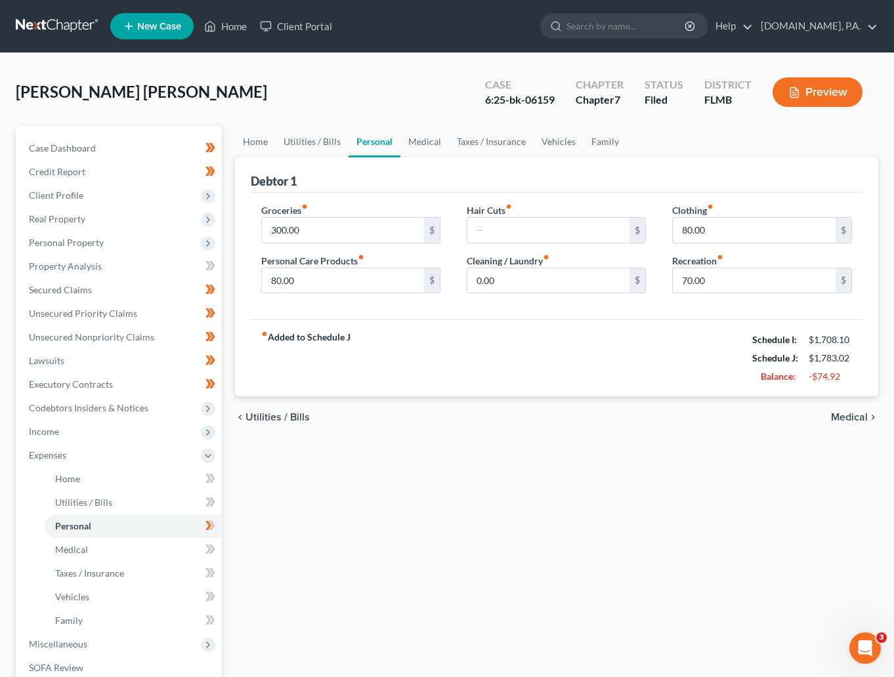
click at [844, 416] on span "Medical" at bounding box center [849, 417] width 37 height 10
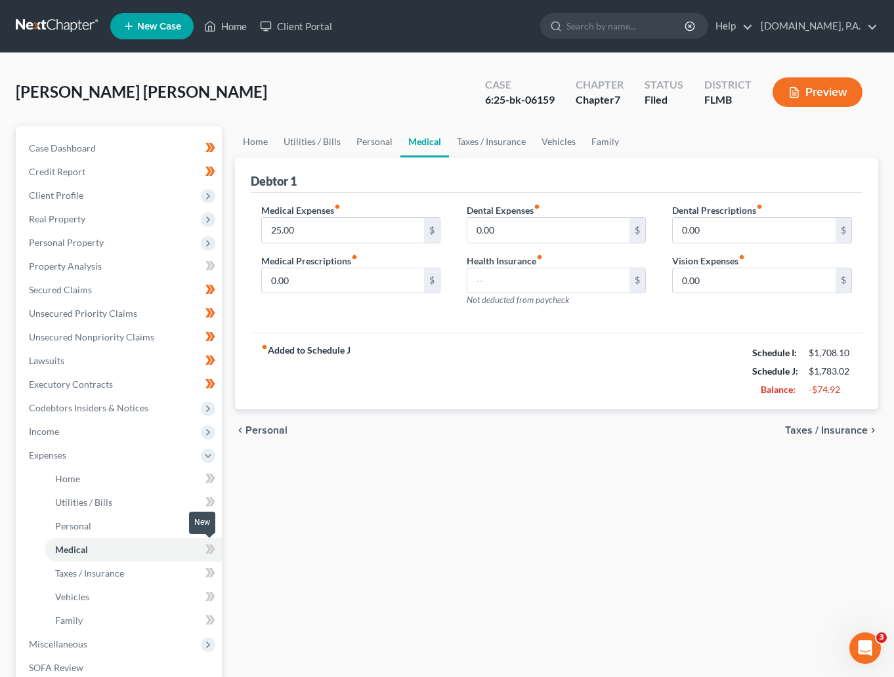
drag, startPoint x: 209, startPoint y: 550, endPoint x: 208, endPoint y: 568, distance: 18.4
click at [209, 550] on icon at bounding box center [208, 549] width 6 height 9
click at [214, 498] on icon at bounding box center [210, 502] width 10 height 16
click at [208, 479] on icon at bounding box center [208, 478] width 6 height 9
click at [205, 573] on icon at bounding box center [210, 573] width 10 height 16
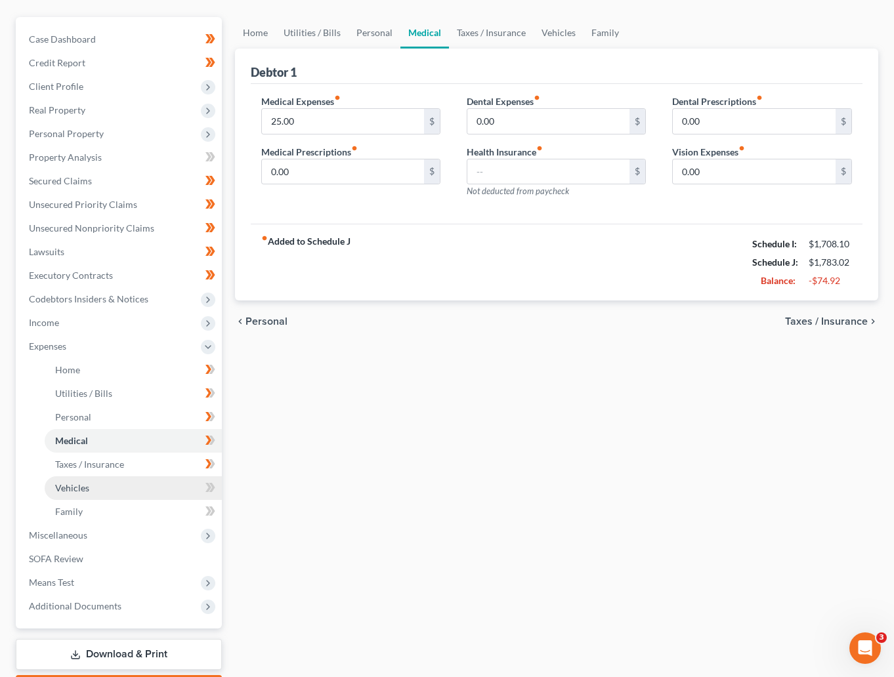
scroll to position [185, 0]
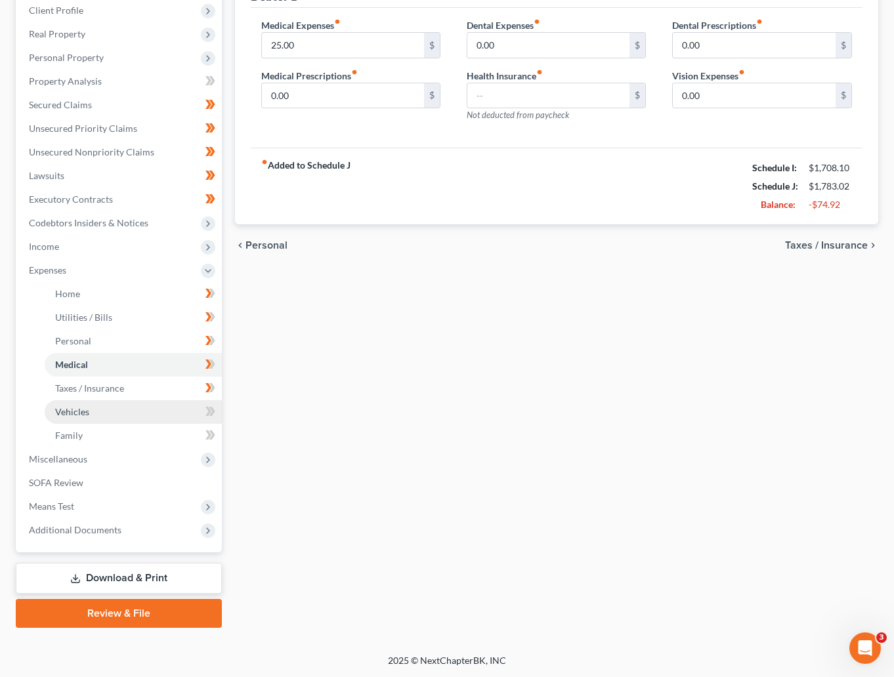
click at [91, 415] on link "Vehicles" at bounding box center [133, 412] width 177 height 24
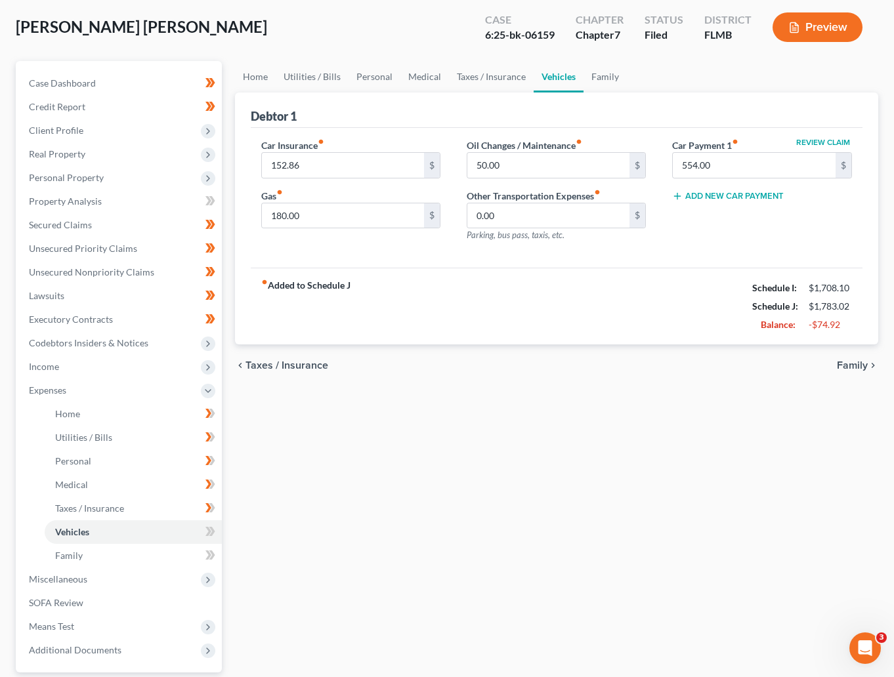
scroll to position [98, 0]
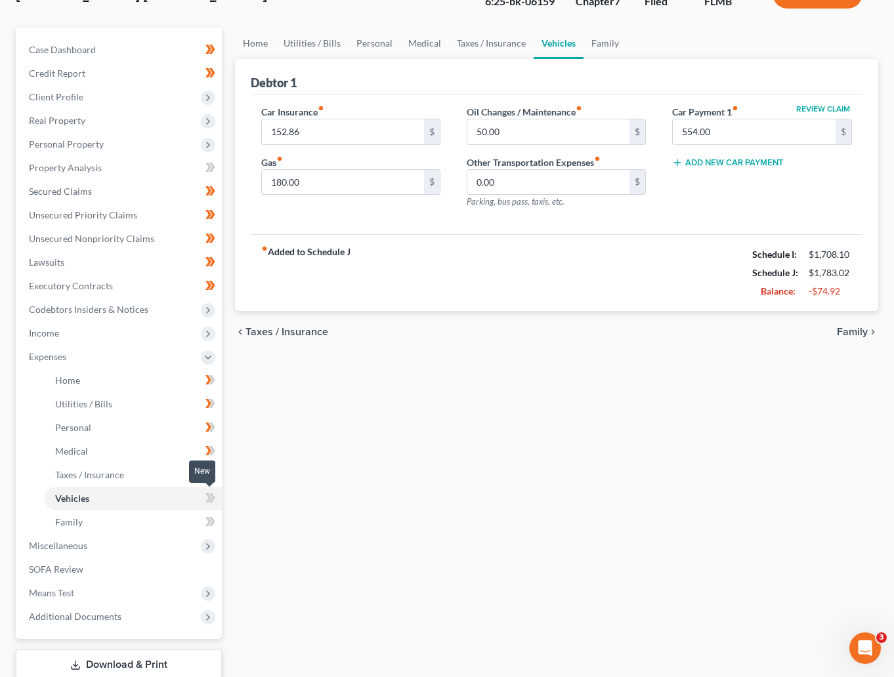
click at [213, 499] on icon at bounding box center [212, 497] width 6 height 9
click at [213, 495] on icon at bounding box center [212, 497] width 6 height 9
click at [80, 524] on span "Family" at bounding box center [69, 521] width 28 height 11
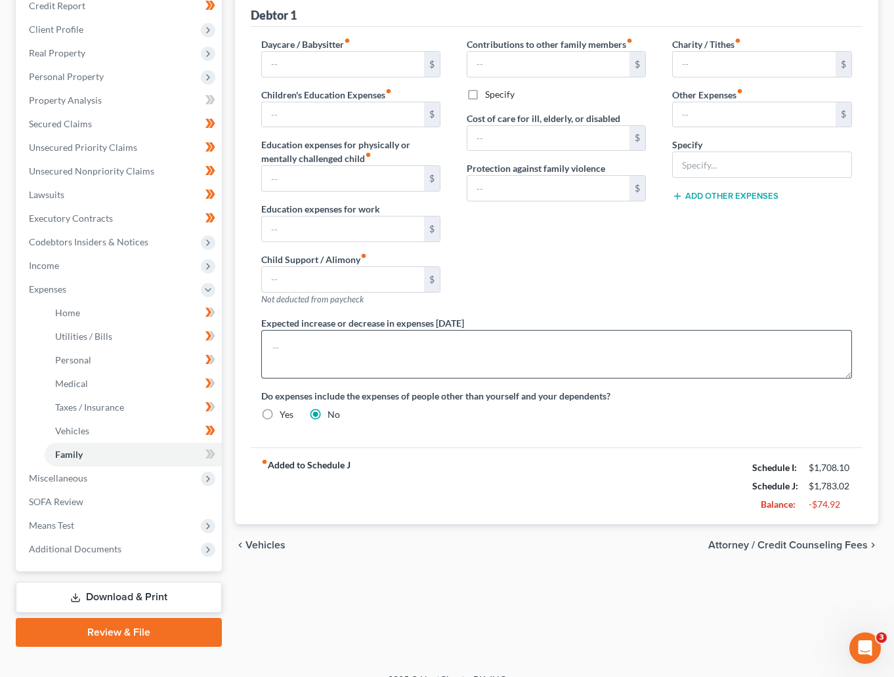
scroll to position [185, 0]
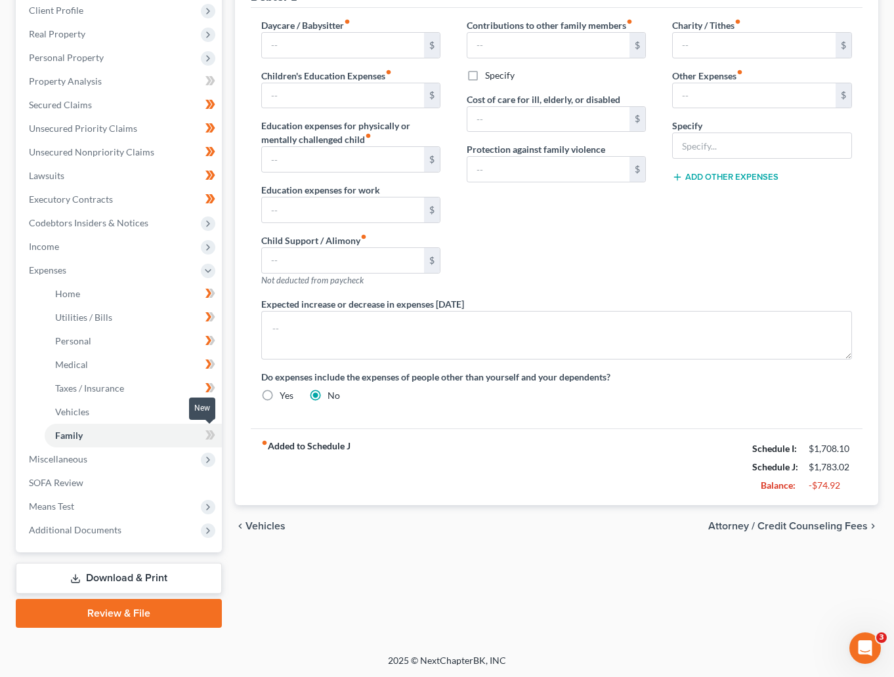
click at [207, 433] on icon at bounding box center [208, 434] width 6 height 9
click at [121, 461] on span "Miscellaneous" at bounding box center [119, 459] width 203 height 24
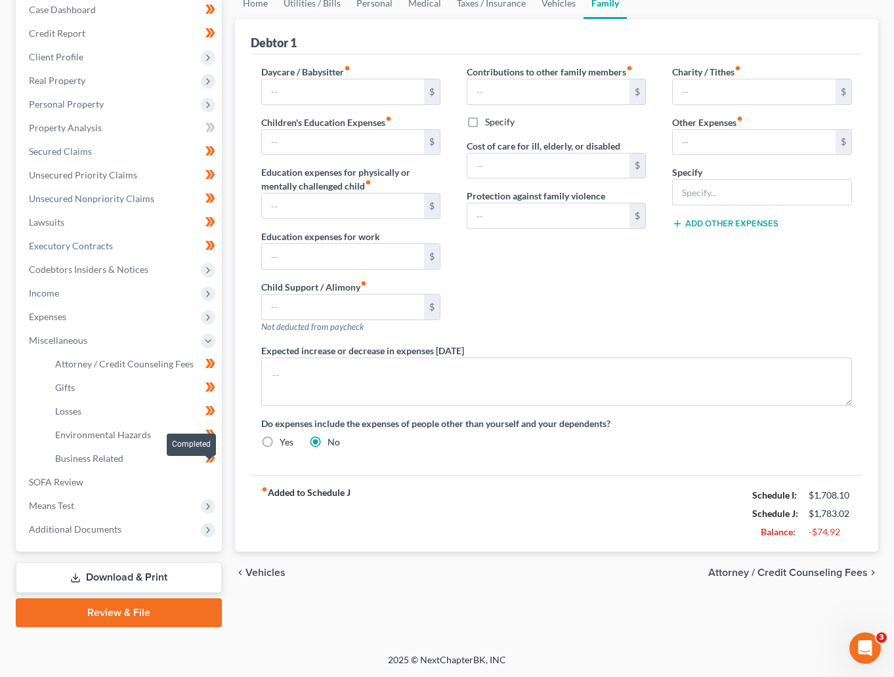
scroll to position [137, 0]
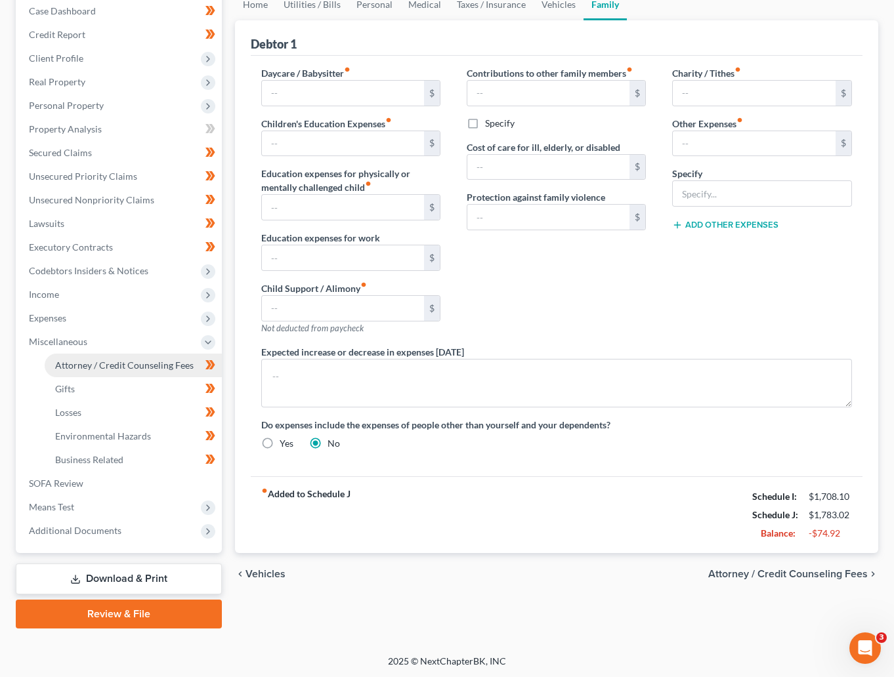
click at [70, 365] on span "Attorney / Credit Counseling Fees" at bounding box center [124, 365] width 138 height 11
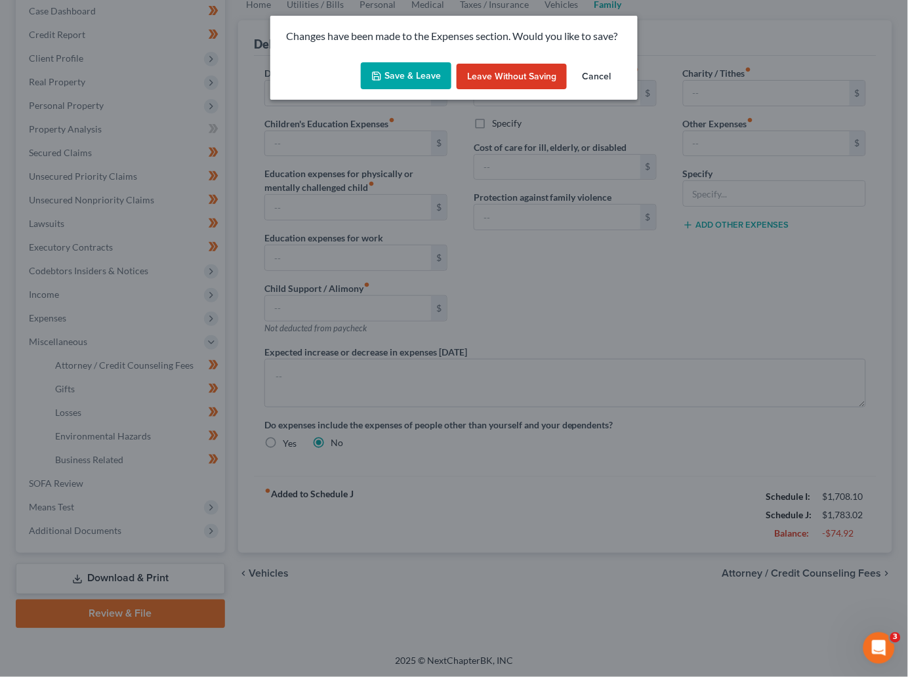
drag, startPoint x: 424, startPoint y: 73, endPoint x: 643, endPoint y: 256, distance: 285.5
click at [424, 74] on button "Save & Leave" at bounding box center [406, 76] width 91 height 28
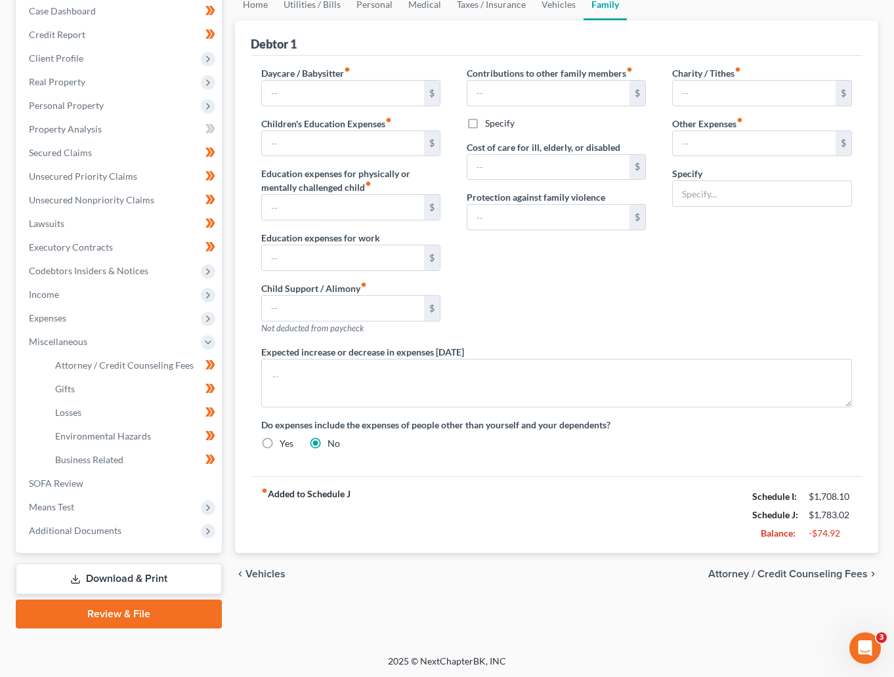
select select "3"
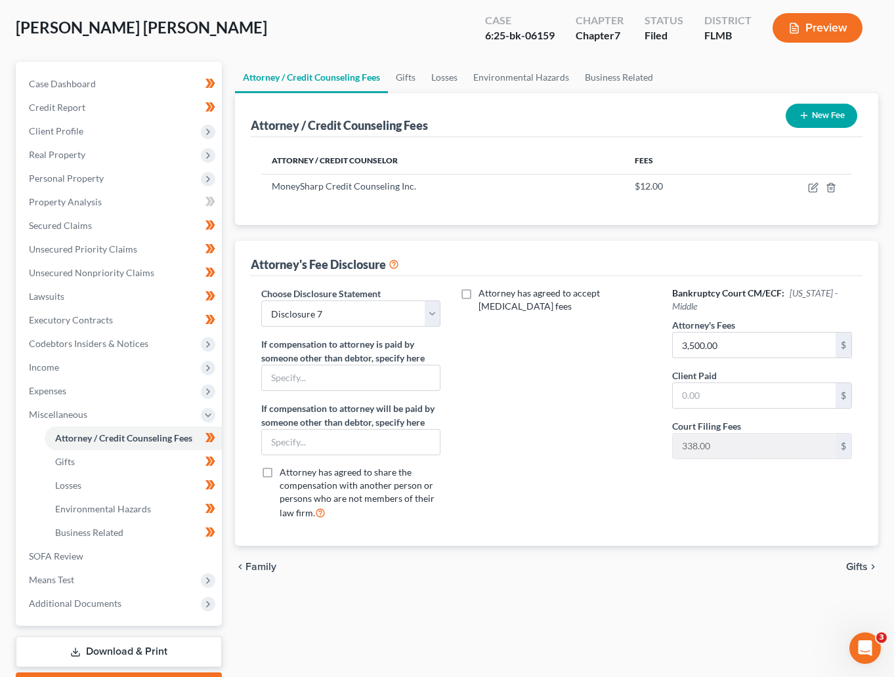
scroll to position [98, 0]
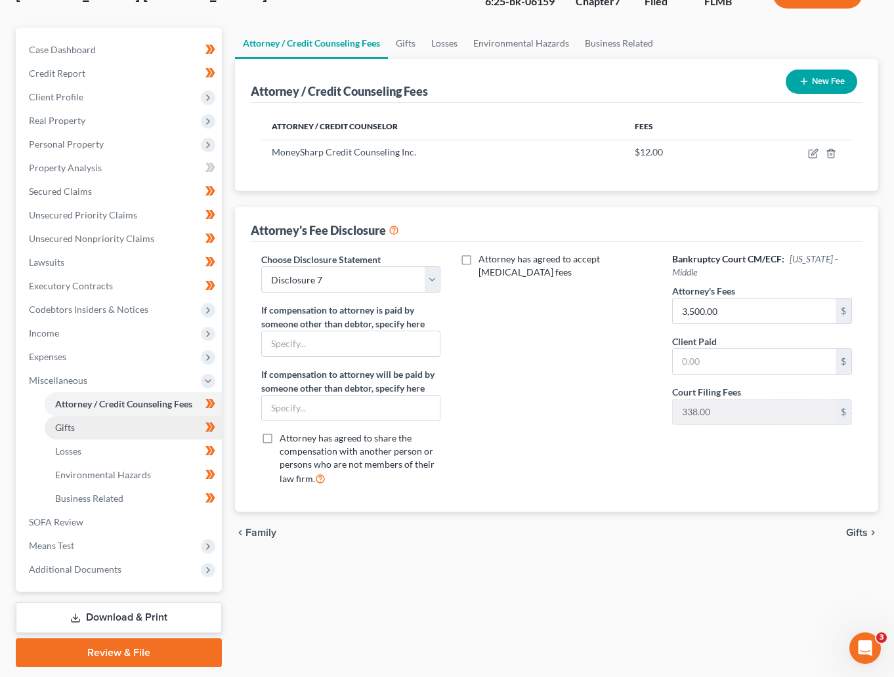
click at [68, 431] on span "Gifts" at bounding box center [65, 427] width 20 height 11
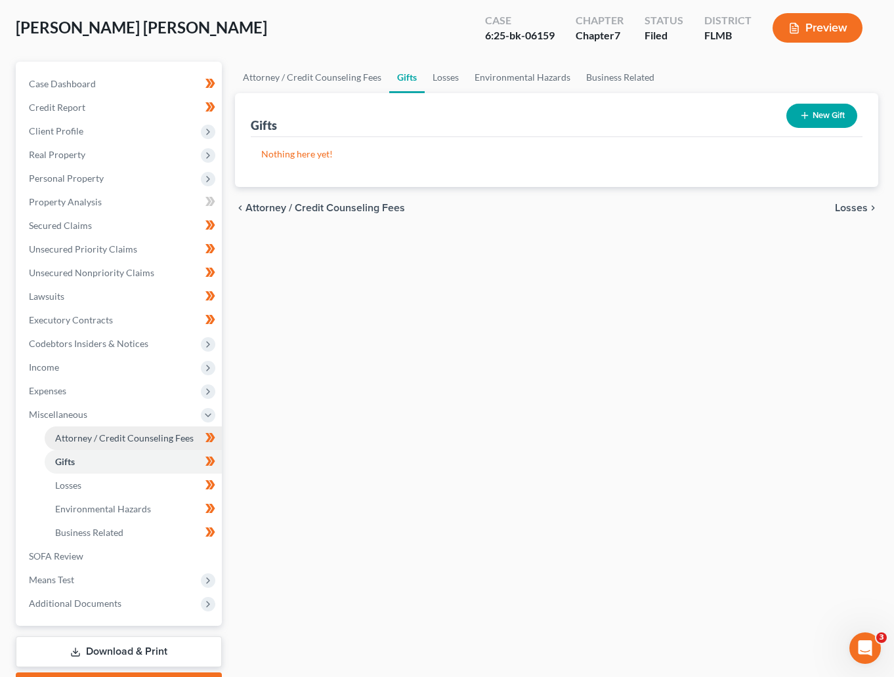
scroll to position [98, 0]
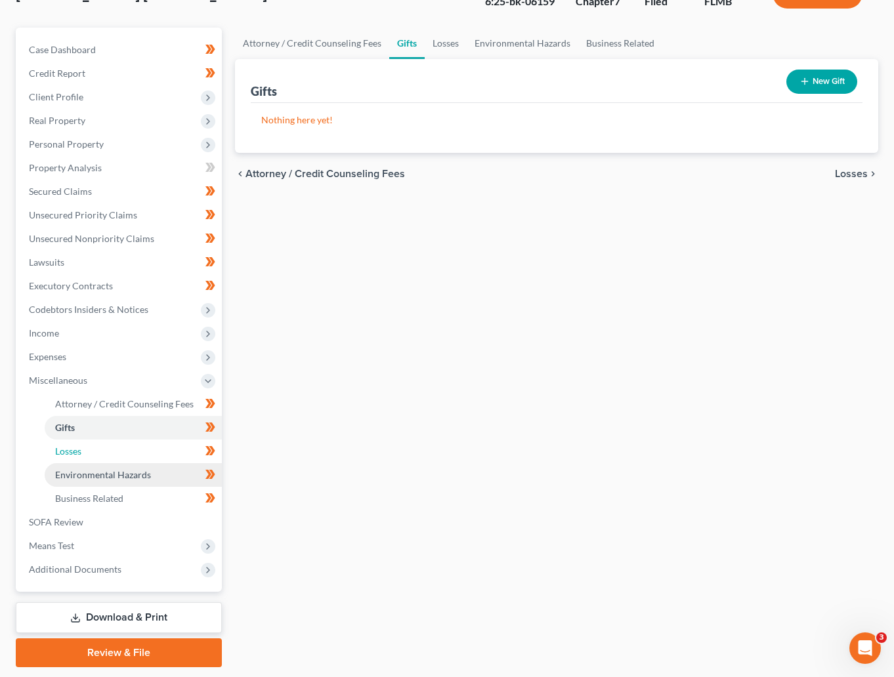
click at [74, 462] on ul "Attorney / Credit Counseling Fees Attorney / Bankruptcy Fees Gifts Losses" at bounding box center [119, 451] width 203 height 118
click at [69, 450] on span "Losses" at bounding box center [68, 450] width 26 height 11
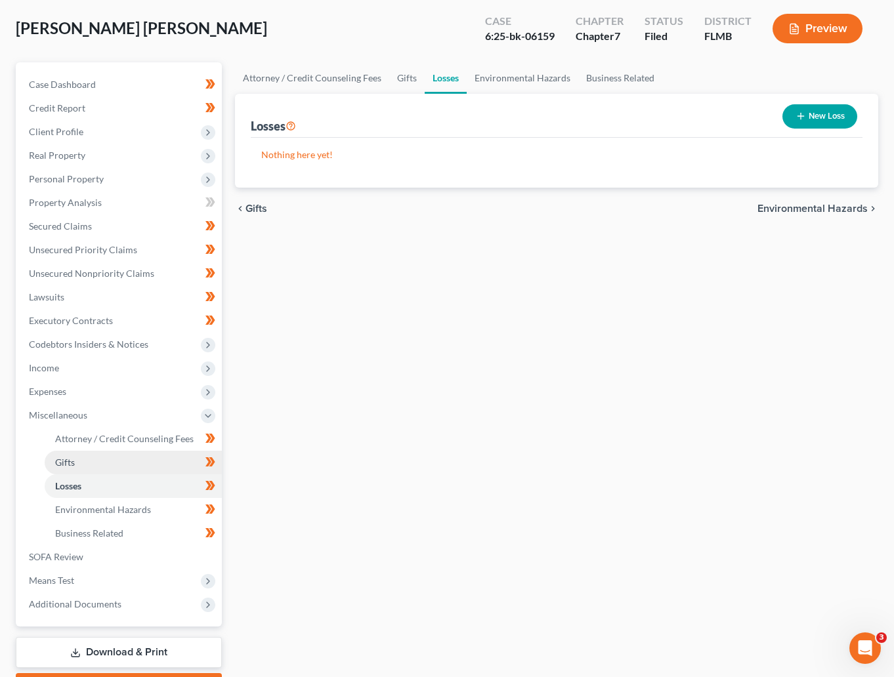
scroll to position [98, 0]
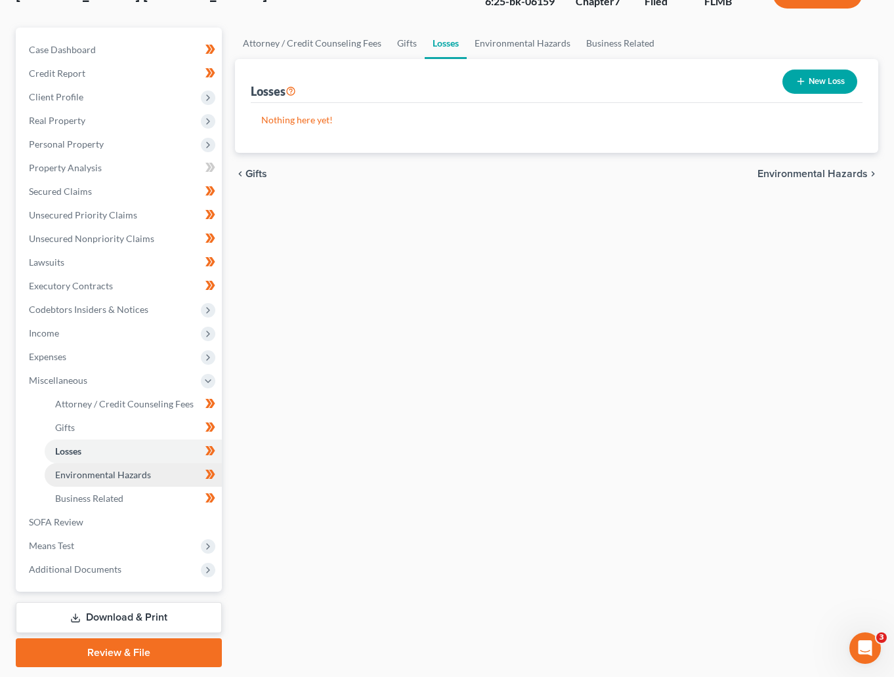
click at [131, 474] on span "Environmental Hazards" at bounding box center [103, 474] width 96 height 11
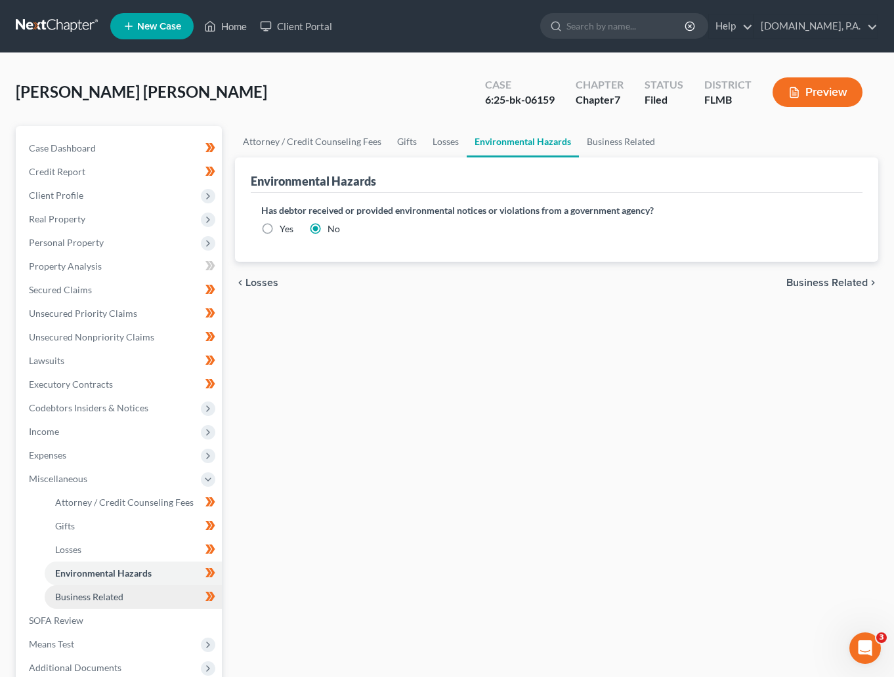
click at [91, 593] on span "Business Related" at bounding box center [89, 596] width 68 height 11
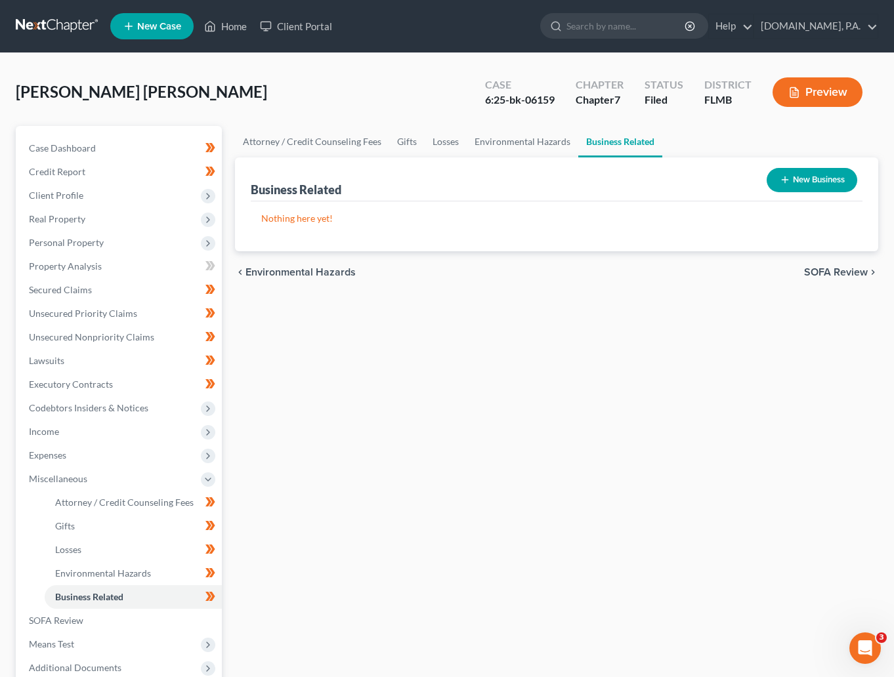
click at [407, 94] on div "[PERSON_NAME] [PERSON_NAME] Upgraded Case 6:25-bk-06159 Chapter Chapter 7 Statu…" at bounding box center [447, 97] width 862 height 57
click at [66, 360] on link "Lawsuits" at bounding box center [119, 361] width 203 height 24
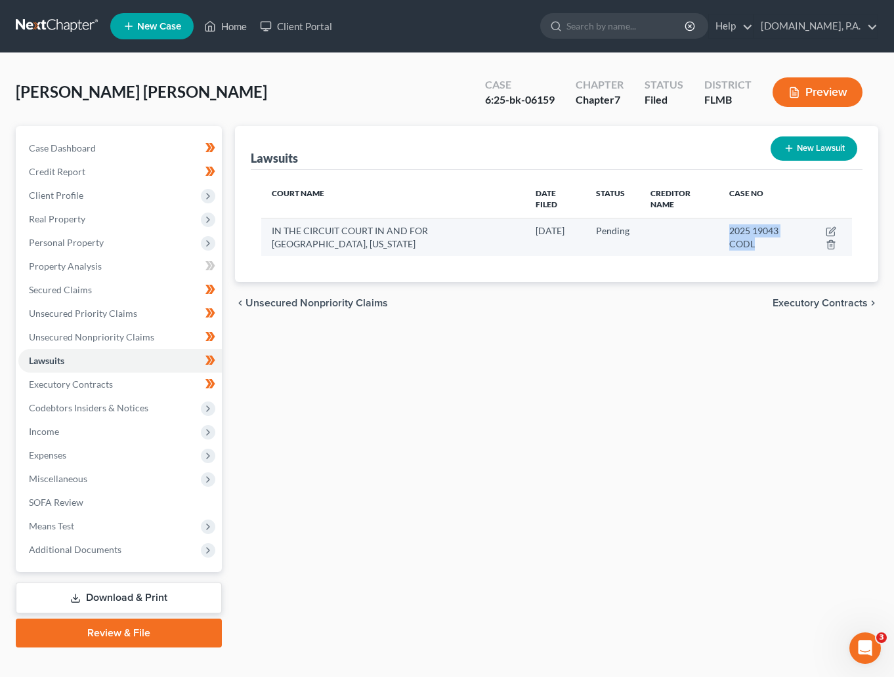
drag, startPoint x: 758, startPoint y: 242, endPoint x: 714, endPoint y: 228, distance: 46.1
click at [718, 228] on td "2025 19043 CODL" at bounding box center [759, 237] width 83 height 38
copy span "2025 19043 CODL"
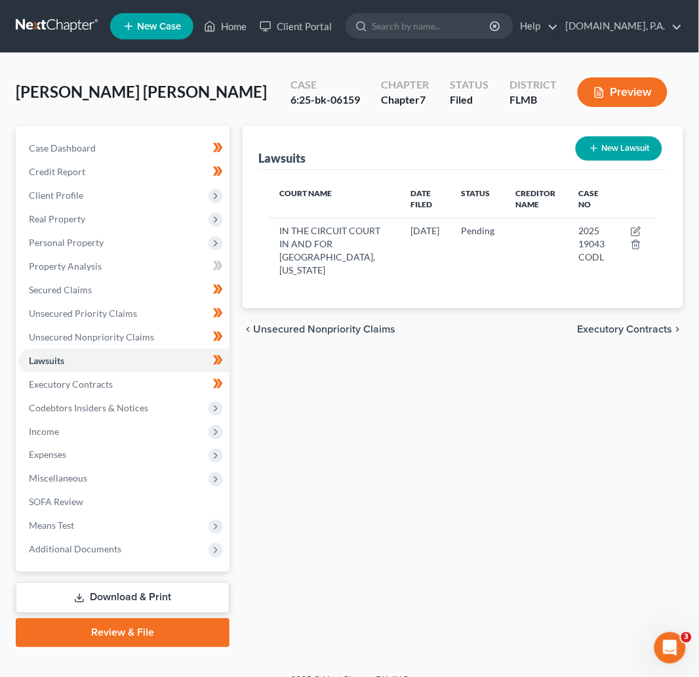
drag, startPoint x: 50, startPoint y: 456, endPoint x: 296, endPoint y: 419, distance: 248.9
click at [51, 456] on span "Expenses" at bounding box center [47, 454] width 37 height 11
